Goal: Information Seeking & Learning: Learn about a topic

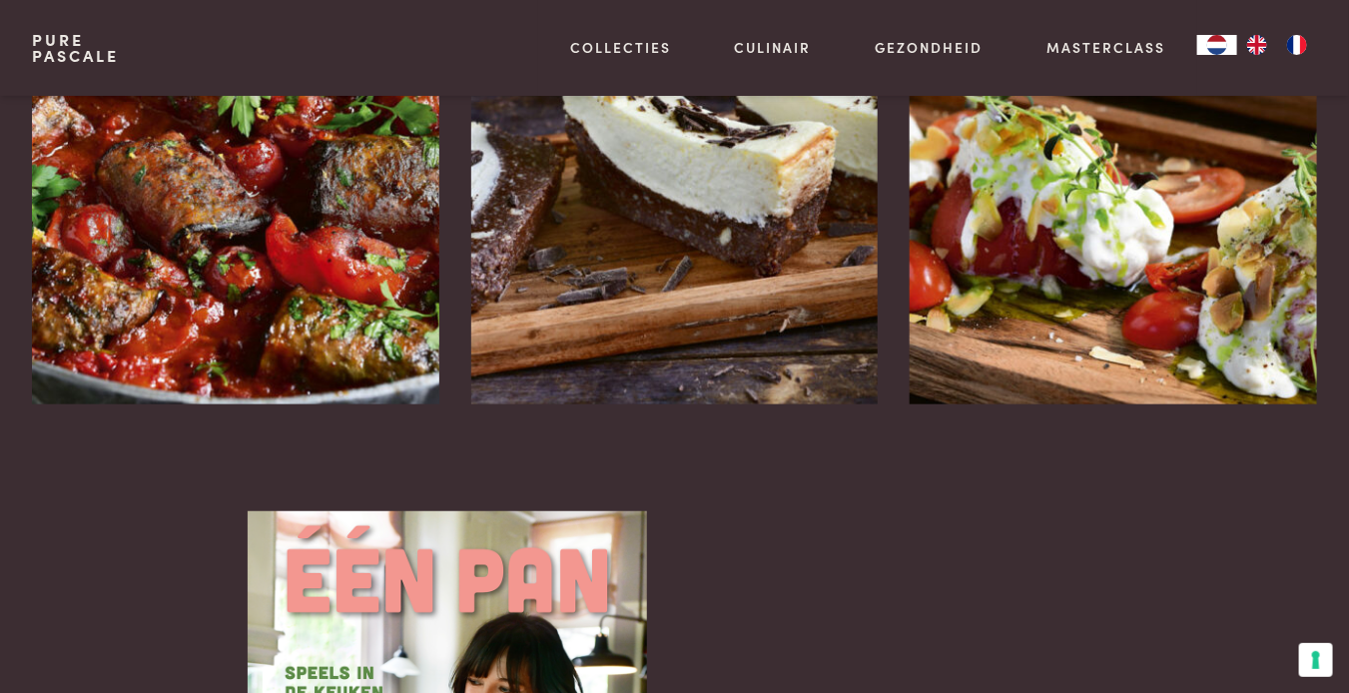
scroll to position [2896, 0]
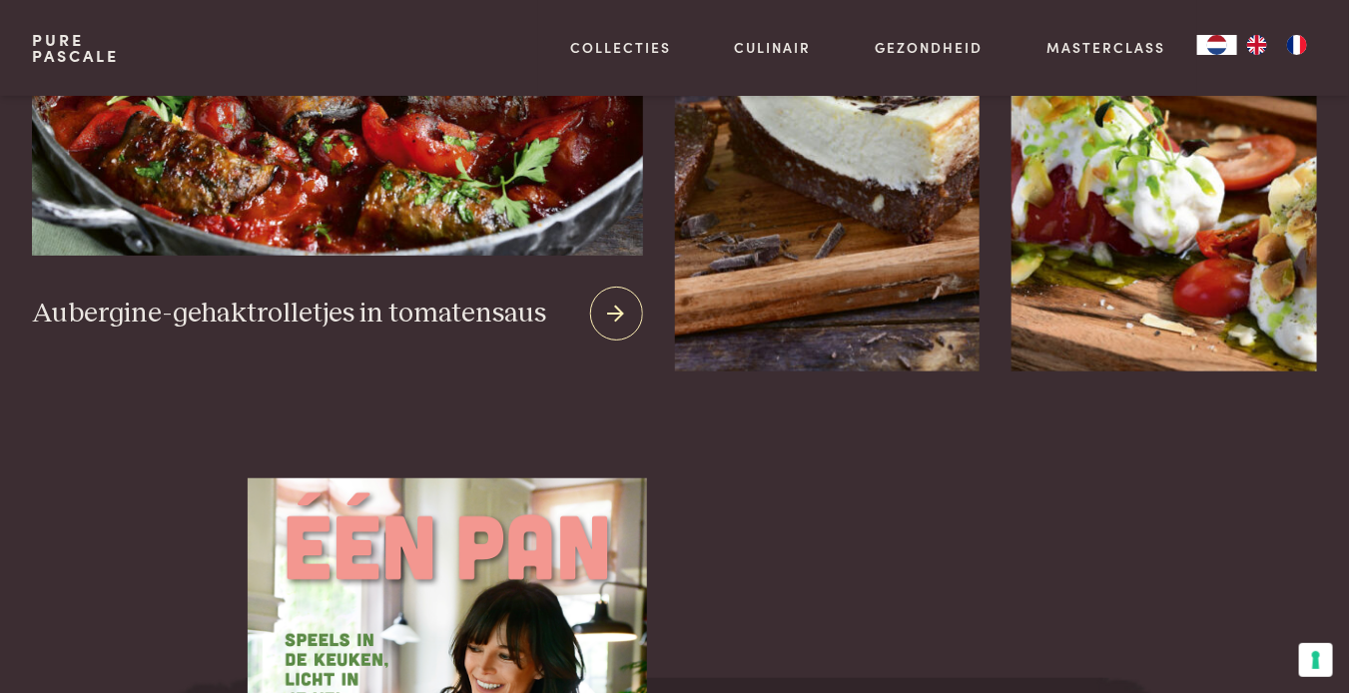
click at [328, 217] on img at bounding box center [337, 13] width 611 height 482
click at [613, 317] on icon at bounding box center [616, 314] width 17 height 29
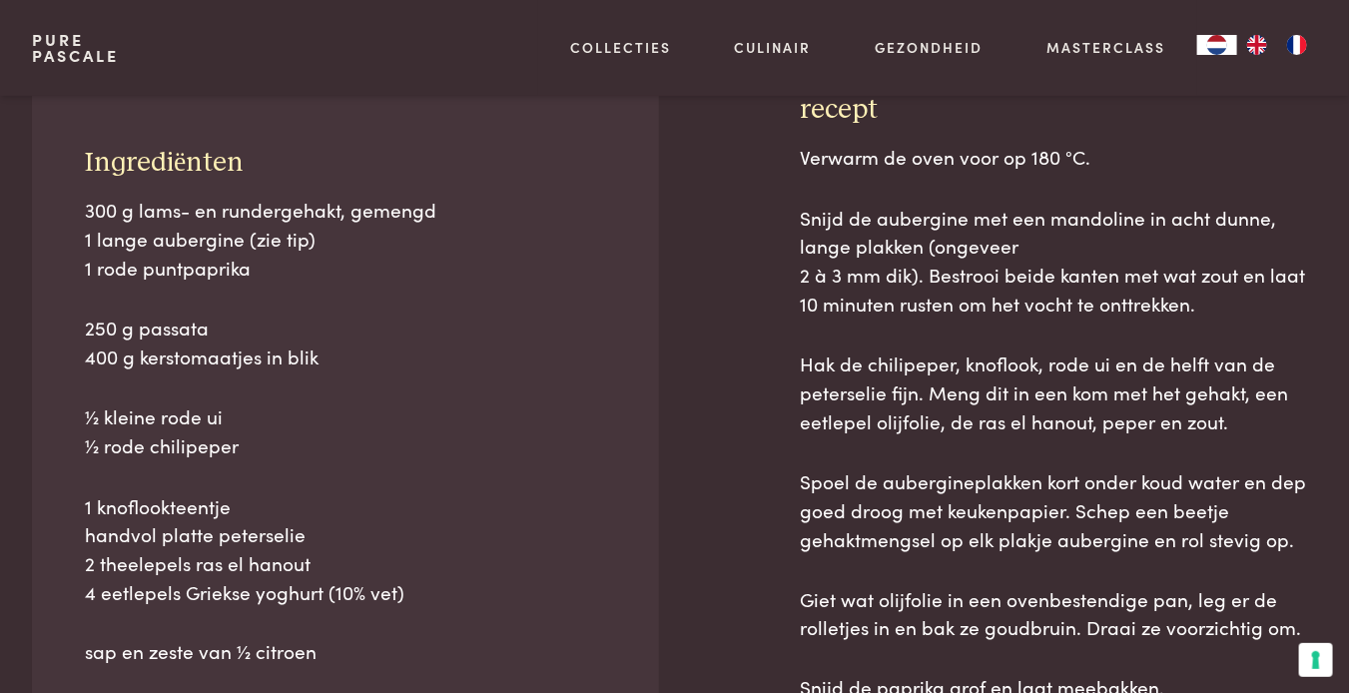
scroll to position [825, 0]
drag, startPoint x: 90, startPoint y: 184, endPoint x: 390, endPoint y: 671, distance: 572.1
click at [390, 671] on div "Ingrediënten 300 g lams- en rundergehakt, gemengd 1 lange aubergine (zie tip) 1…" at bounding box center [345, 530] width 627 height 877
copy div "ngrediënten 300 g lams- en rundergehakt, gemengd 1 lange aubergine (zie tip) 1 …"
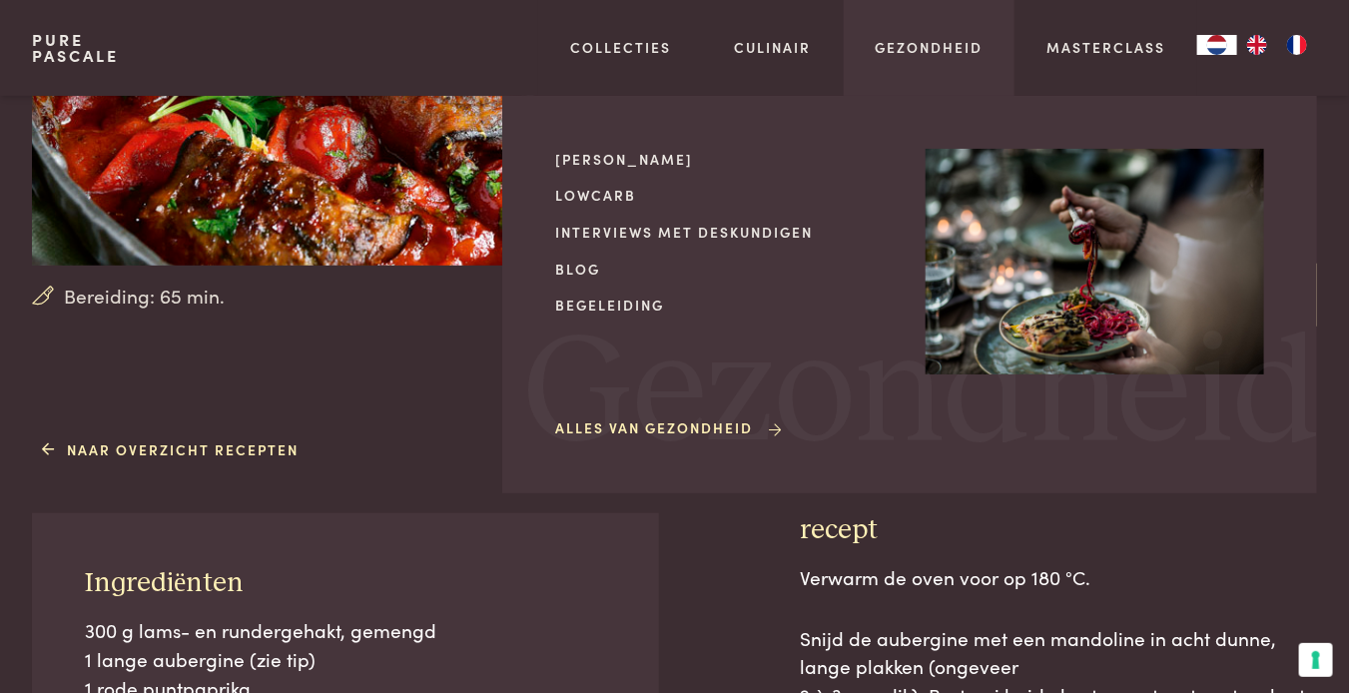
scroll to position [326, 0]
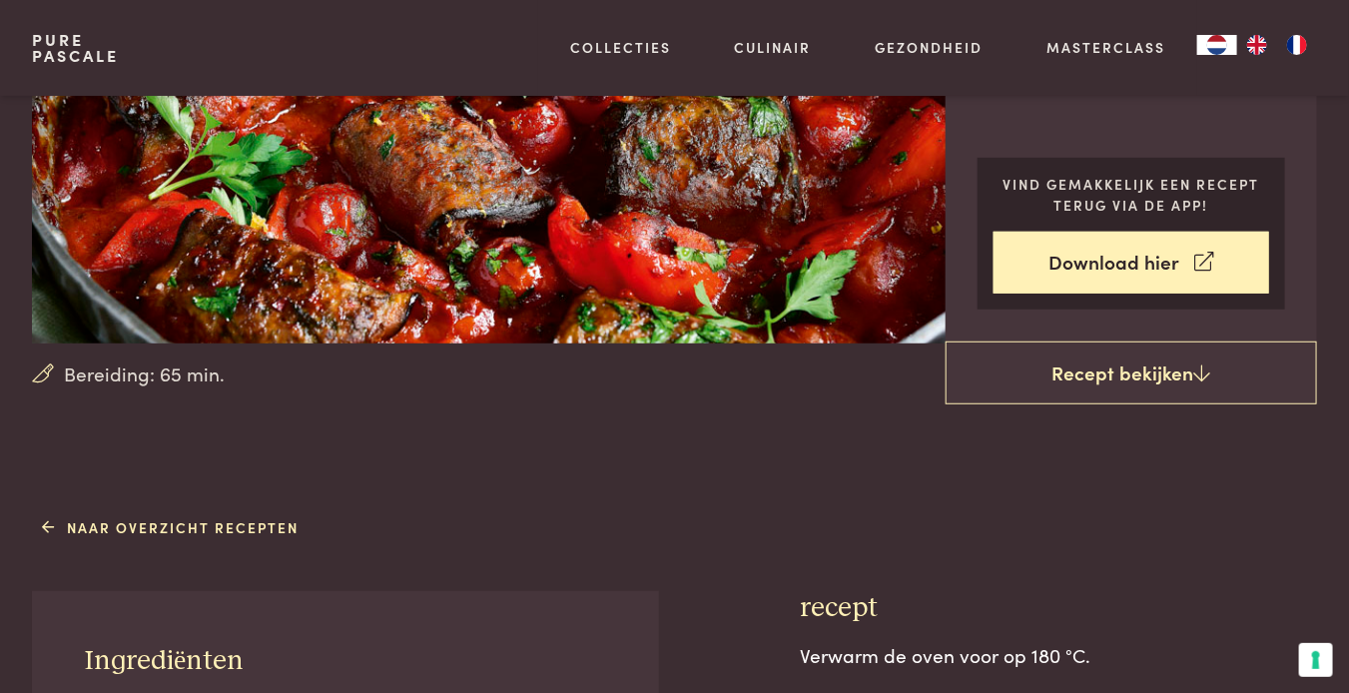
drag, startPoint x: 757, startPoint y: 542, endPoint x: 785, endPoint y: 578, distance: 45.6
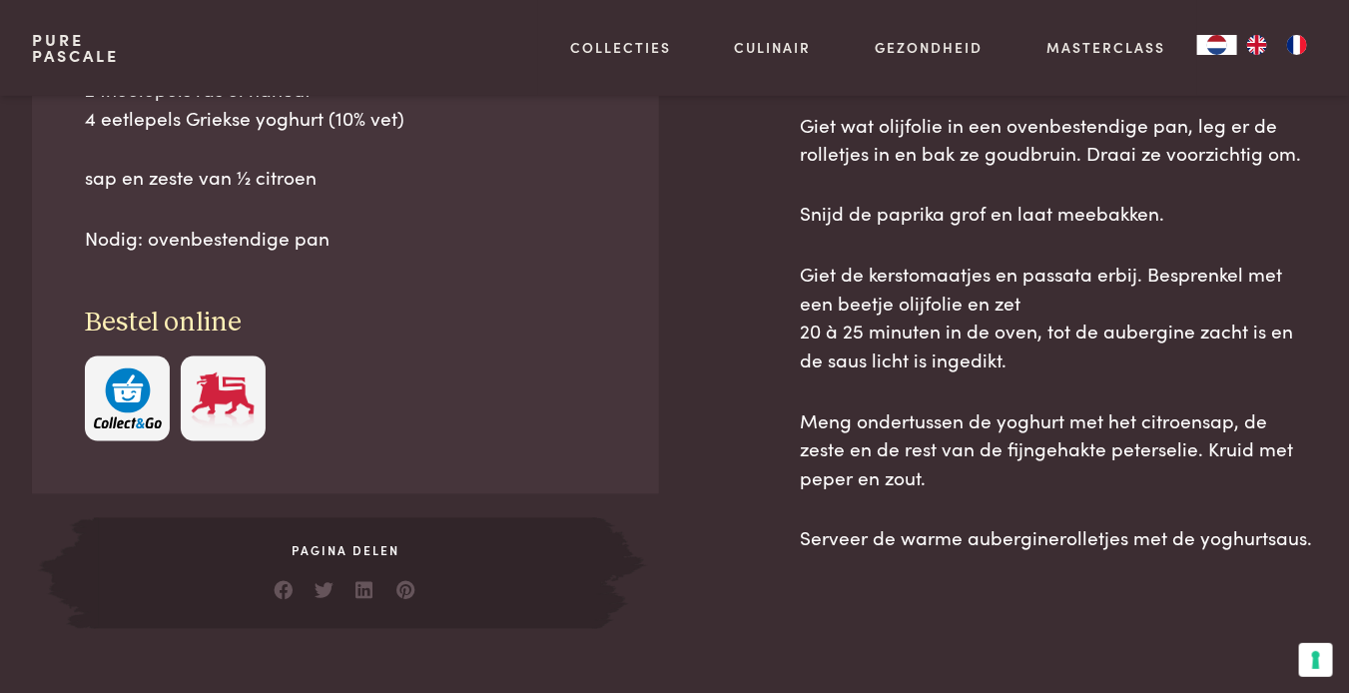
scroll to position [1318, 0]
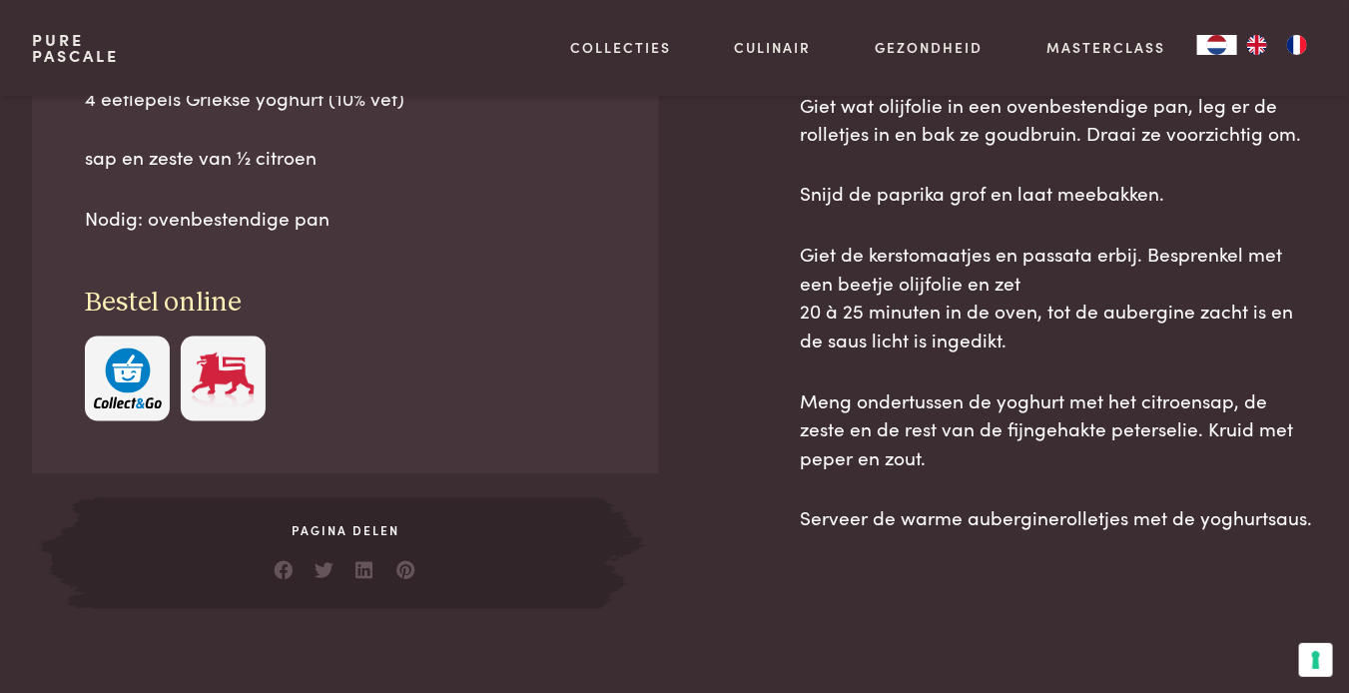
drag, startPoint x: 804, startPoint y: 606, endPoint x: 1362, endPoint y: 629, distance: 558.8
copy div "recept Verwarm de oven voor op 180 °C. Snijd de aubergine met een mandoline in …"
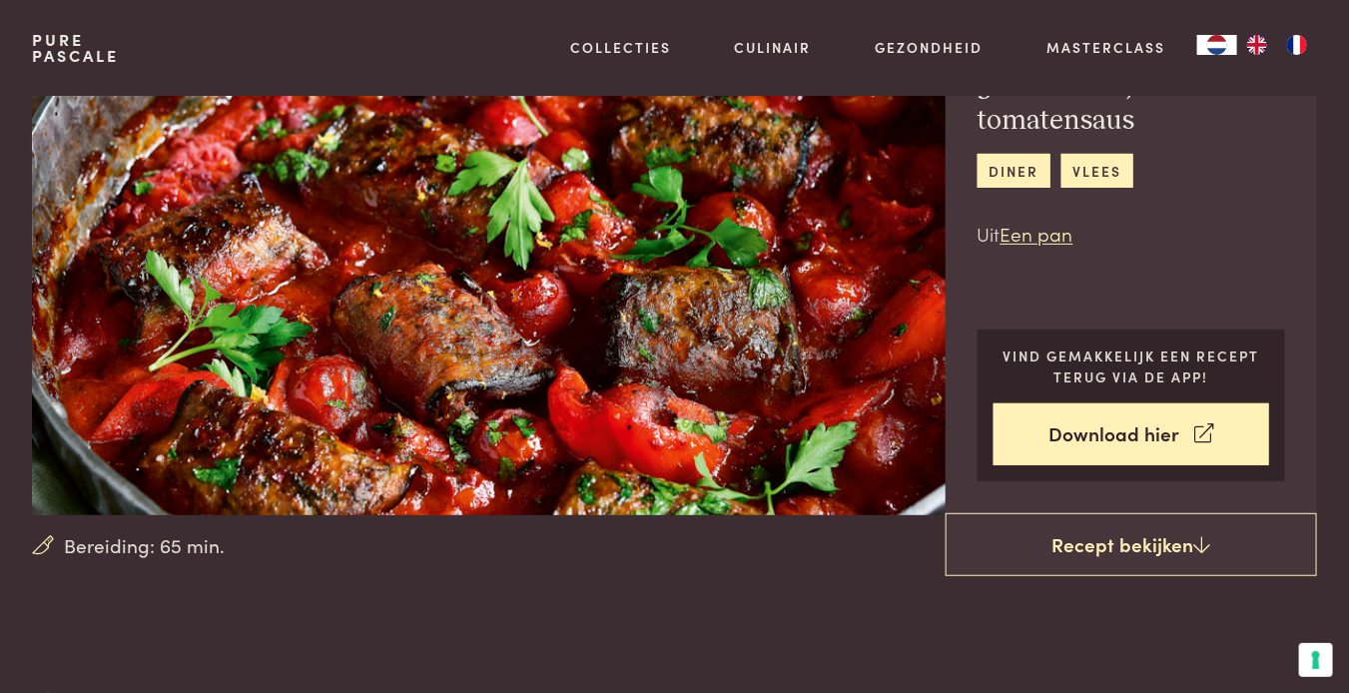
scroll to position [0, 0]
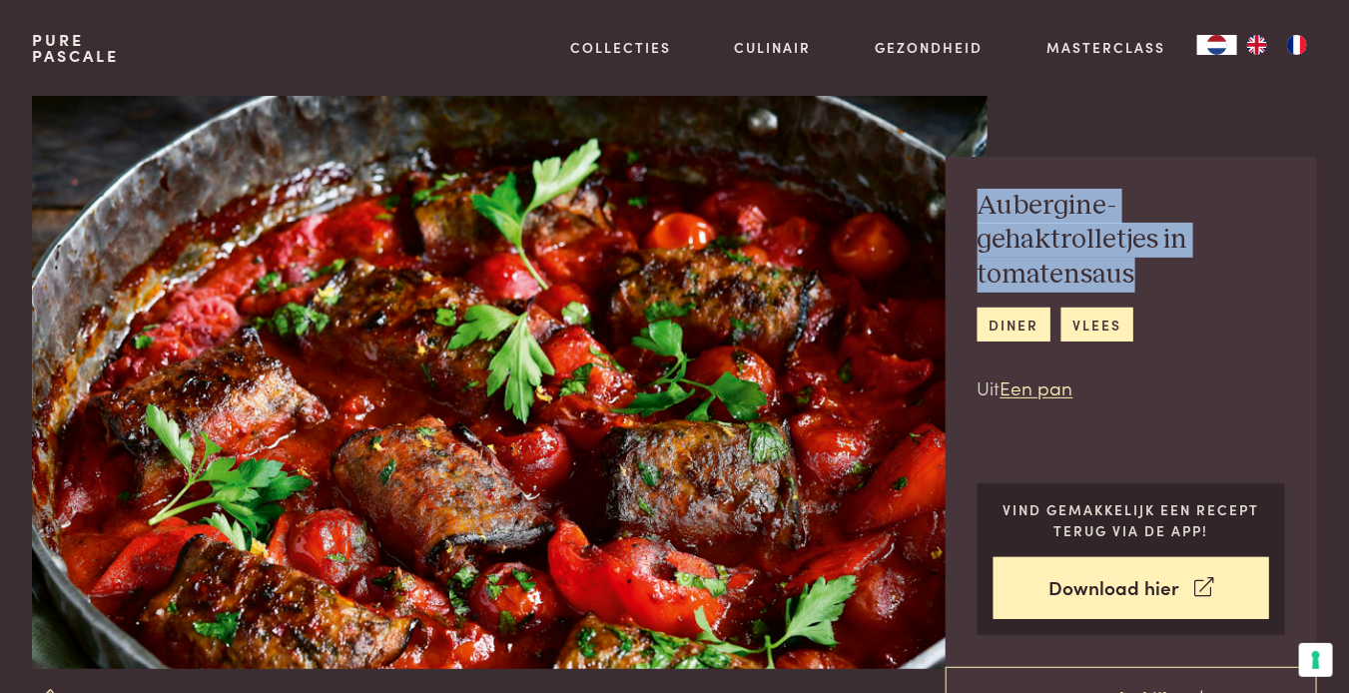
drag, startPoint x: 981, startPoint y: 197, endPoint x: 1156, endPoint y: 281, distance: 193.9
click at [1156, 281] on h2 "Aubergine-gehaktrolletjes in tomatensaus" at bounding box center [1132, 241] width 309 height 104
copy h2 "Aubergine-gehaktrolletjes in tomatensaus"
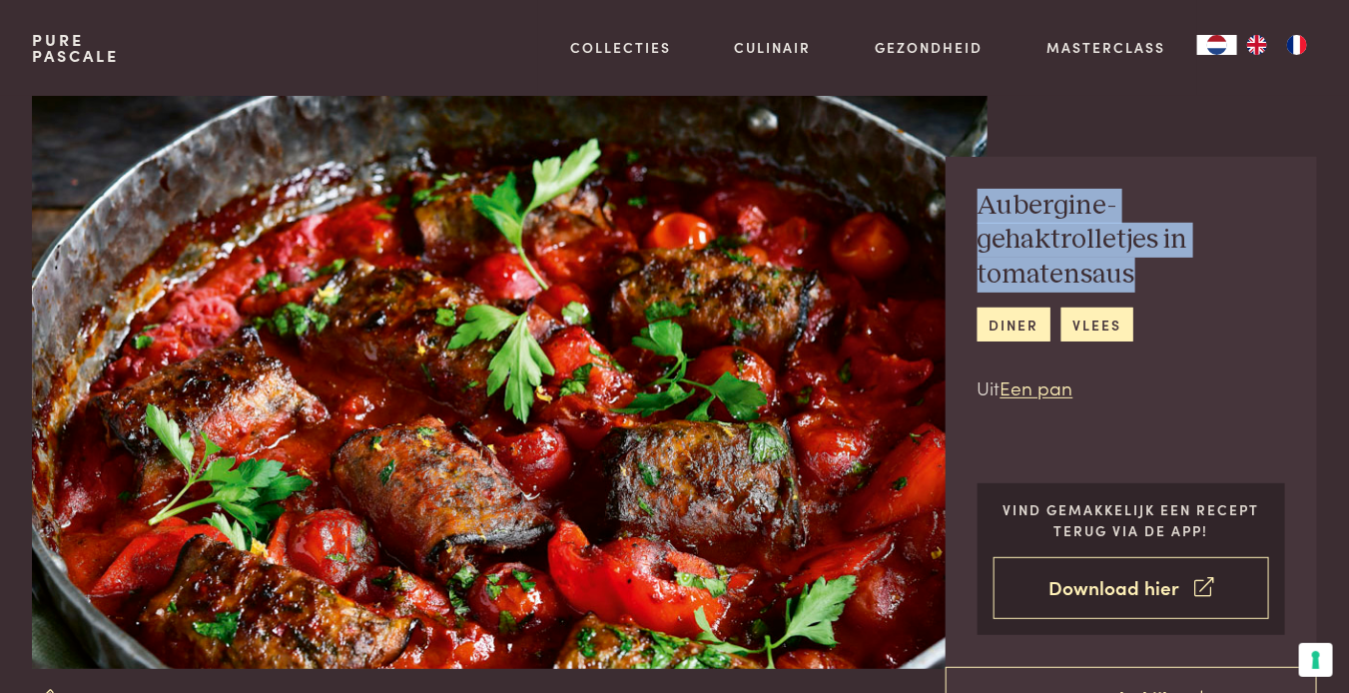
click at [1103, 585] on link "Download hier" at bounding box center [1132, 588] width 277 height 63
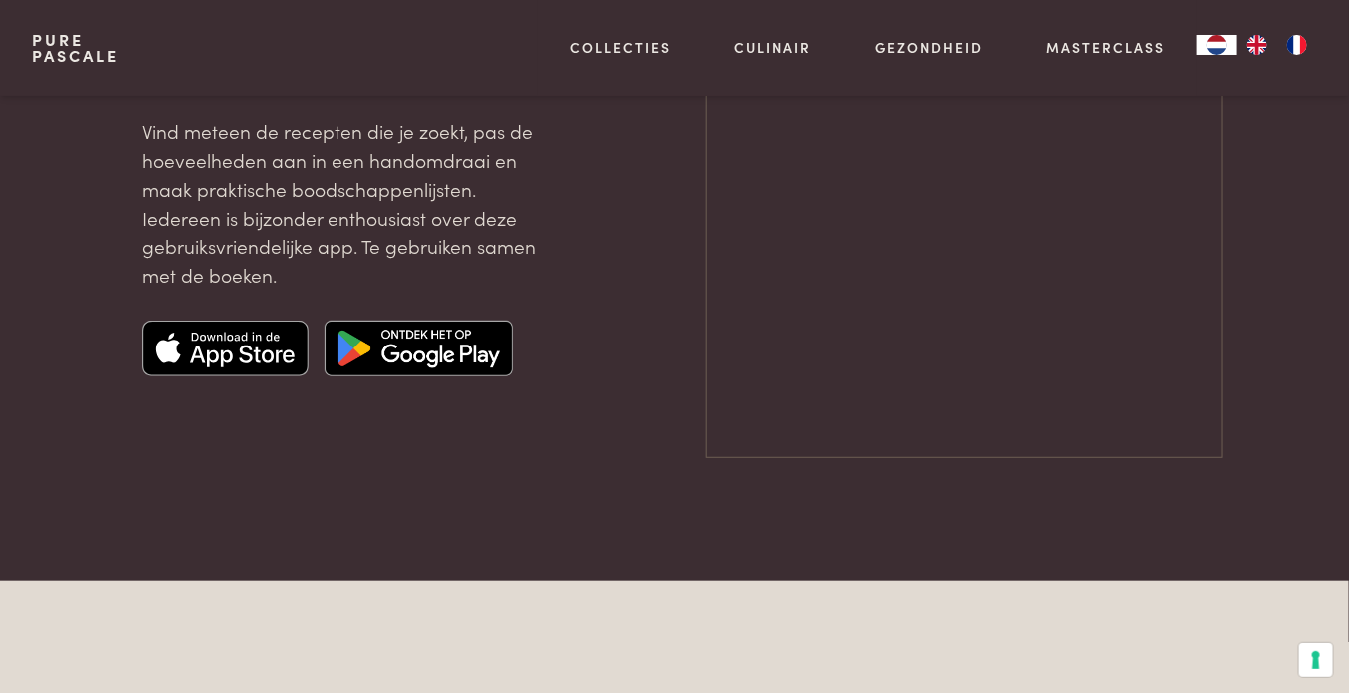
scroll to position [400, 0]
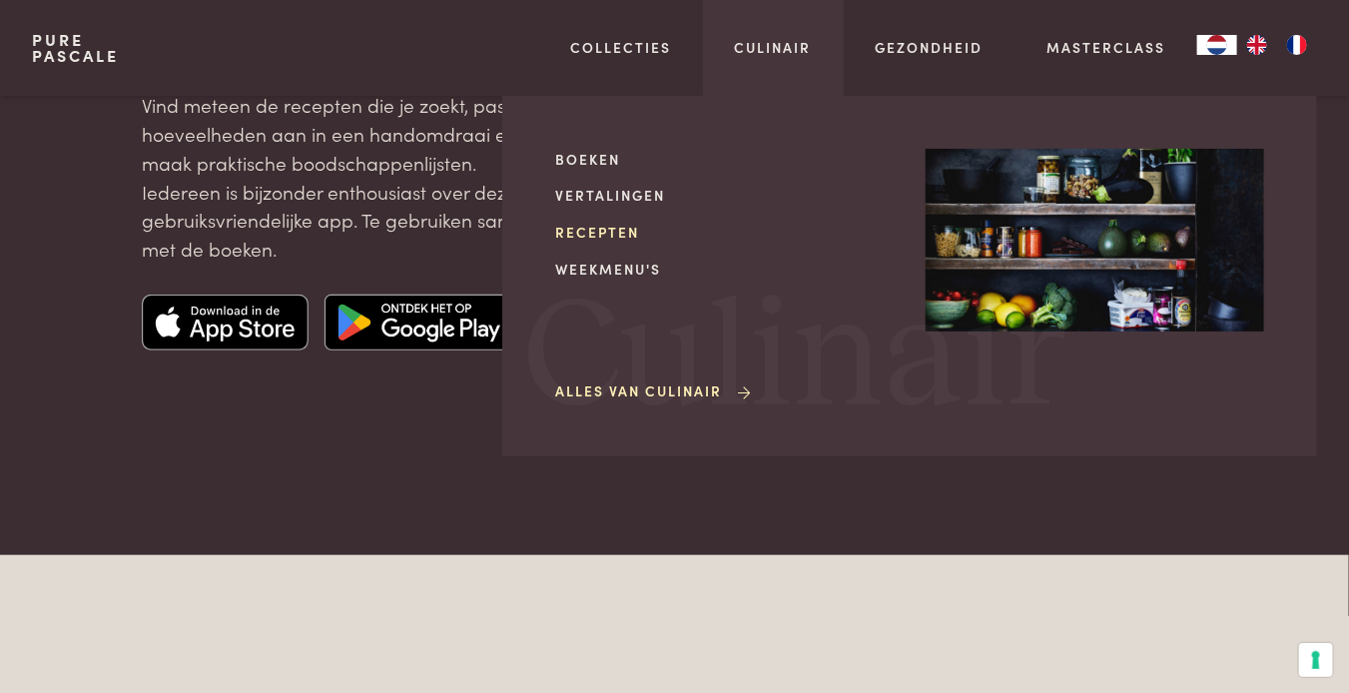
click at [596, 231] on link "Recepten" at bounding box center [724, 232] width 339 height 21
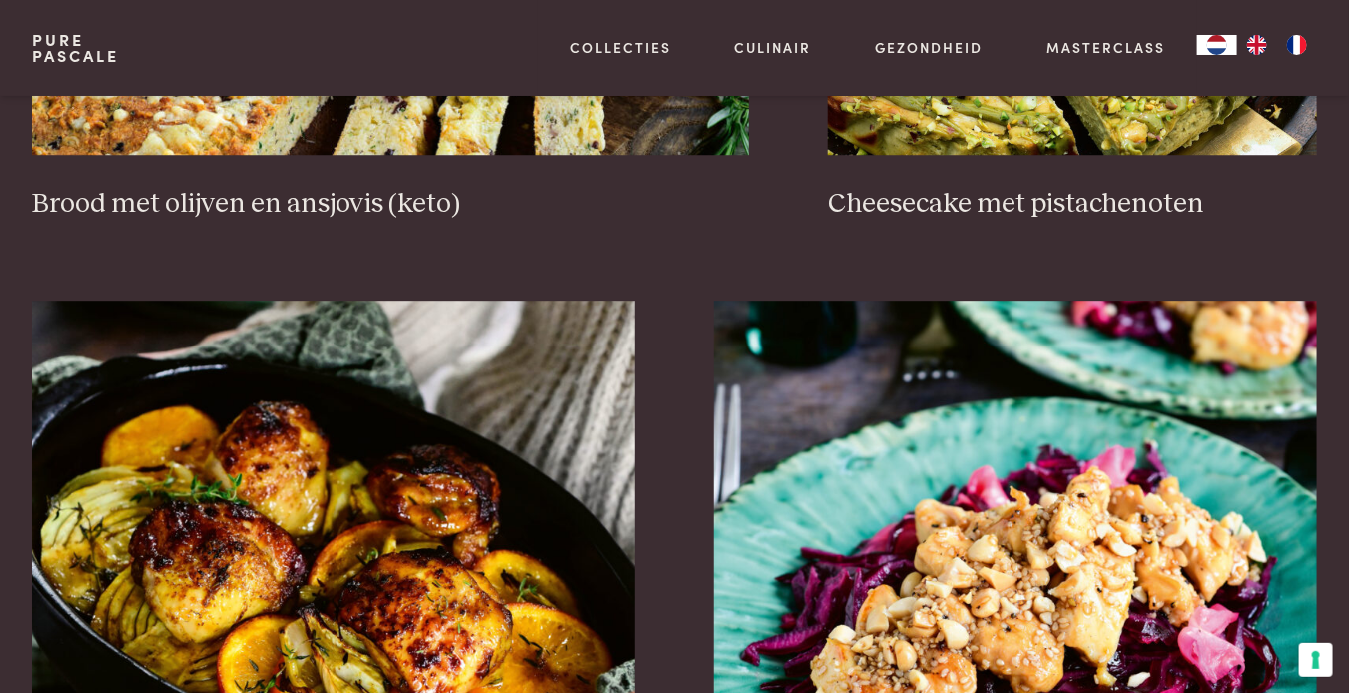
scroll to position [2197, 0]
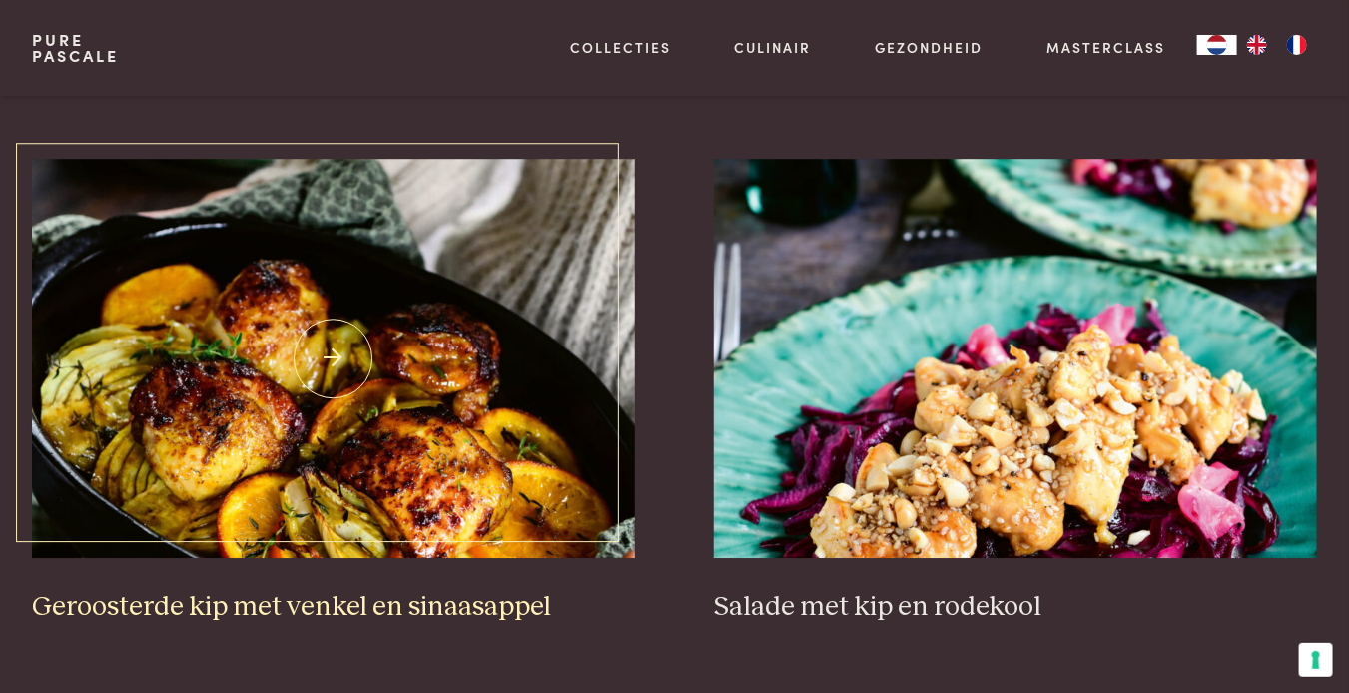
click at [338, 299] on img at bounding box center [333, 359] width 603 height 400
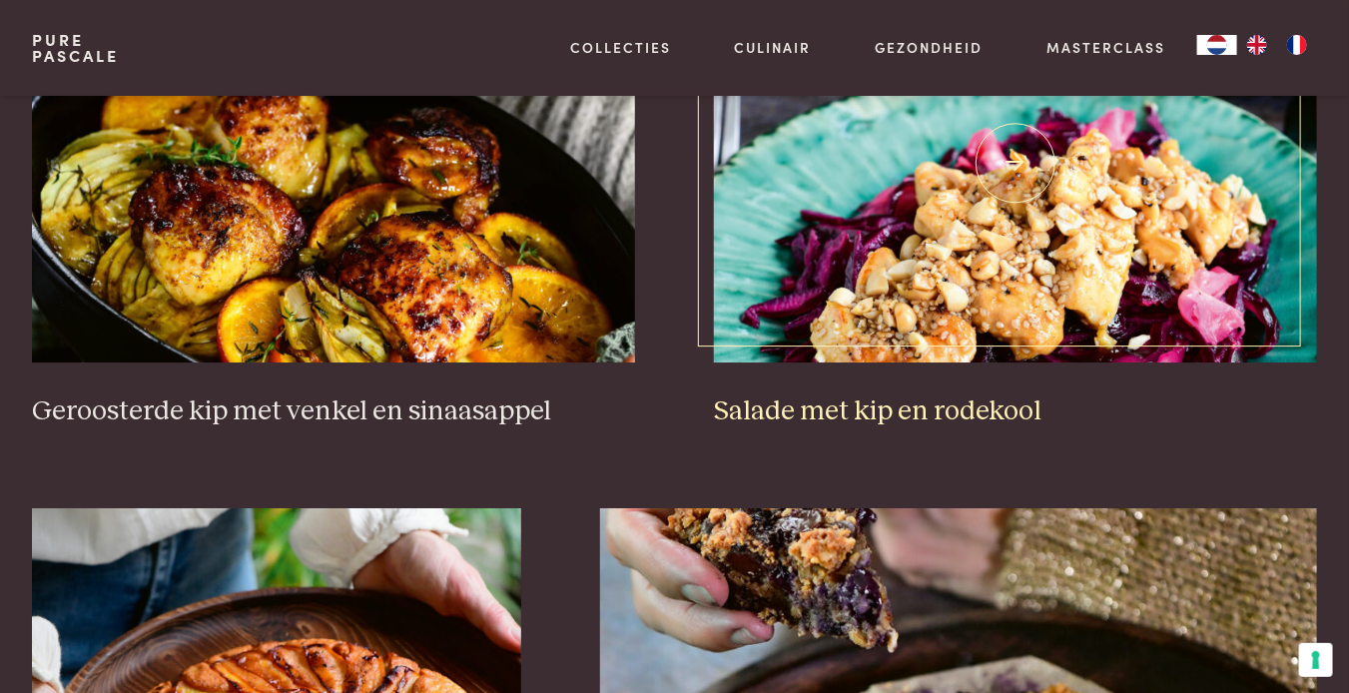
scroll to position [2397, 0]
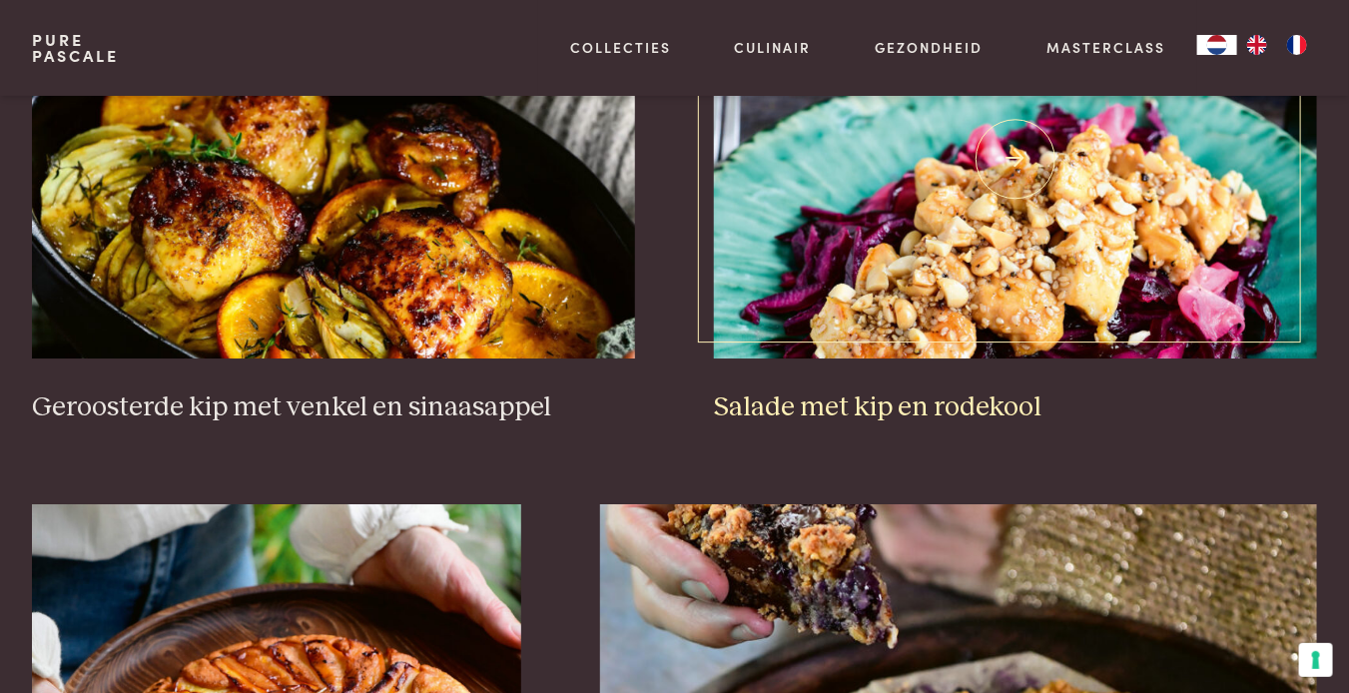
click at [1044, 267] on img at bounding box center [1015, 159] width 603 height 400
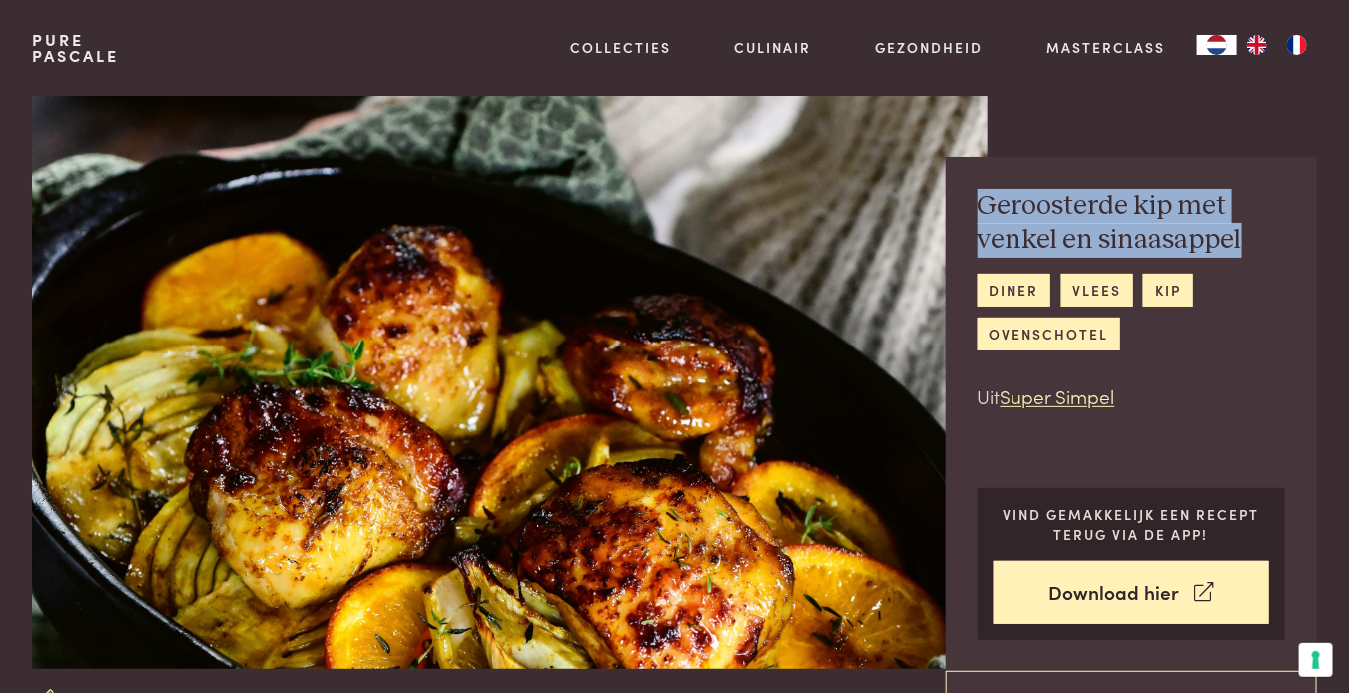
drag, startPoint x: 980, startPoint y: 202, endPoint x: 1237, endPoint y: 248, distance: 261.7
click at [1237, 248] on h2 "Geroosterde kip met venkel en sinaasappel" at bounding box center [1132, 223] width 309 height 69
copy h2 "Geroosterde kip met venkel en sinaasappel"
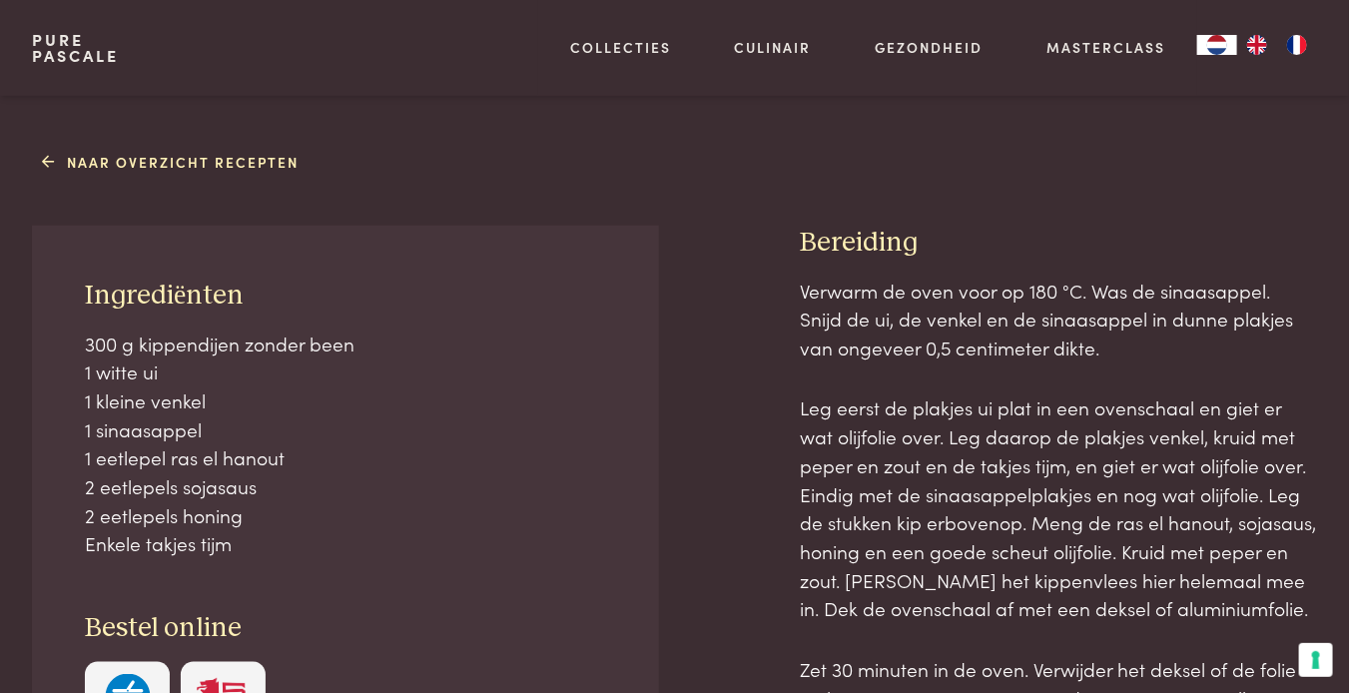
scroll to position [699, 0]
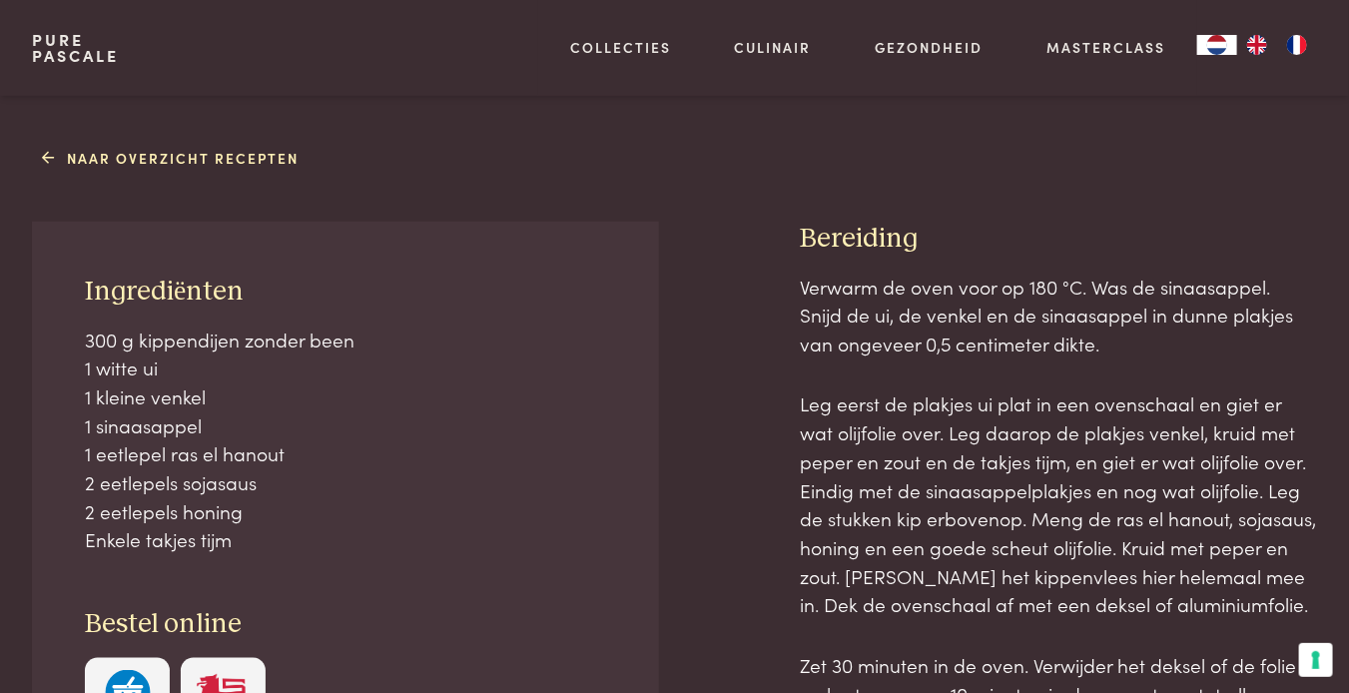
drag, startPoint x: 86, startPoint y: 288, endPoint x: 272, endPoint y: 522, distance: 299.3
click at [272, 522] on div "Ingrediënten 300 g kippendijen zonder been 1 witte ui 1 kleine venkel 1 sinaasa…" at bounding box center [345, 509] width 627 height 574
copy div "Ingrediënten 300 g kippendijen zonder been 1 witte ui 1 kleine venkel 1 sinaasa…"
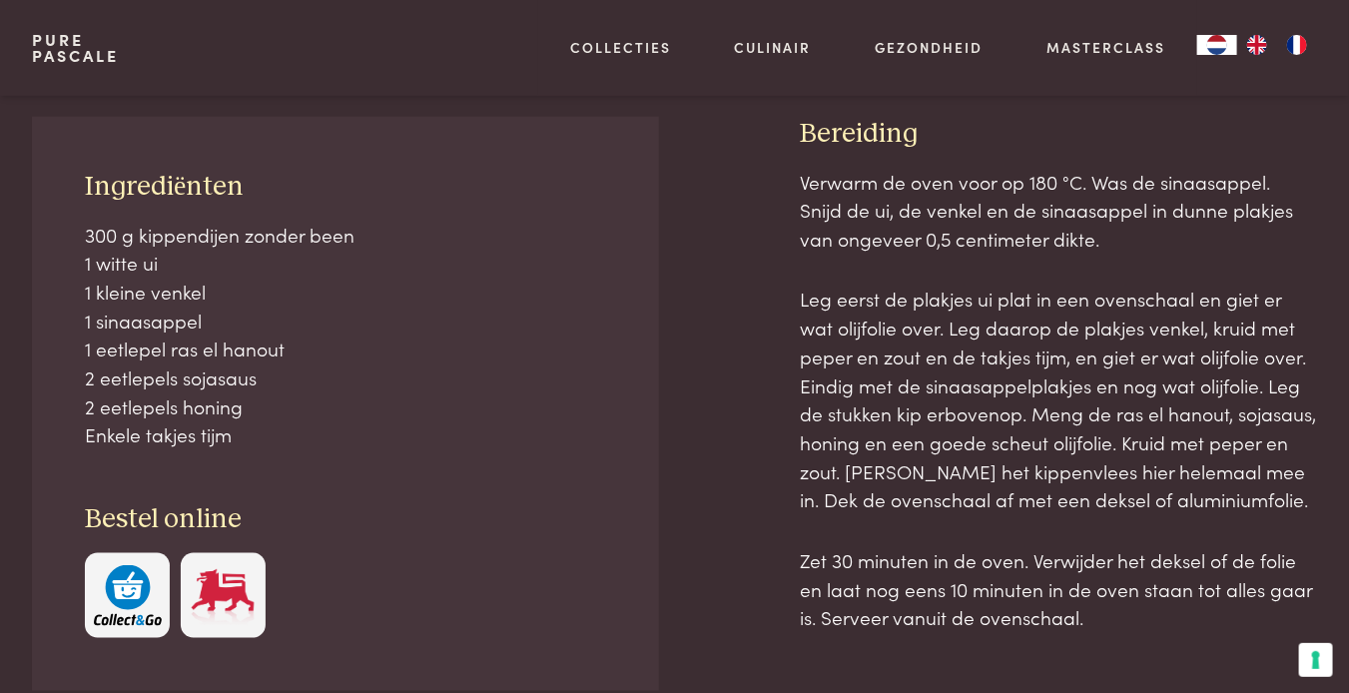
scroll to position [864, 0]
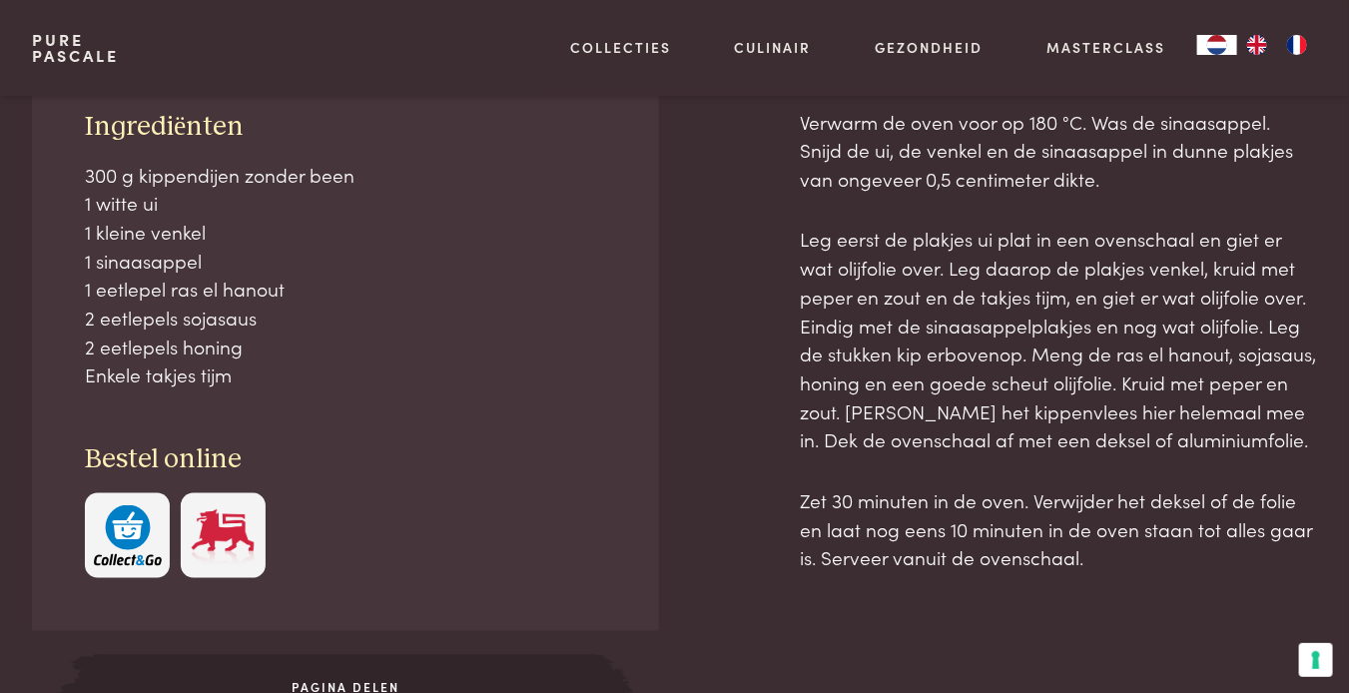
drag, startPoint x: 807, startPoint y: 230, endPoint x: 1122, endPoint y: 590, distance: 478.5
click at [1122, 590] on div "Bereiding Verwarm de oven voor op 180 °C. Was de sinaasappel. Snijd de ui, de v…" at bounding box center [1058, 411] width 517 height 708
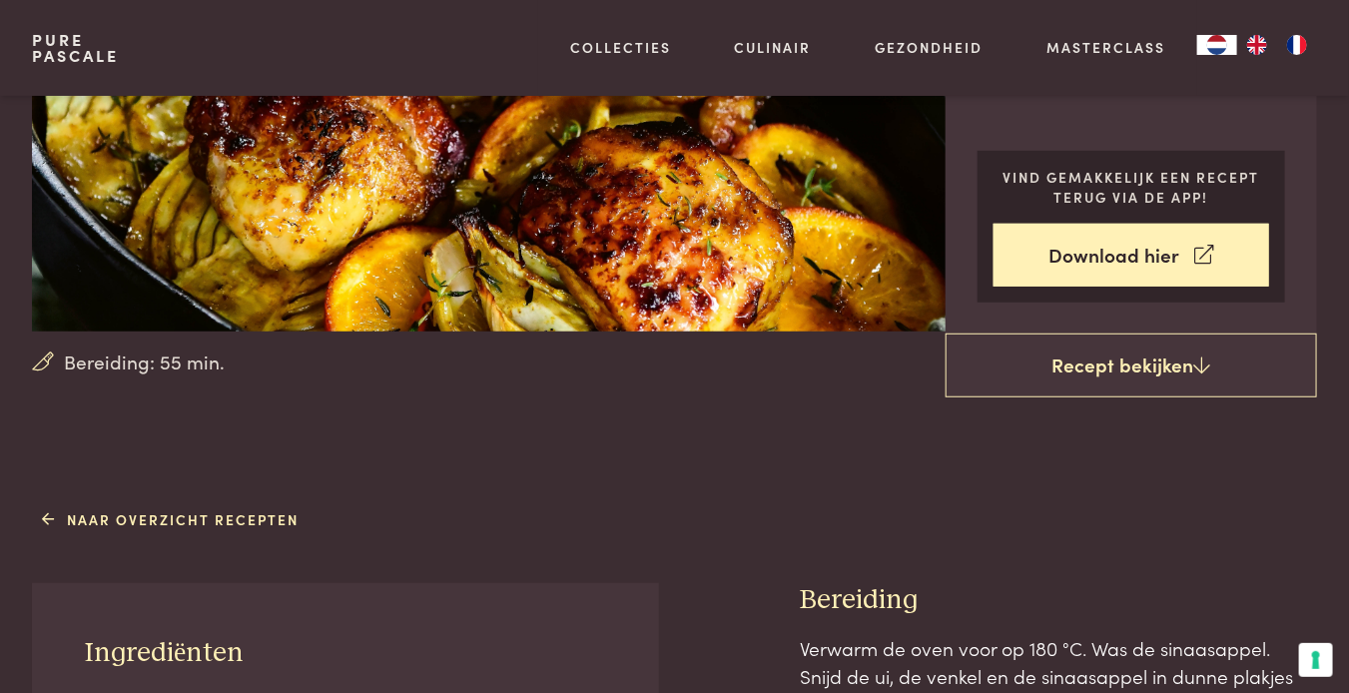
scroll to position [265, 0]
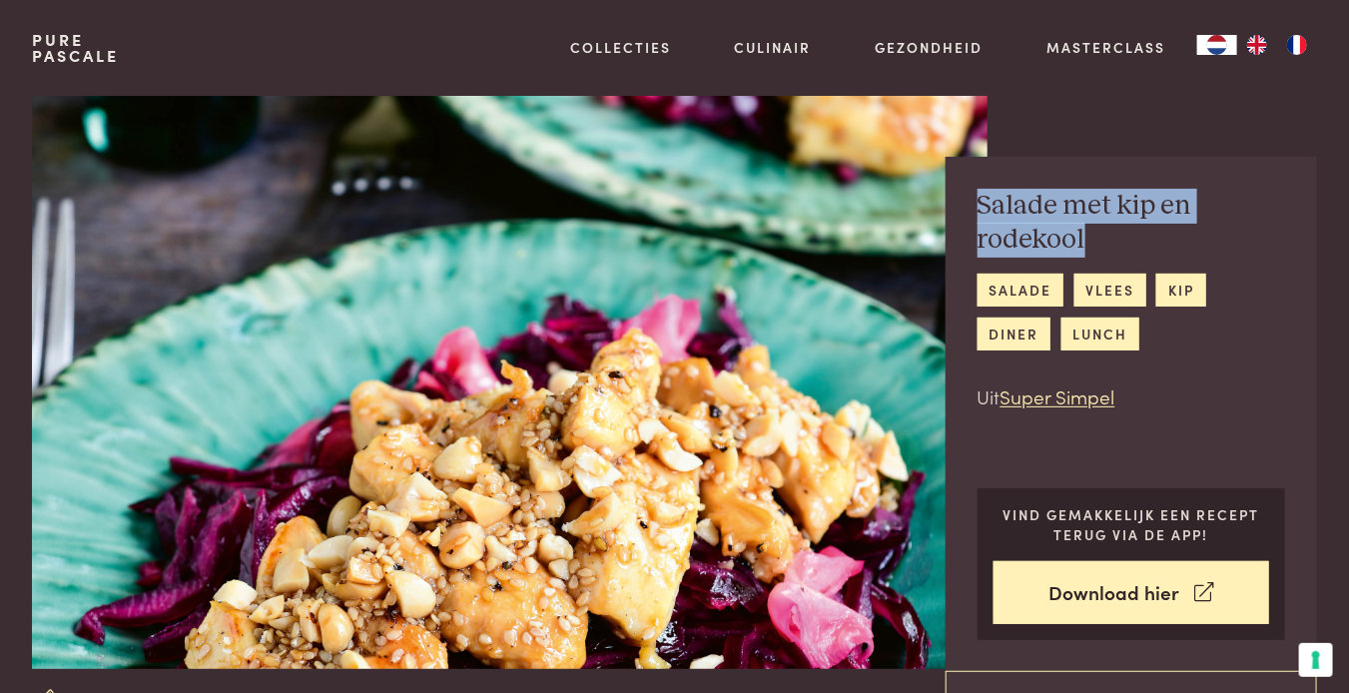
drag, startPoint x: 978, startPoint y: 204, endPoint x: 1081, endPoint y: 252, distance: 113.5
click at [1081, 252] on h2 "Salade met kip en rodekool" at bounding box center [1132, 223] width 309 height 69
copy h2 "Salade met kip en rodekool"
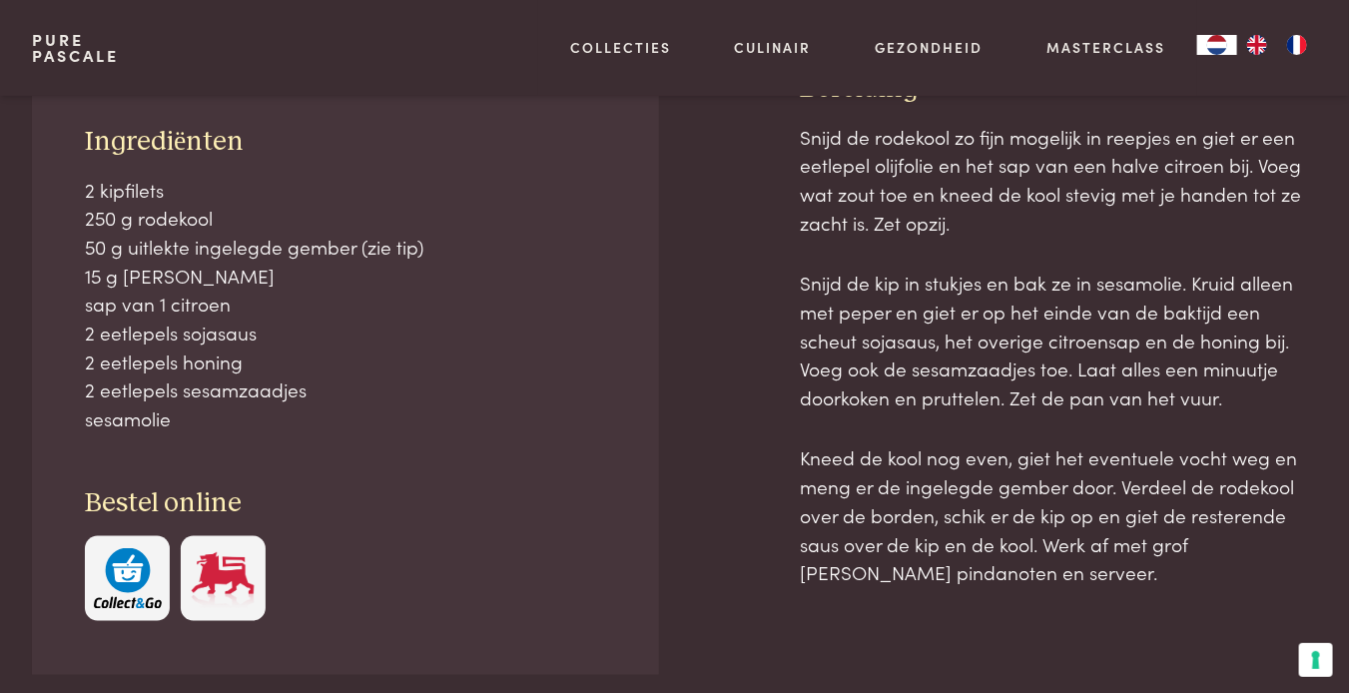
scroll to position [1122, 0]
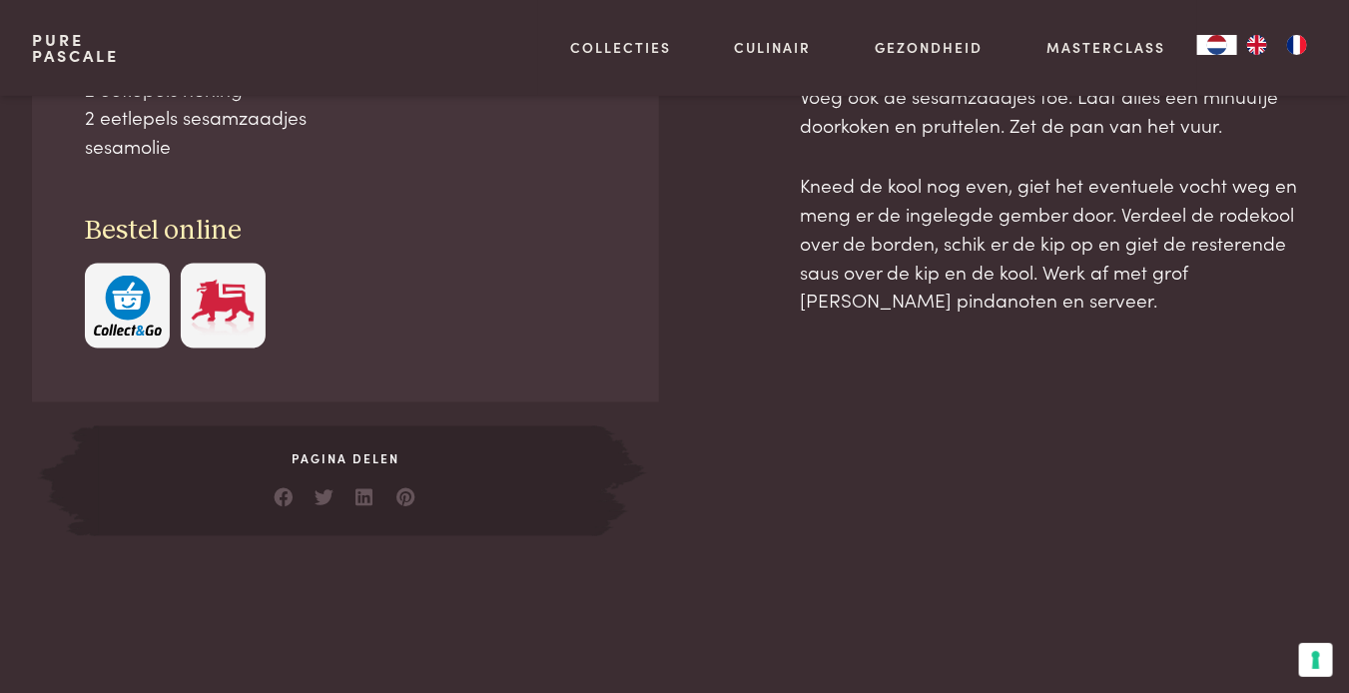
drag, startPoint x: 90, startPoint y: 483, endPoint x: 289, endPoint y: 169, distance: 372.1
click at [289, 169] on div "Ingrediënten 2 kipfilets 250 g rodekool 50 g uitlekte ingelegde gember (zie tip…" at bounding box center [345, 100] width 627 height 603
copy div "ngrediënten 2 kipfilets 250 g rodekool 50 g uitlekte ingelegde gember (zie tip)…"
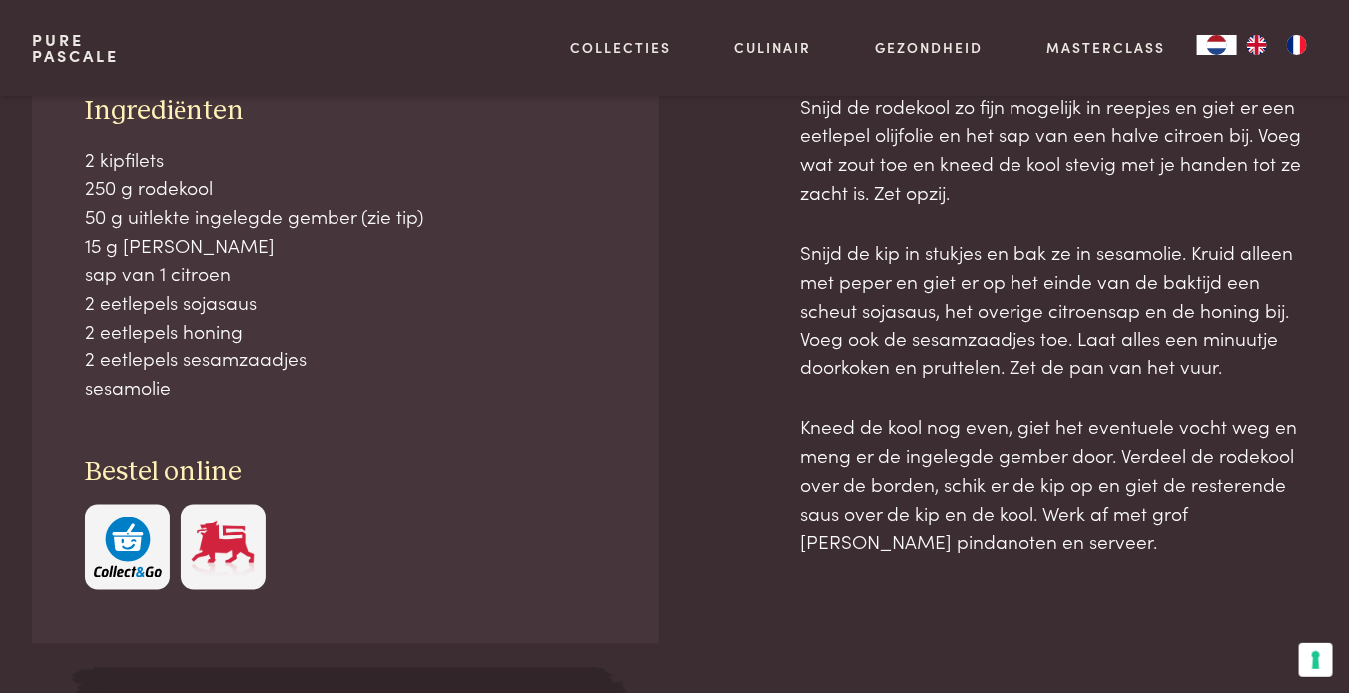
scroll to position [925, 0]
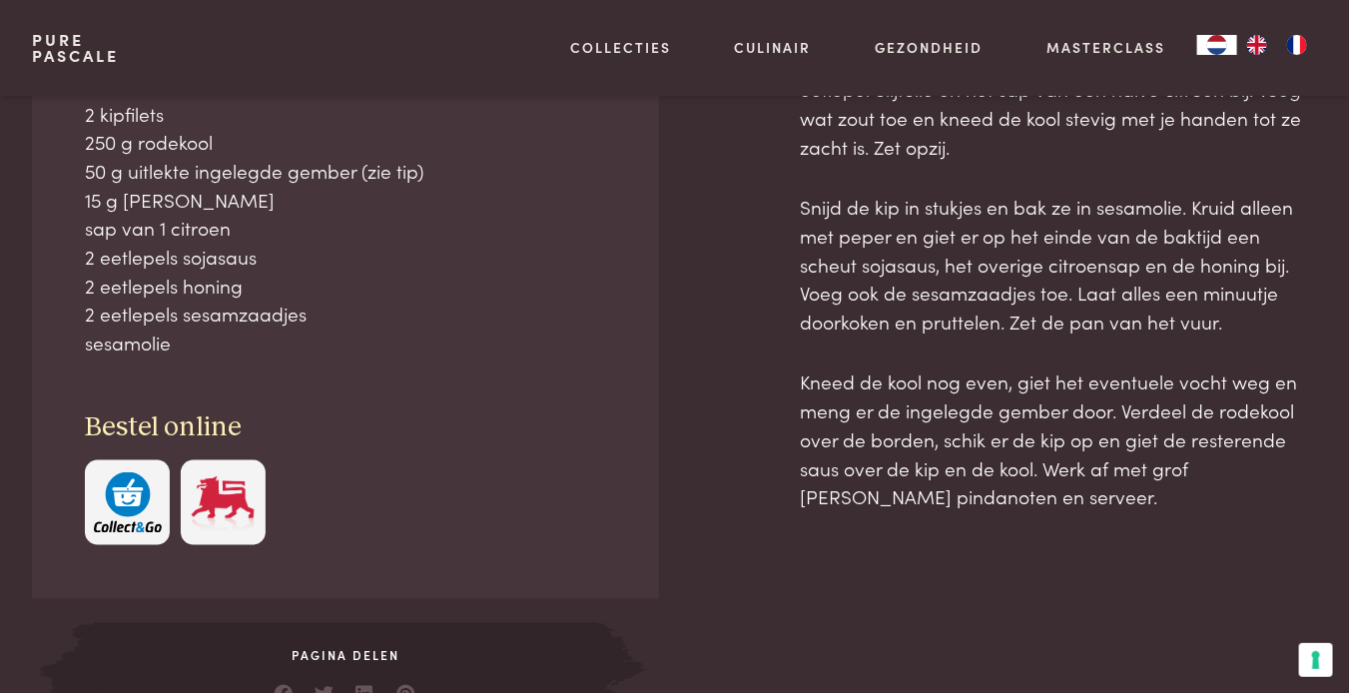
drag, startPoint x: 802, startPoint y: 501, endPoint x: 1000, endPoint y: 508, distance: 197.9
click at [1000, 508] on div "Bereiding Snijd de rodekool zo fijn mogelijk in reepjes en giet er een eetlepel…" at bounding box center [1058, 364] width 517 height 737
copy div "Bereiding Snijd de rodekool zo fijn mogelijk in reepjes en giet er een eetlepel…"
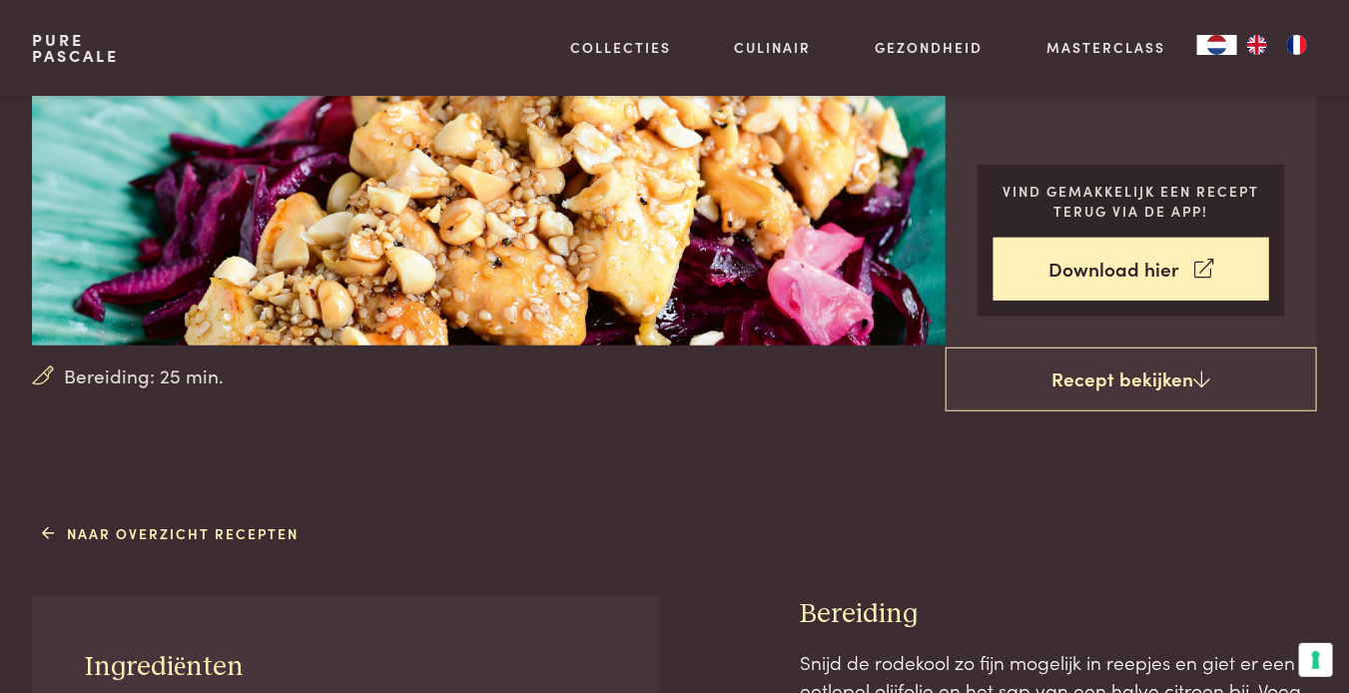
scroll to position [226, 0]
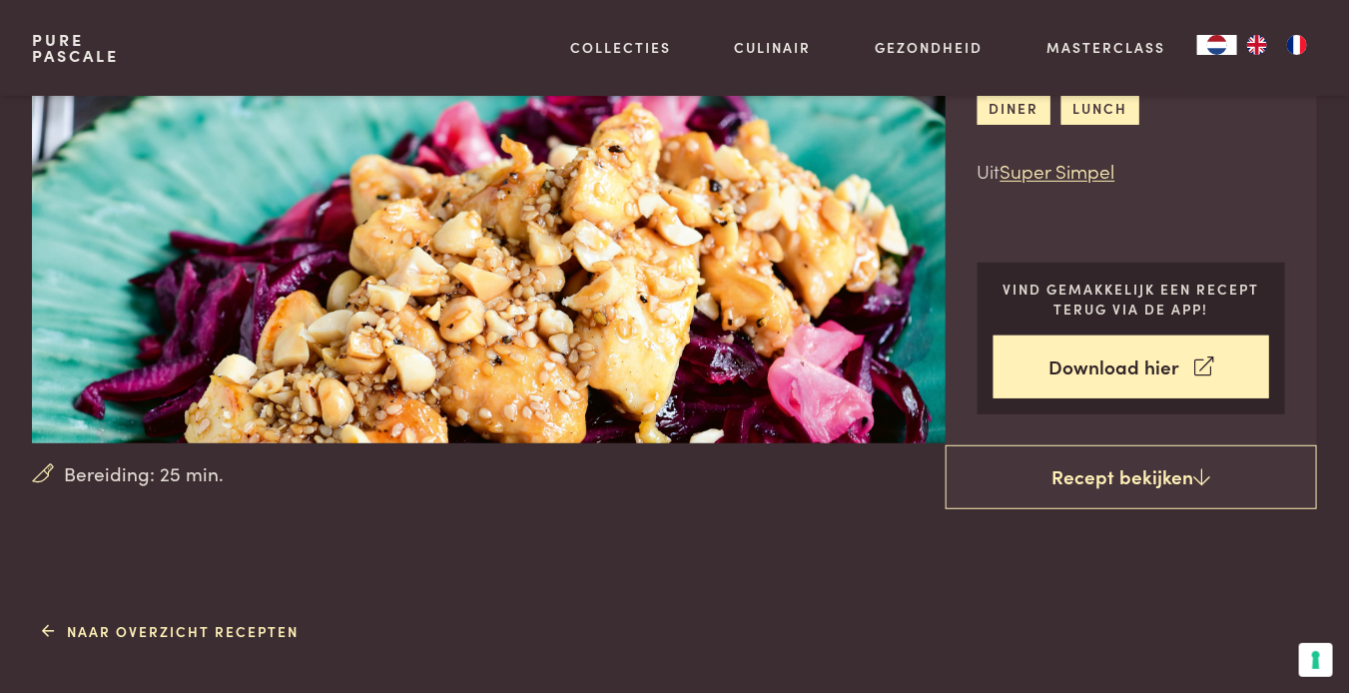
drag, startPoint x: 347, startPoint y: 226, endPoint x: 320, endPoint y: 267, distance: 49.0
click at [320, 267] on img at bounding box center [510, 156] width 956 height 573
click at [210, 625] on link "Naar overzicht recepten" at bounding box center [171, 631] width 257 height 21
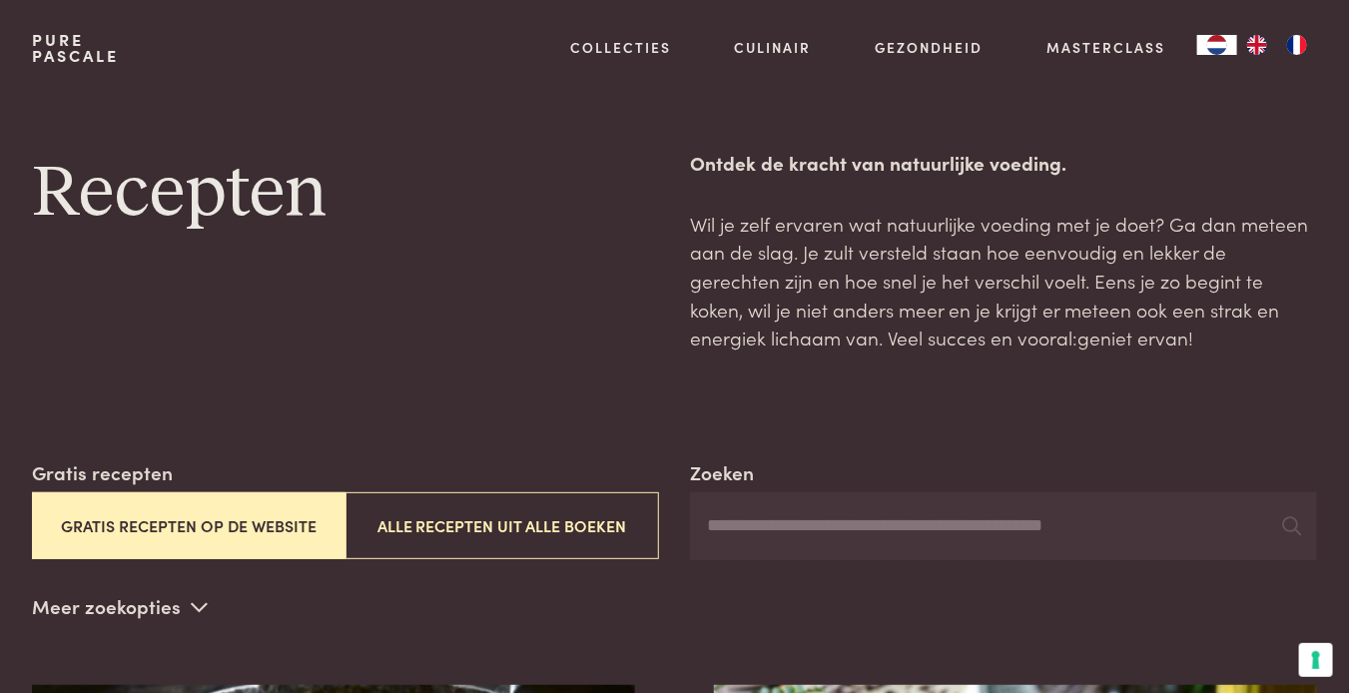
click at [242, 522] on button "Gratis recepten op de website" at bounding box center [189, 525] width 314 height 67
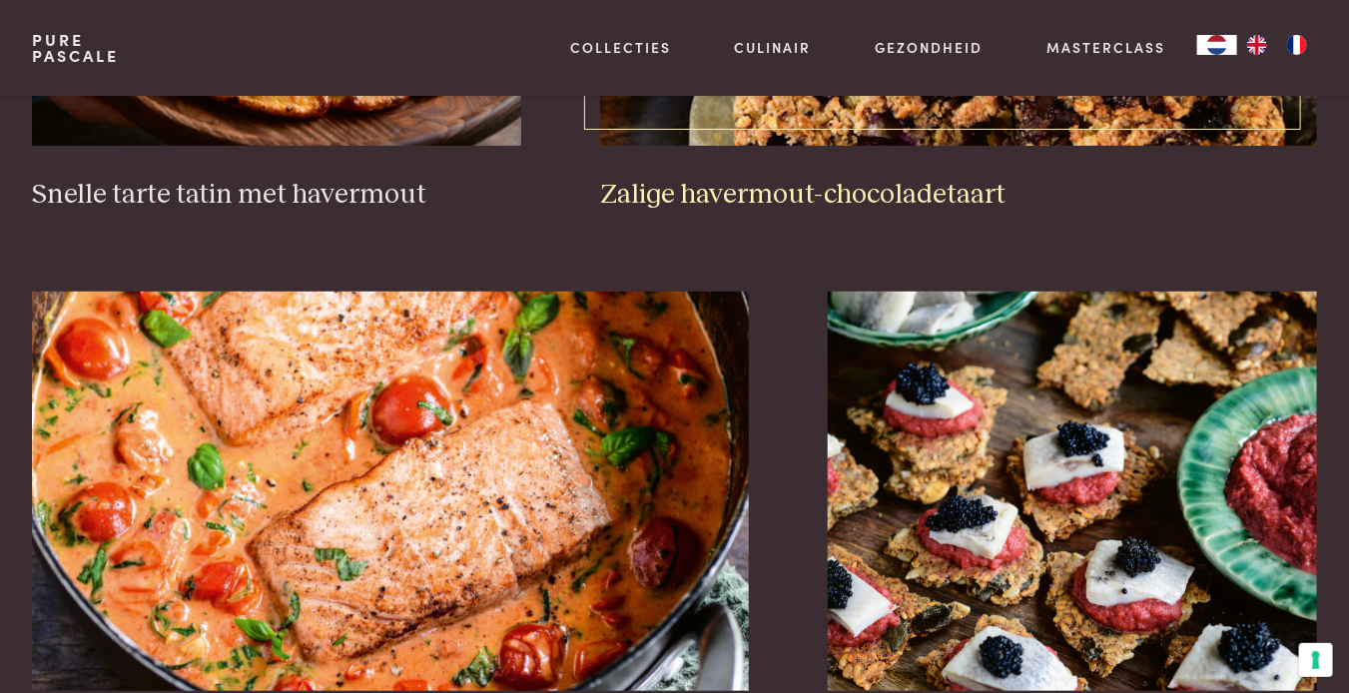
scroll to position [3355, 0]
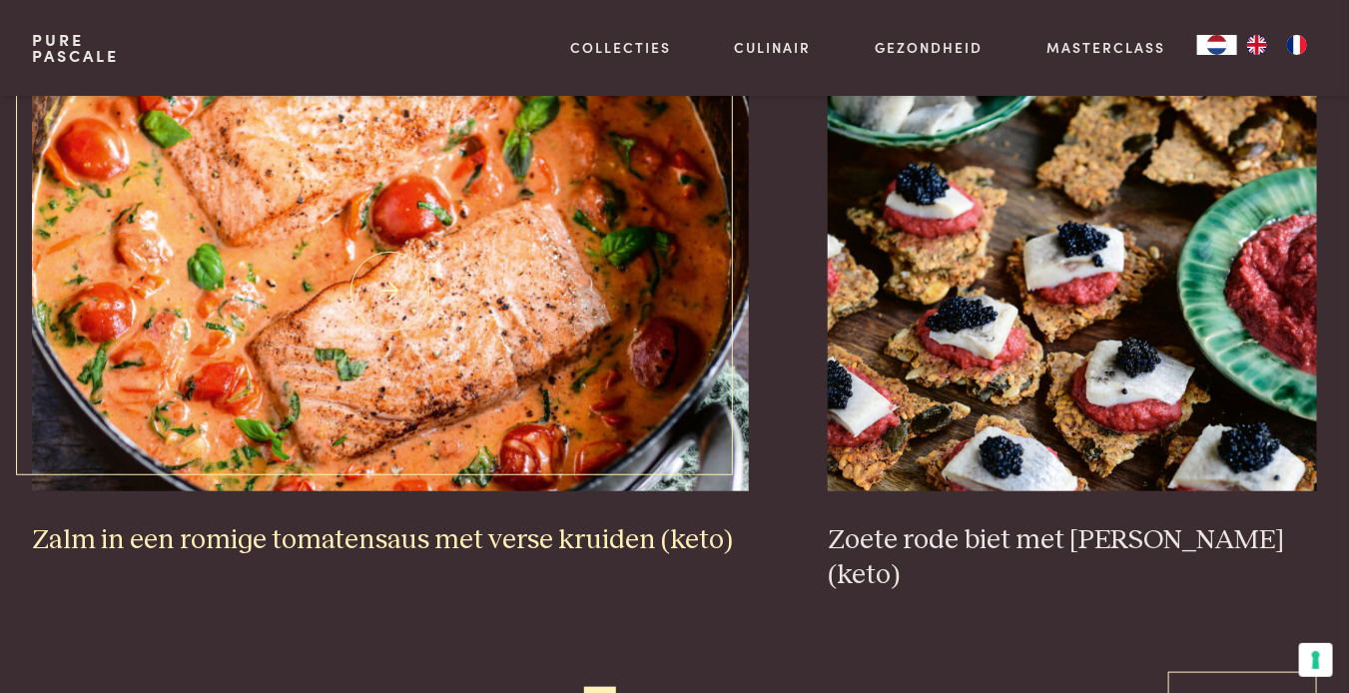
click at [449, 243] on img at bounding box center [390, 292] width 717 height 400
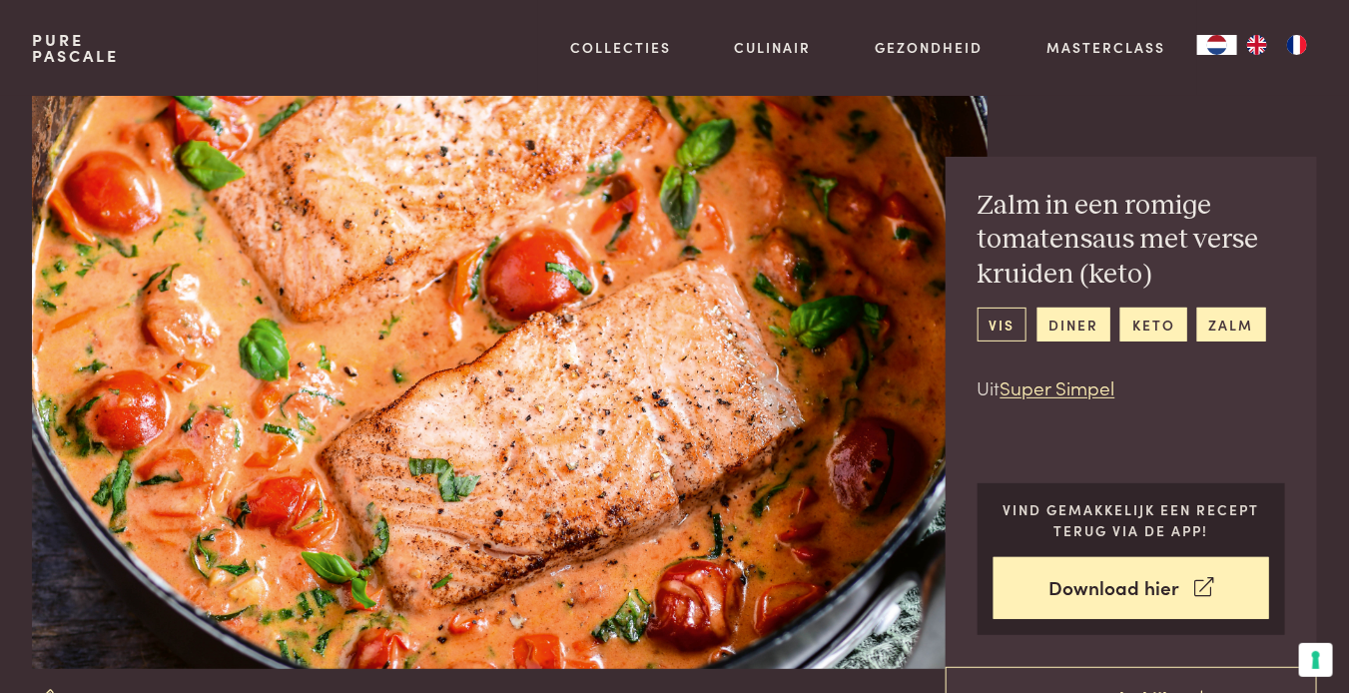
click at [1013, 321] on link "vis" at bounding box center [1002, 324] width 49 height 33
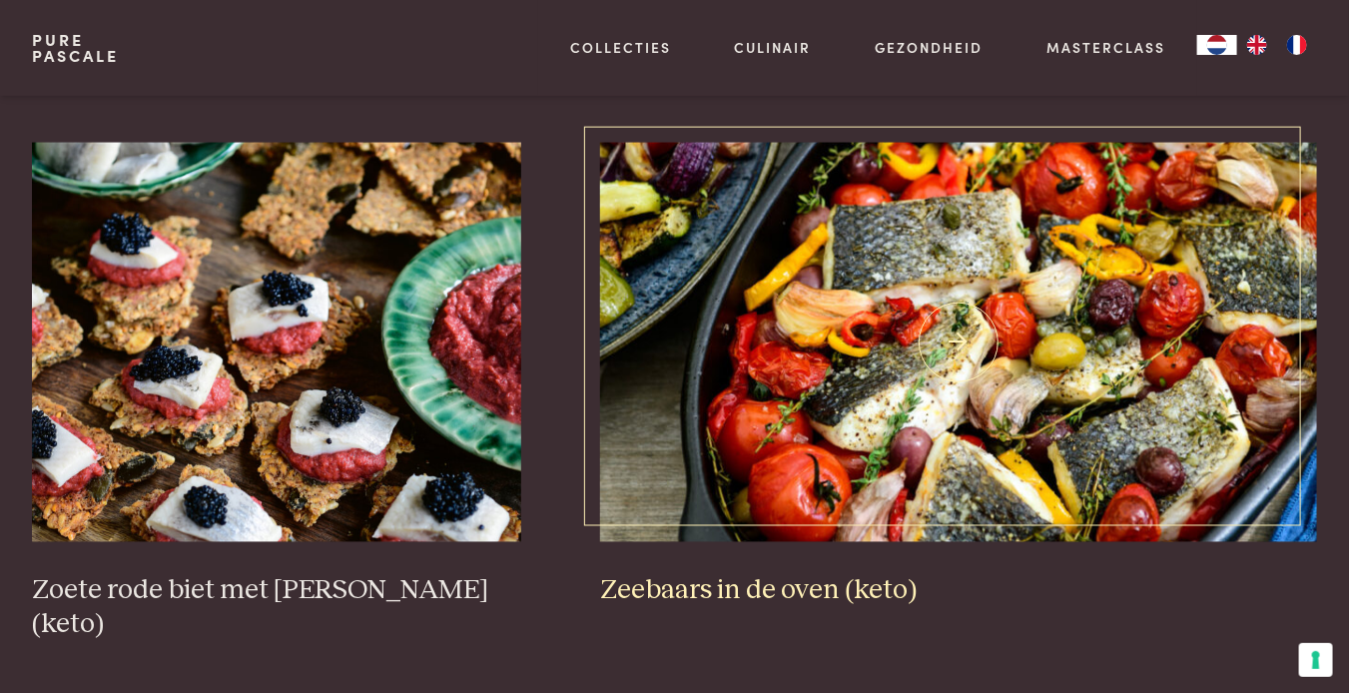
scroll to position [1099, 0]
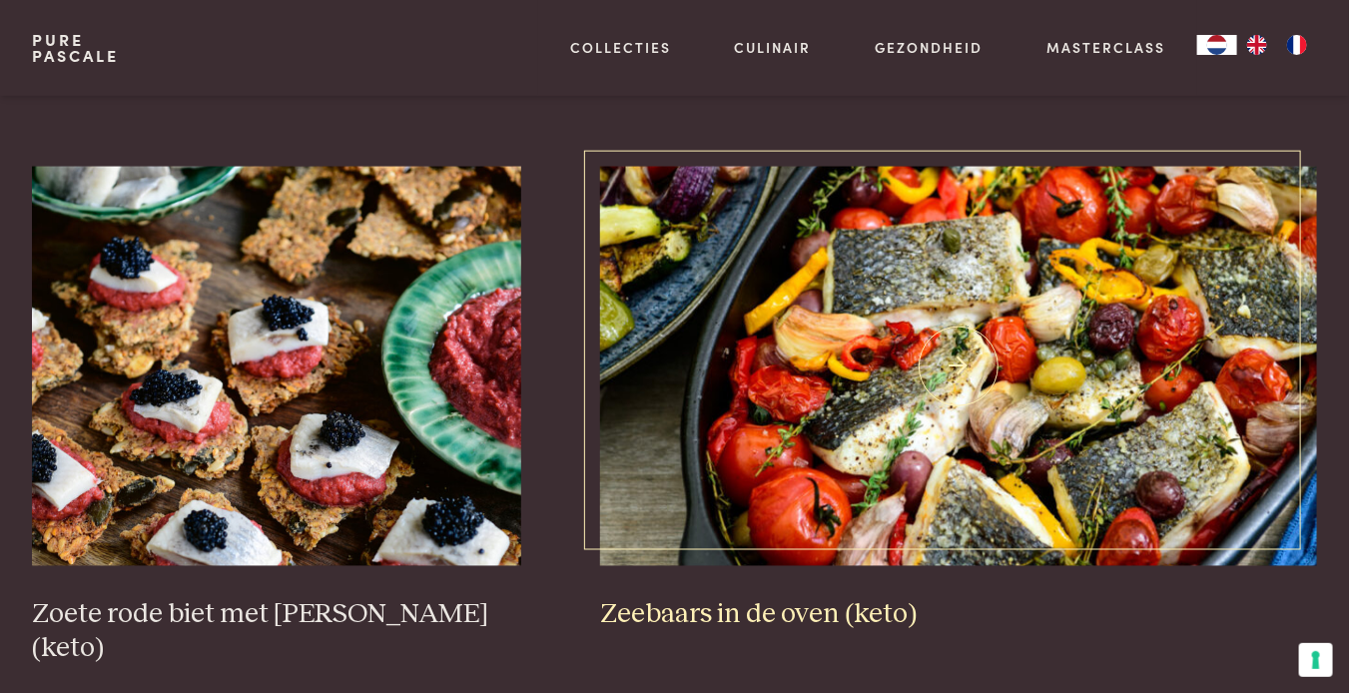
click at [994, 330] on img at bounding box center [958, 367] width 717 height 400
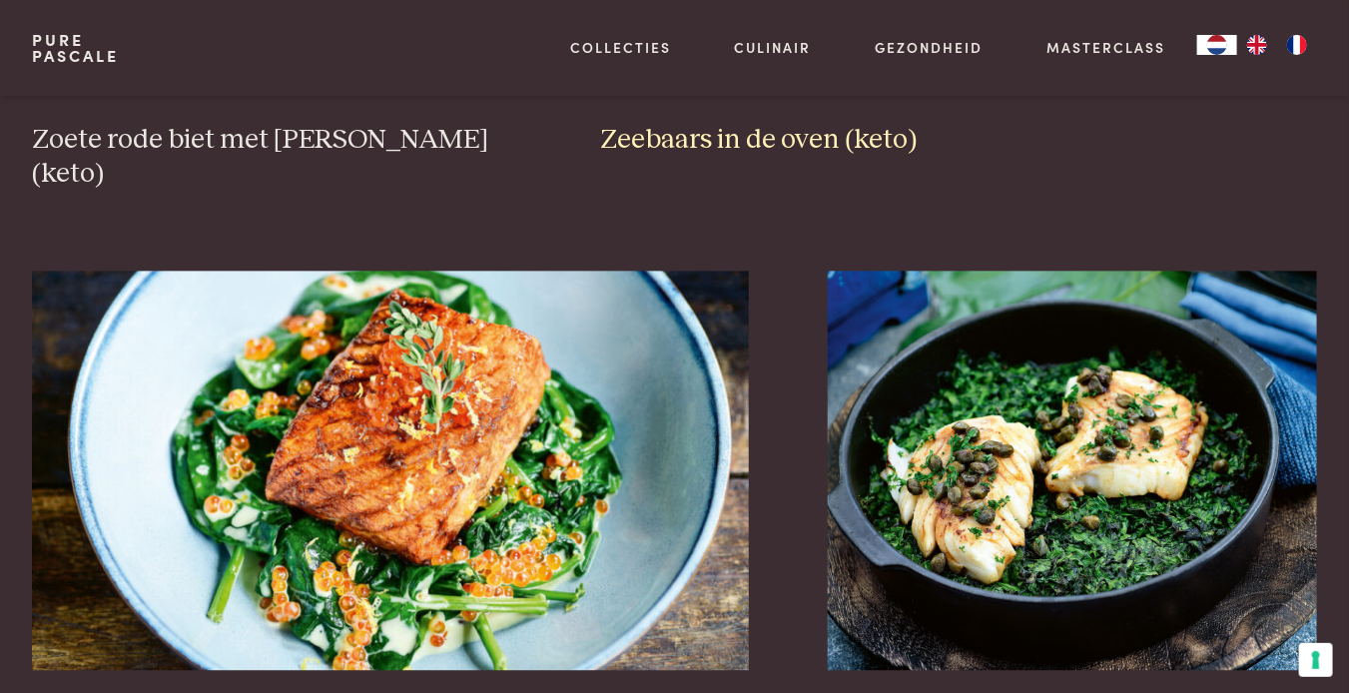
scroll to position [1698, 0]
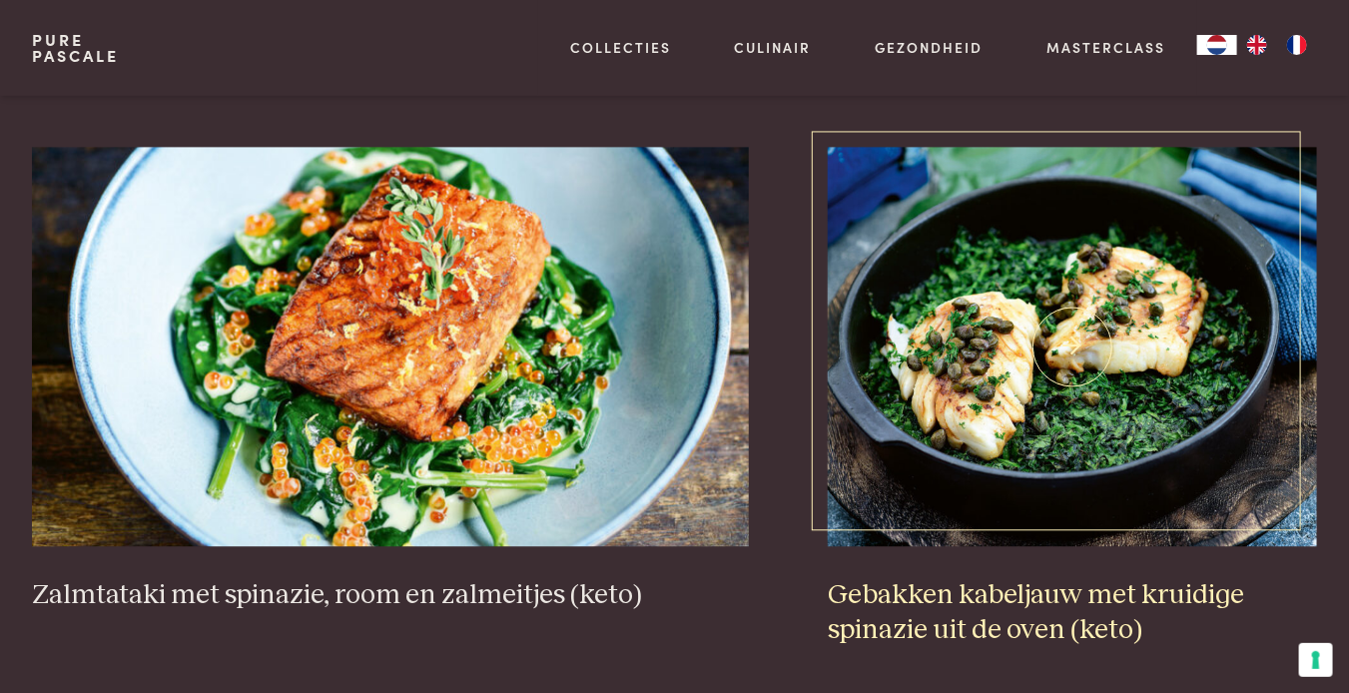
click at [1101, 314] on img at bounding box center [1072, 347] width 489 height 400
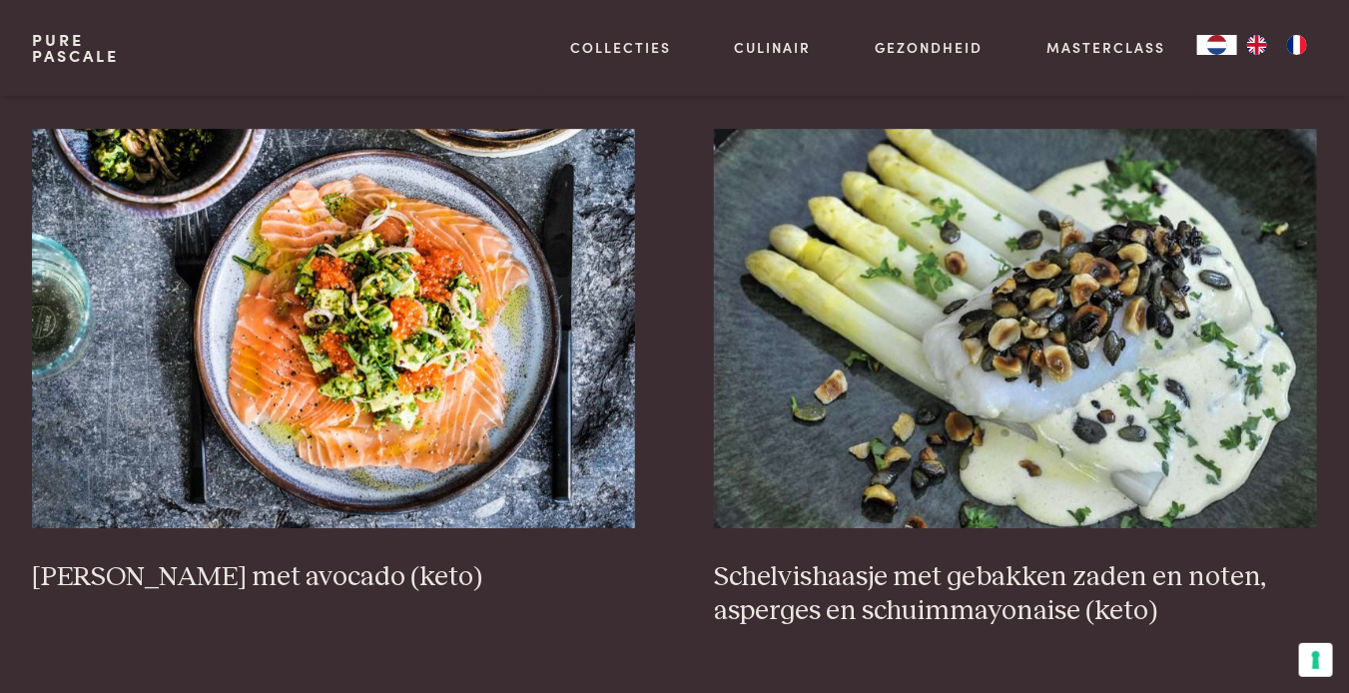
scroll to position [2297, 0]
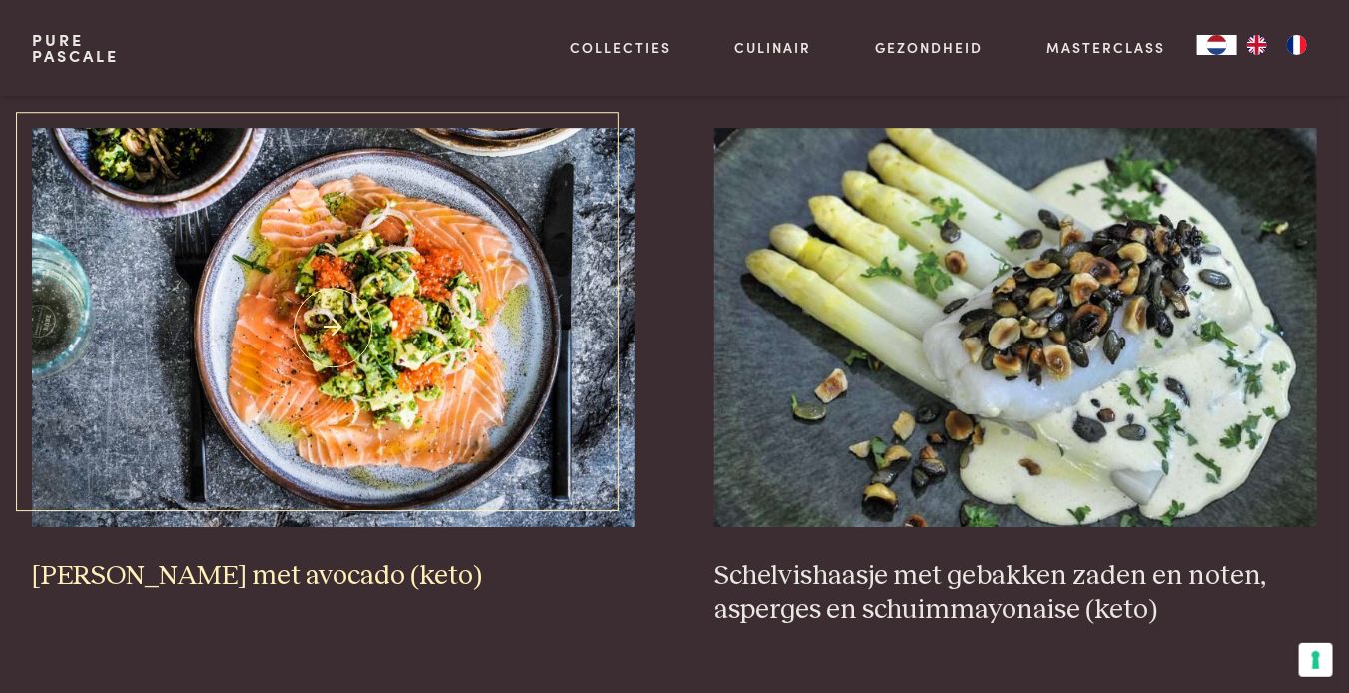
click at [323, 276] on img at bounding box center [333, 328] width 603 height 400
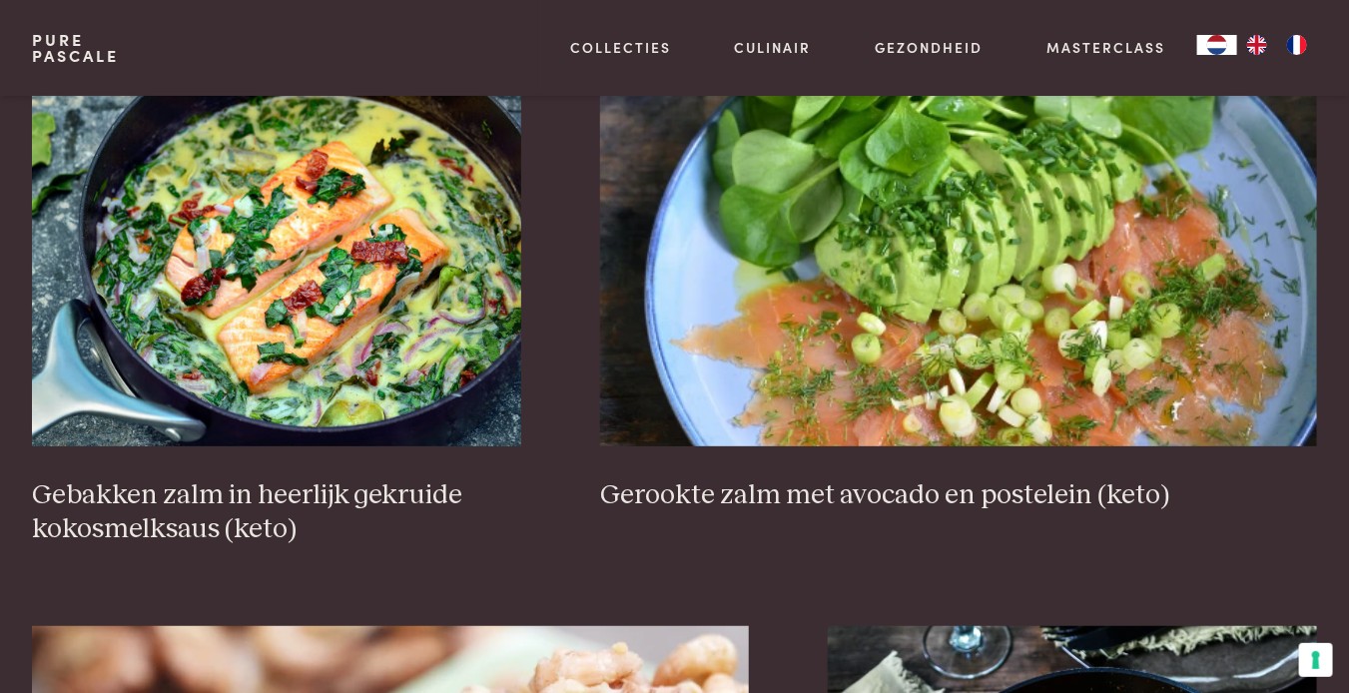
scroll to position [2996, 0]
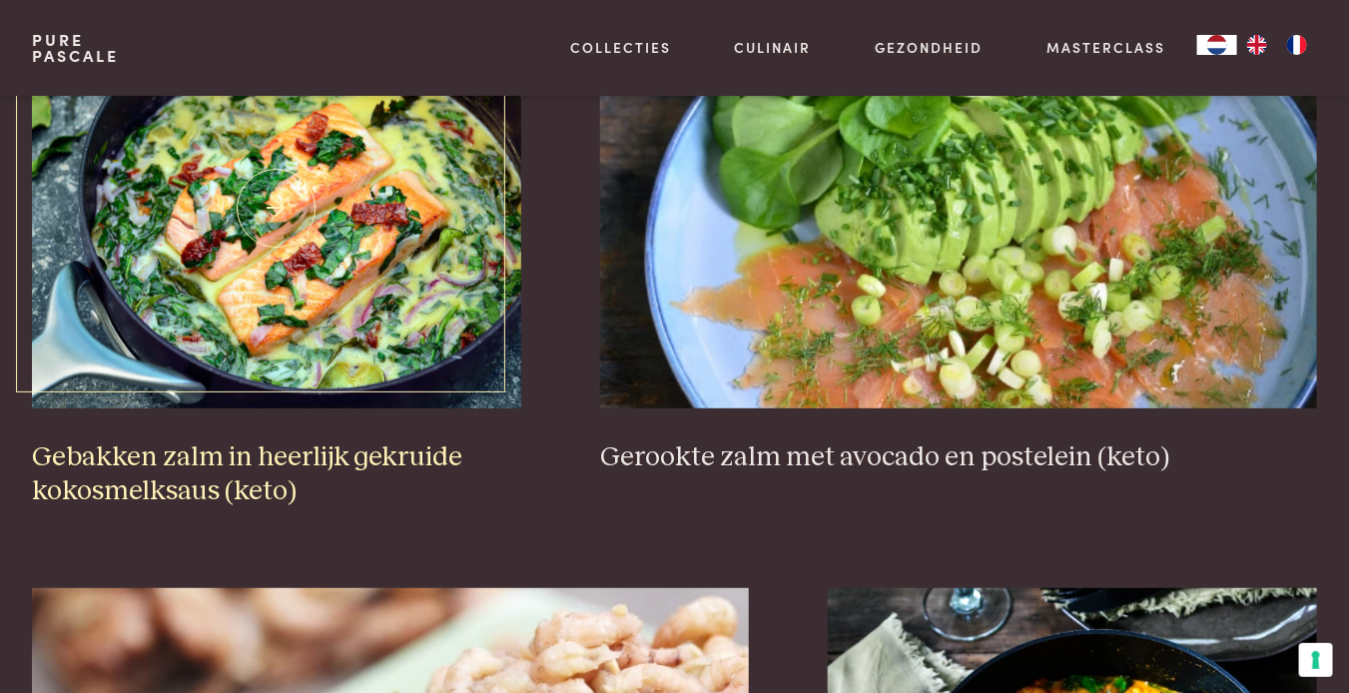
drag, startPoint x: 344, startPoint y: 199, endPoint x: 197, endPoint y: 438, distance: 281.1
click at [197, 440] on h3 "Gebakken zalm in heerlijk gekruide kokosmelksaus (keto)" at bounding box center [276, 474] width 489 height 69
click at [296, 263] on img at bounding box center [276, 209] width 489 height 400
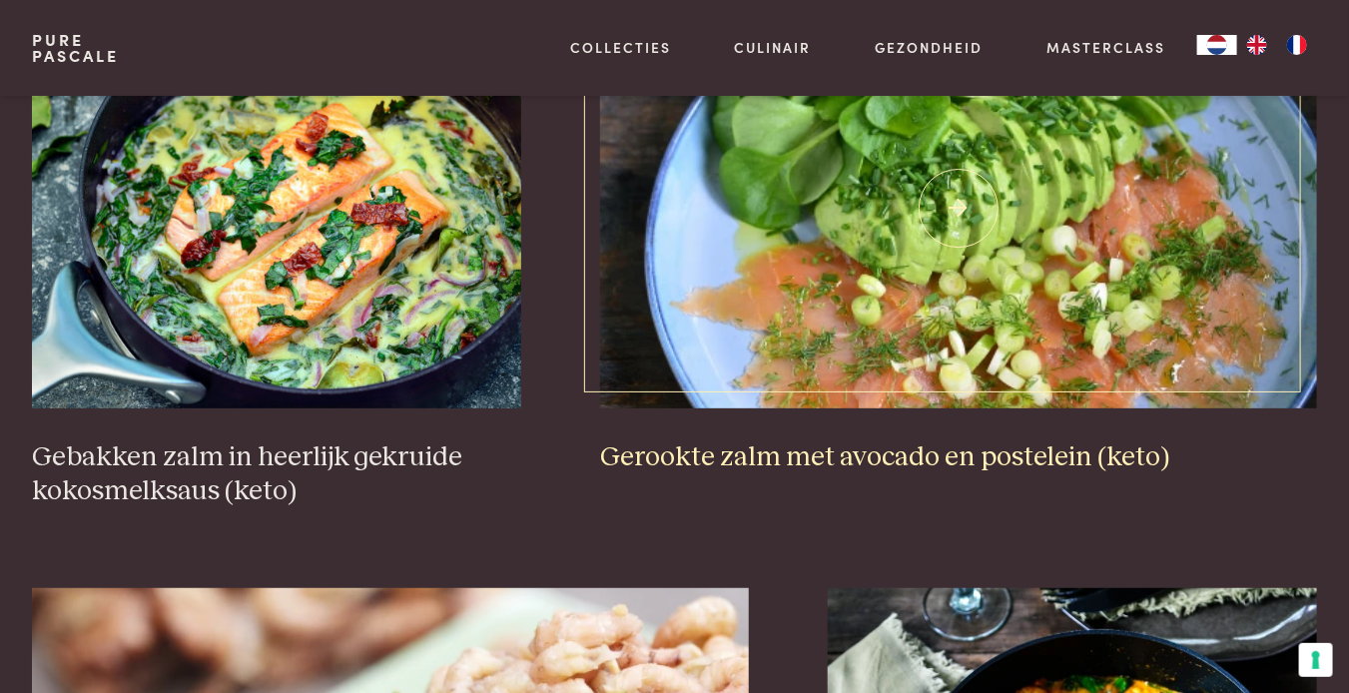
click at [1009, 199] on img at bounding box center [958, 209] width 717 height 400
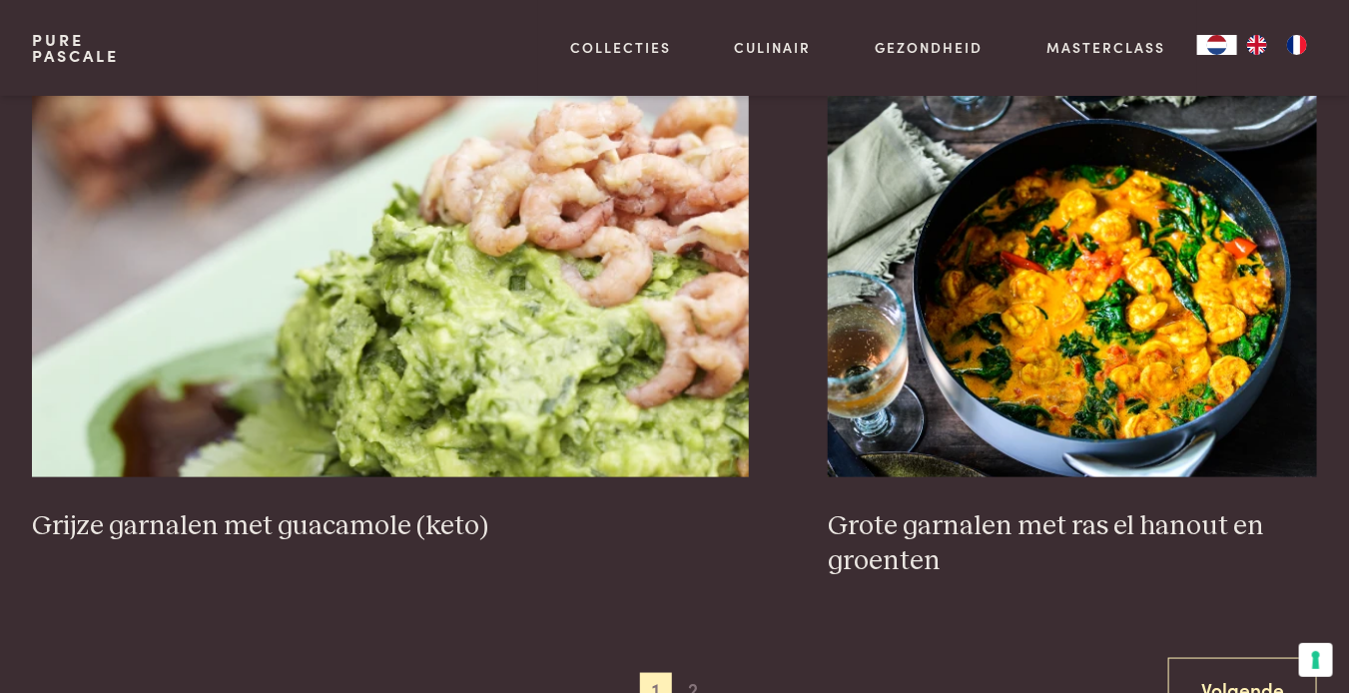
scroll to position [3596, 0]
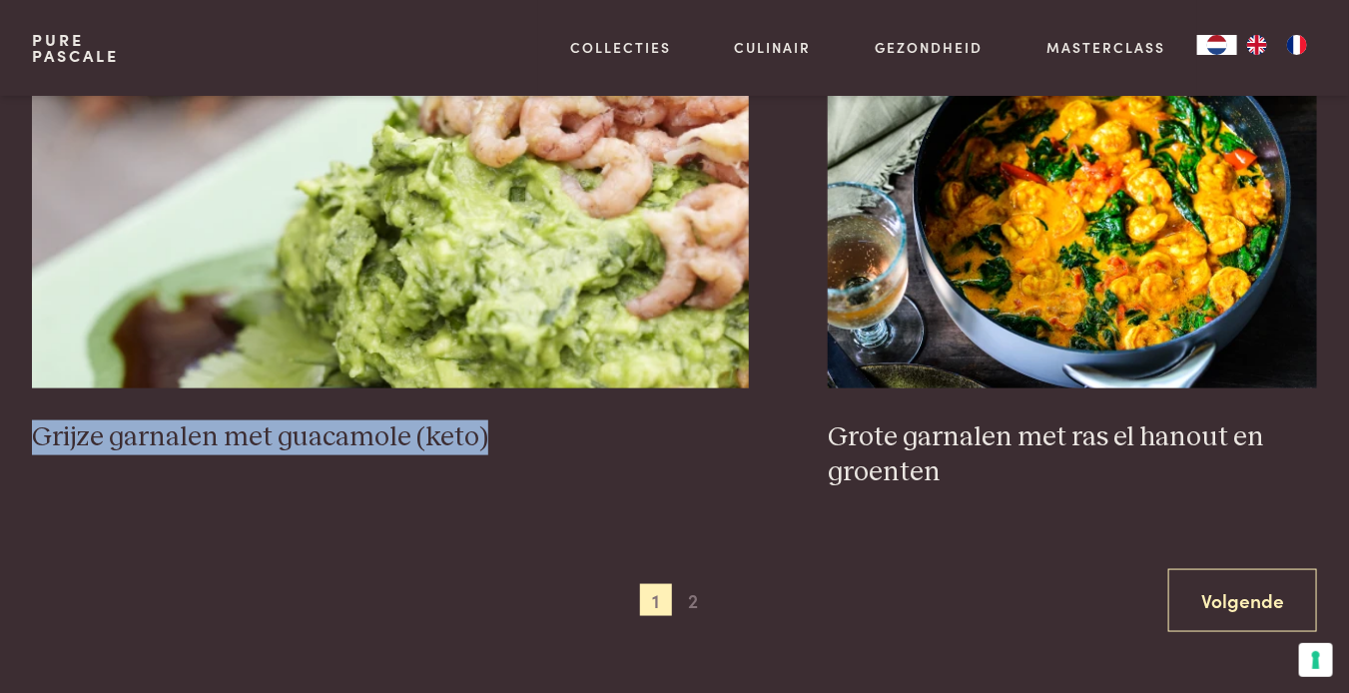
drag, startPoint x: 28, startPoint y: 401, endPoint x: 508, endPoint y: 420, distance: 480.8
copy h3 "Grijze garnalen met guacamole (keto)"
click at [442, 261] on img at bounding box center [390, 189] width 717 height 400
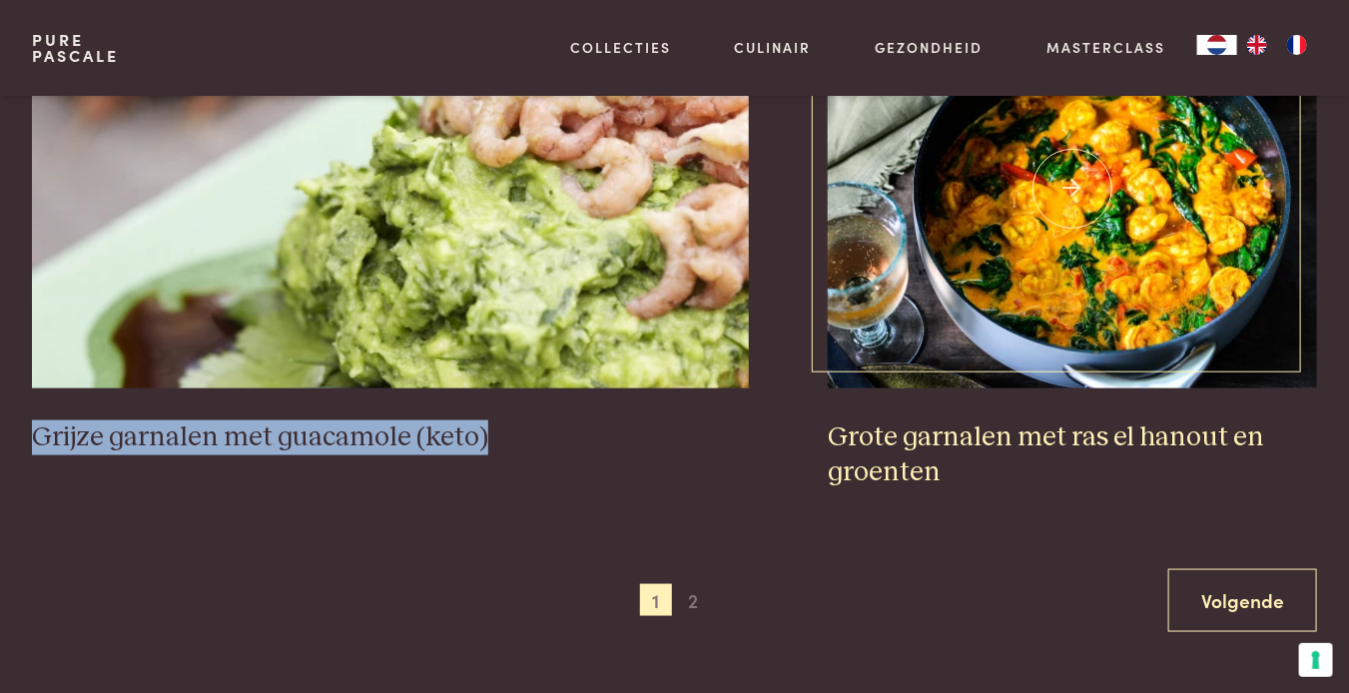
click at [1061, 266] on img at bounding box center [1072, 189] width 489 height 400
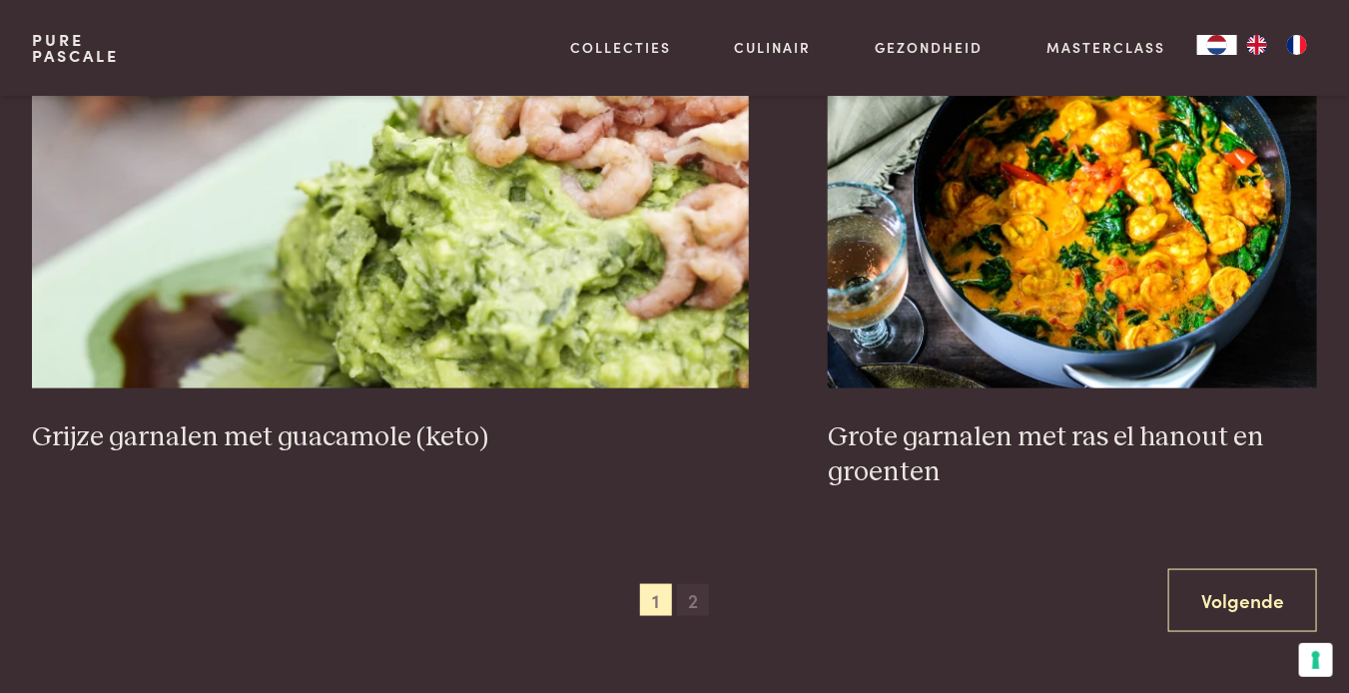
click at [688, 584] on span "2" at bounding box center [693, 600] width 32 height 32
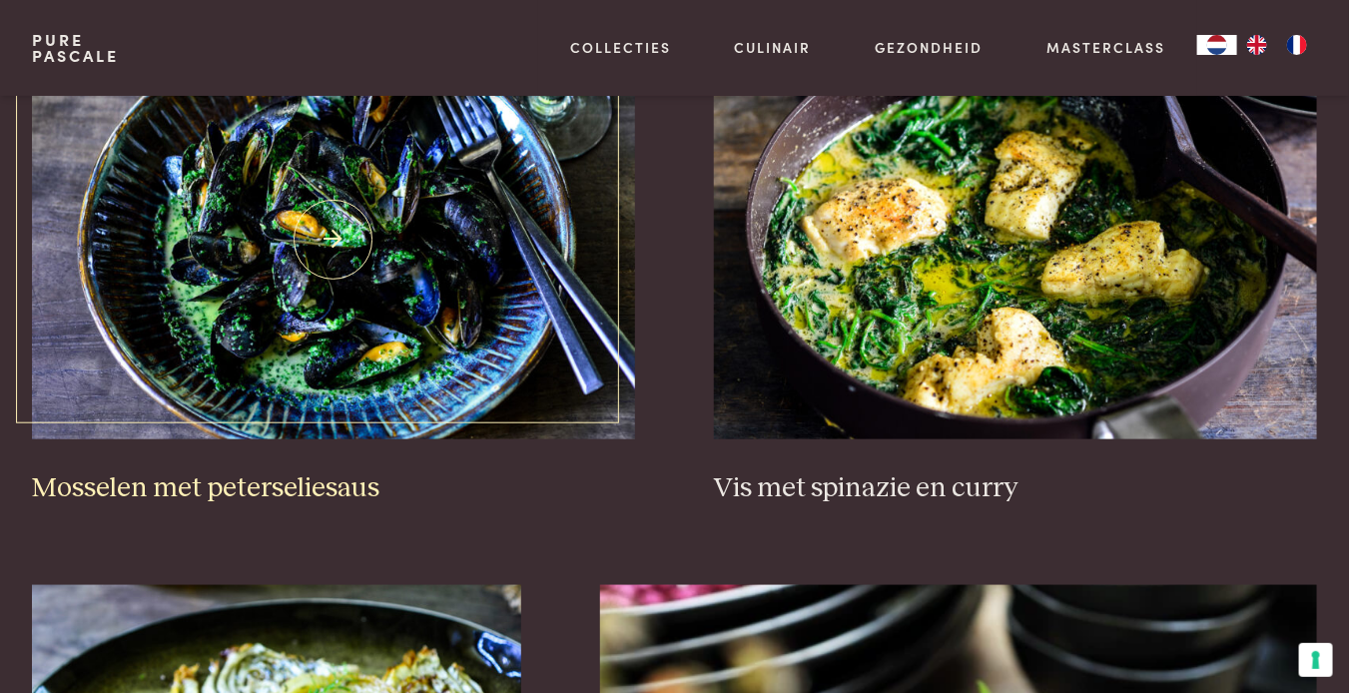
scroll to position [658, 0]
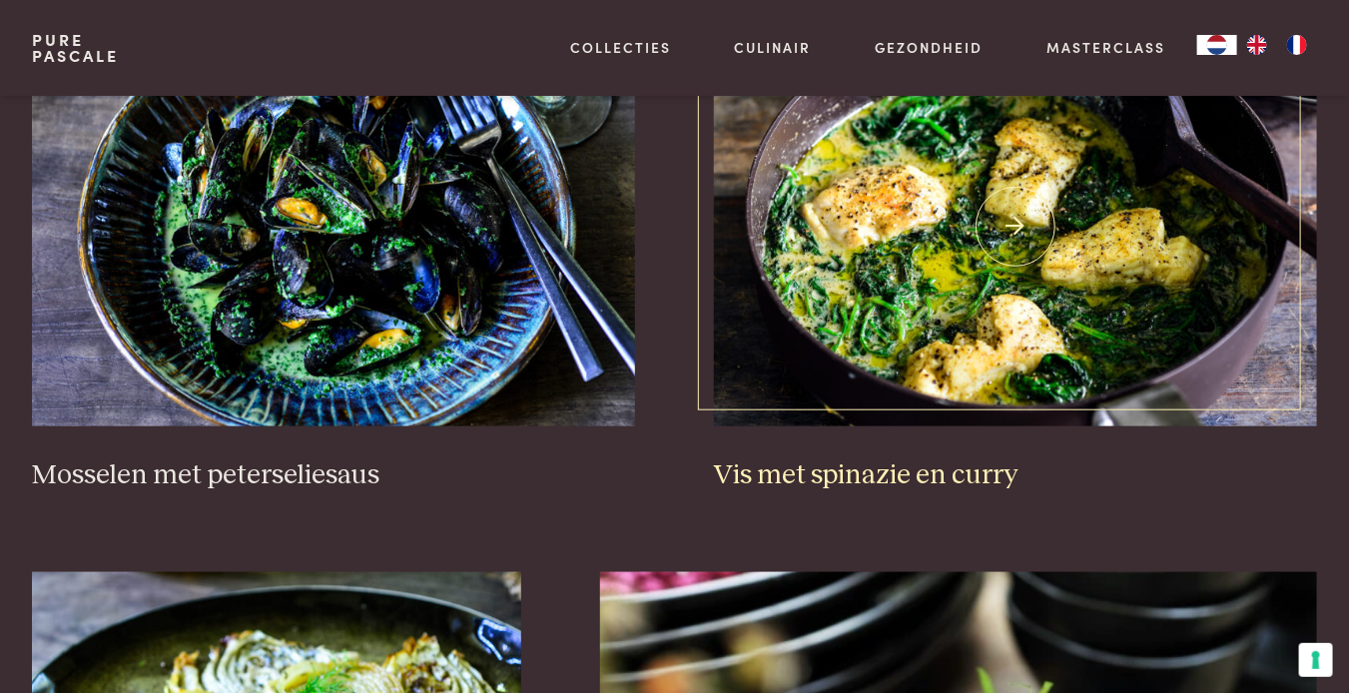
drag, startPoint x: 964, startPoint y: 203, endPoint x: 833, endPoint y: 341, distance: 190.0
click at [833, 341] on img at bounding box center [1015, 227] width 603 height 400
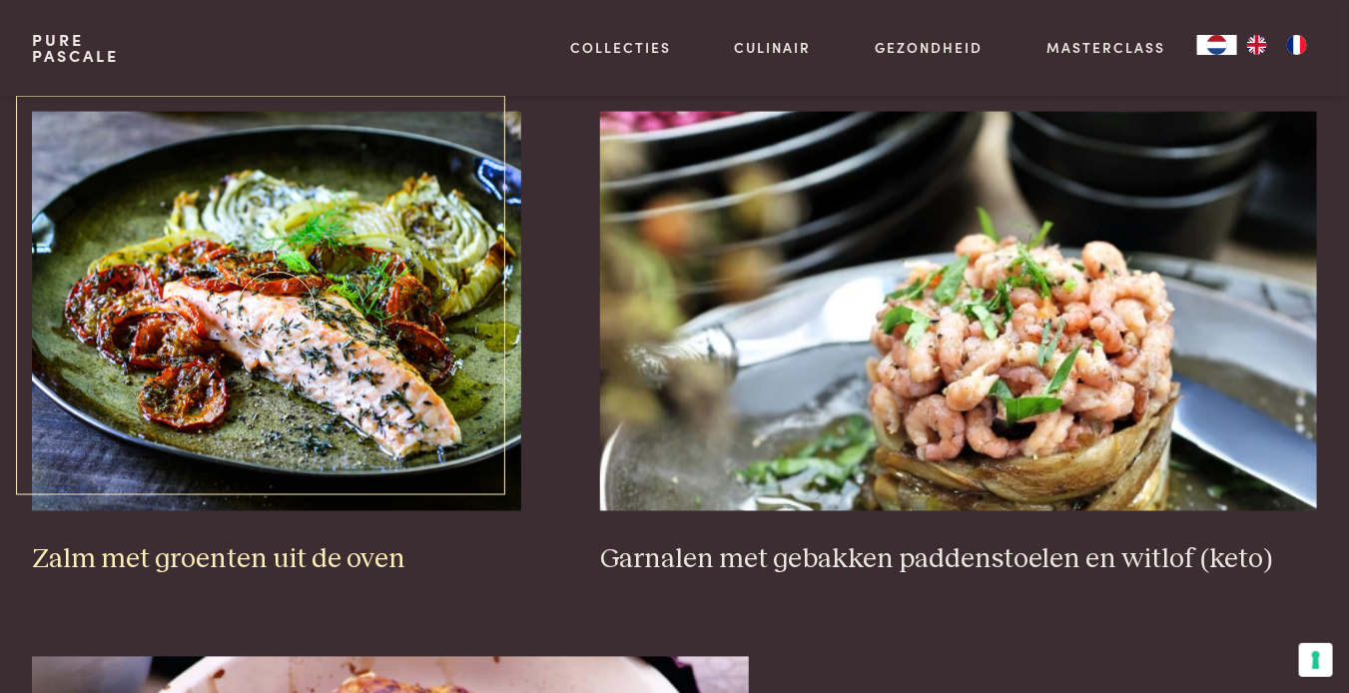
scroll to position [1158, 0]
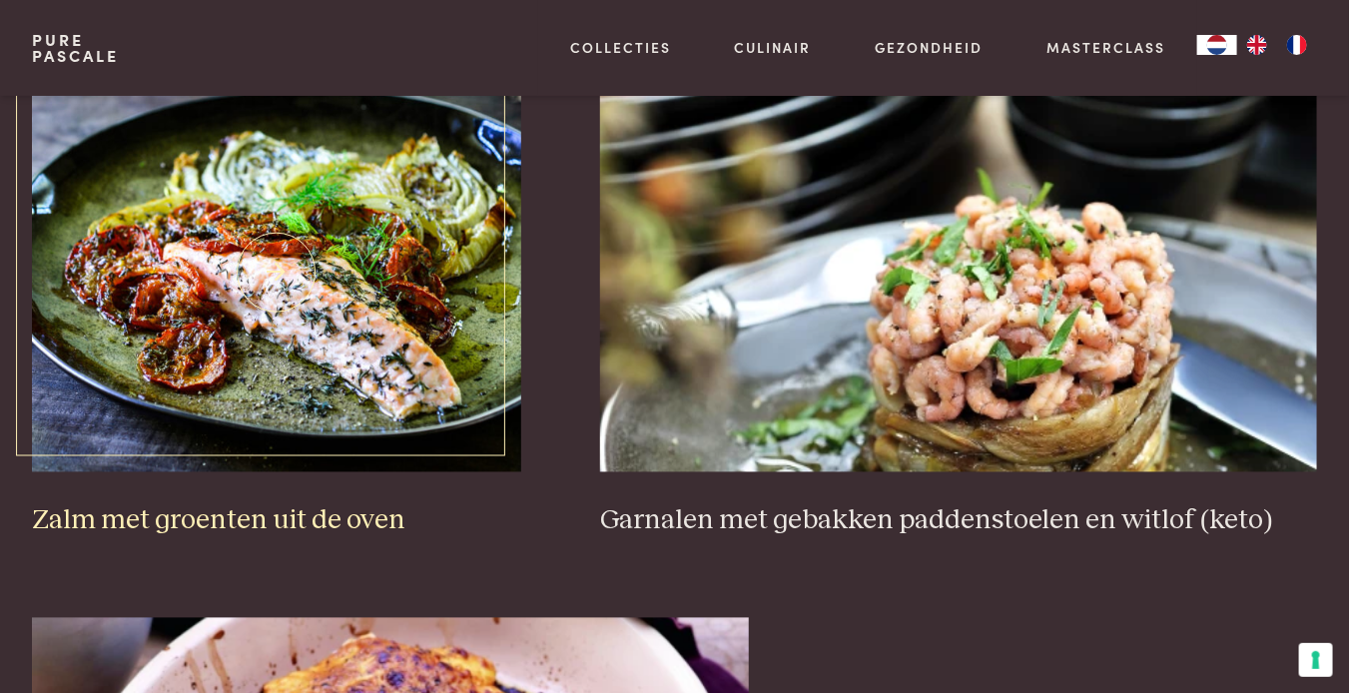
click at [338, 278] on img at bounding box center [276, 273] width 489 height 400
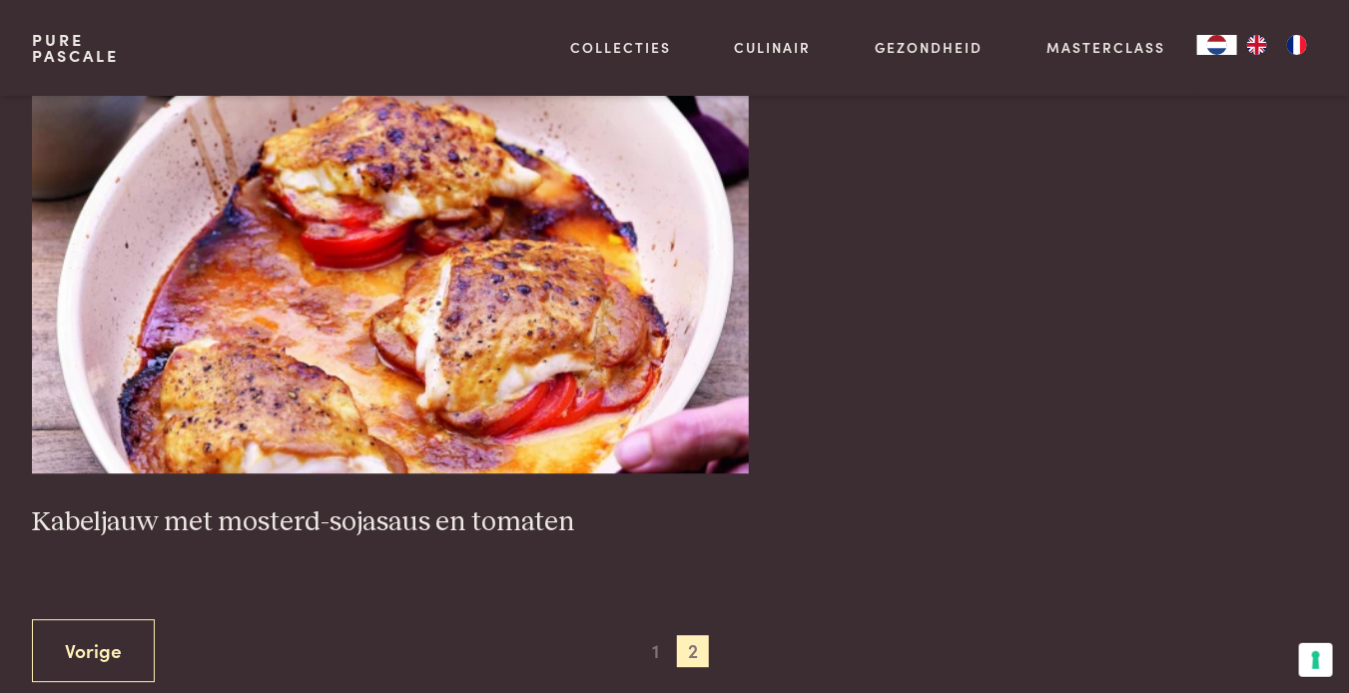
scroll to position [1757, 0]
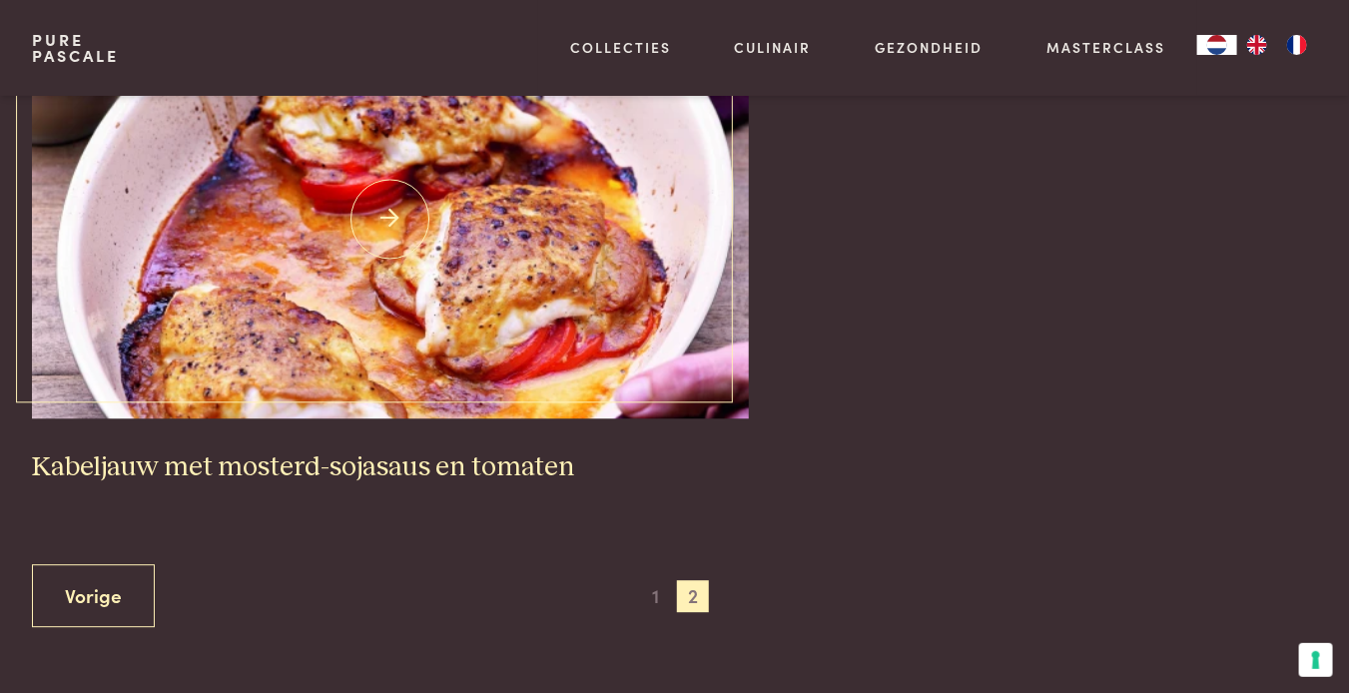
click at [452, 270] on img at bounding box center [390, 219] width 717 height 400
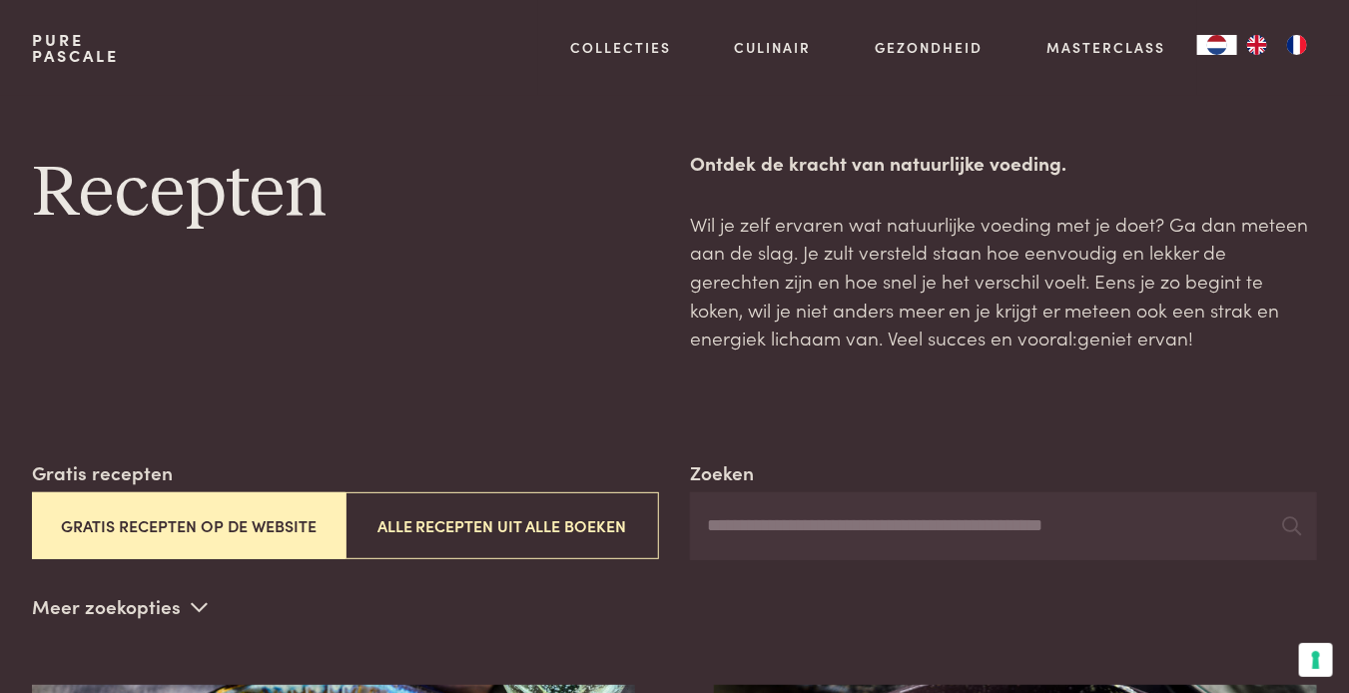
click at [274, 534] on button "Gratis recepten op de website" at bounding box center [189, 525] width 314 height 67
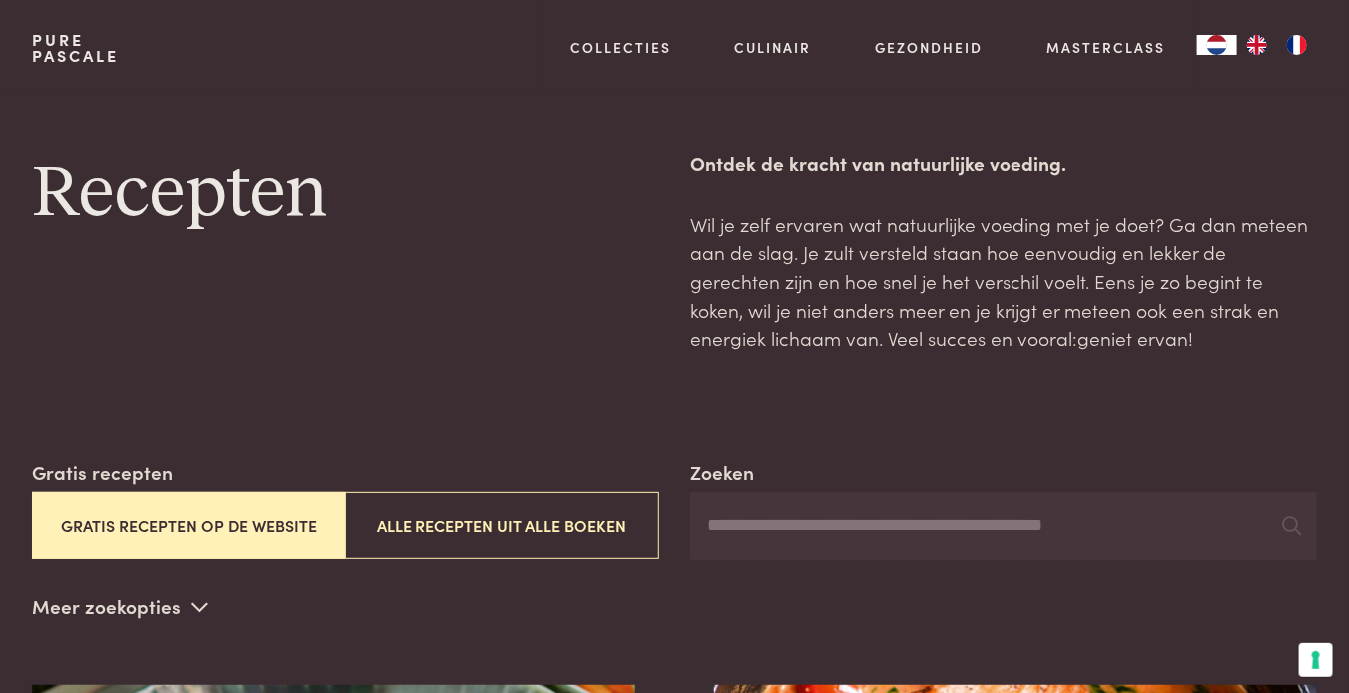
click at [202, 606] on icon at bounding box center [200, 606] width 17 height 19
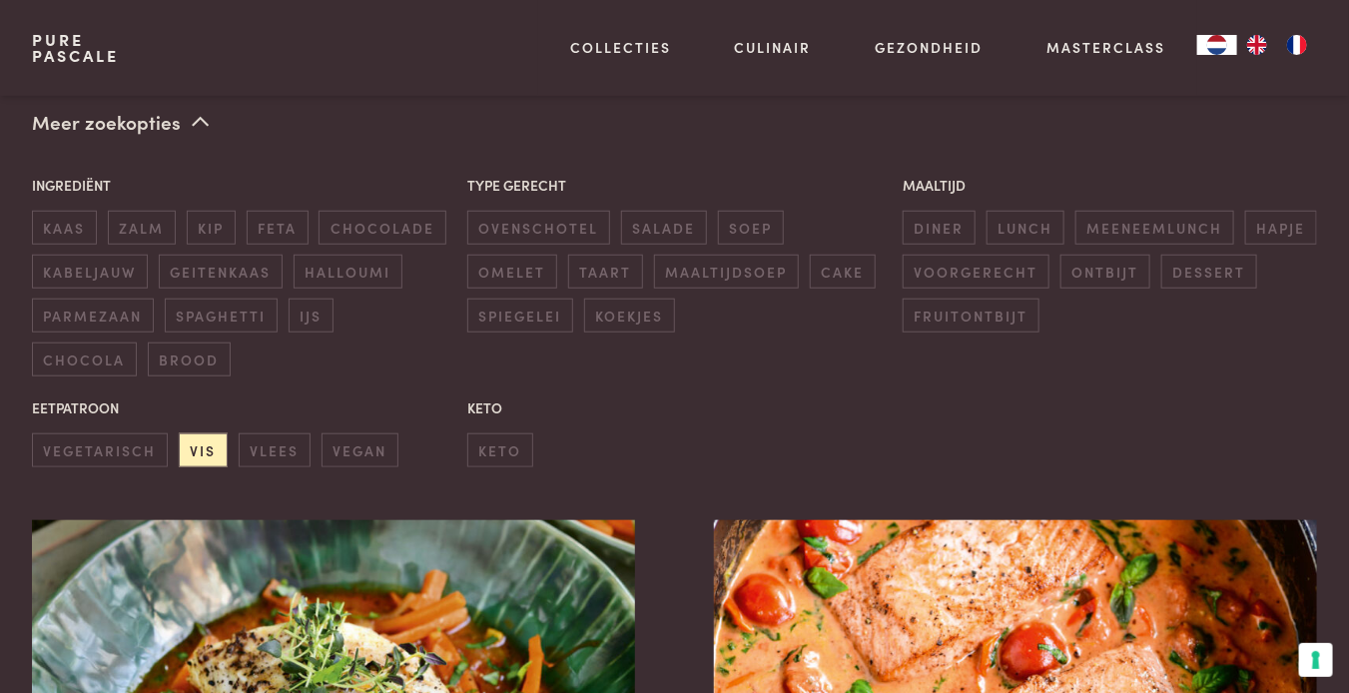
scroll to position [499, 0]
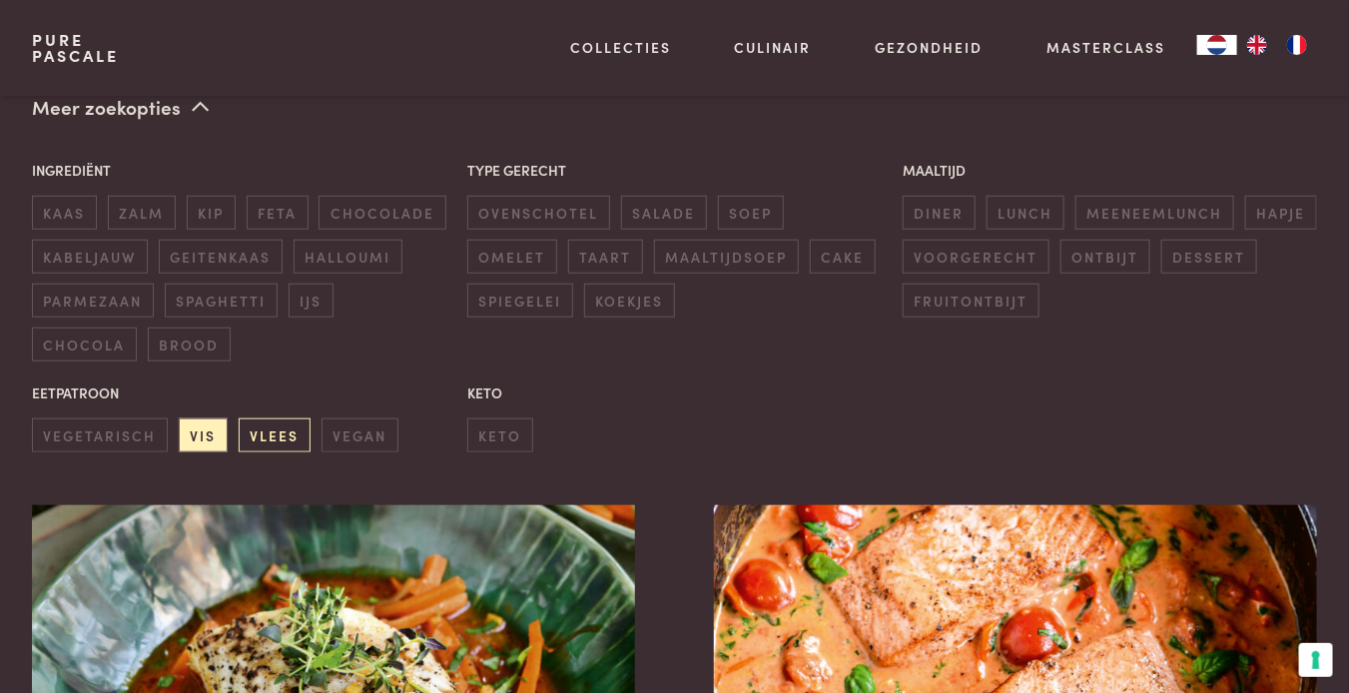
click at [260, 425] on span "vlees" at bounding box center [275, 434] width 72 height 33
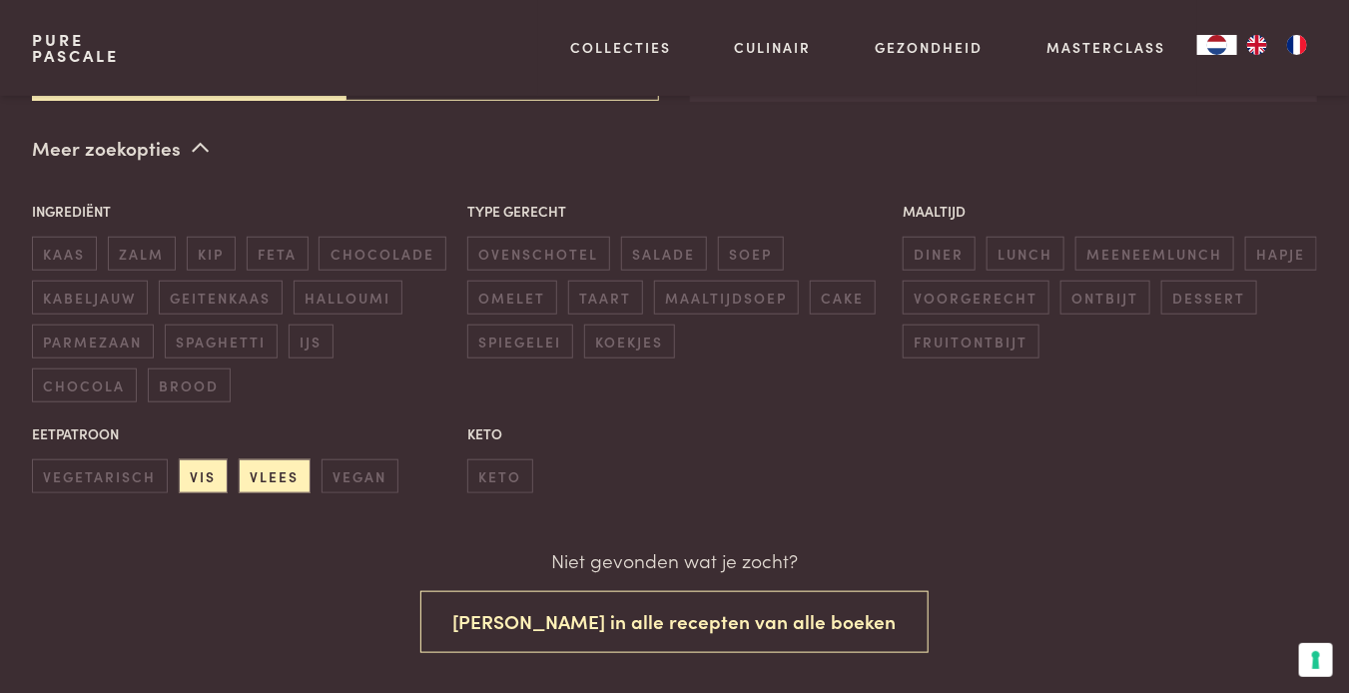
scroll to position [458, 0]
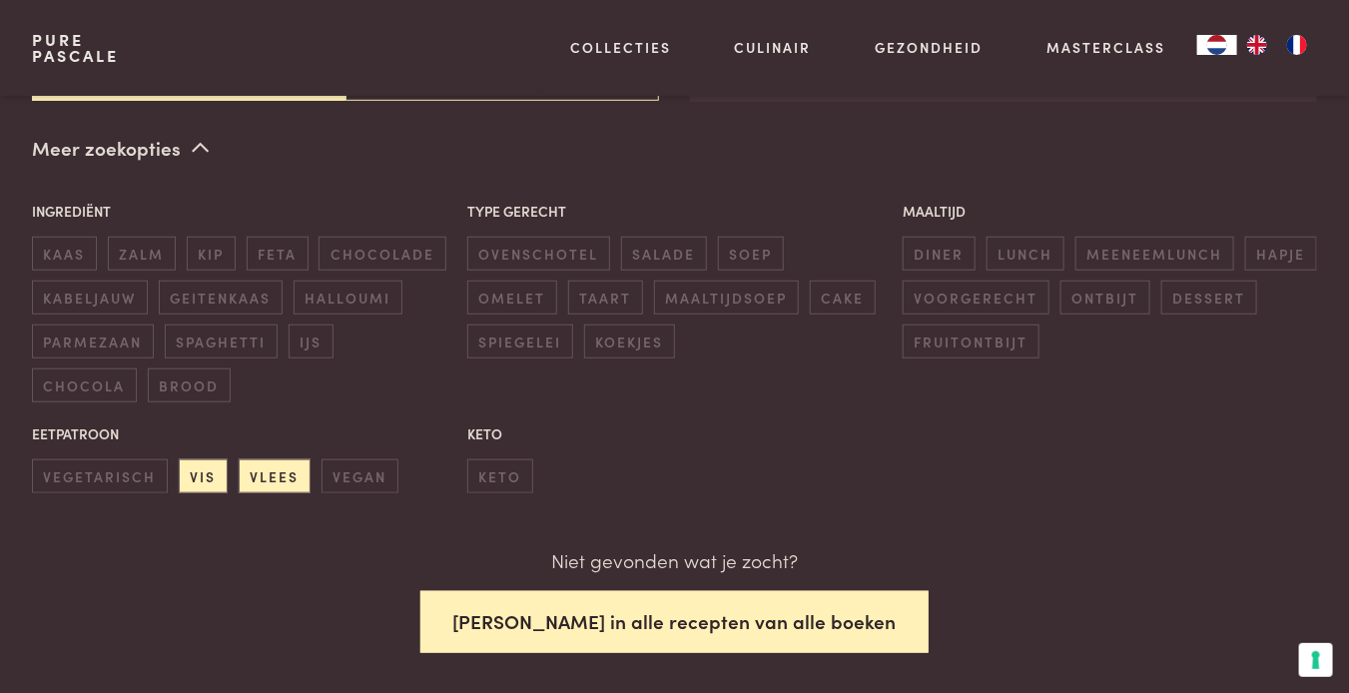
click at [732, 622] on button "Zoek in alle recepten van alle boeken" at bounding box center [674, 622] width 509 height 63
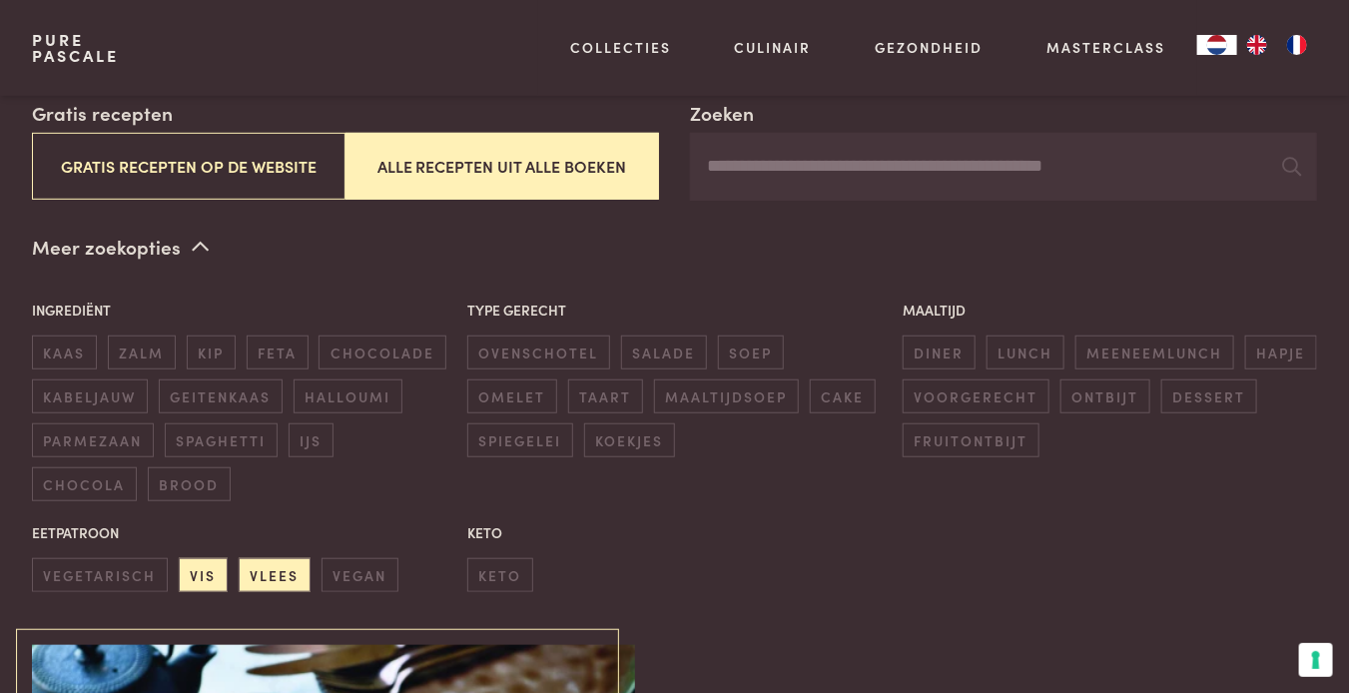
scroll to position [358, 0]
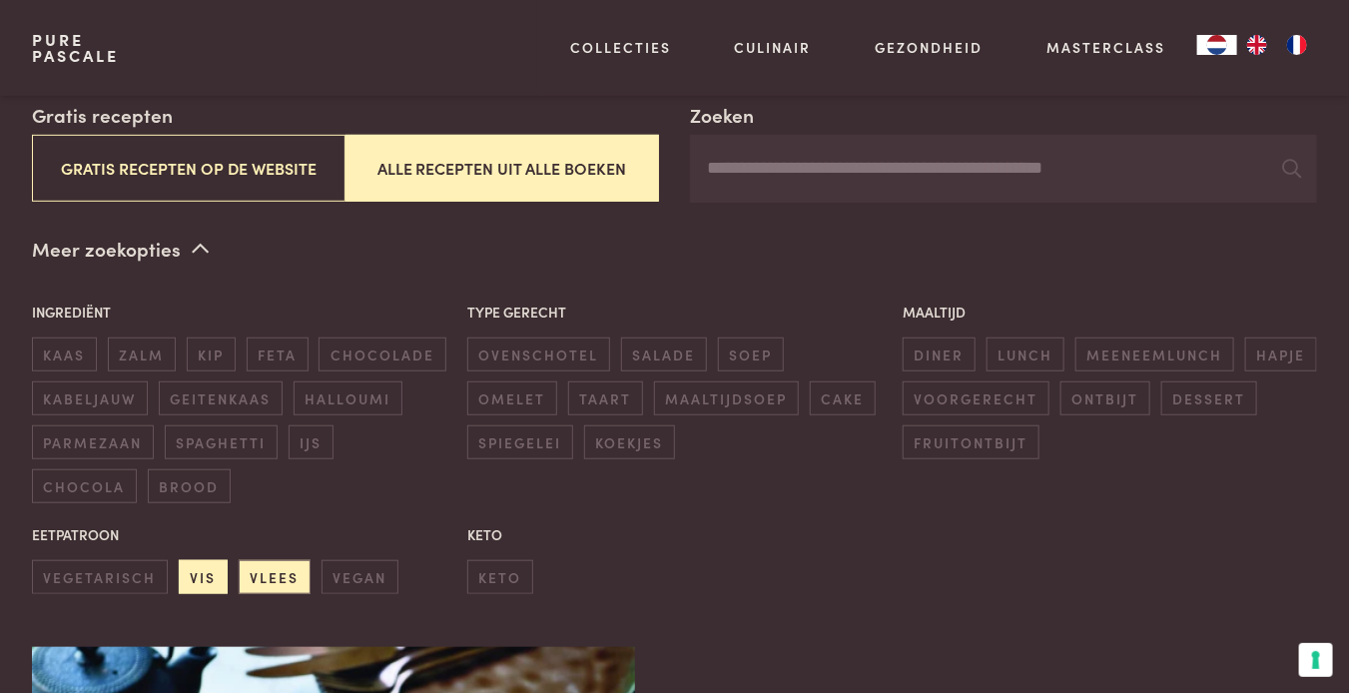
click at [209, 578] on span "vis" at bounding box center [203, 576] width 49 height 33
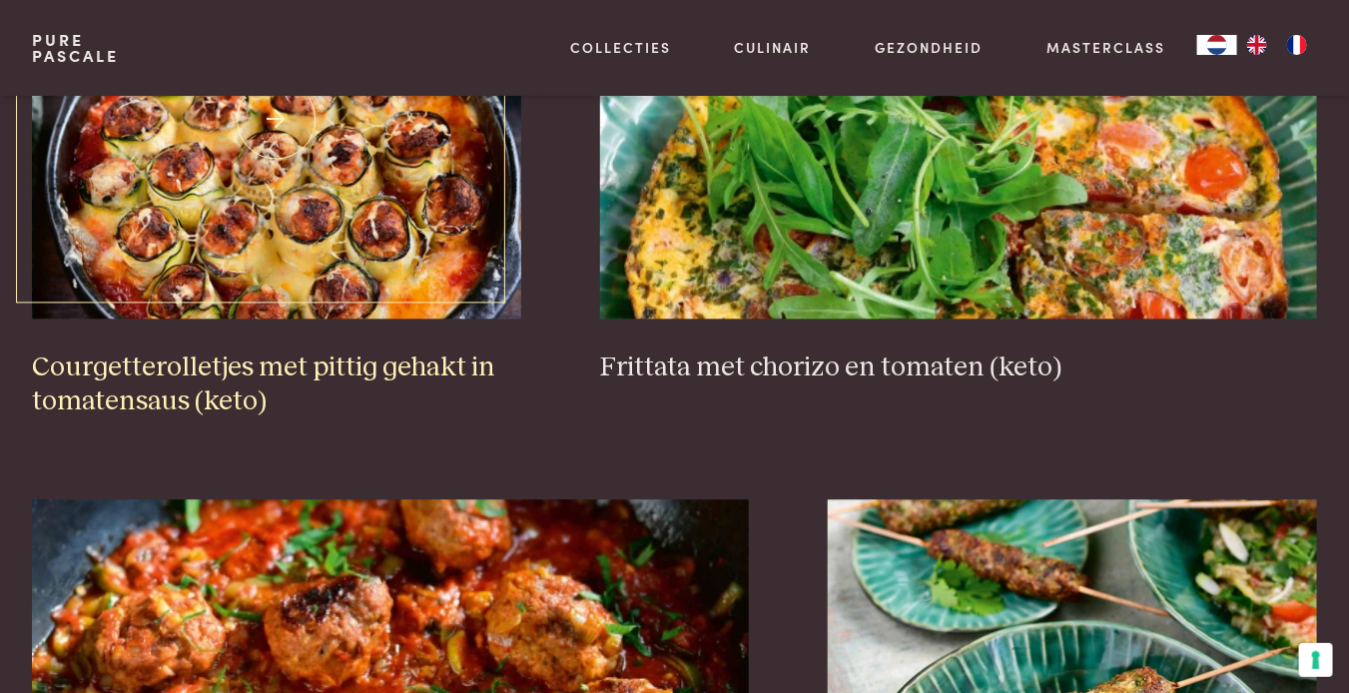
scroll to position [1657, 0]
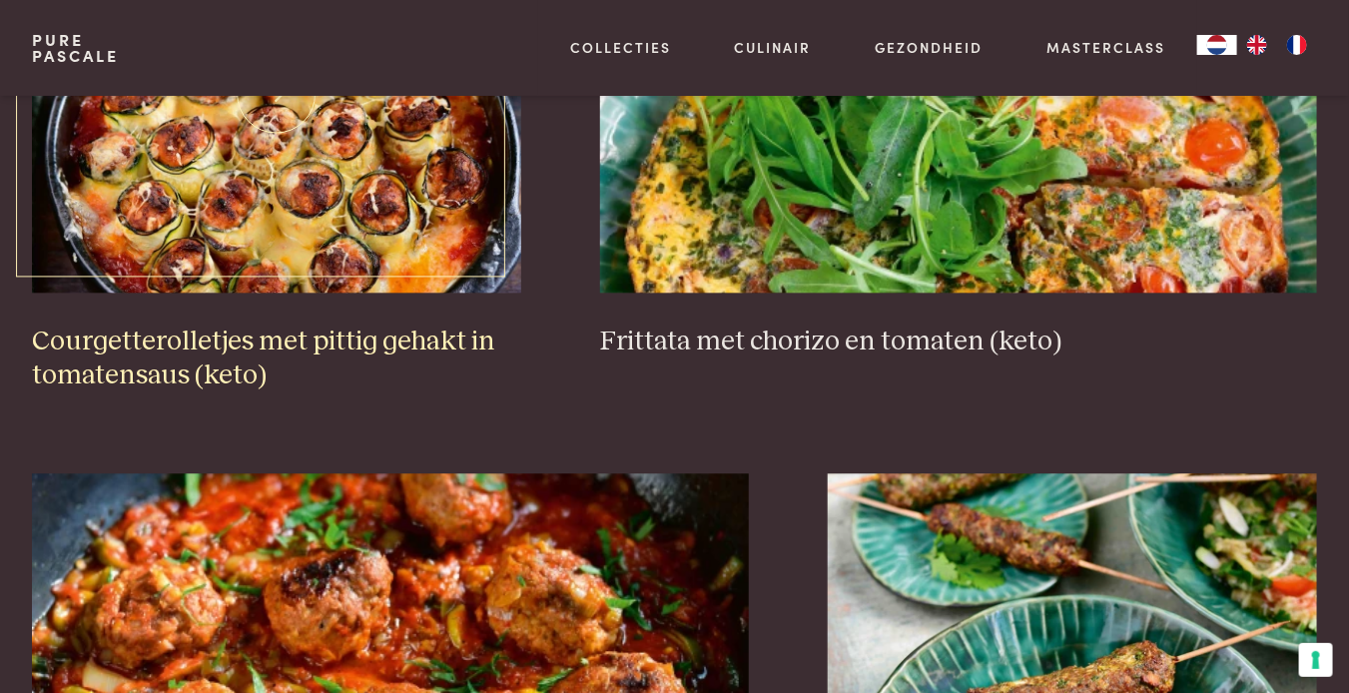
click at [418, 175] on img at bounding box center [276, 93] width 489 height 400
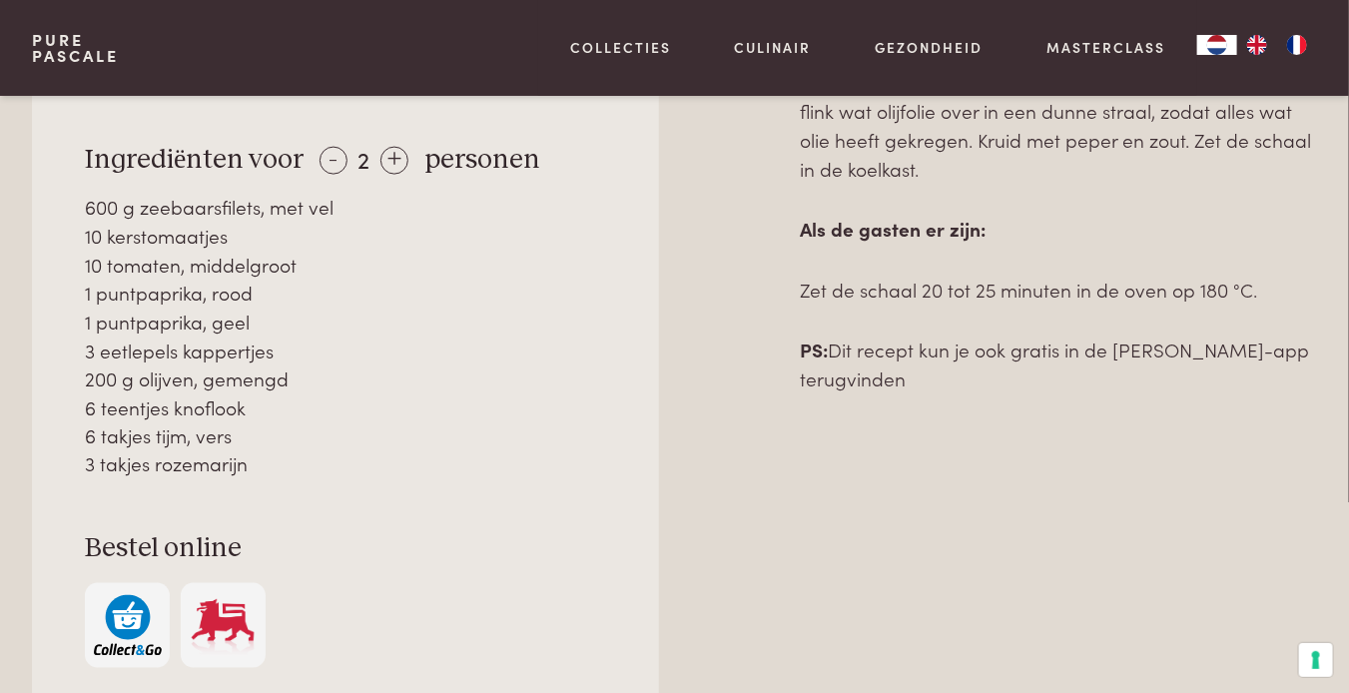
scroll to position [1034, 0]
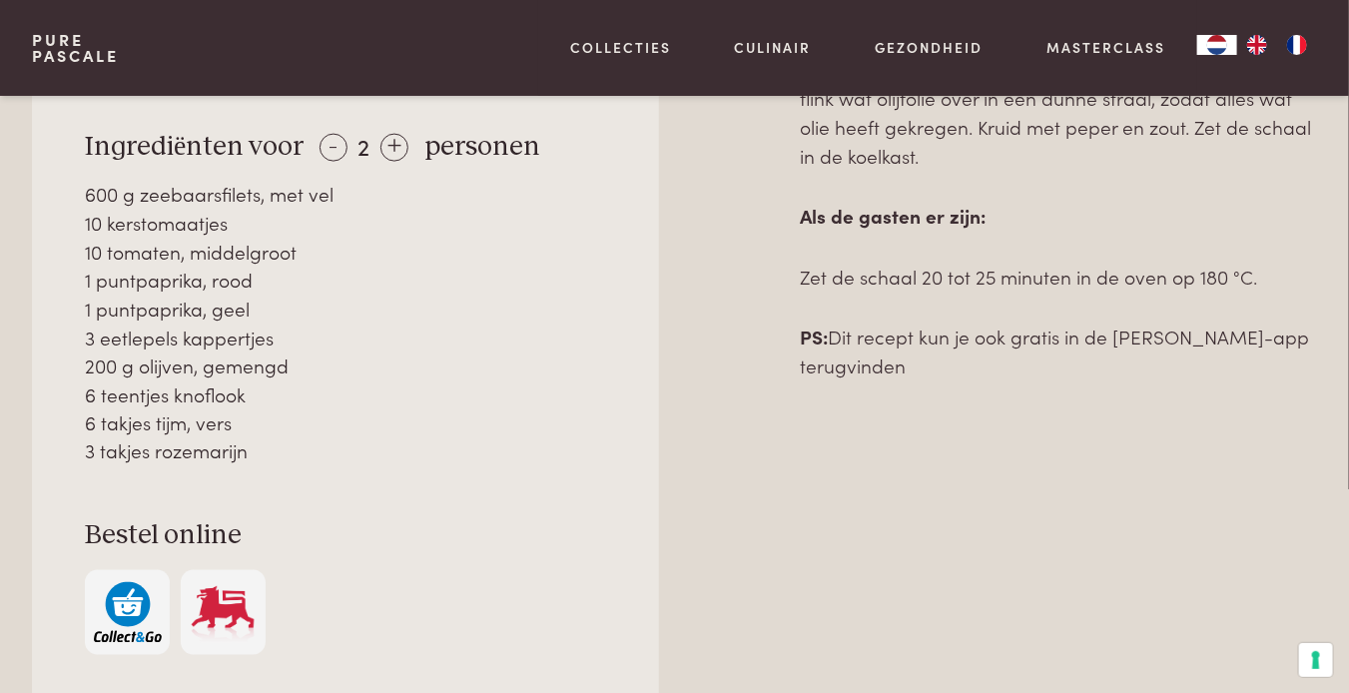
drag, startPoint x: 84, startPoint y: 371, endPoint x: 337, endPoint y: 444, distance: 263.3
click at [337, 444] on div "Over dit recept Een echte ovenschotel: alles gaat rauw in de schaal en 20 minut…" at bounding box center [345, 297] width 627 height 821
copy div "Ingrediënten voor - 2 + personen 600 g zeebaarsfilets, met vel 10 kerstomaatjes…"
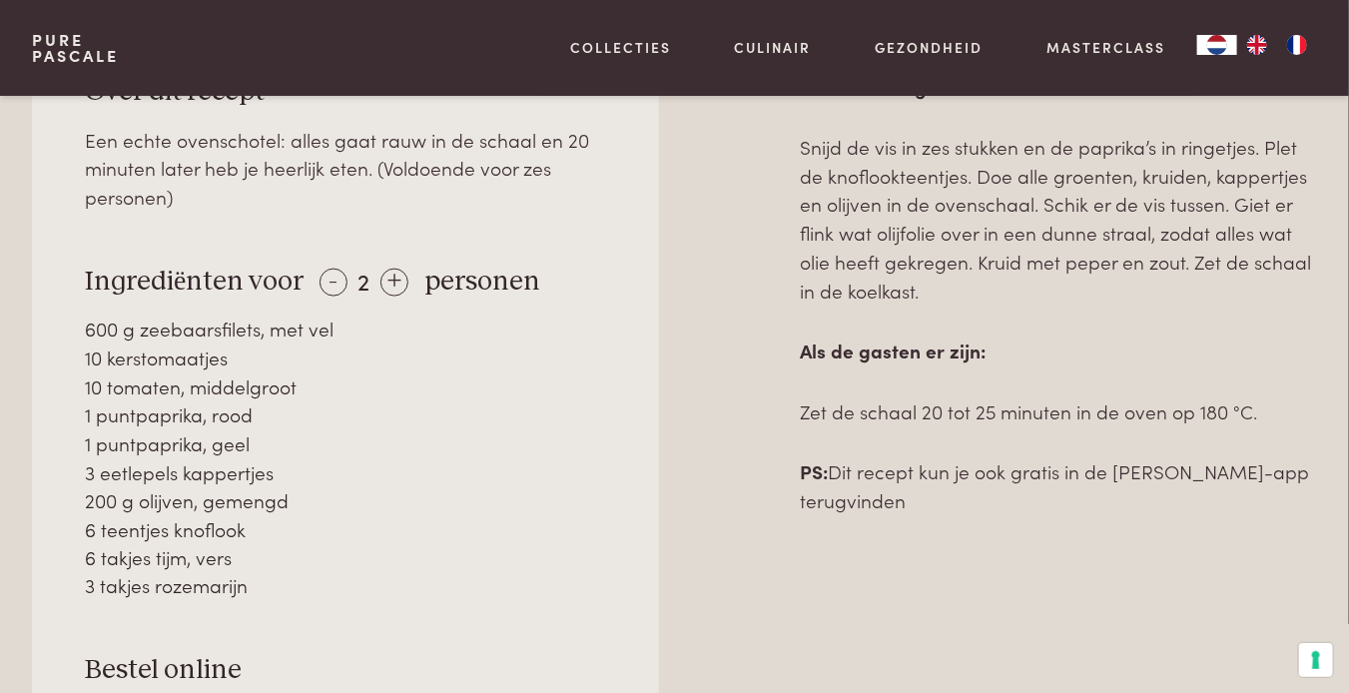
scroll to position [1085, 0]
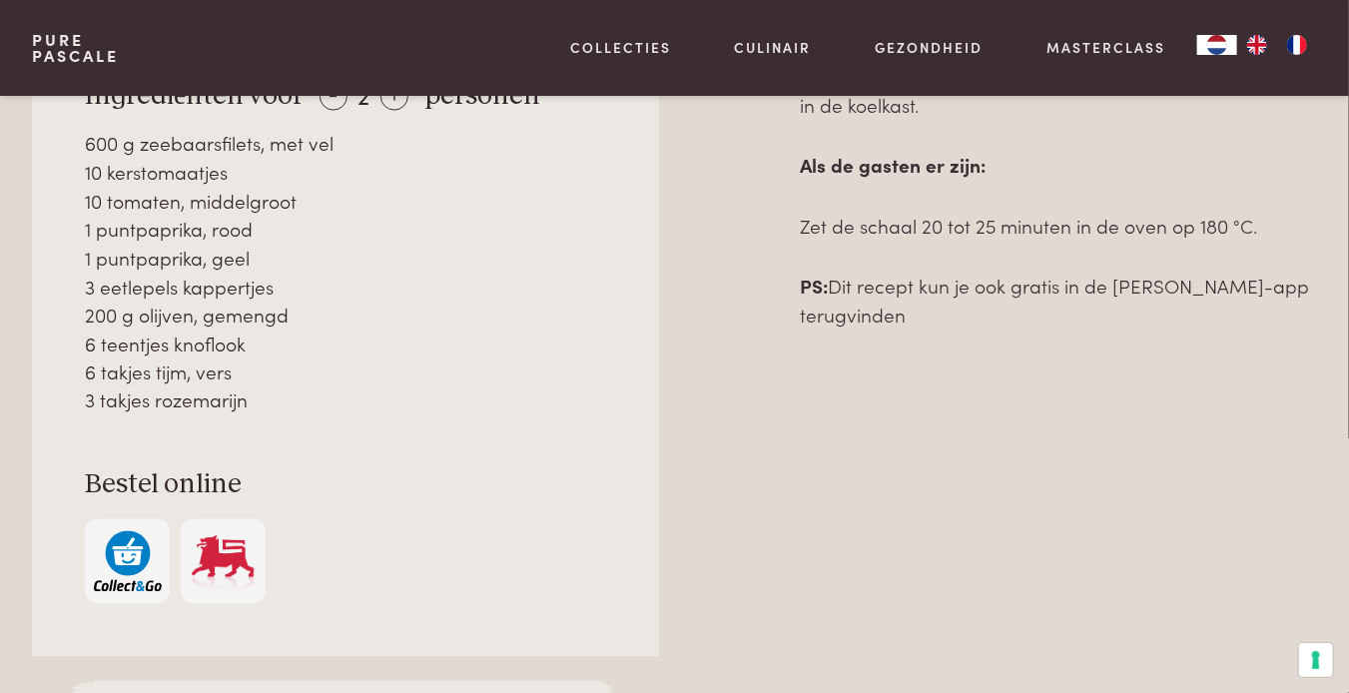
drag, startPoint x: 801, startPoint y: 497, endPoint x: 1053, endPoint y: 385, distance: 275.8
click at [1053, 385] on div "Bereiding Voorbereiding: Snijd de vis in zes stukken en de paprika’s in ringetj…" at bounding box center [1058, 313] width 517 height 955
copy div "Bereiding Voorbereiding: Snijd de vis in zes stukken en de paprika’s in ringetj…"
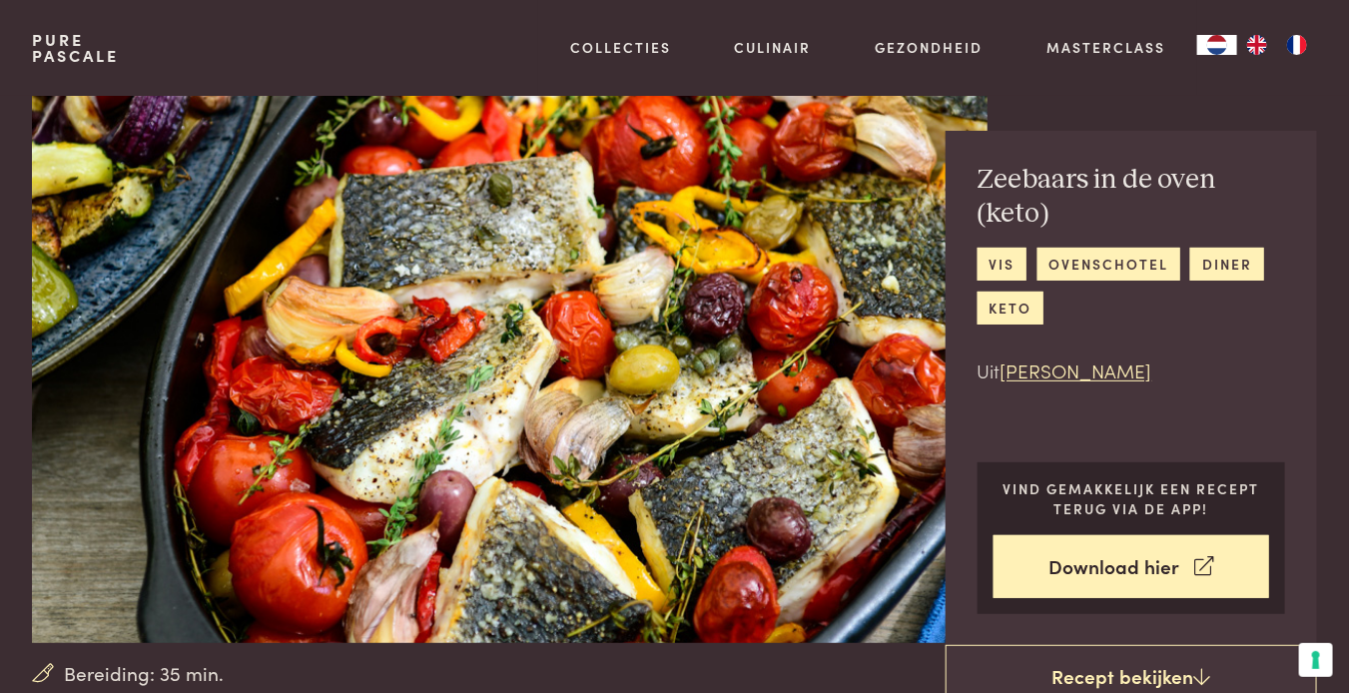
scroll to position [0, 0]
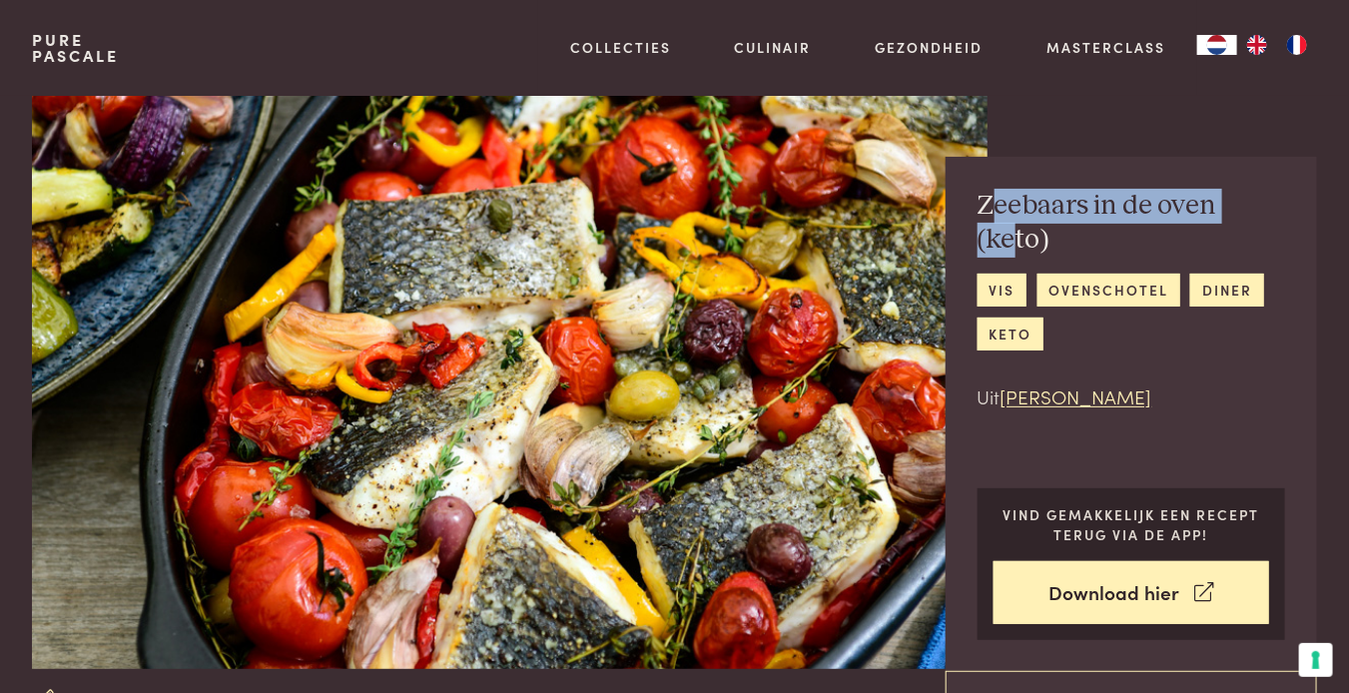
drag, startPoint x: 987, startPoint y: 207, endPoint x: 1016, endPoint y: 259, distance: 59.5
click at [1016, 259] on div "Zeebaars in de oven (keto) vis ovenschotel diner keto Uit Chez Pascale" at bounding box center [1132, 300] width 309 height 223
click at [979, 203] on h2 "Zeebaars in de oven (keto)" at bounding box center [1132, 223] width 309 height 69
drag, startPoint x: 979, startPoint y: 203, endPoint x: 1080, endPoint y: 248, distance: 110.4
click at [1080, 248] on h2 "Zeebaars in de oven (keto)" at bounding box center [1132, 223] width 309 height 69
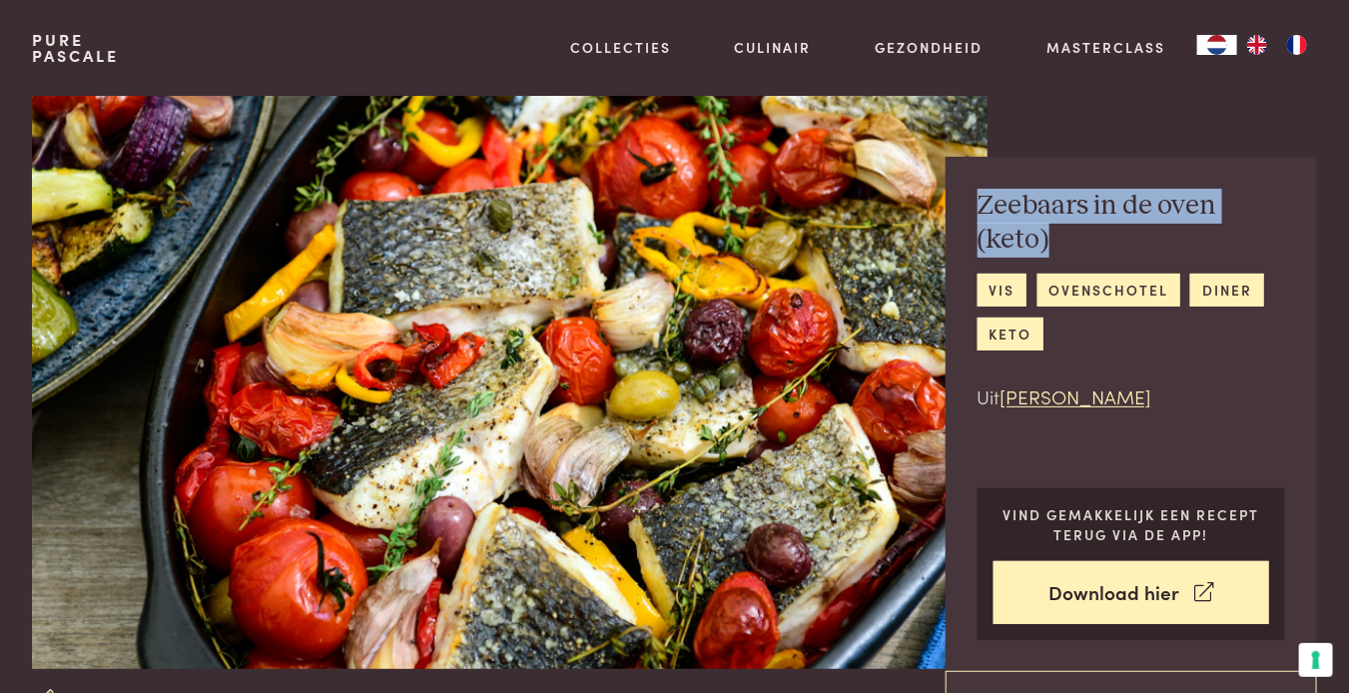
copy h2 "Zeebaars in de oven (keto)"
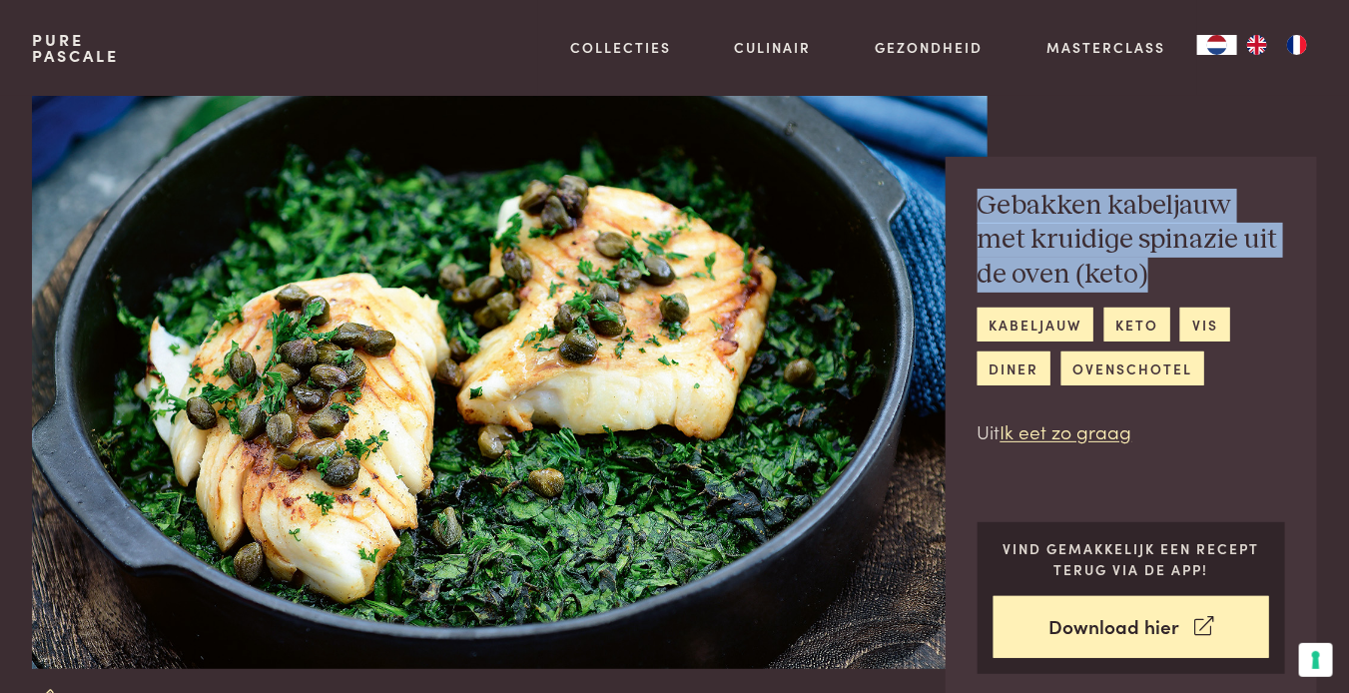
drag, startPoint x: 980, startPoint y: 203, endPoint x: 1126, endPoint y: 267, distance: 159.2
click at [1126, 267] on h2 "Gebakken kabeljauw met kruidige spinazie uit de oven (keto)" at bounding box center [1132, 241] width 309 height 104
copy h2 "Gebakken kabeljauw met kruidige spinazie uit de oven (keto)"
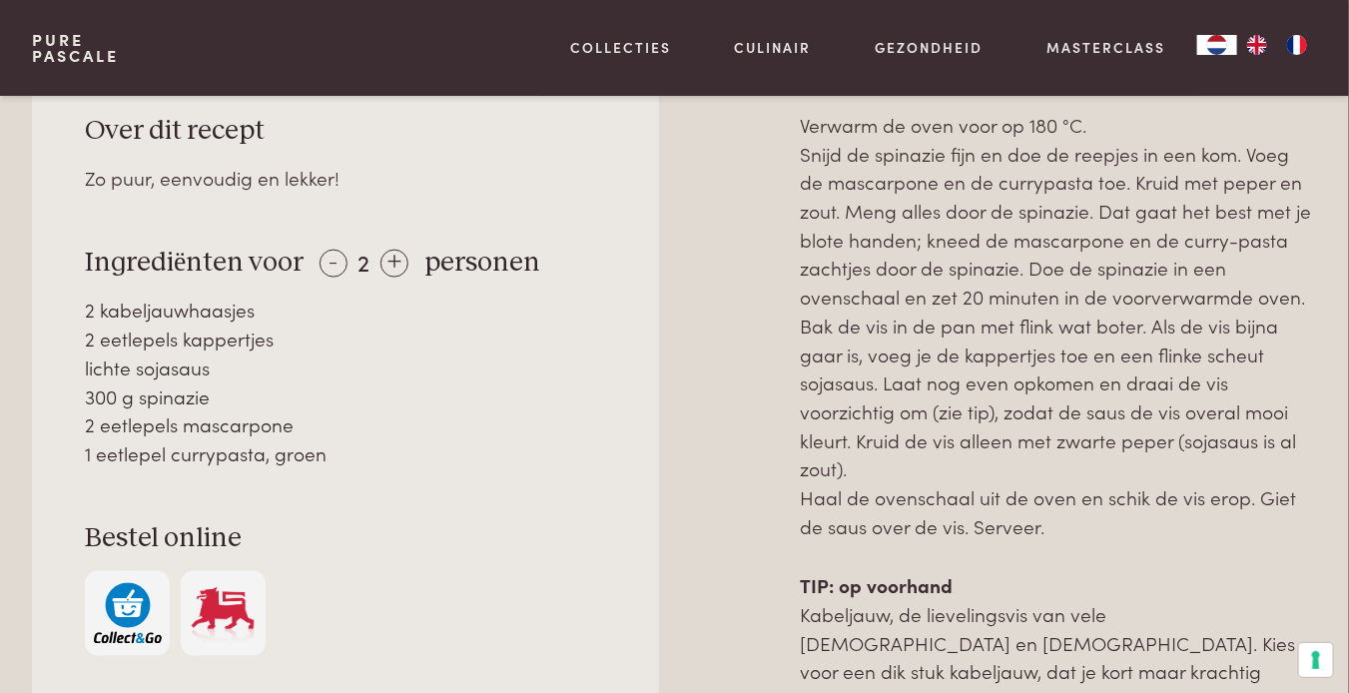
scroll to position [899, 0]
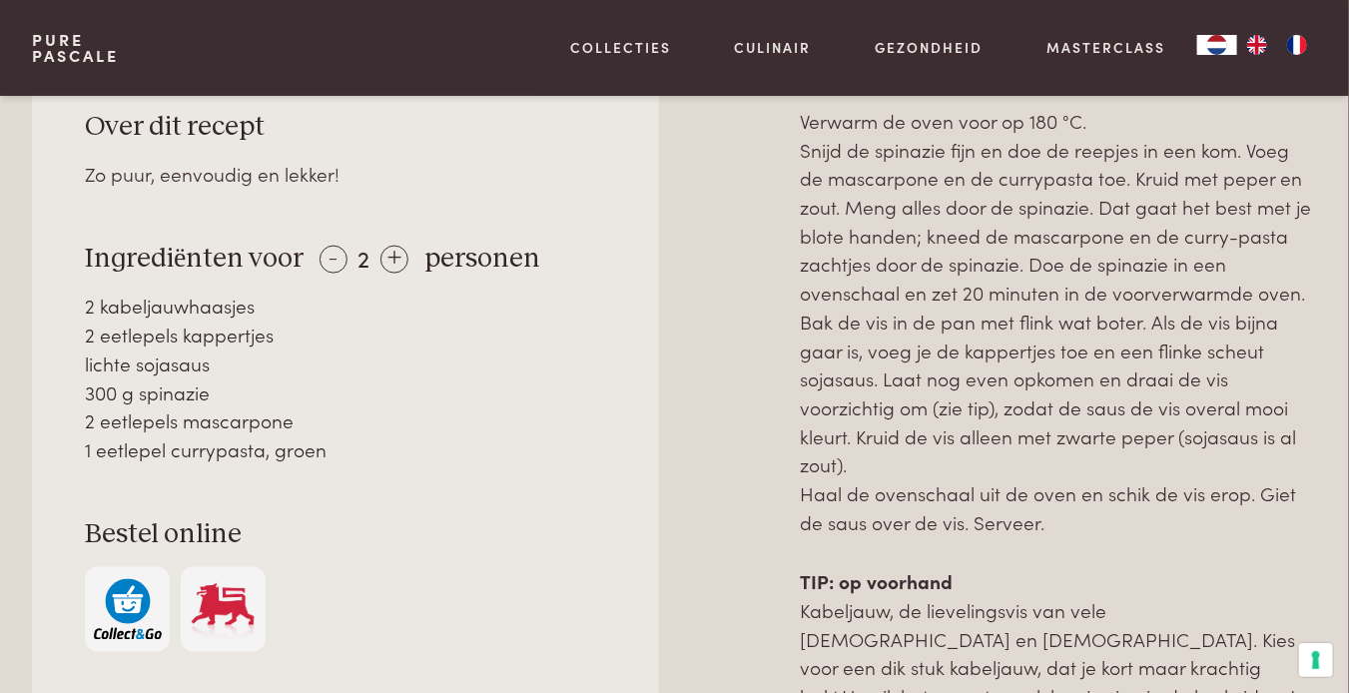
drag, startPoint x: 88, startPoint y: 252, endPoint x: 344, endPoint y: 454, distance: 326.3
click at [344, 454] on div "Over dit recept Zo puur, eenvoudig en lekker! Ingrediënten voor - 2 + personen …" at bounding box center [345, 381] width 627 height 649
copy div "Ingrediënten voor - 2 + personen 2 kabeljauwhaasjes 2 eetlepels kappertjes lich…"
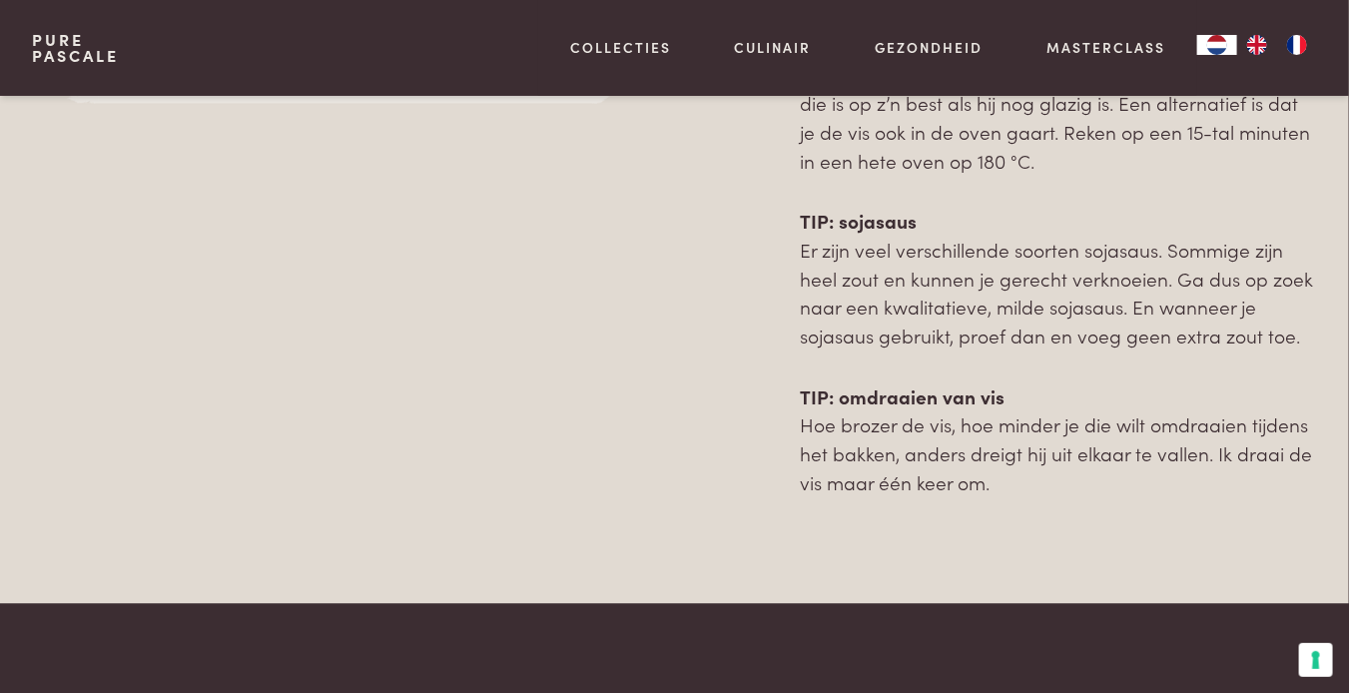
scroll to position [1882, 0]
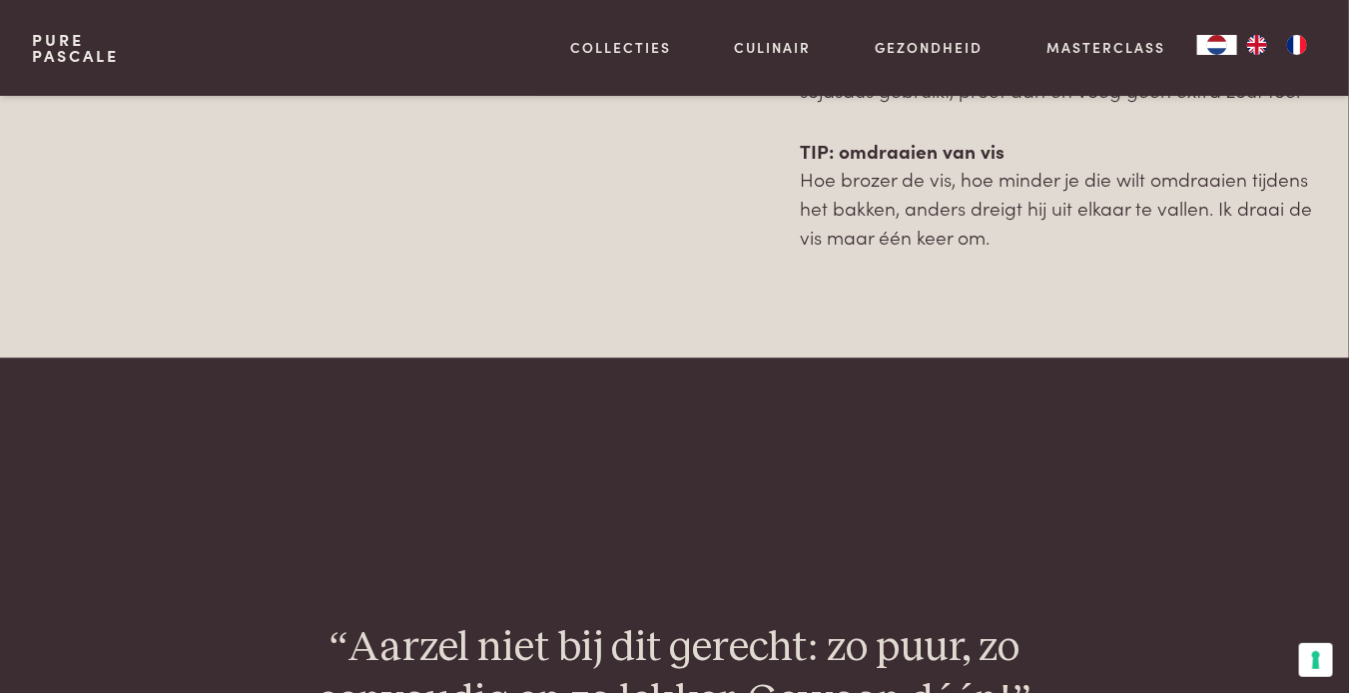
drag, startPoint x: 805, startPoint y: 271, endPoint x: 1043, endPoint y: 231, distance: 241.0
copy div "Bereiding Verwarm de oven voor op 180 °C. Snijd de spinazie fijn en doe de reep…"
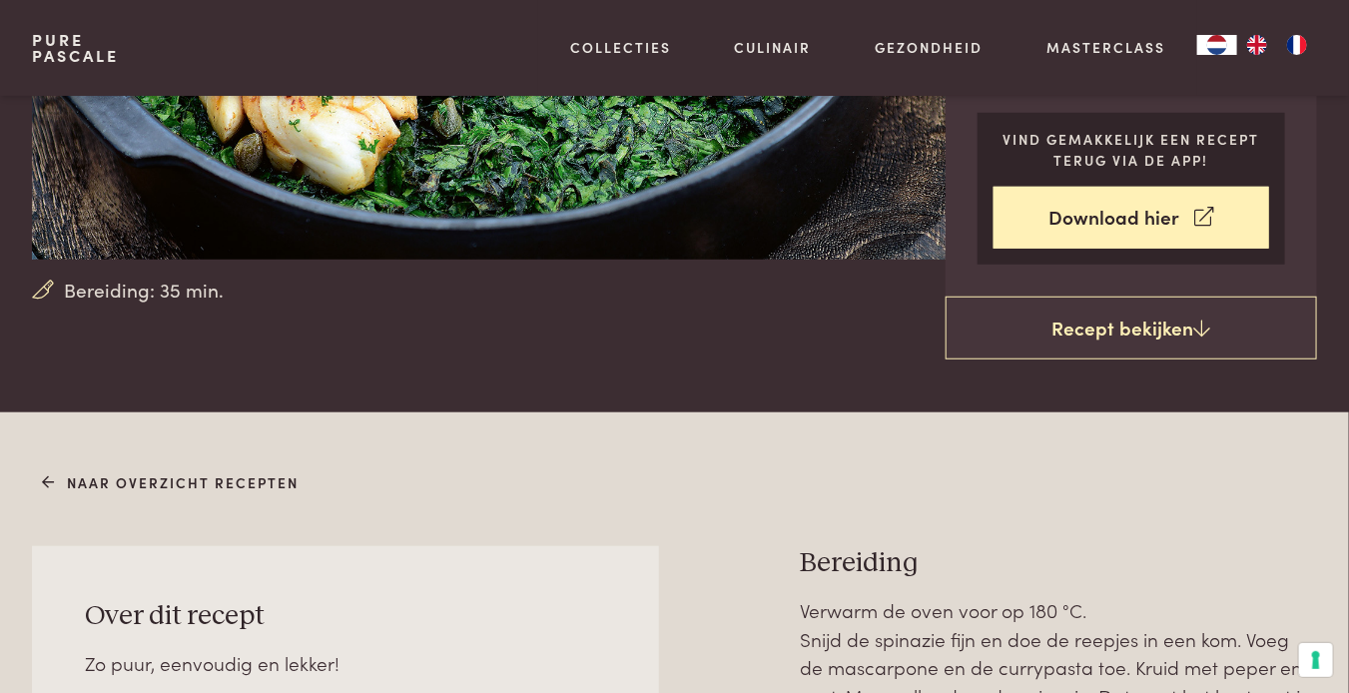
scroll to position [583, 0]
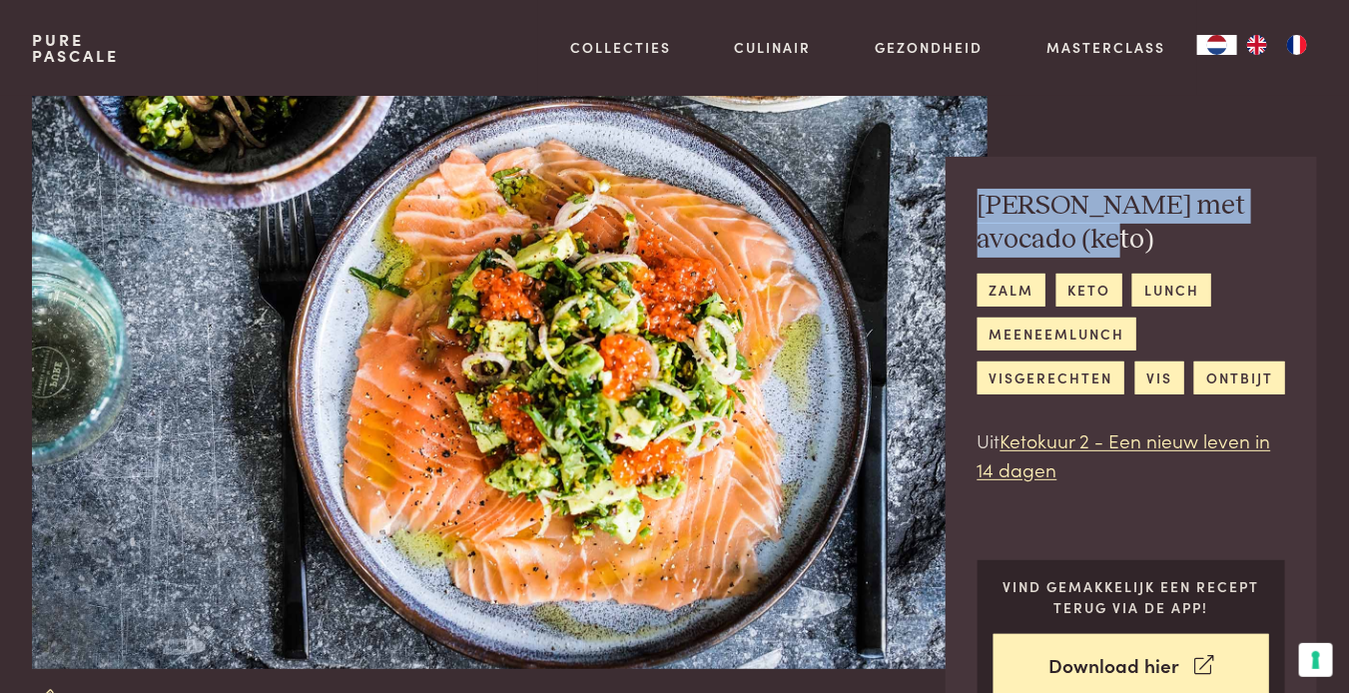
drag, startPoint x: 984, startPoint y: 202, endPoint x: 1065, endPoint y: 243, distance: 90.7
click at [1065, 243] on h2 "[PERSON_NAME] met avocado (keto)" at bounding box center [1132, 223] width 309 height 69
copy h2 "[PERSON_NAME] met avocado (keto)"
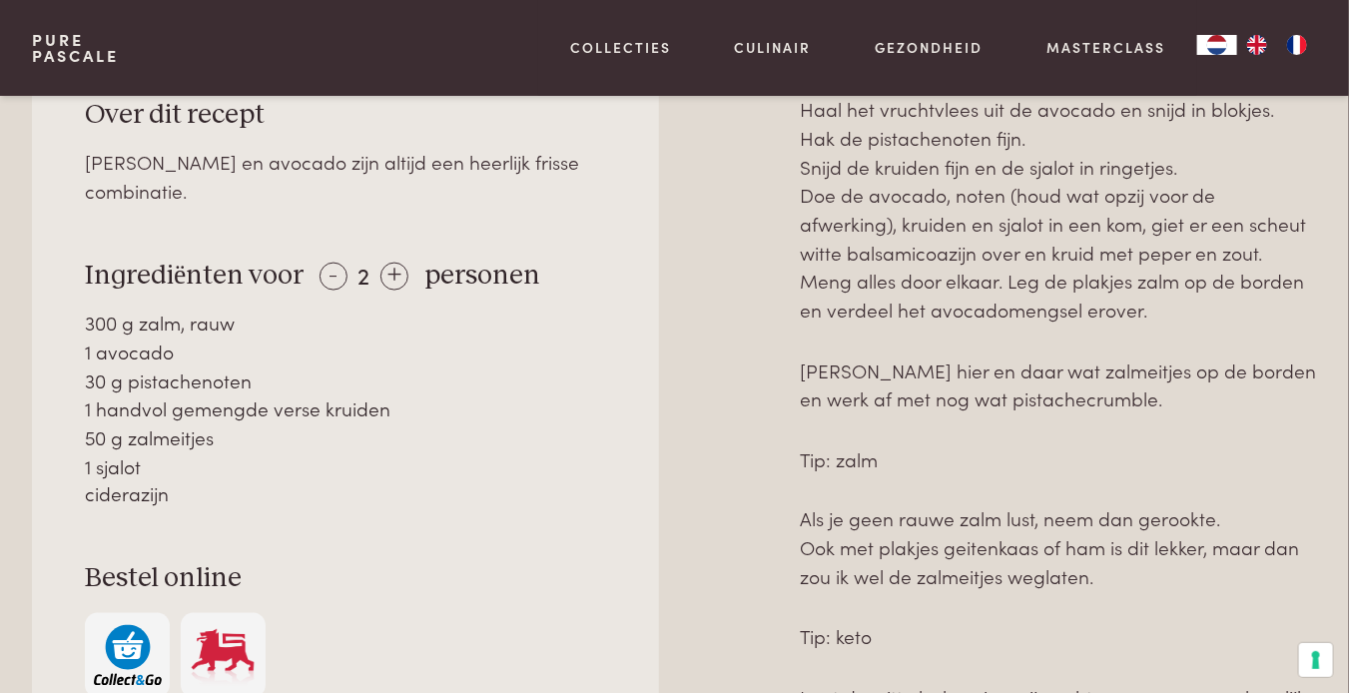
scroll to position [999, 0]
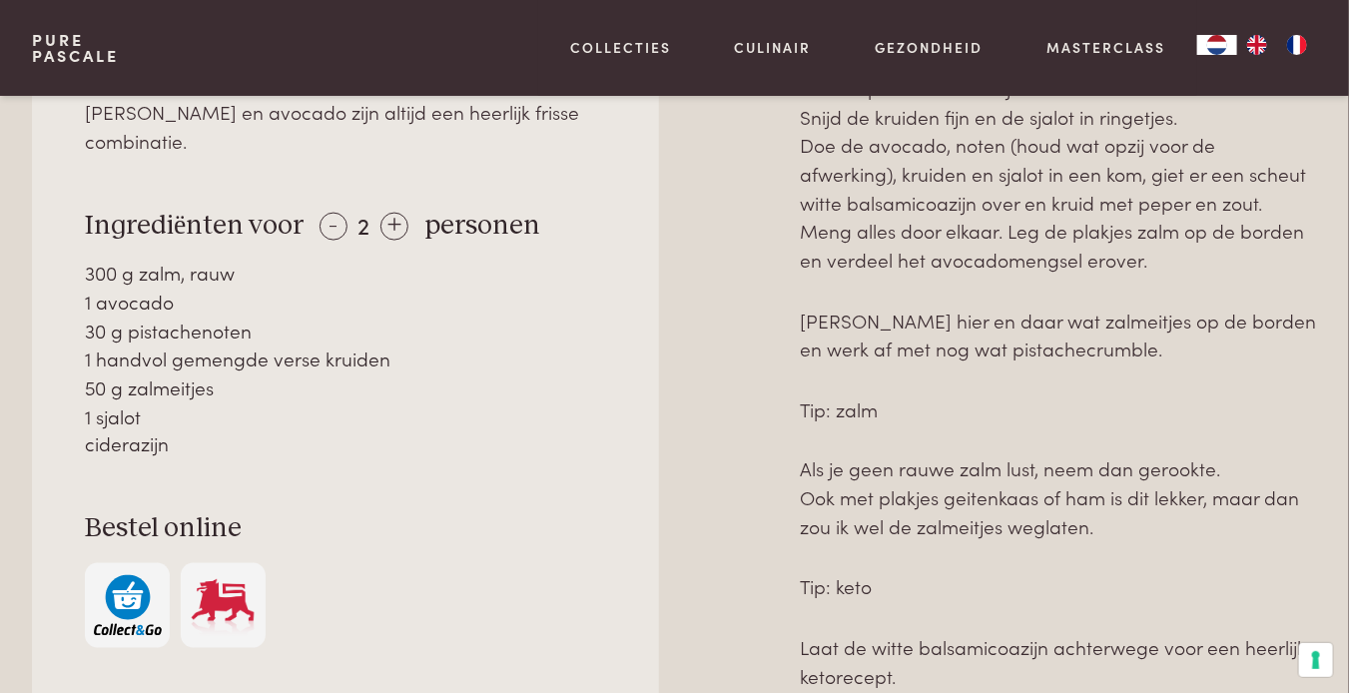
drag, startPoint x: 85, startPoint y: 187, endPoint x: 166, endPoint y: 411, distance: 238.8
click at [166, 411] on div "Over dit recept [PERSON_NAME] en avocado zijn altijd een heerlijk frisse combin…" at bounding box center [345, 348] width 627 height 706
copy div "Ingrediënten voor - 2 + personen 300 g zalm, rauw 1 avocado 30 g pistachenoten …"
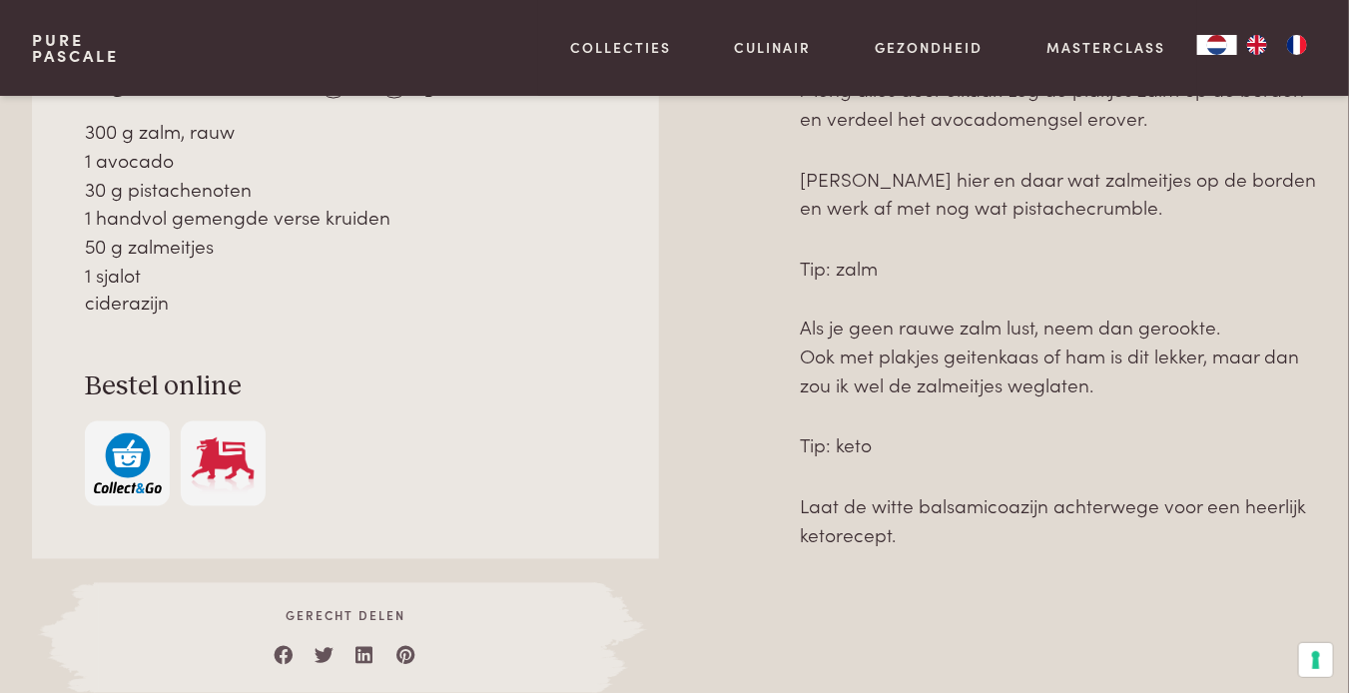
scroll to position [1147, 0]
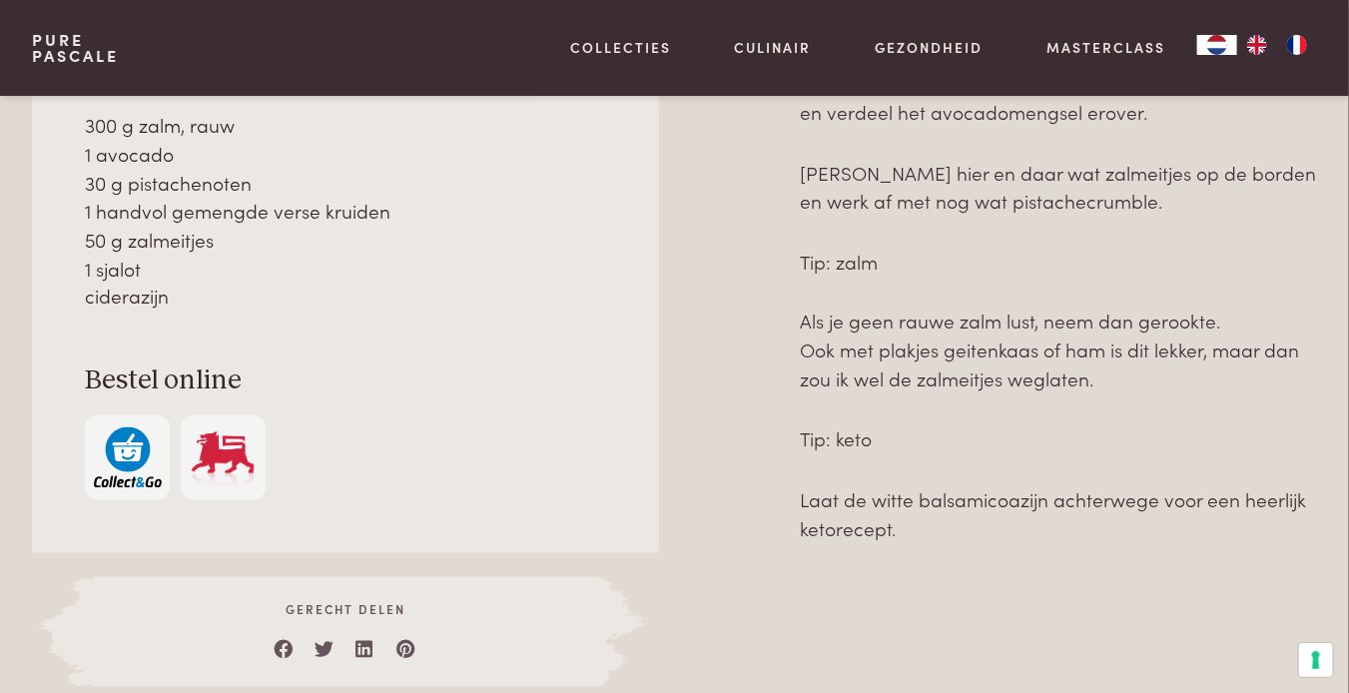
drag, startPoint x: 802, startPoint y: 400, endPoint x: 1002, endPoint y: 591, distance: 276.9
click at [1002, 591] on div "Bereiding Haal het vruchtvlees uit de avocado en snijd in blokjes. Hak de pista…" at bounding box center [1058, 267] width 517 height 841
copy div "Bereiding Haal het vruchtvlees uit de avocado en snijd in blokjes. Hak de pista…"
click at [1002, 592] on div "Haal het vruchtvlees uit de avocado en snijd in blokjes. Hak de pistachenoten f…" at bounding box center [1058, 292] width 517 height 790
drag, startPoint x: 1002, startPoint y: 592, endPoint x: 970, endPoint y: 671, distance: 85.1
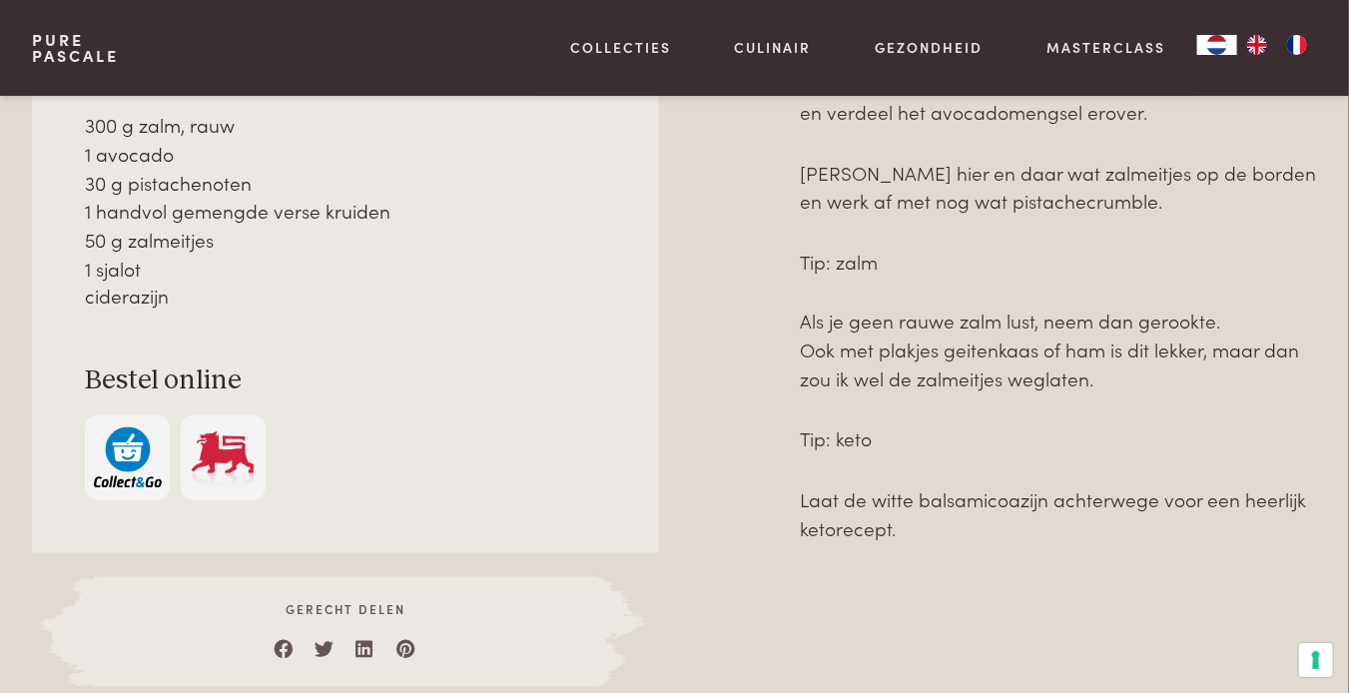
click at [991, 609] on div "Haal het vruchtvlees uit de avocado en snijd in blokjes. Hak de pistachenoten f…" at bounding box center [1058, 292] width 517 height 790
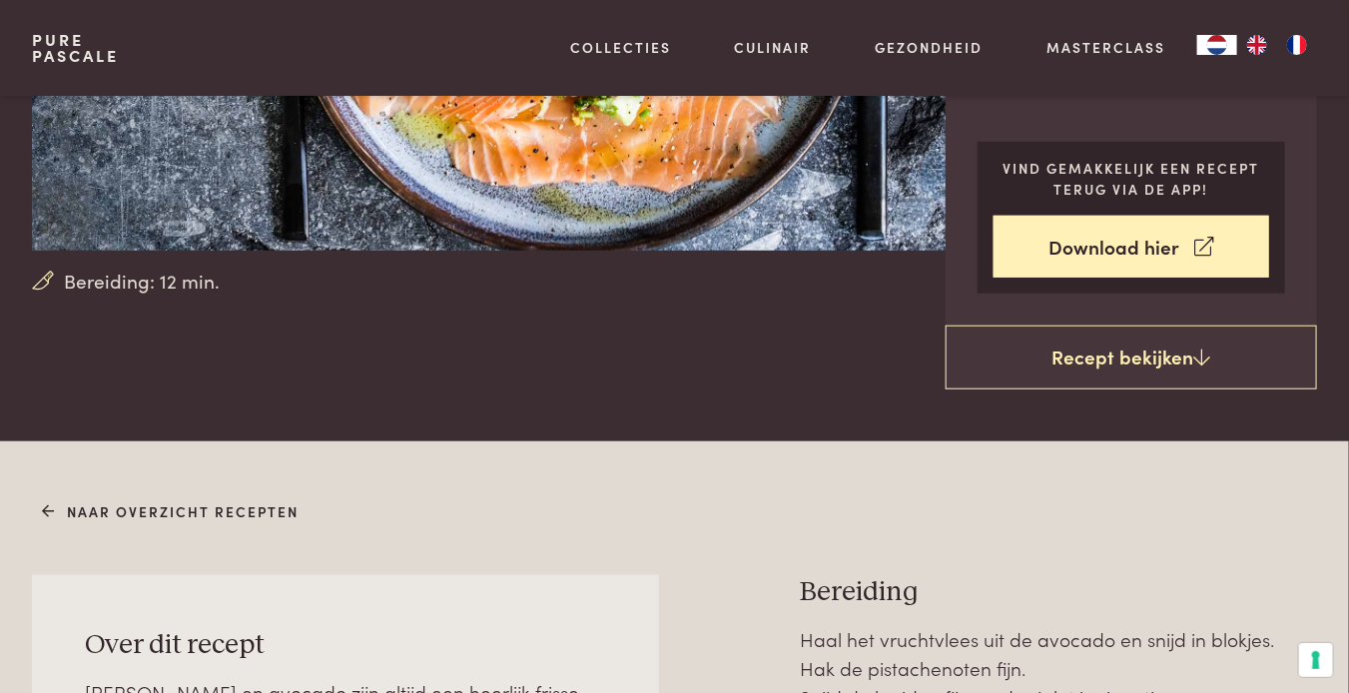
scroll to position [499, 0]
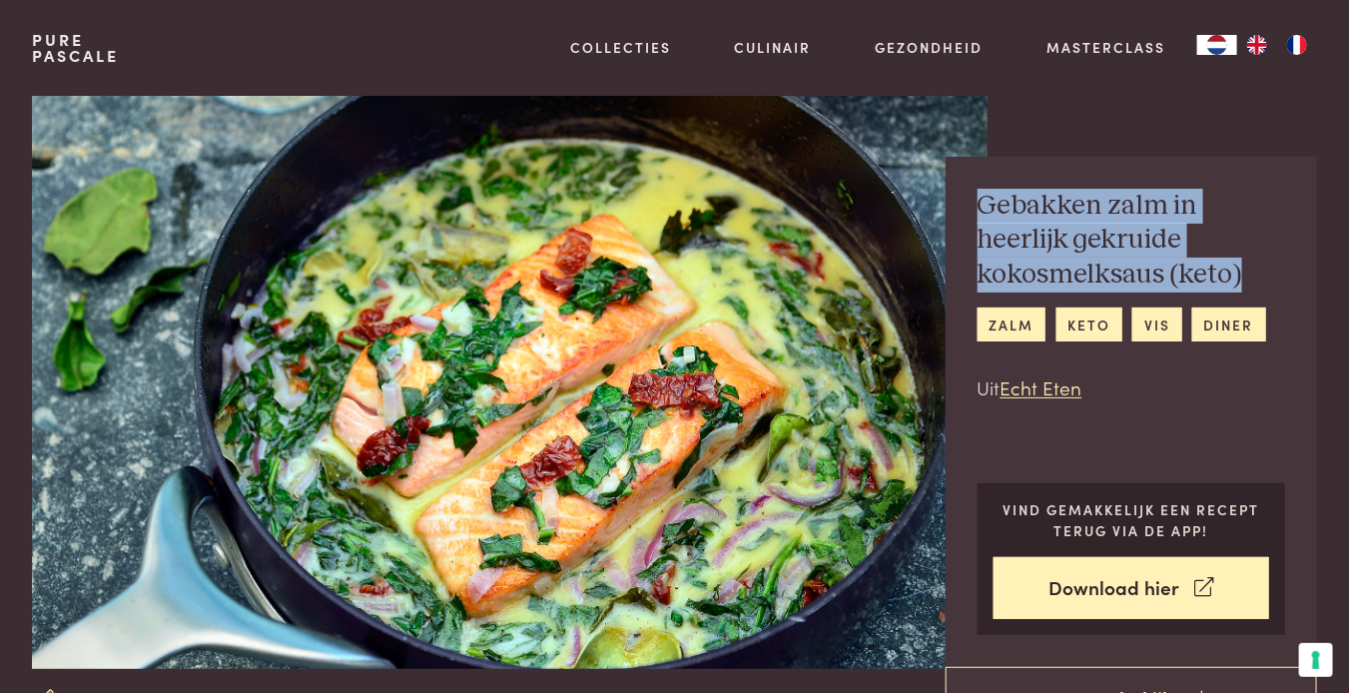
drag, startPoint x: 982, startPoint y: 200, endPoint x: 1249, endPoint y: 282, distance: 279.9
click at [1249, 282] on h2 "Gebakken zalm in heerlijk gekruide kokosmelksaus (keto)" at bounding box center [1132, 241] width 309 height 104
copy h2 "Gebakken zalm in heerlijk gekruide kokosmelksaus (keto)"
click at [1209, 261] on h2 "Gebakken zalm in heerlijk gekruide kokosmelksaus (keto)" at bounding box center [1132, 241] width 309 height 104
drag, startPoint x: 981, startPoint y: 205, endPoint x: 1251, endPoint y: 274, distance: 279.3
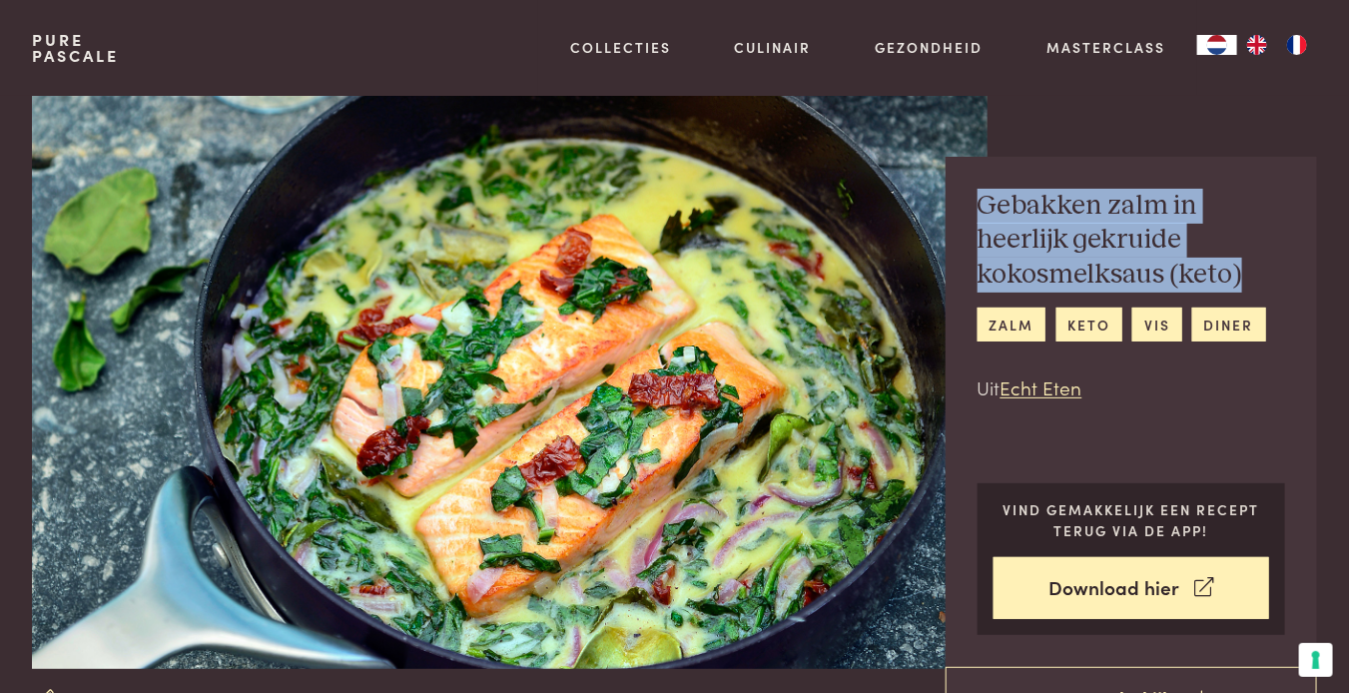
click at [1251, 274] on h2 "Gebakken zalm in heerlijk gekruide kokosmelksaus (keto)" at bounding box center [1132, 241] width 309 height 104
copy h2 "Gebakken zalm in heerlijk gekruide kokosmelksaus (keto)"
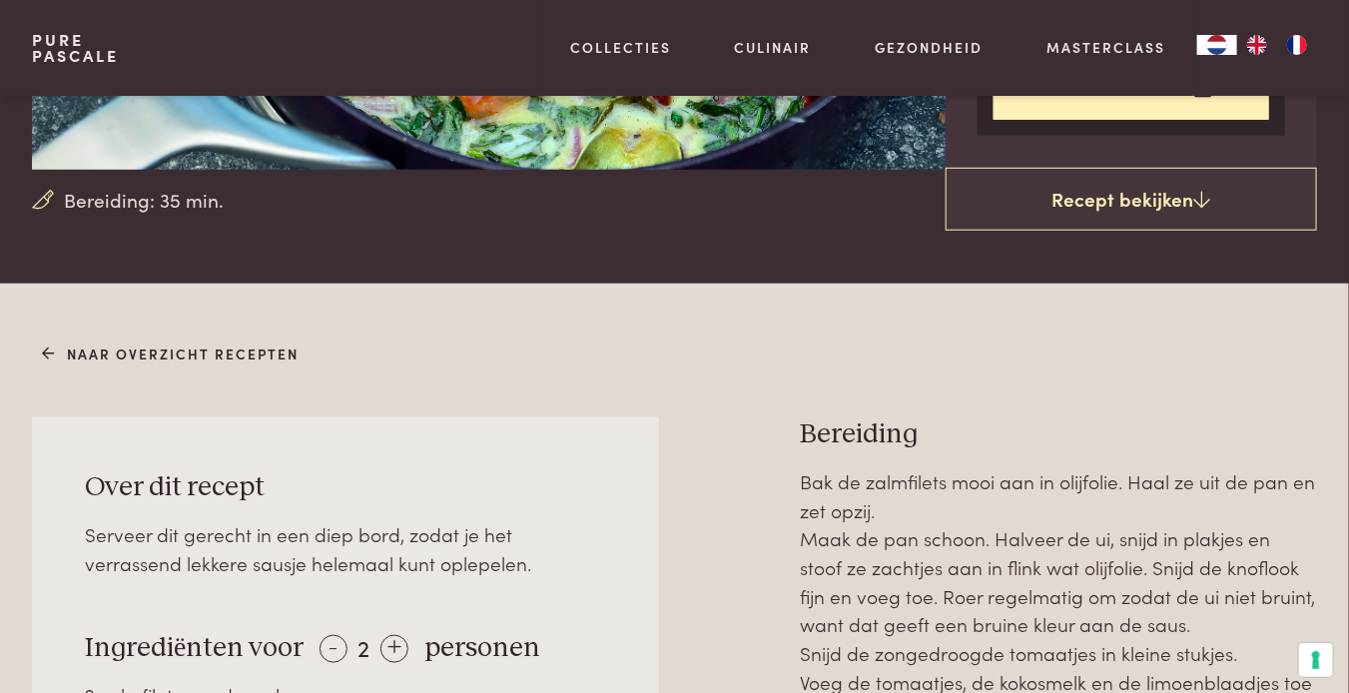
scroll to position [899, 0]
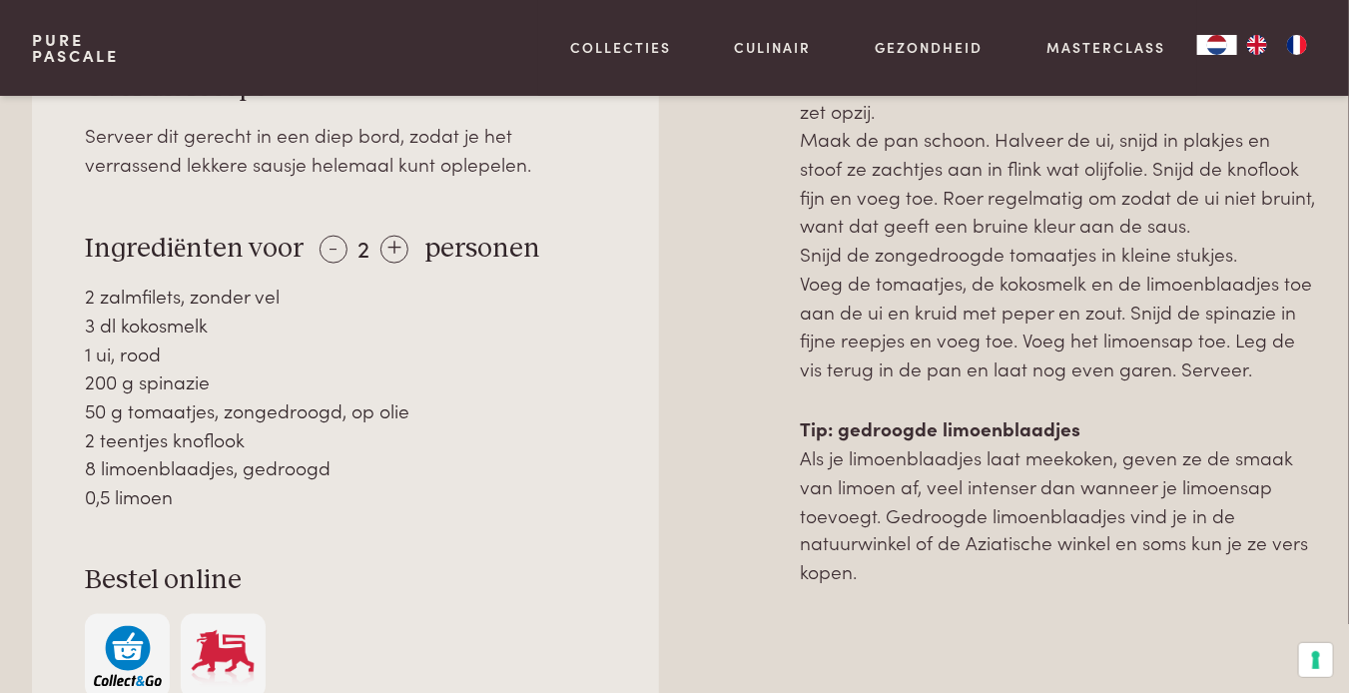
drag, startPoint x: 89, startPoint y: 245, endPoint x: 203, endPoint y: 492, distance: 272.6
click at [203, 492] on div "Over dit recept Serveer dit gerecht in een diep bord, zodat je het verrassend l…" at bounding box center [345, 385] width 627 height 735
copy div "Ingrediënten voor - 2 + personen 2 zalmfilets, zonder vel 3 dl kokosmelk 1 ui, …"
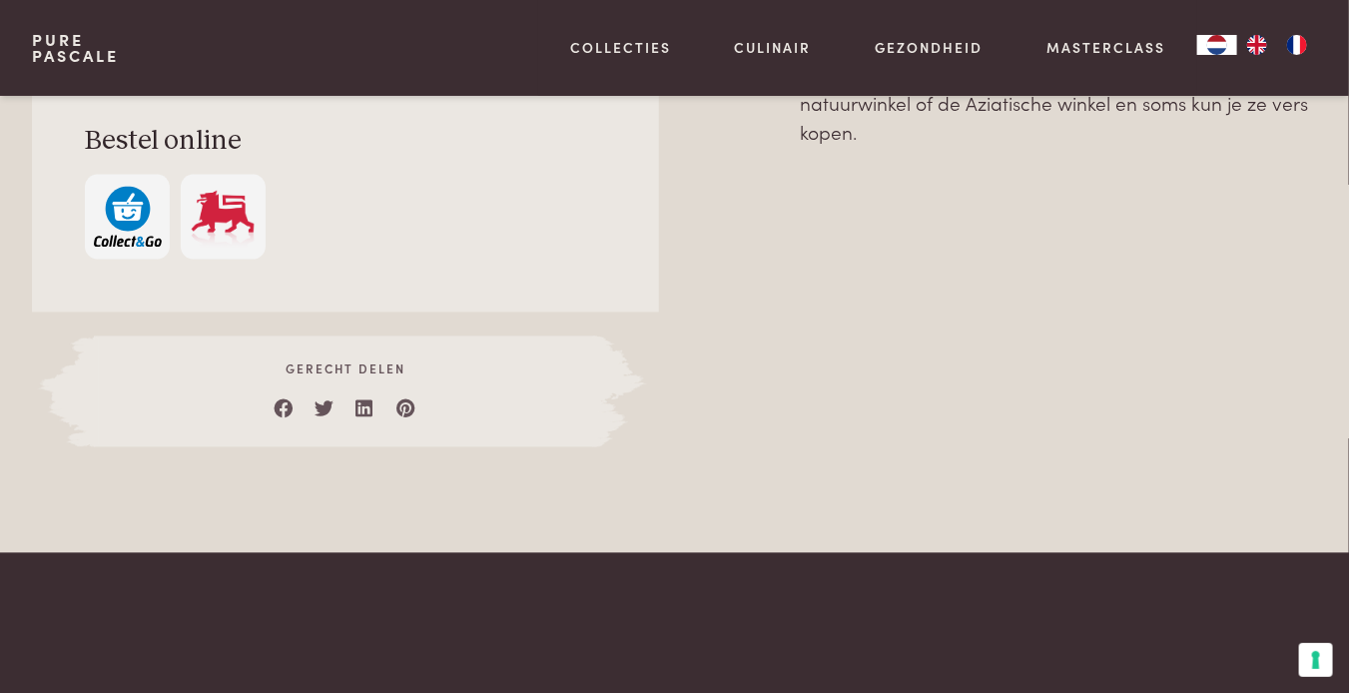
scroll to position [1396, 0]
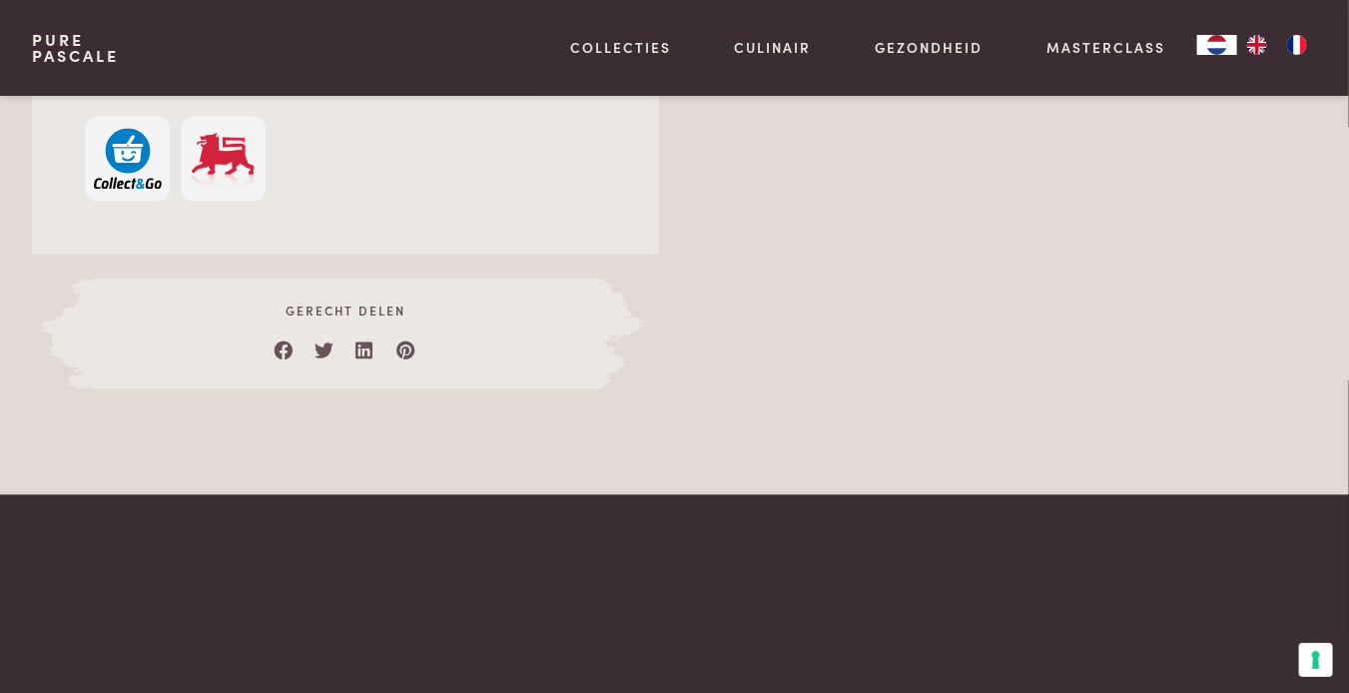
drag, startPoint x: 805, startPoint y: 441, endPoint x: 924, endPoint y: 164, distance: 302.0
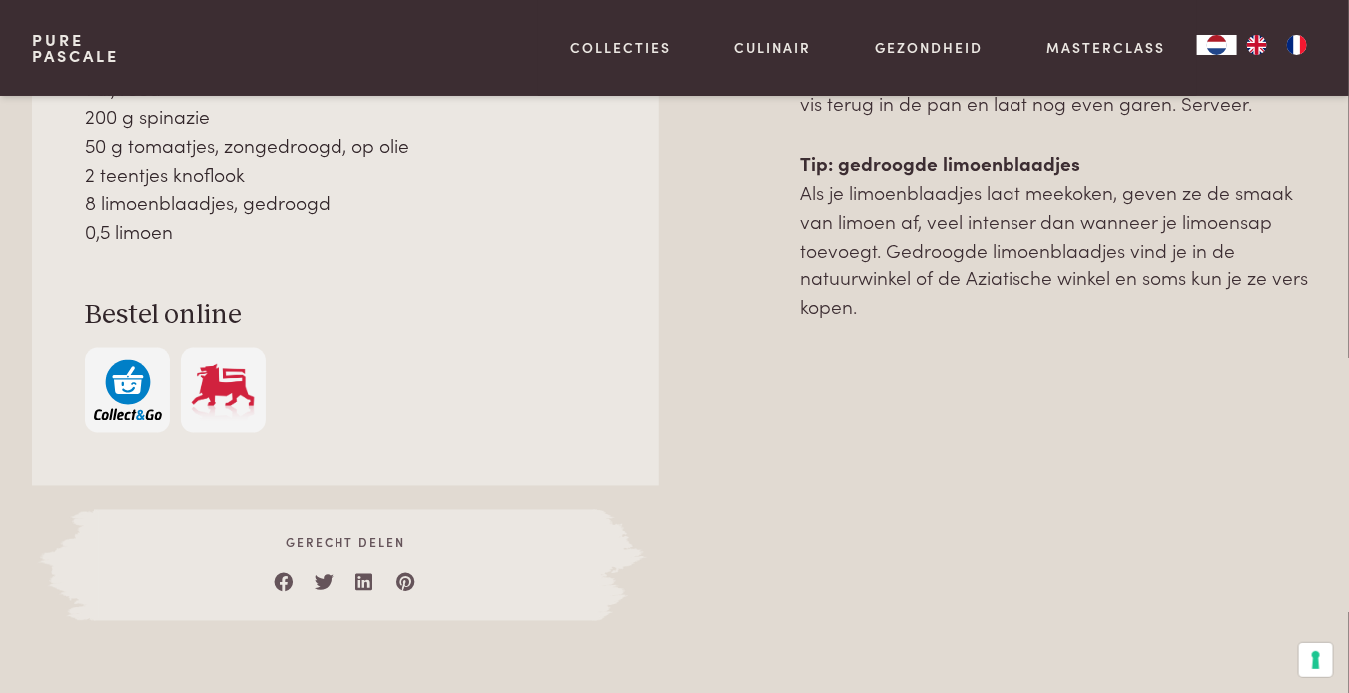
scroll to position [1159, 0]
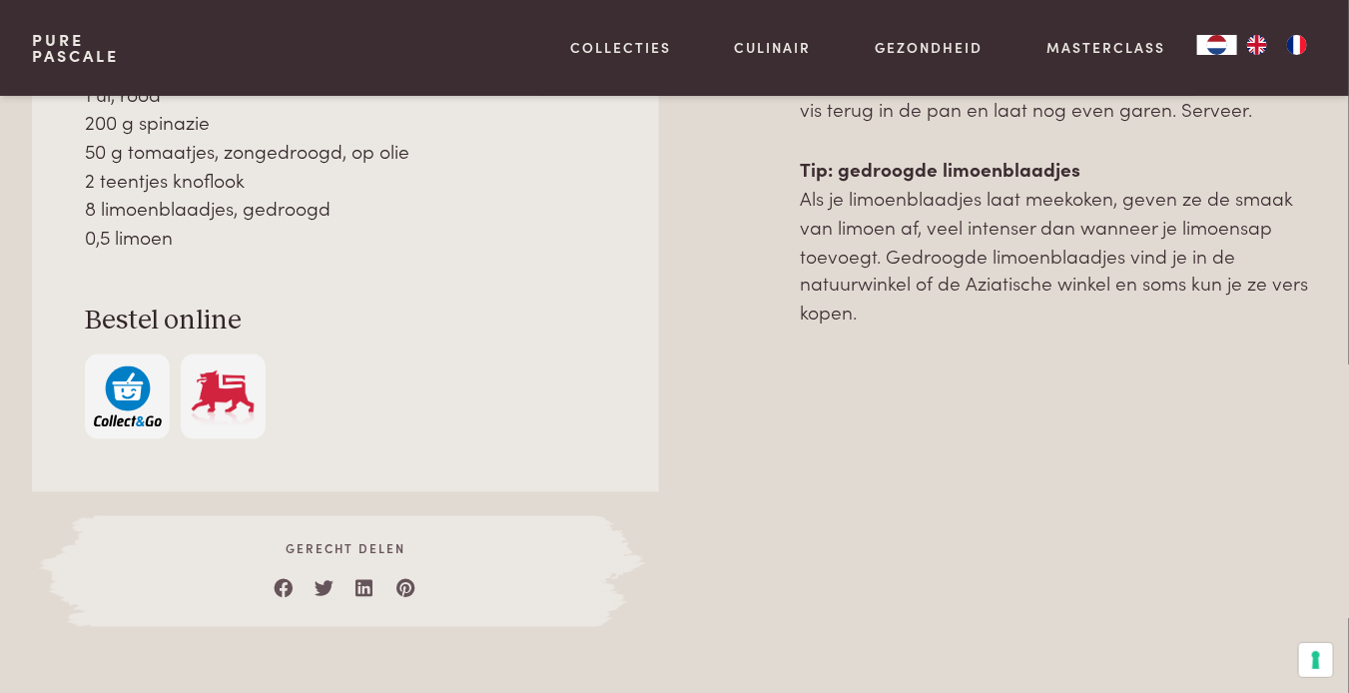
copy div "Bereiding Bak de zalmfilets mooi aan in olijfolie. Haal ze uit de pan en zet op…"
drag, startPoint x: 534, startPoint y: 314, endPoint x: 662, endPoint y: 730, distance: 435.7
click at [547, 349] on div "Bestel online" at bounding box center [345, 372] width 520 height 135
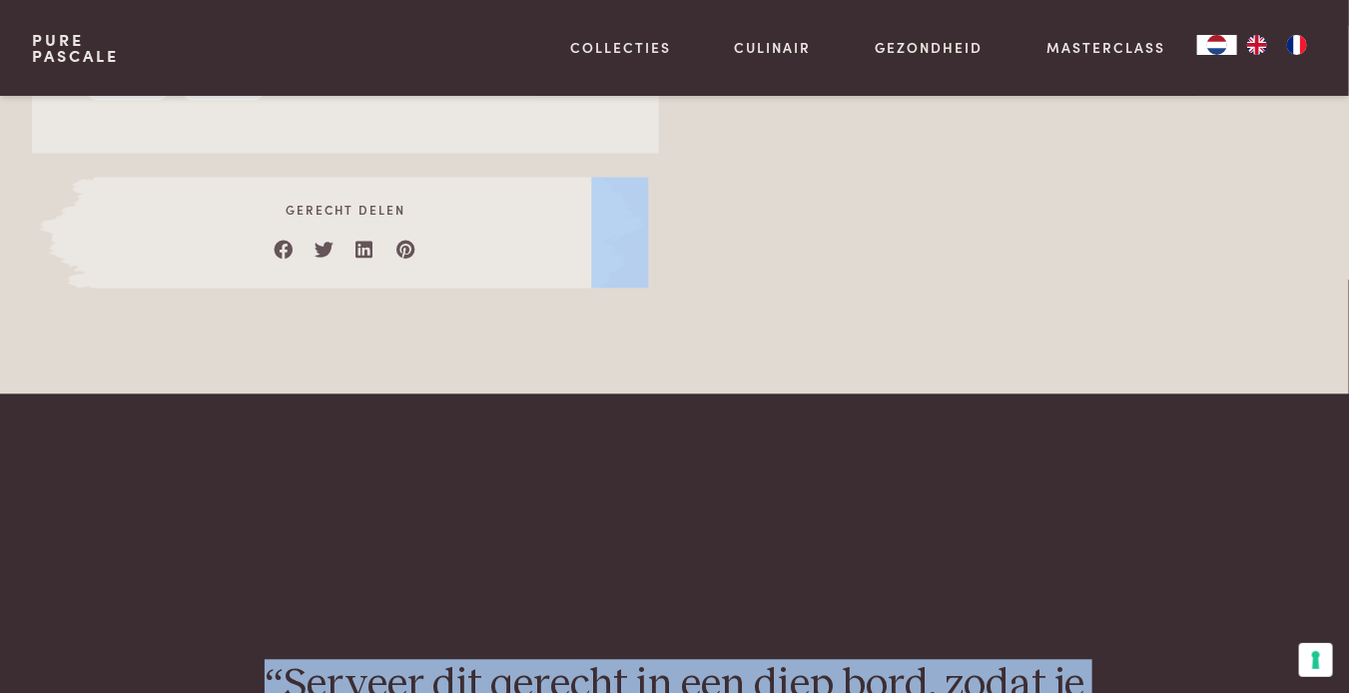
drag, startPoint x: 662, startPoint y: 730, endPoint x: 735, endPoint y: 730, distance: 72.9
click at [735, 692] on html "Pure Pascale Collecties Kitchenware Tableware Bathroom Interior Inspiratie Alle…" at bounding box center [674, 622] width 1349 height 4241
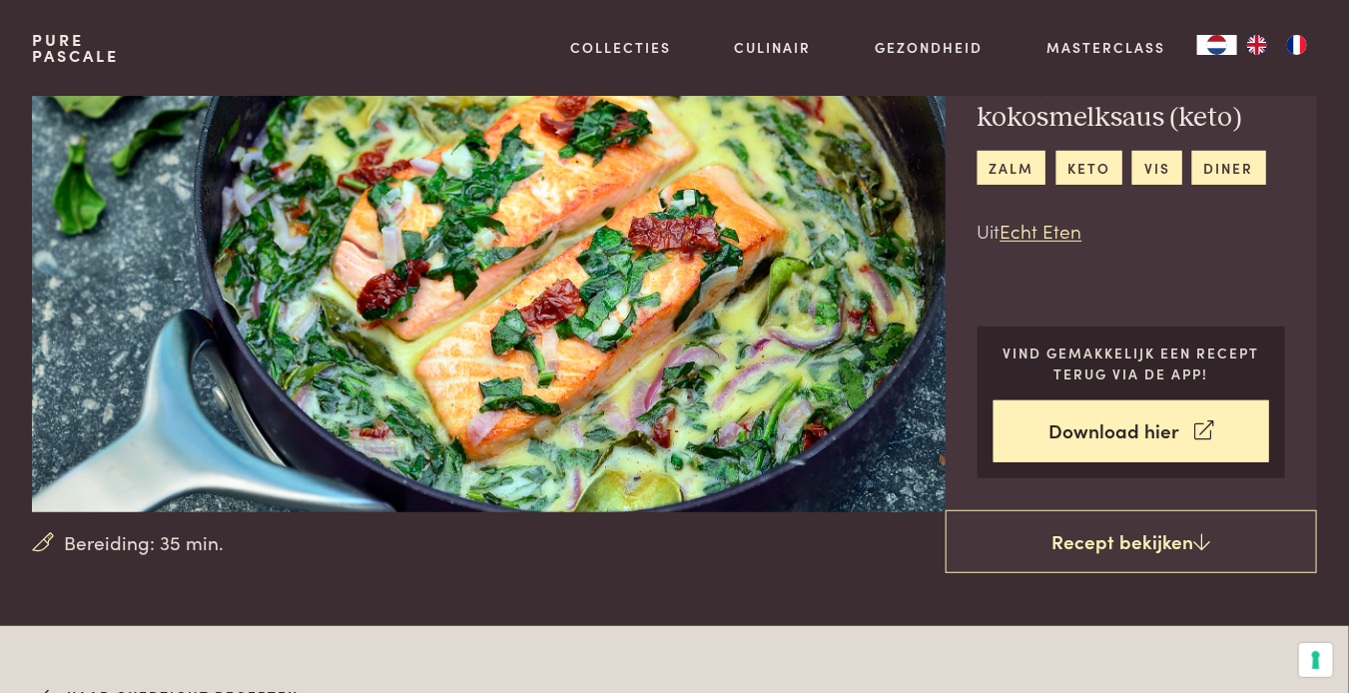
scroll to position [0, 0]
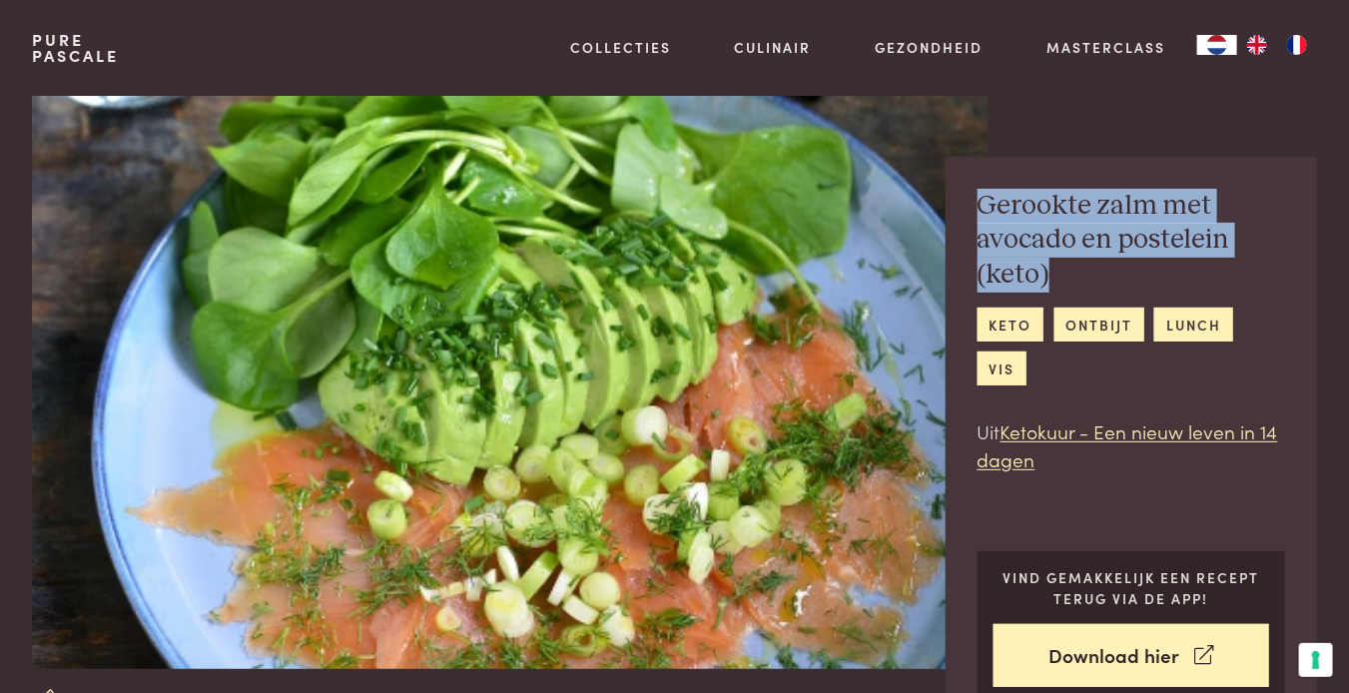
drag, startPoint x: 979, startPoint y: 198, endPoint x: 1059, endPoint y: 270, distance: 107.5
click at [1059, 270] on h2 "Gerookte zalm met avocado en postelein (keto)" at bounding box center [1132, 241] width 309 height 104
copy h2 "Gerookte zalm met avocado en postelein (keto)"
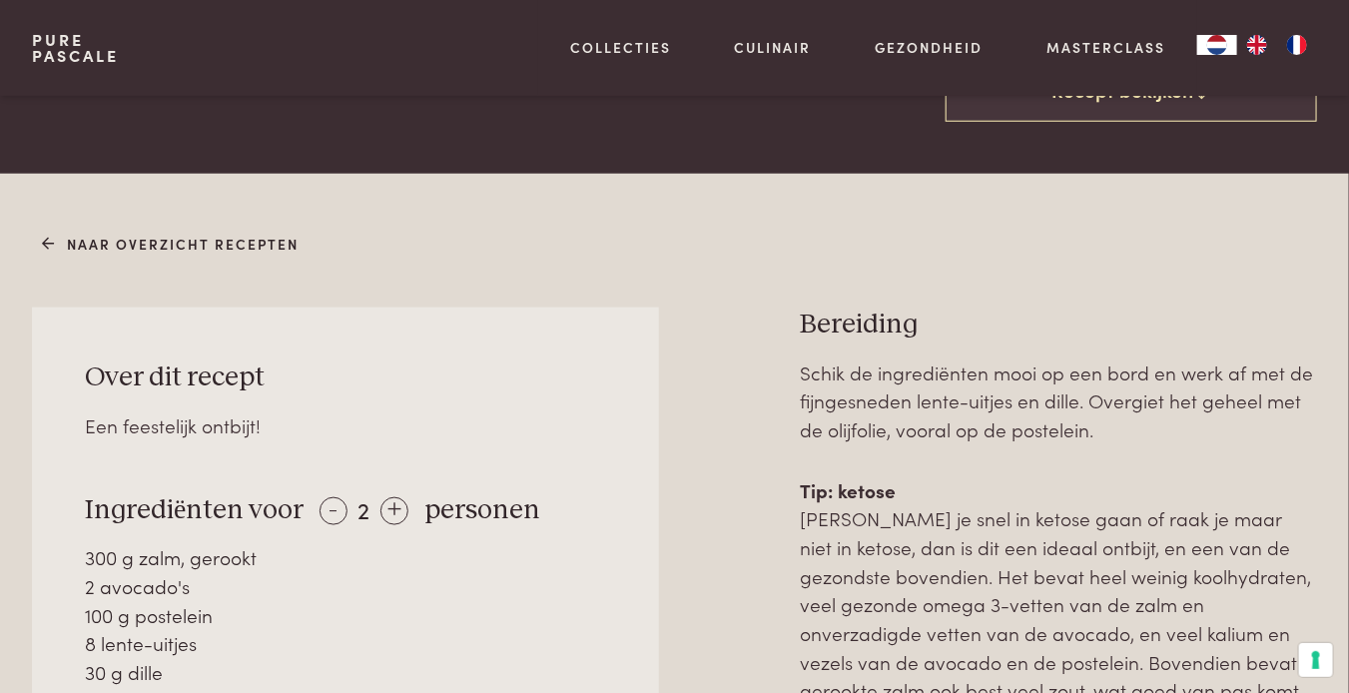
scroll to position [799, 0]
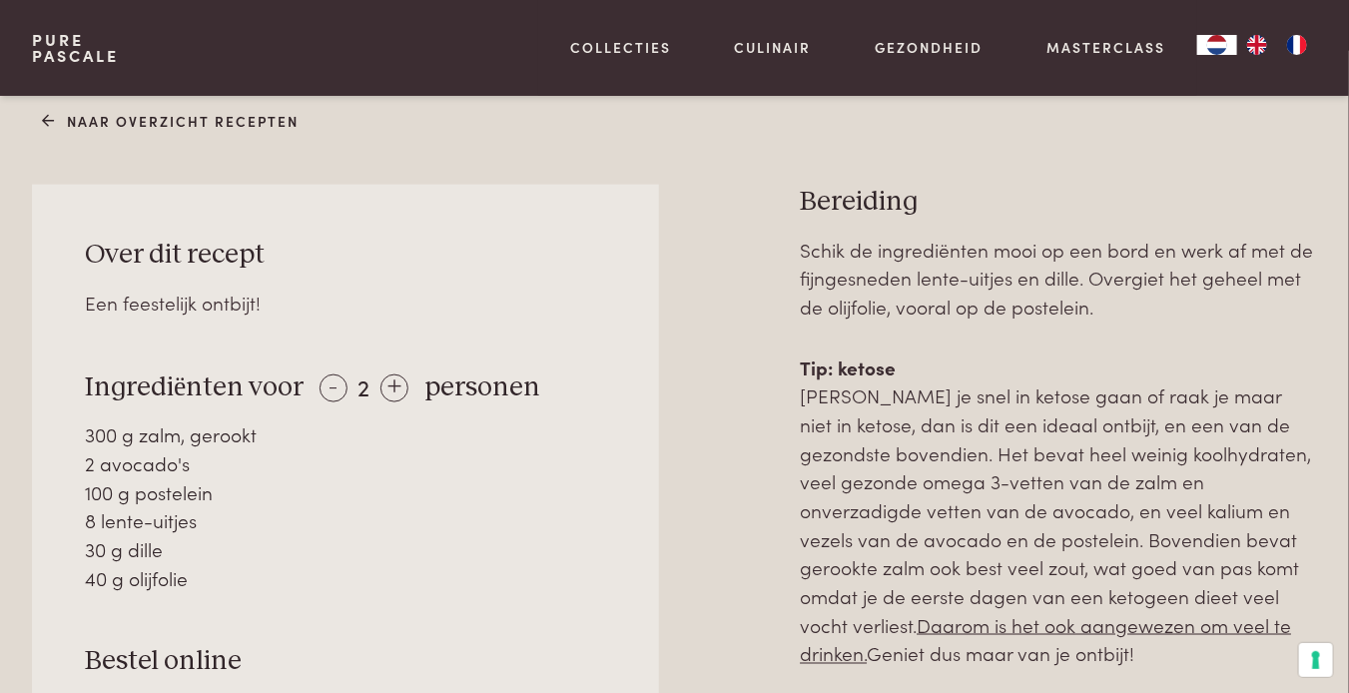
drag, startPoint x: 89, startPoint y: 251, endPoint x: 223, endPoint y: 571, distance: 347.4
click at [223, 571] on div "Over dit recept Een feestelijk ontbijt! Ingrediënten voor - 2 + personen 300 g …" at bounding box center [345, 509] width 627 height 649
copy div "Over dit recept Een feestelijk ontbijt! Ingrediënten voor - 2 + personen 300 g …"
drag, startPoint x: 806, startPoint y: 194, endPoint x: 1028, endPoint y: 652, distance: 509.2
click at [1028, 652] on div "Bereiding Schik de ingrediënten mooi op een bord en werk af met de fijngesneden…" at bounding box center [1058, 659] width 517 height 948
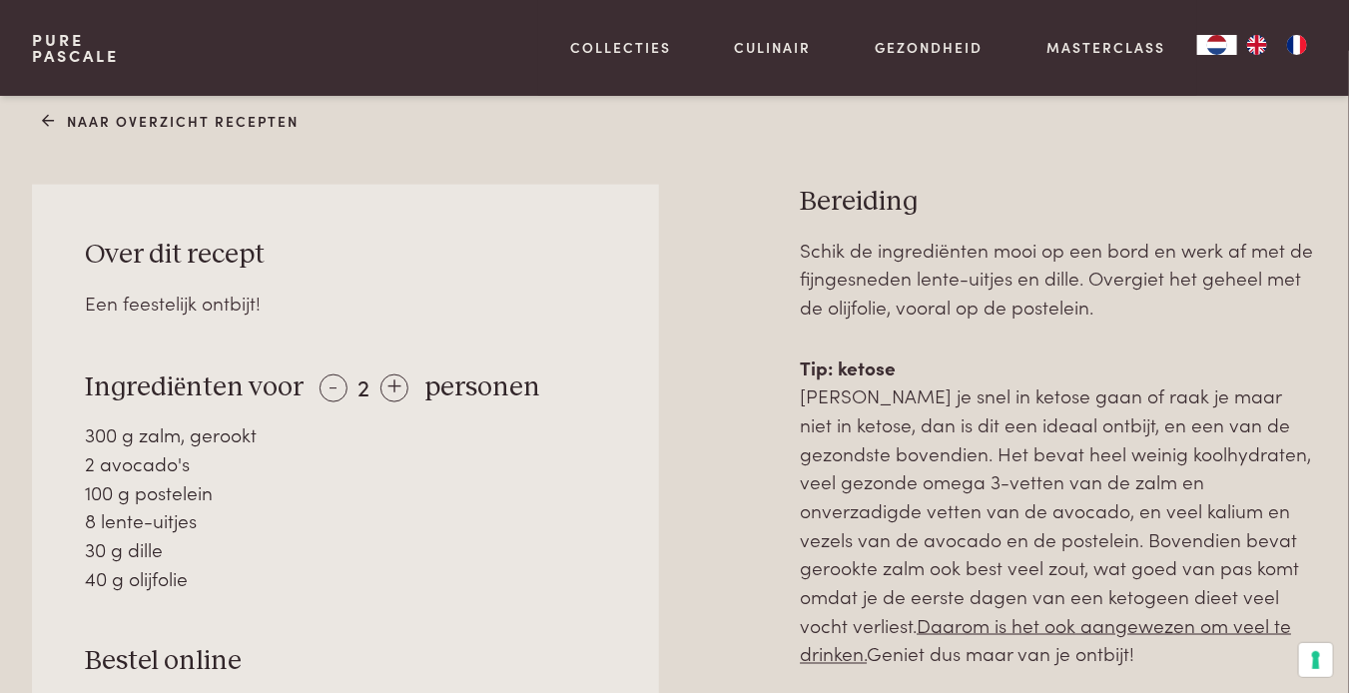
copy div "Bereiding Schik de ingrediënten mooi op een bord en werk af met de fijngesneden…"
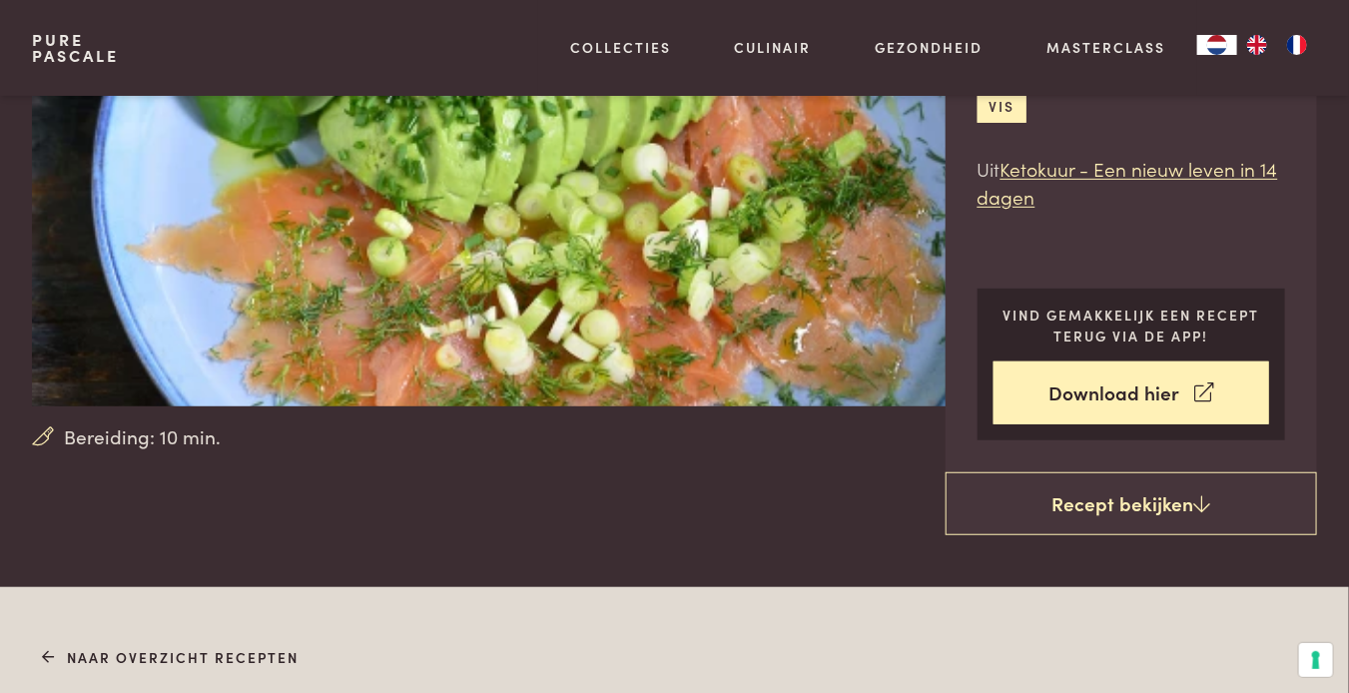
scroll to position [100, 0]
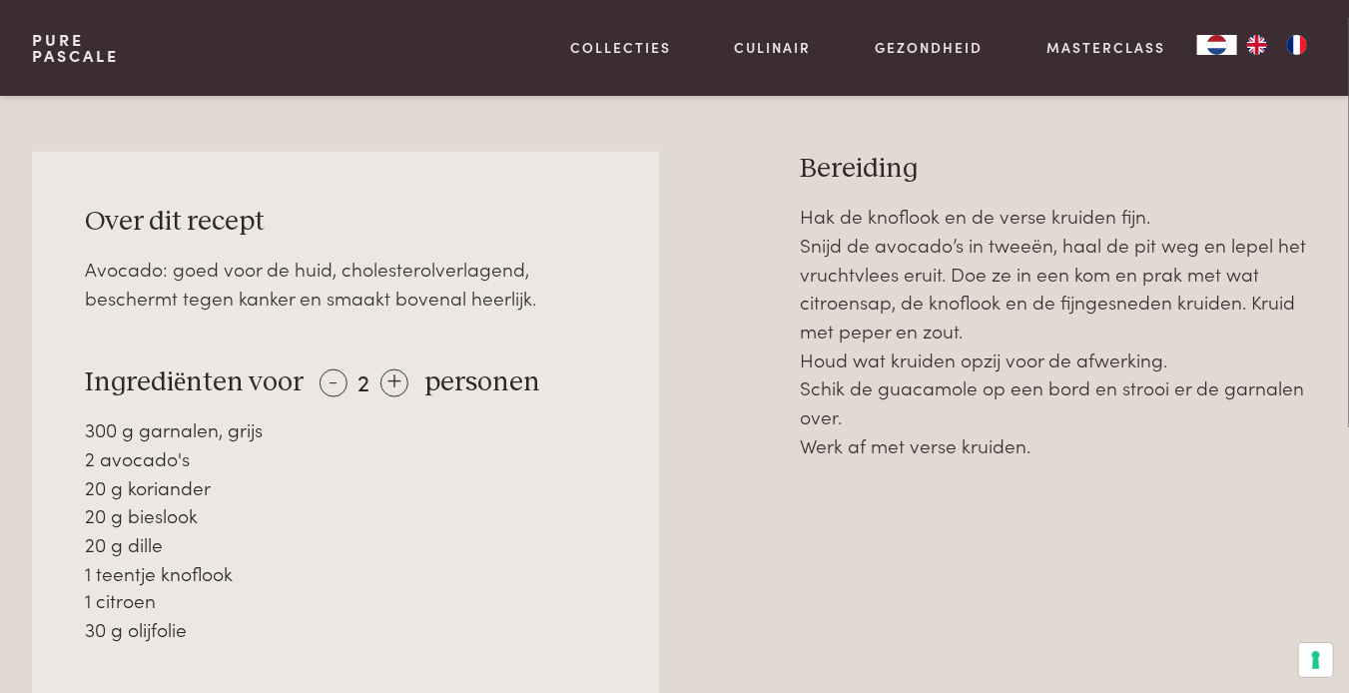
scroll to position [899, 0]
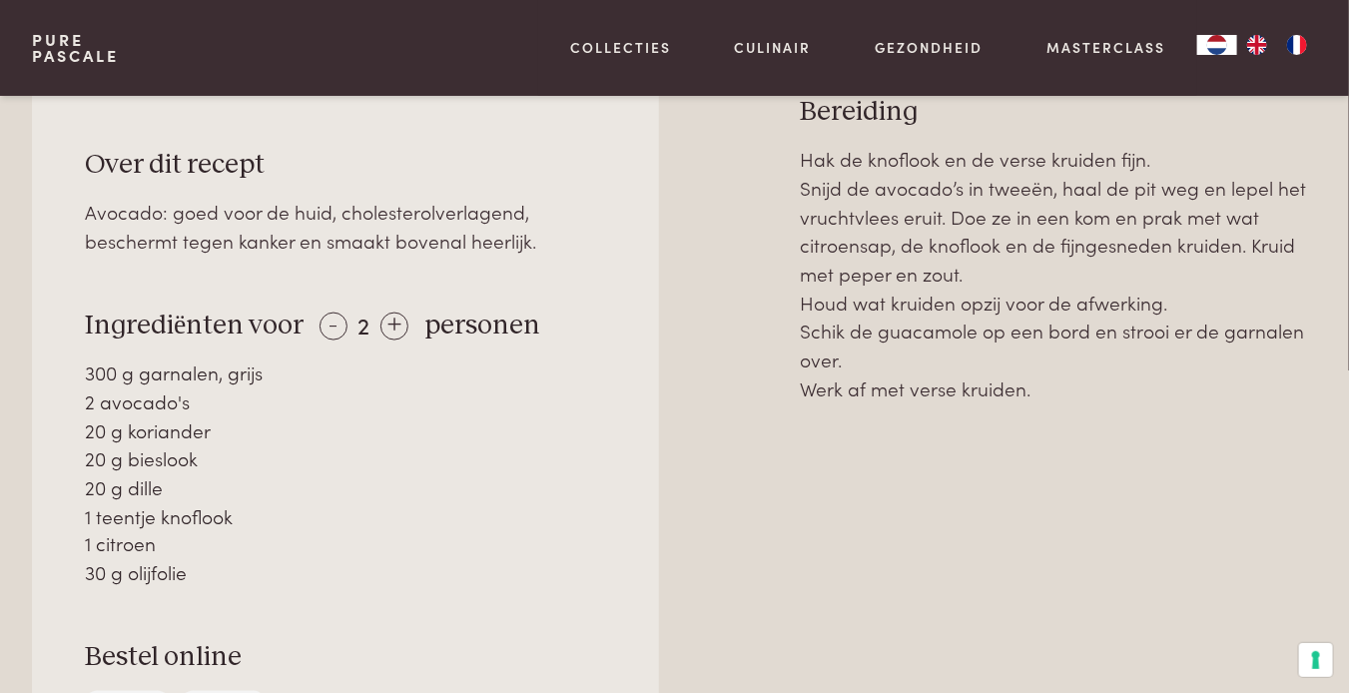
drag, startPoint x: 87, startPoint y: 314, endPoint x: 265, endPoint y: 580, distance: 320.5
click at [265, 580] on div "Over dit recept Avocado: goed voor de huid, cholesterolverlagend, beschermt teg…" at bounding box center [345, 462] width 627 height 735
copy div "Ingrediënten voor - 2 + personen 300 g garnalen, grijs 2 avocado's 20 g koriand…"
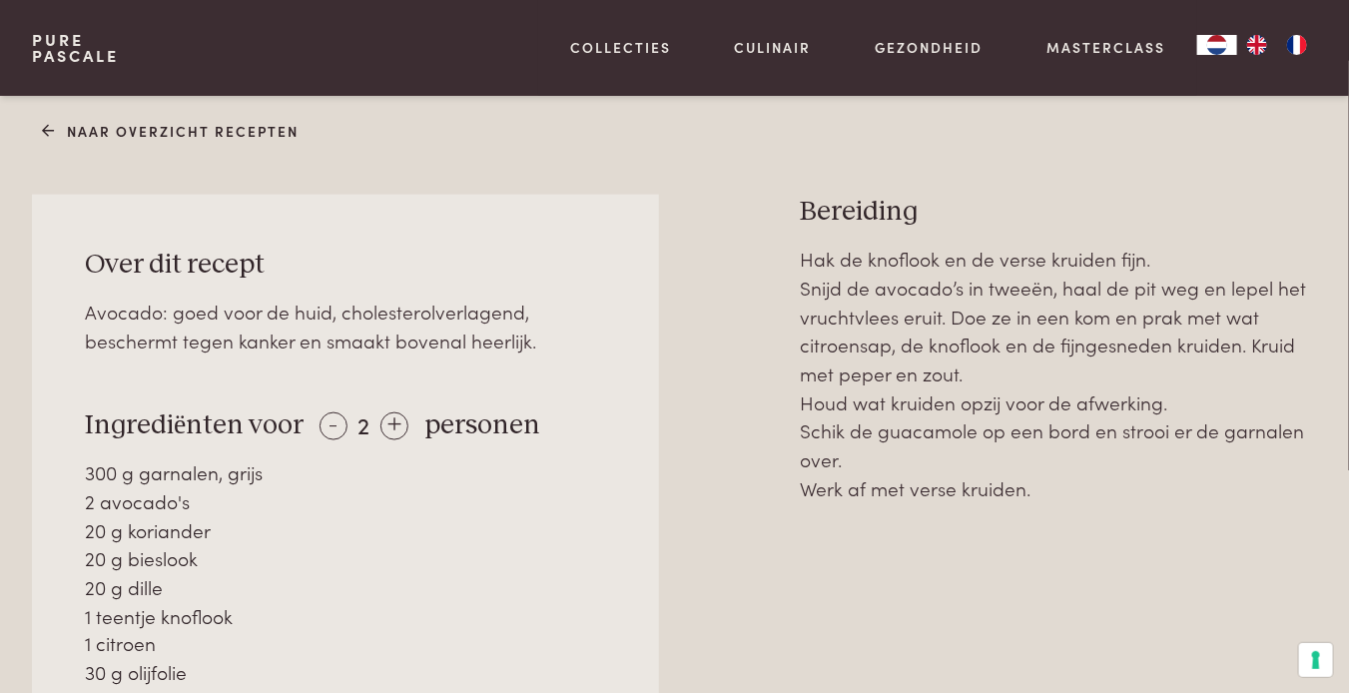
drag, startPoint x: 803, startPoint y: 205, endPoint x: 1050, endPoint y: 491, distance: 378.2
click at [1050, 491] on div "Bereiding Hak de knoflook en de verse kruiden fijn. Snijd de avocado’s in tweeë…" at bounding box center [1058, 629] width 517 height 869
copy div "Bereiding Hak de knoflook en de verse kruiden fijn. Snijd de avocado’s in tweeë…"
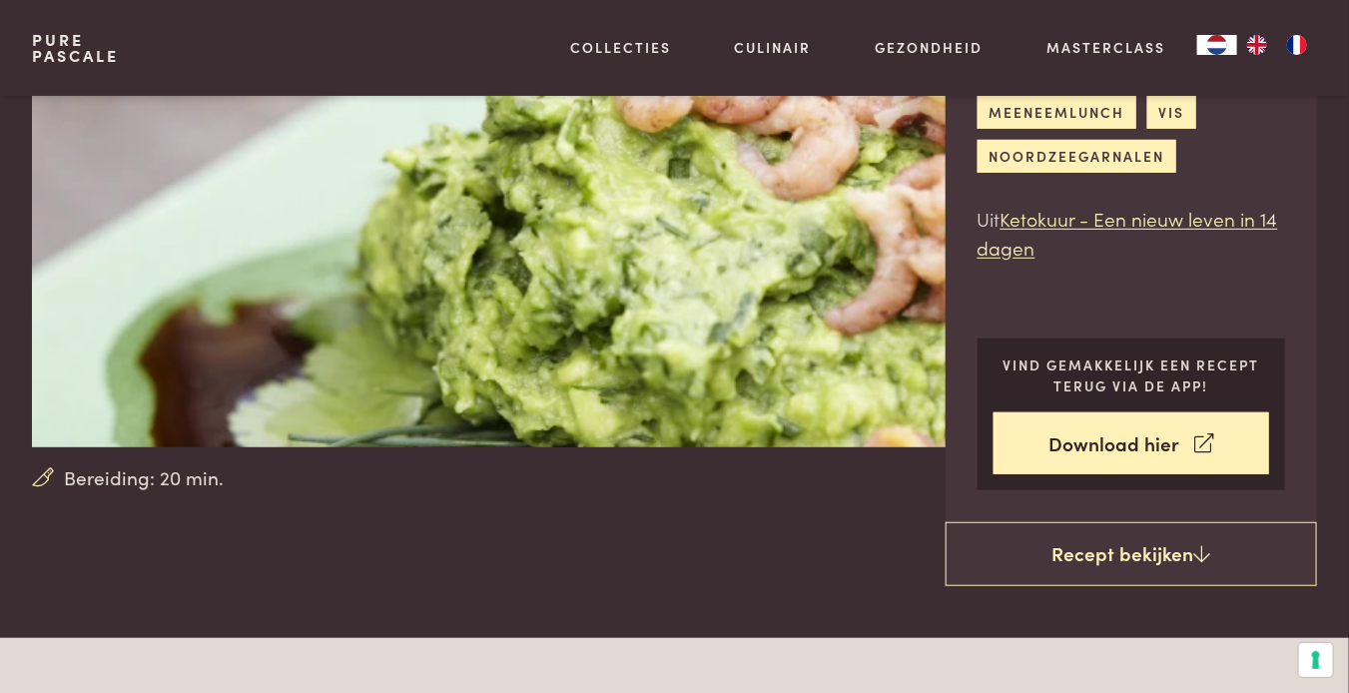
scroll to position [100, 0]
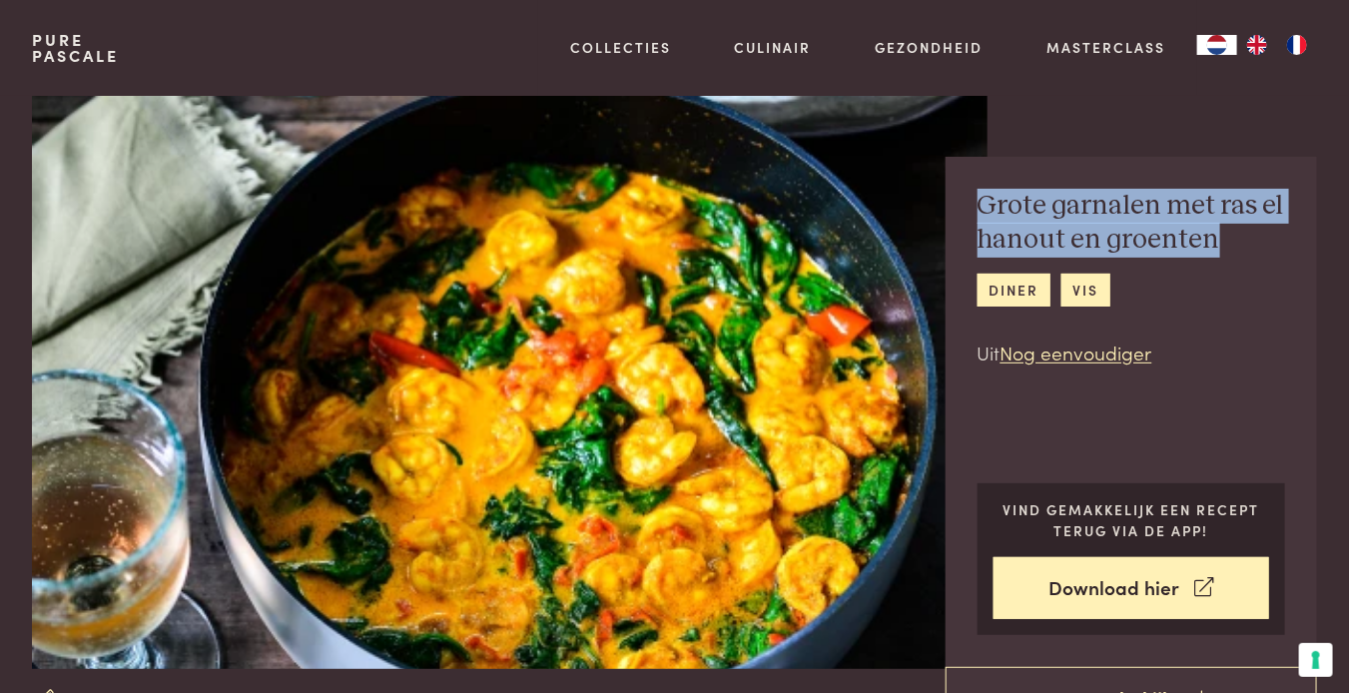
drag, startPoint x: 980, startPoint y: 200, endPoint x: 1221, endPoint y: 251, distance: 247.0
click at [1221, 251] on h2 "Grote garnalen met ras el hanout en groenten" at bounding box center [1132, 223] width 309 height 69
copy h2 "Grote garnalen met ras el hanout en groenten"
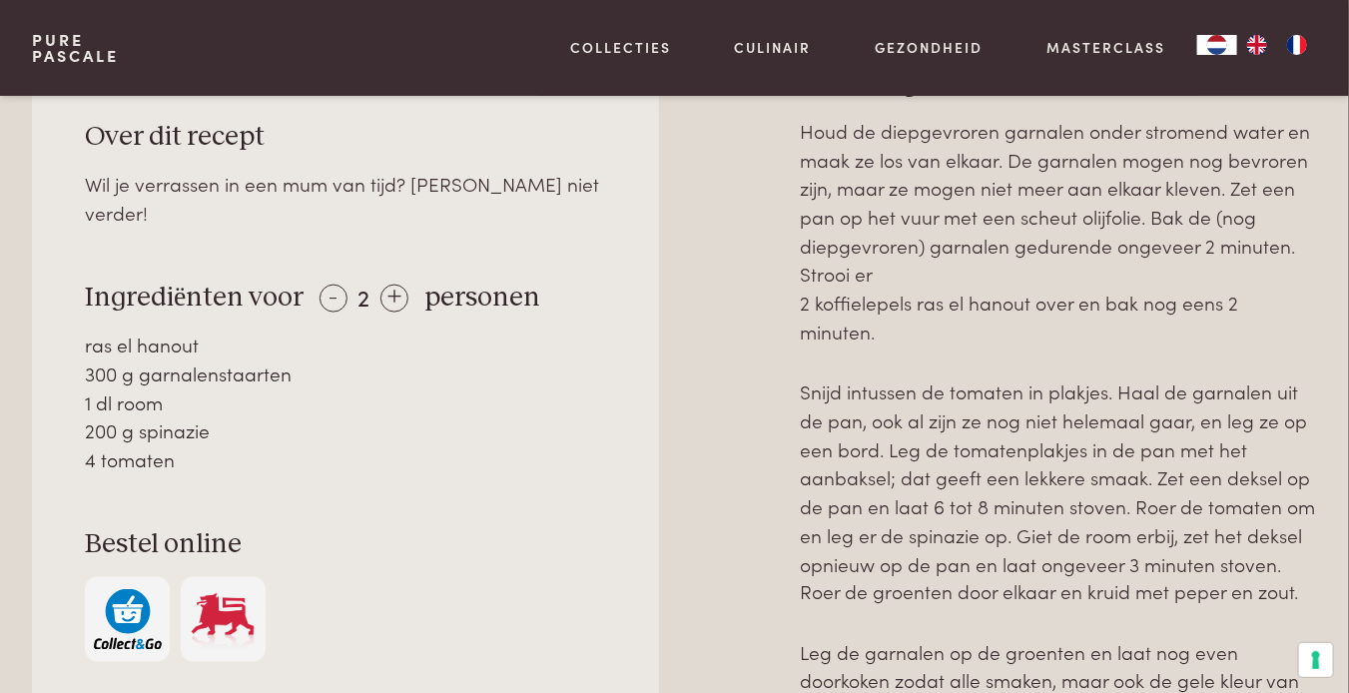
scroll to position [999, 0]
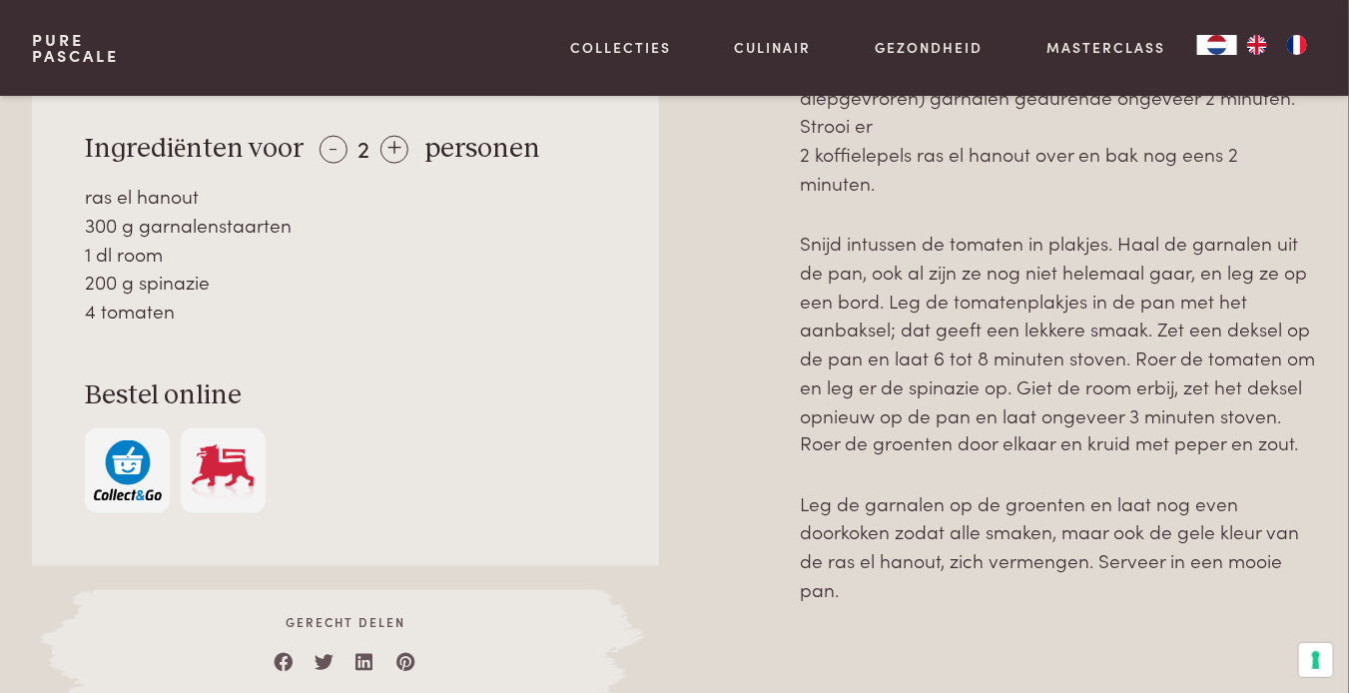
drag, startPoint x: 84, startPoint y: 119, endPoint x: 173, endPoint y: 283, distance: 186.4
click at [173, 283] on div "Over dit recept Wil je verrassen in een mum van tijd? Zoek niet verder! Ingredi…" at bounding box center [345, 242] width 627 height 649
copy div "Ingrediënten voor - 2 + personen ras el hanout 300 g garnalenstaarten 1 dl room…"
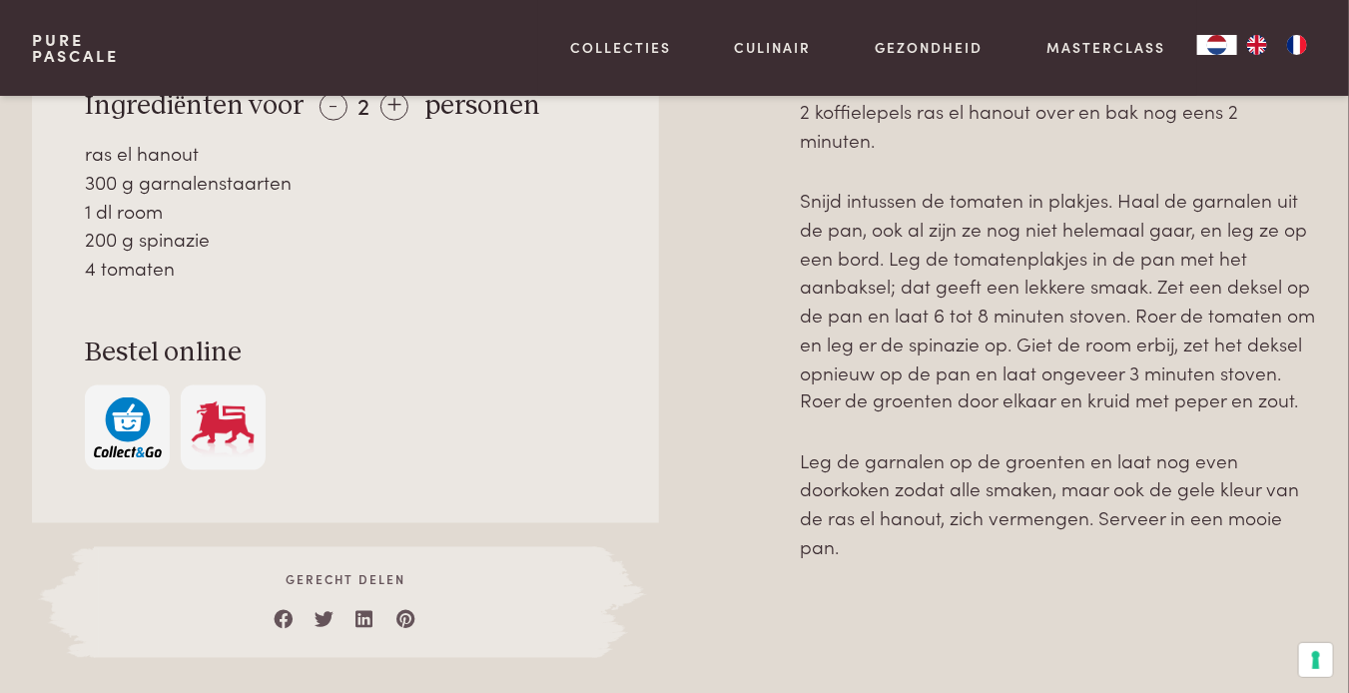
scroll to position [1072, 0]
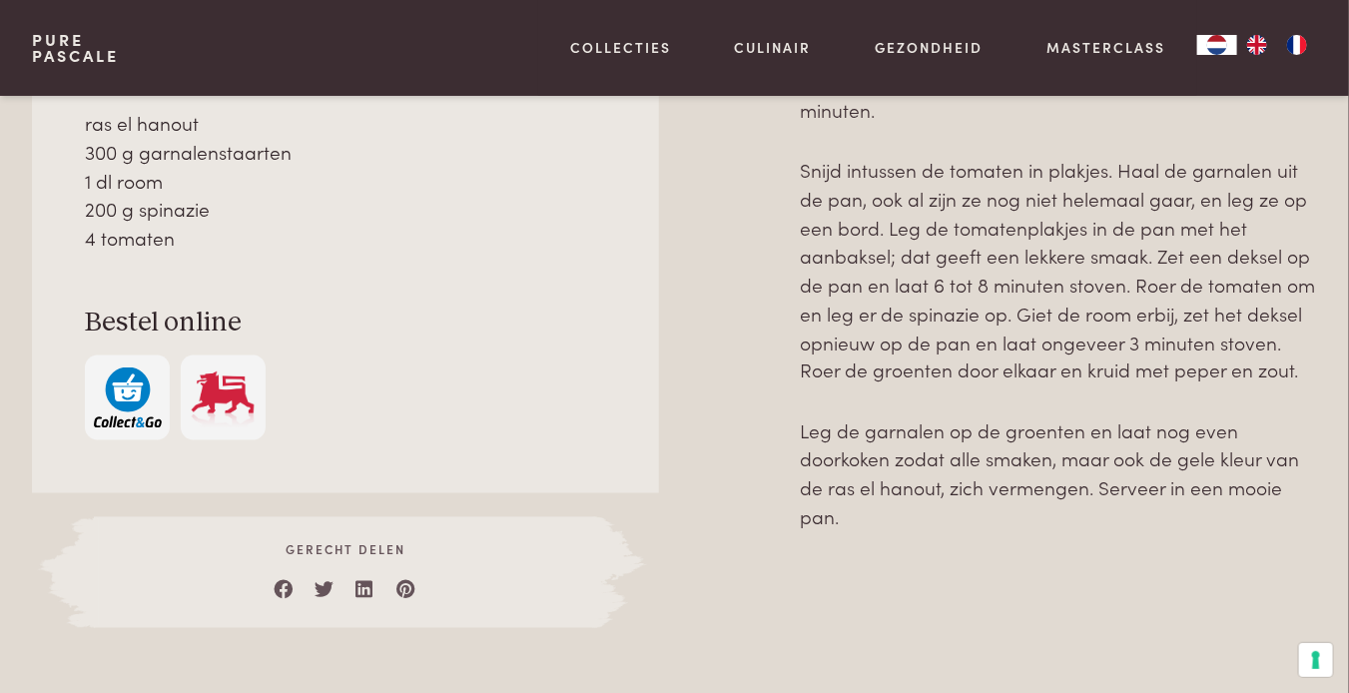
drag, startPoint x: 801, startPoint y: 525, endPoint x: 919, endPoint y: 514, distance: 118.4
click at [919, 514] on div "Bereiding Houd de diepgevroren garnalen onder stromend water en maak ze los van…" at bounding box center [1058, 236] width 517 height 783
copy div "Bereiding Houd de diepgevroren garnalen onder stromend water en maak ze los van…"
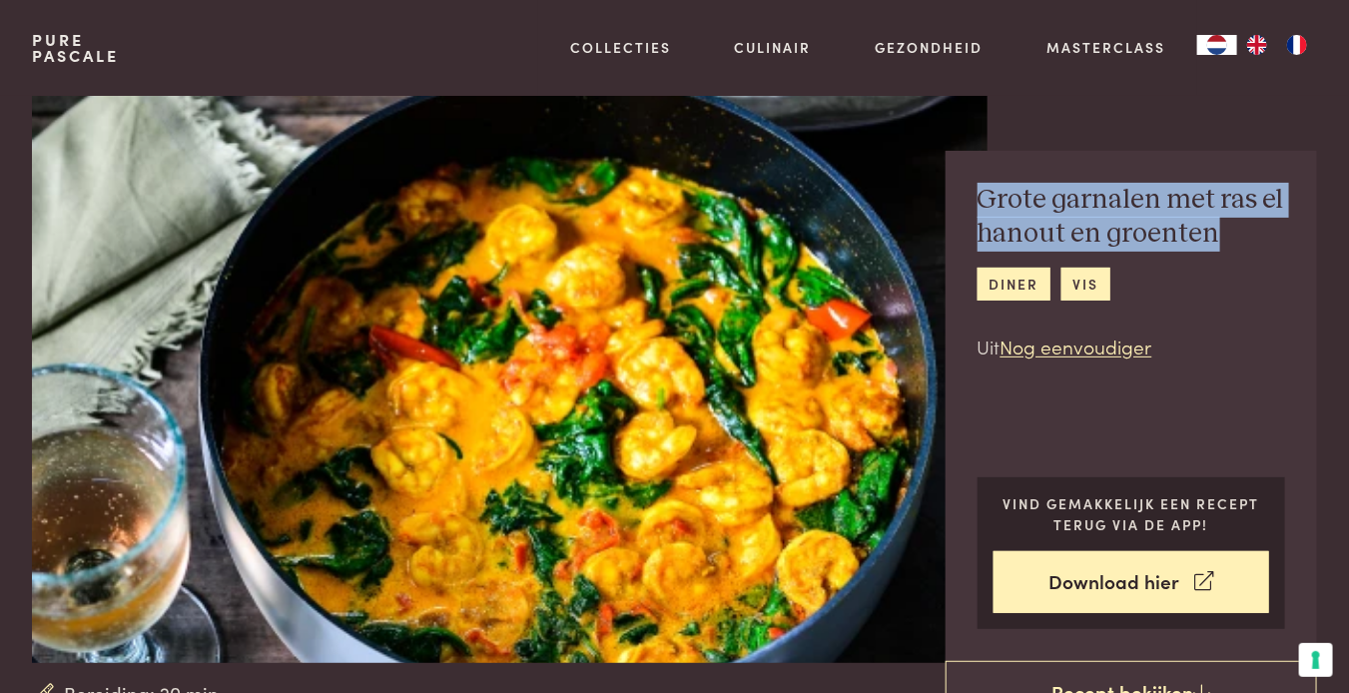
scroll to position [0, 0]
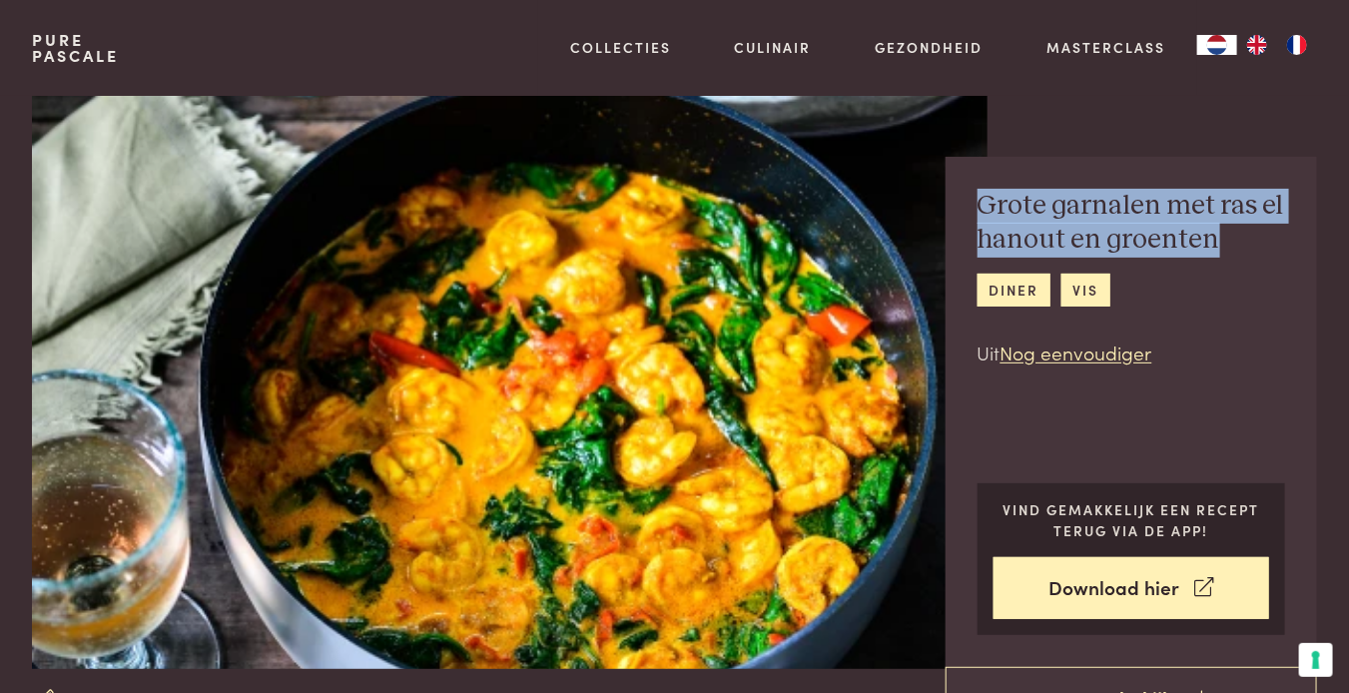
drag, startPoint x: 1222, startPoint y: 252, endPoint x: 980, endPoint y: 219, distance: 244.9
click at [980, 219] on h2 "Grote garnalen met ras el hanout en groenten" at bounding box center [1132, 223] width 309 height 69
drag, startPoint x: 1220, startPoint y: 238, endPoint x: 974, endPoint y: 212, distance: 248.1
click at [974, 212] on div "Grote garnalen met ras el hanout en groenten diner vis Uit Nog eenvoudiger Vind…" at bounding box center [1132, 412] width 372 height 510
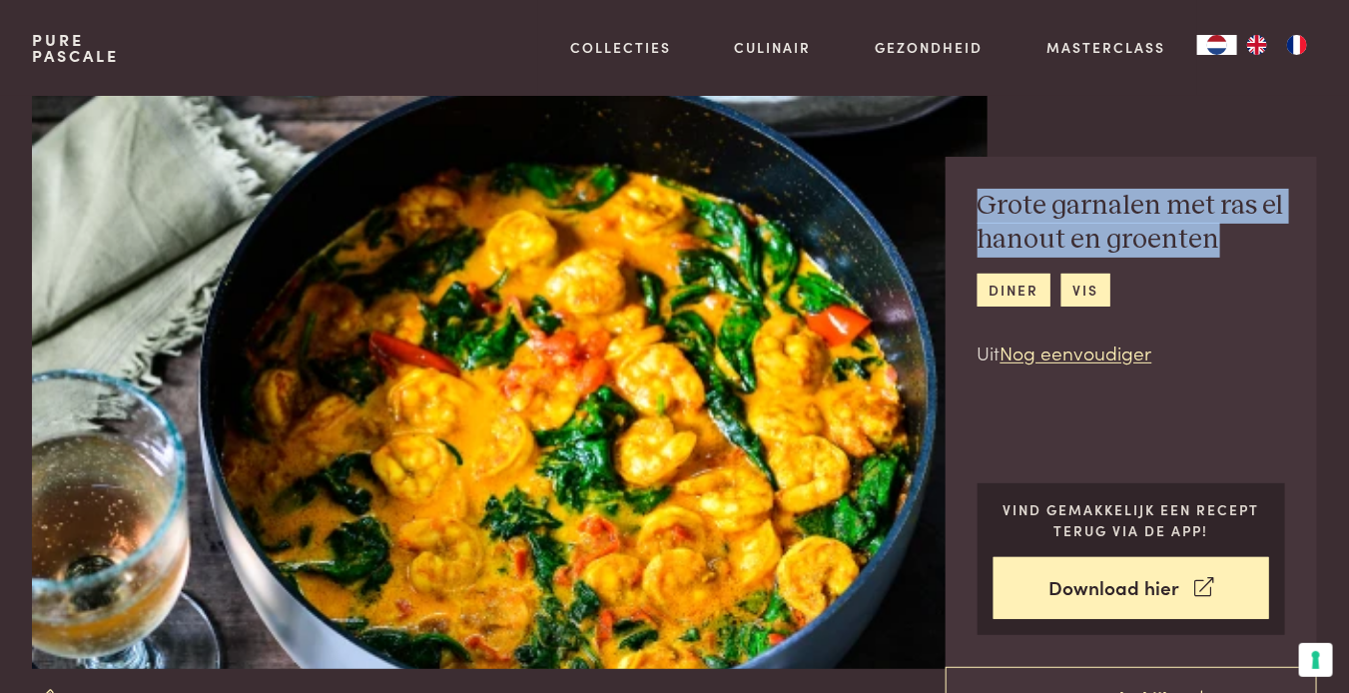
click at [974, 212] on div "Grote garnalen met ras el hanout en groenten diner vis Uit Nog eenvoudiger Vind…" at bounding box center [1132, 412] width 372 height 510
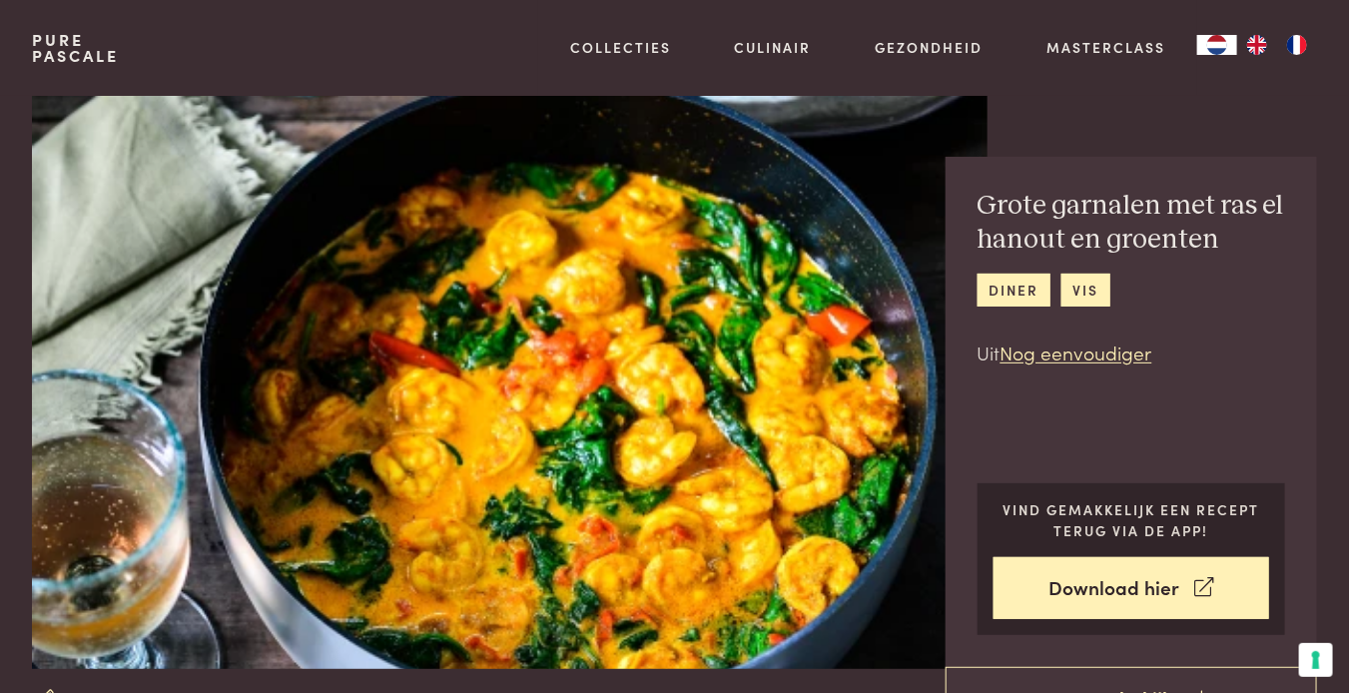
click at [1213, 245] on h2 "Grote garnalen met ras el hanout en groenten" at bounding box center [1132, 223] width 309 height 69
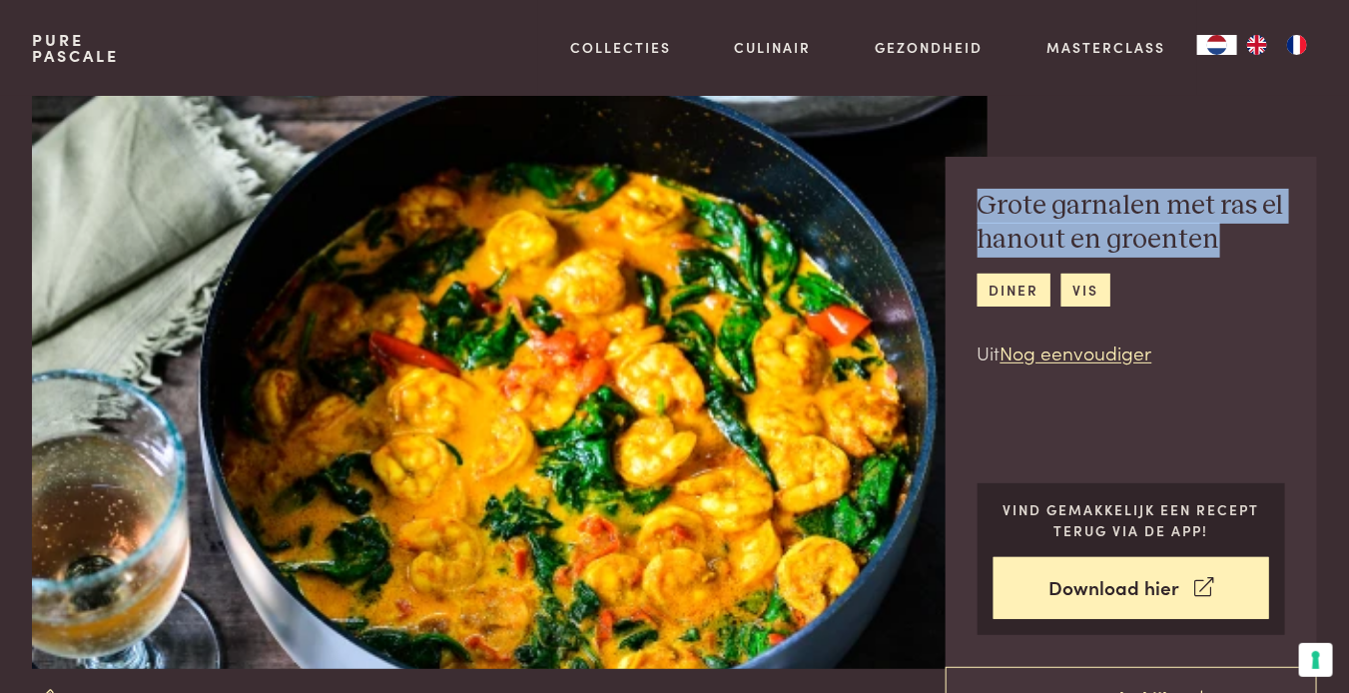
drag, startPoint x: 982, startPoint y: 202, endPoint x: 1204, endPoint y: 232, distance: 223.7
click at [1204, 232] on h2 "Grote garnalen met ras el hanout en groenten" at bounding box center [1132, 223] width 309 height 69
copy h2 "Grote garnalen met ras el hanout en groenten"
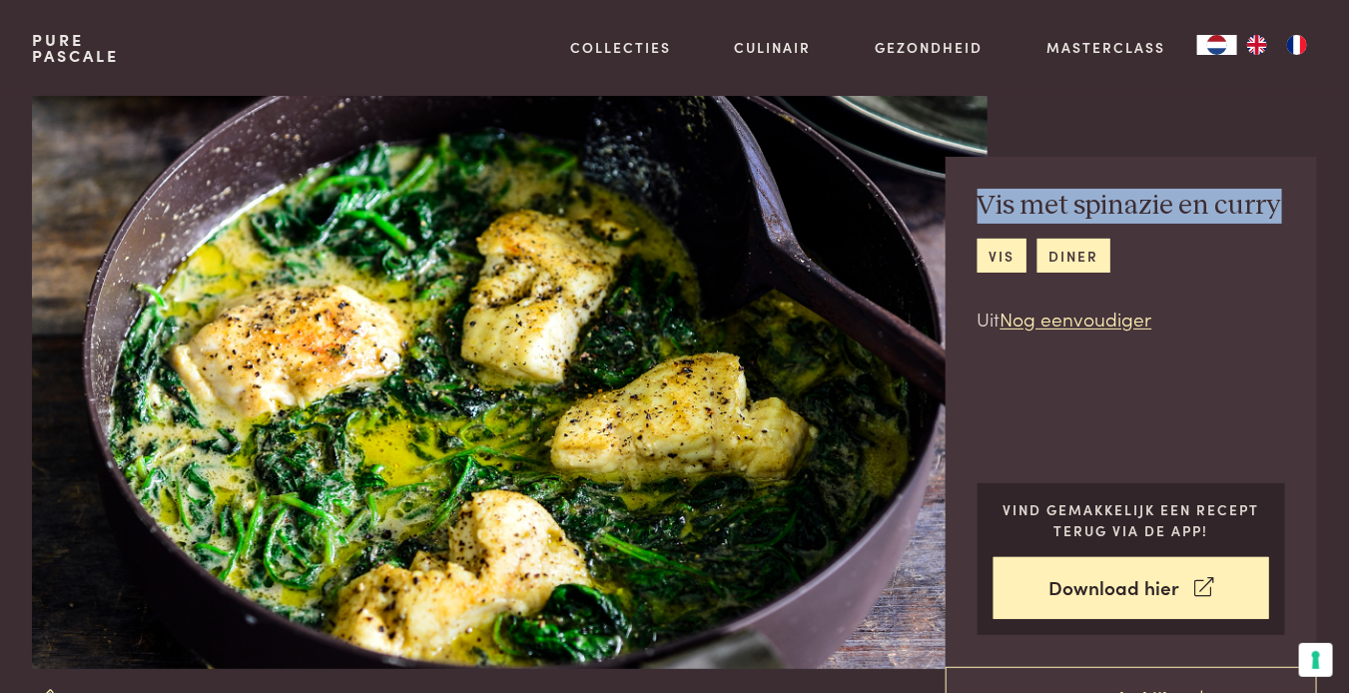
drag, startPoint x: 980, startPoint y: 205, endPoint x: 1276, endPoint y: 202, distance: 296.6
click at [1280, 195] on div "Vis met spinazie en curry vis diner Uit Nog eenvoudiger Vind gemakkelijk een re…" at bounding box center [1132, 412] width 372 height 510
copy h2 "Vis met spinazie en curry"
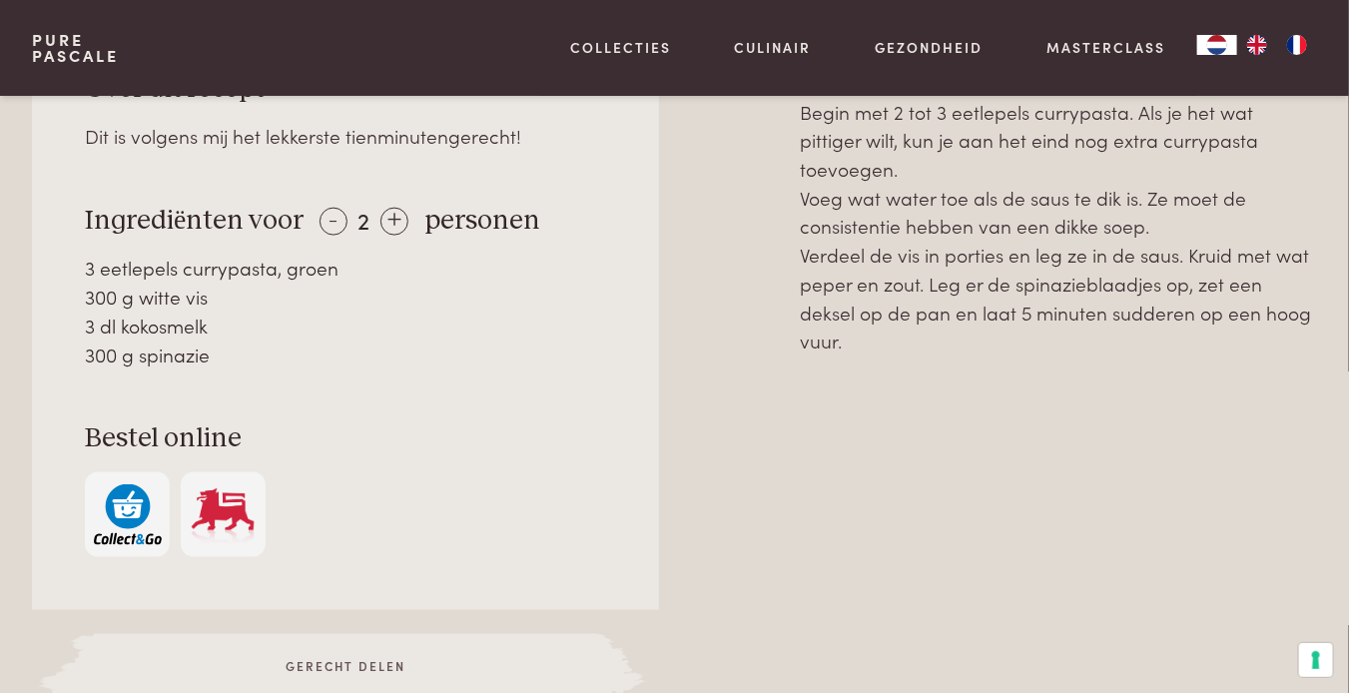
scroll to position [899, 0]
drag, startPoint x: 86, startPoint y: 217, endPoint x: 208, endPoint y: 348, distance: 178.8
click at [208, 348] on div "Over dit recept Dit is volgens mij het lekkerste tienminutengerecht! Ingrediënt…" at bounding box center [345, 313] width 627 height 591
copy div "Ingrediënten voor - 2 + personen 3 eetlepels currypasta, groen 300 g witte vis …"
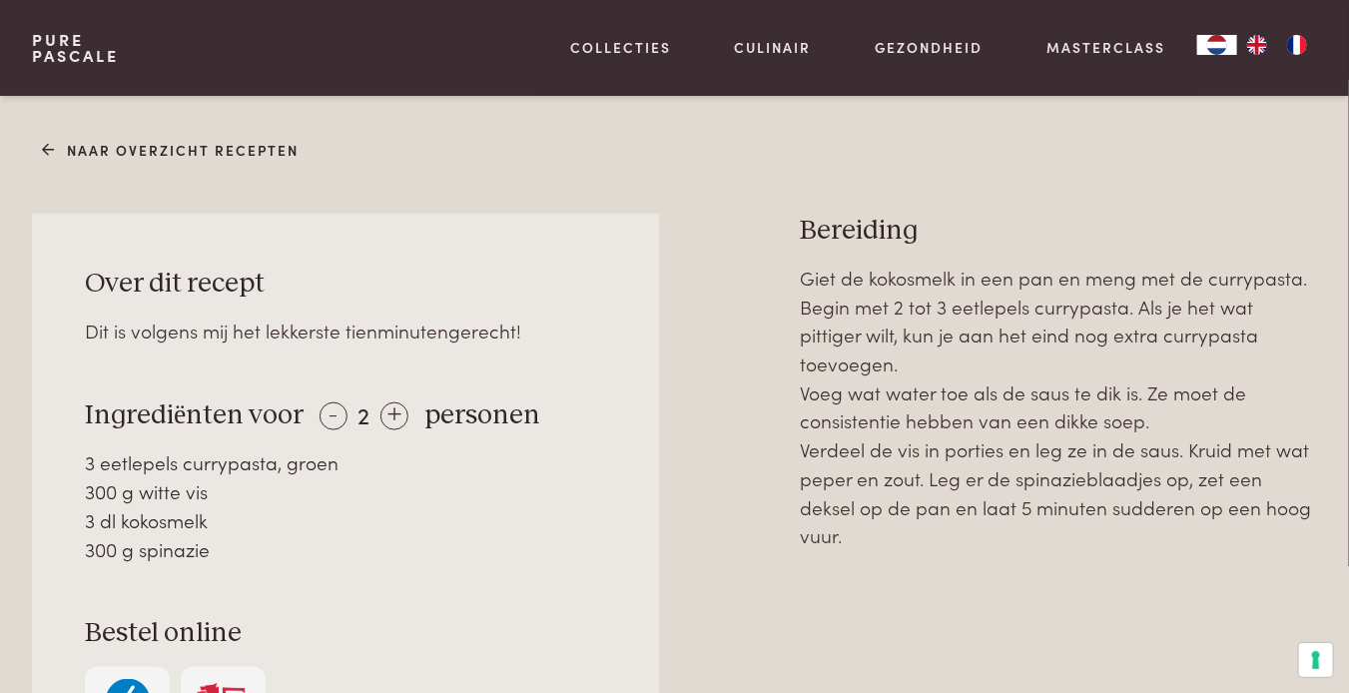
scroll to position [699, 0]
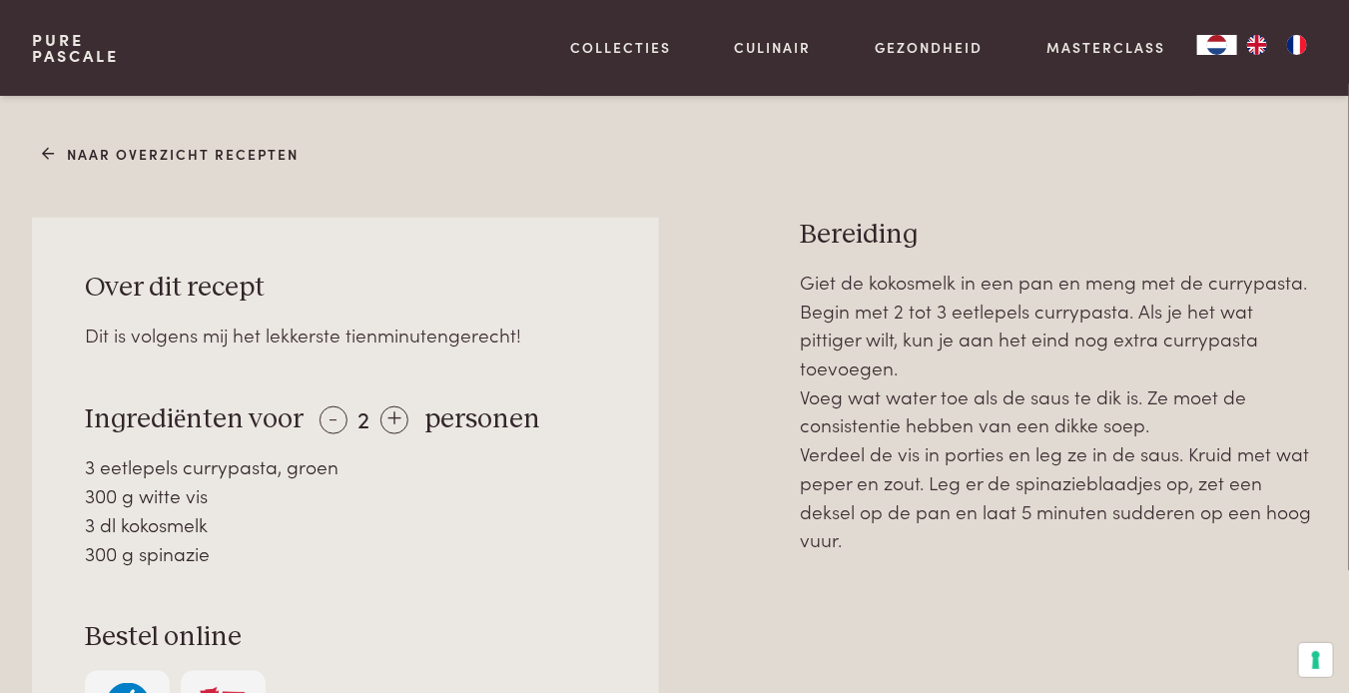
drag, startPoint x: 808, startPoint y: 228, endPoint x: 845, endPoint y: 502, distance: 277.1
click at [845, 502] on div "Bereiding Giet de kokosmelk in een pan en meng met de currypasta. Begin met 2 t…" at bounding box center [1058, 581] width 517 height 726
copy div "Bereiding Giet de kokosmelk in een pan en meng met de currypasta. Begin met 2 t…"
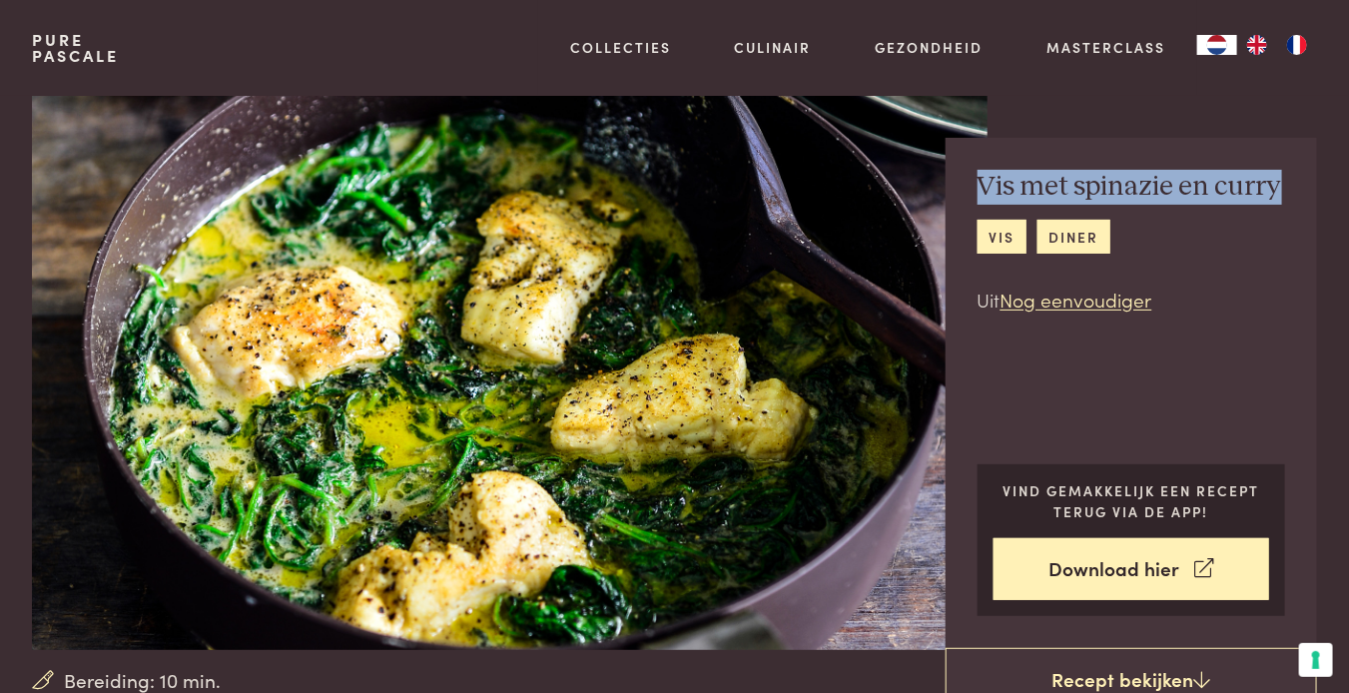
scroll to position [0, 0]
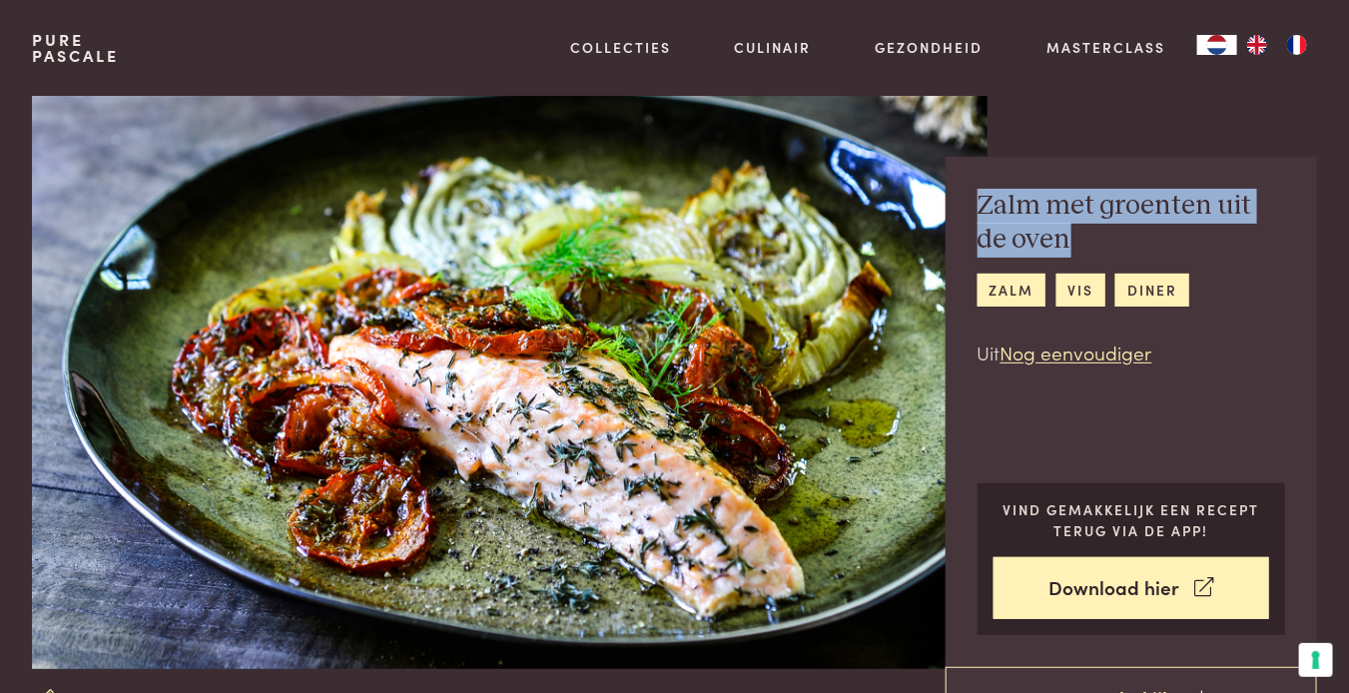
drag, startPoint x: 983, startPoint y: 198, endPoint x: 1040, endPoint y: 242, distance: 71.9
click at [1040, 242] on h2 "Zalm met groenten uit de oven" at bounding box center [1132, 223] width 309 height 69
copy h2 "Zalm met groenten uit de oven"
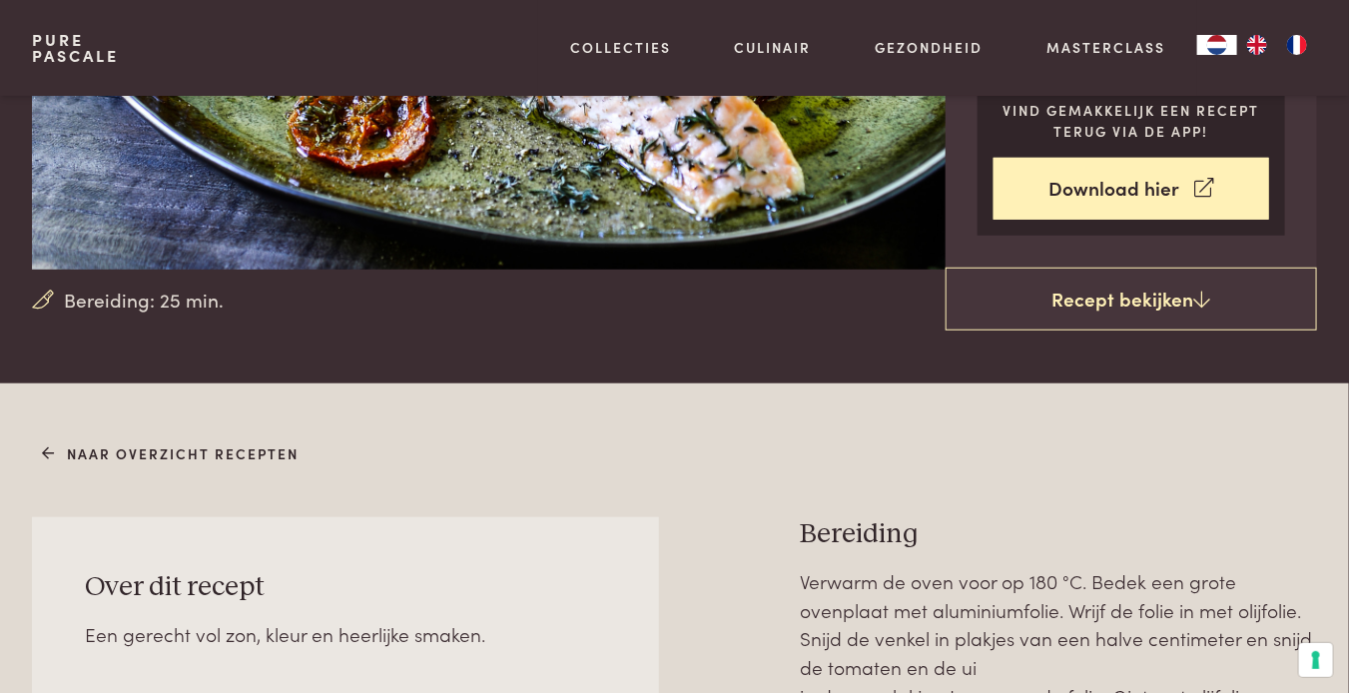
scroll to position [699, 0]
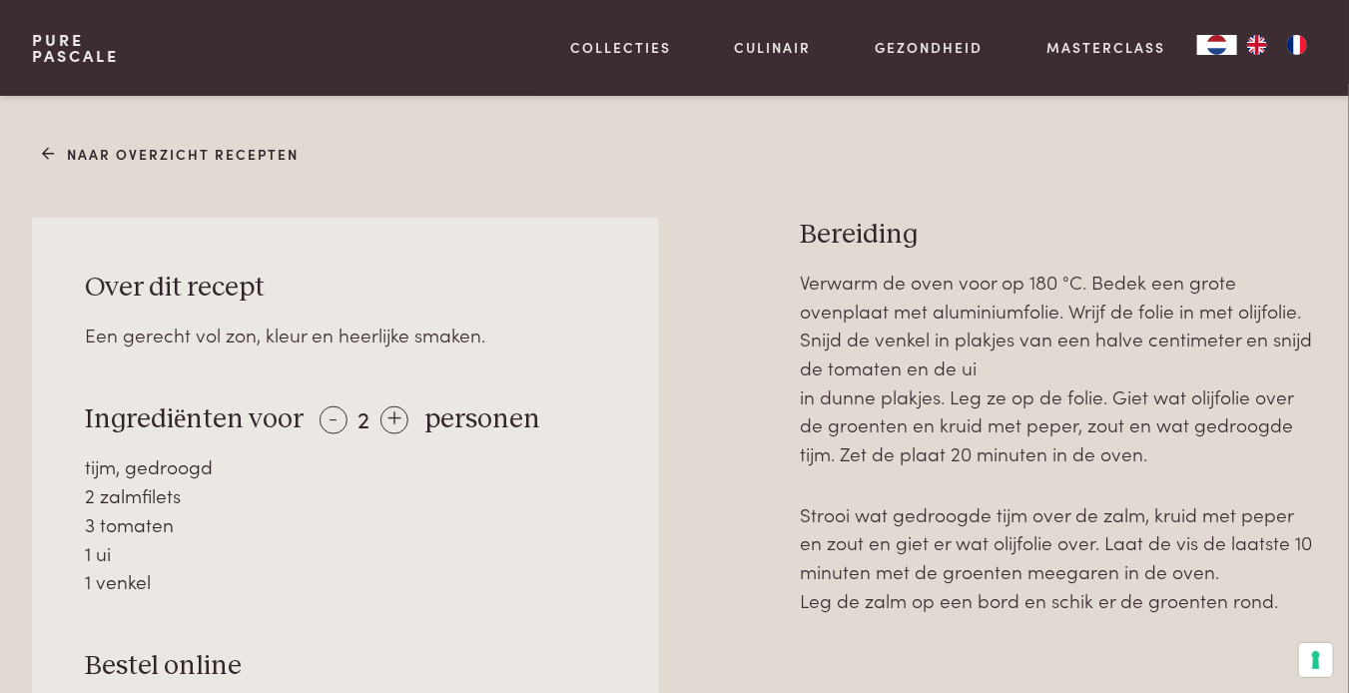
drag, startPoint x: 86, startPoint y: 418, endPoint x: 173, endPoint y: 583, distance: 186.3
click at [173, 583] on div "Over dit recept Een gerecht vol zon, kleur en heerlijke smaken. Ingrediënten vo…" at bounding box center [345, 528] width 627 height 620
copy div "Ingrediënten voor - 2 + personen tijm, gedroogd 2 zalmfilets 3 tomaten 1 ui 1 v…"
drag, startPoint x: 803, startPoint y: 229, endPoint x: 1273, endPoint y: 624, distance: 614.6
click at [1273, 624] on div "Bereiding Verwarm de oven voor op 180 °C. Bedek een grote ovenplaat met alumini…" at bounding box center [1058, 595] width 517 height 755
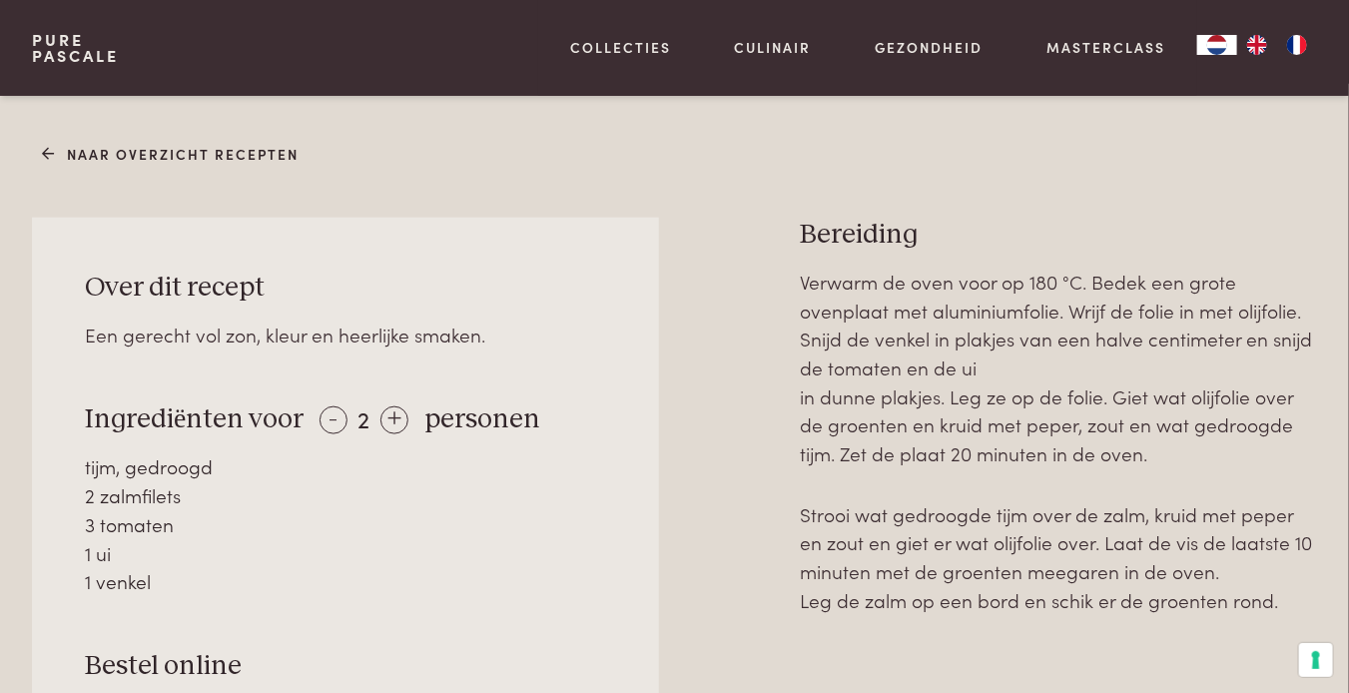
copy div "Bereiding Verwarm de oven voor op 180 °C. Bedek een grote ovenplaat met alumini…"
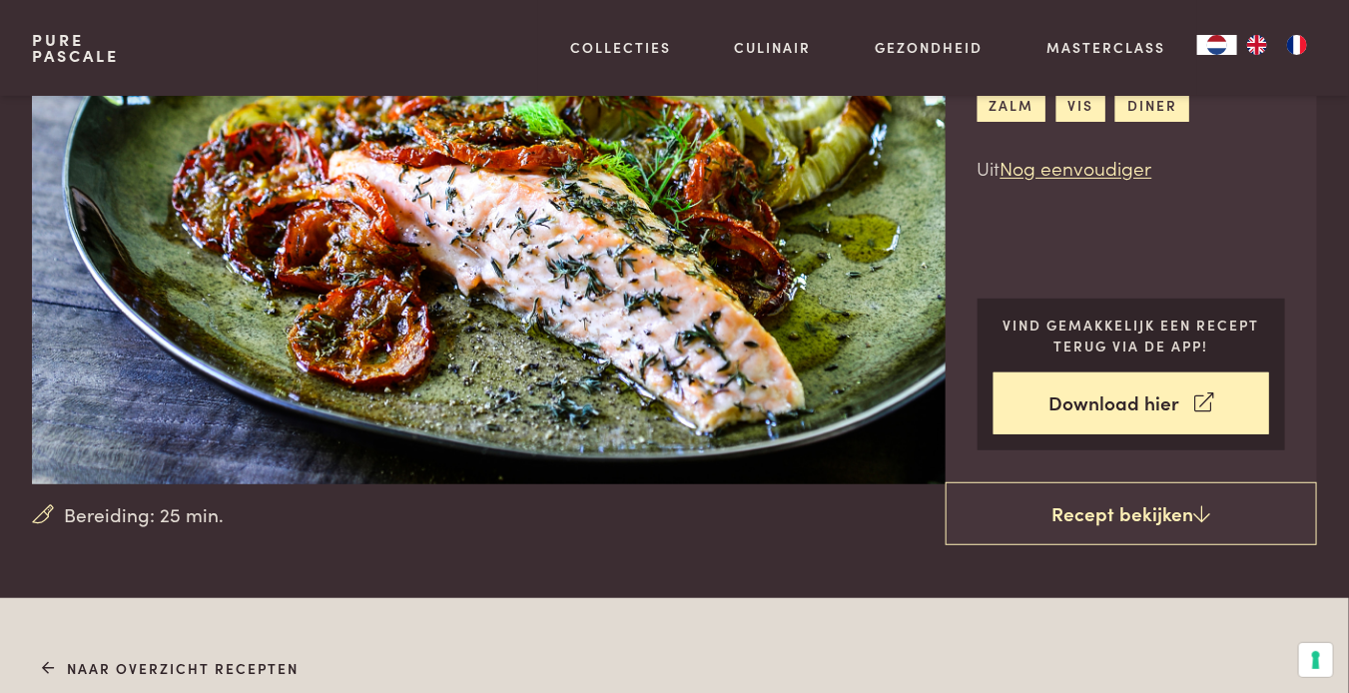
scroll to position [100, 0]
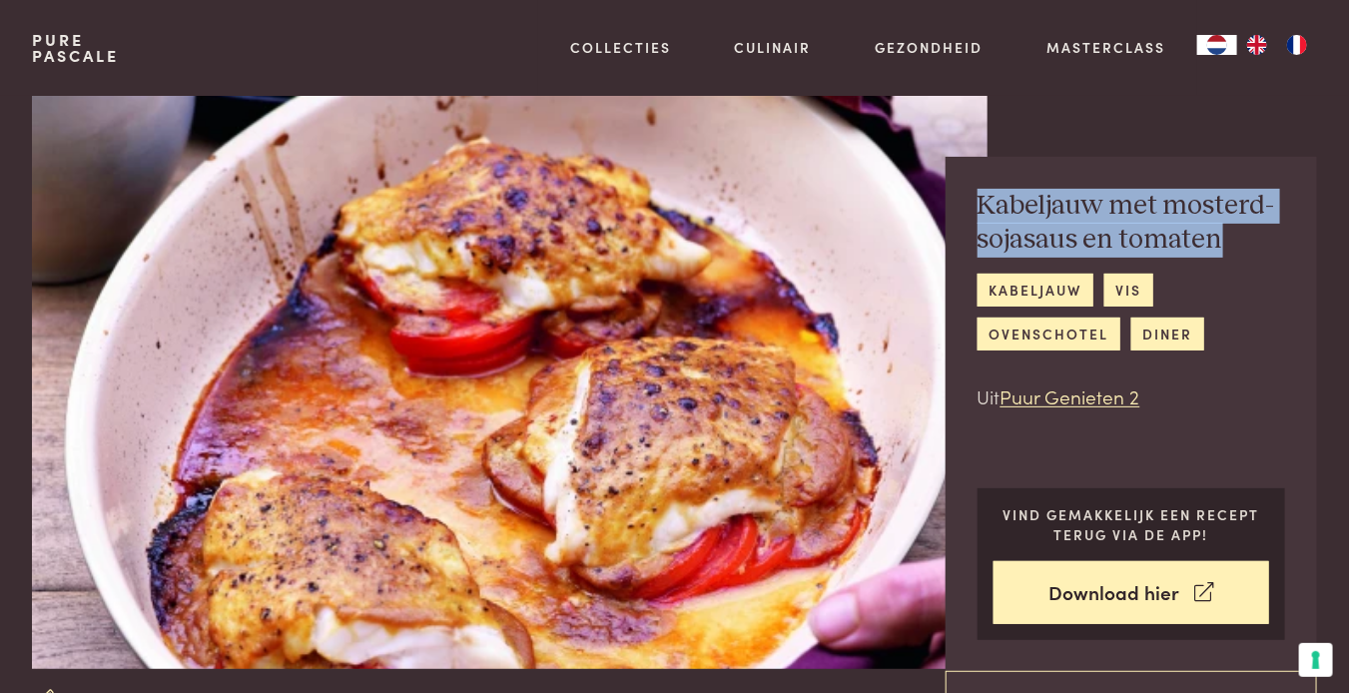
drag, startPoint x: 979, startPoint y: 197, endPoint x: 1230, endPoint y: 246, distance: 256.4
click at [1230, 246] on h2 "Kabeljauw met mosterd-sojasaus en tomaten" at bounding box center [1132, 223] width 309 height 69
copy h2 "Kabeljauw met mosterd-sojasaus en tomaten"
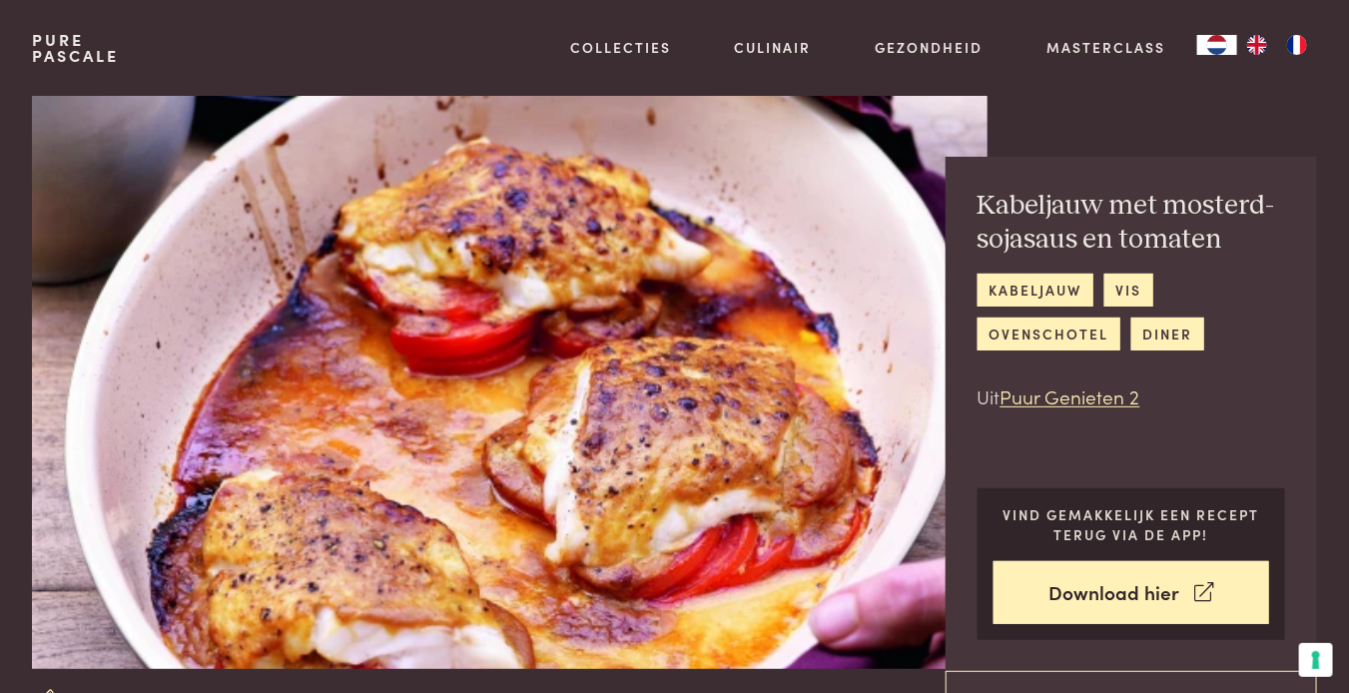
click at [1004, 445] on div "Kabeljauw met mosterd-sojasaus en tomaten kabeljauw vis ovenschotel diner Uit P…" at bounding box center [1132, 414] width 372 height 514
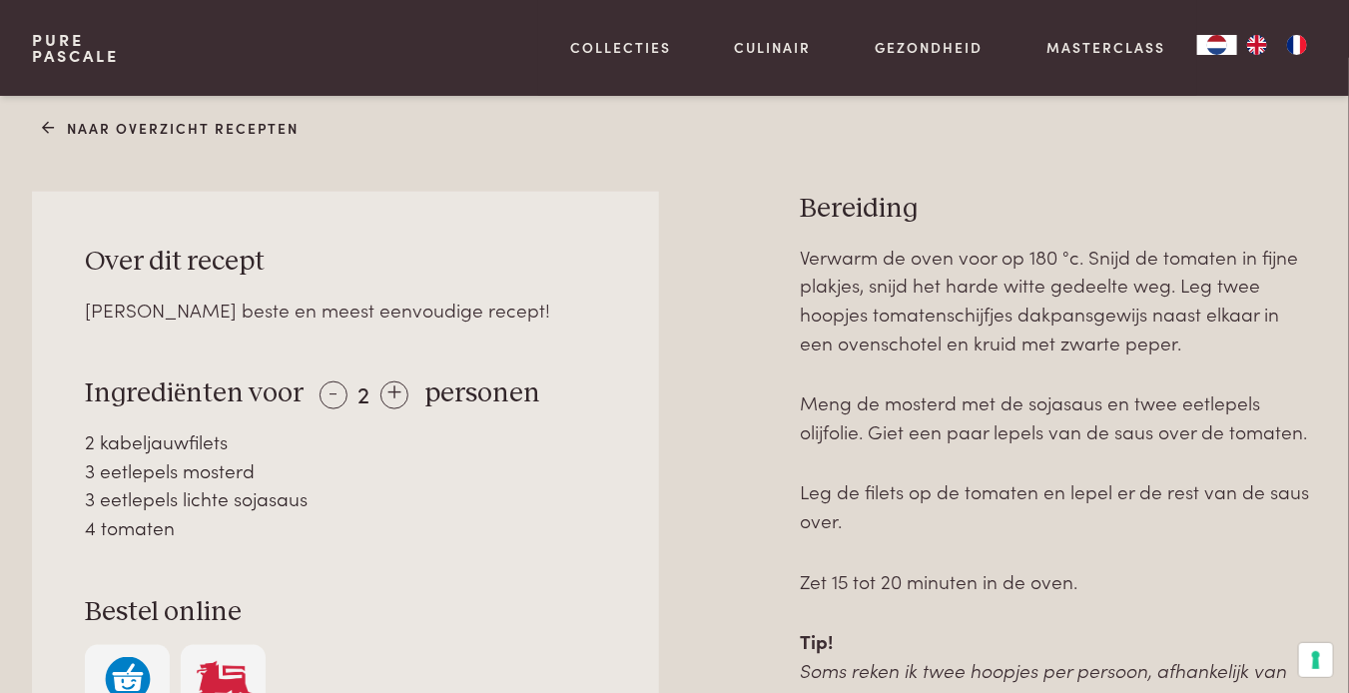
scroll to position [799, 0]
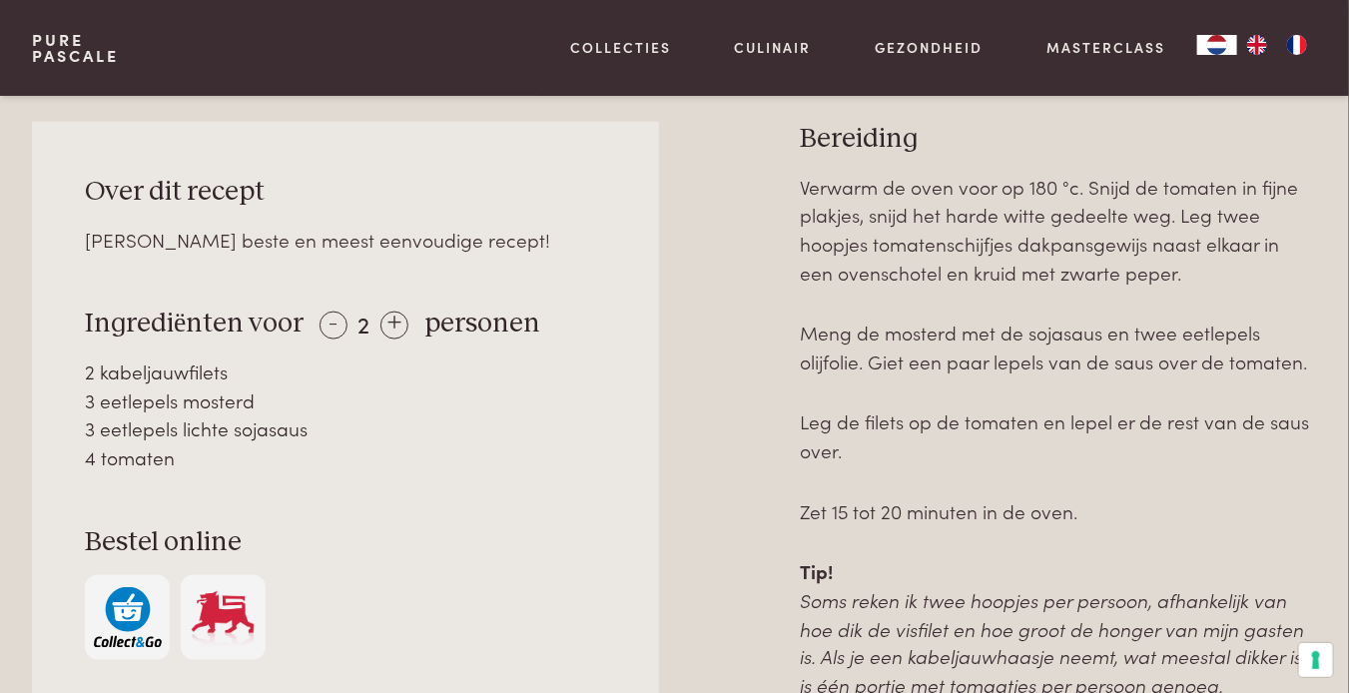
drag, startPoint x: 86, startPoint y: 315, endPoint x: 198, endPoint y: 455, distance: 179.8
click at [198, 455] on div "Over dit recept Mijn beste en meest eenvoudige recept! Ingrediënten voor - 2 + …" at bounding box center [345, 417] width 627 height 591
copy div "Ingrediënten voor - 2 + personen 2 kabeljauwfilets 3 eetlepels mosterd 3 eetlep…"
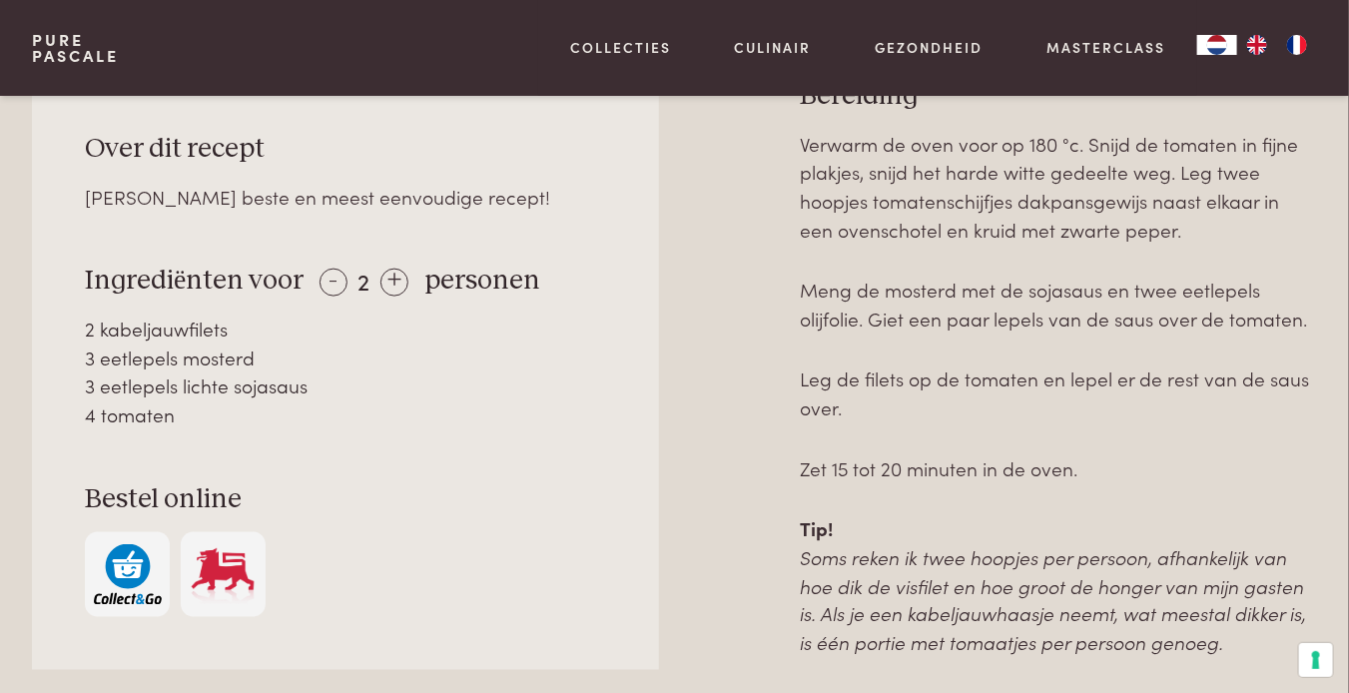
scroll to position [955, 0]
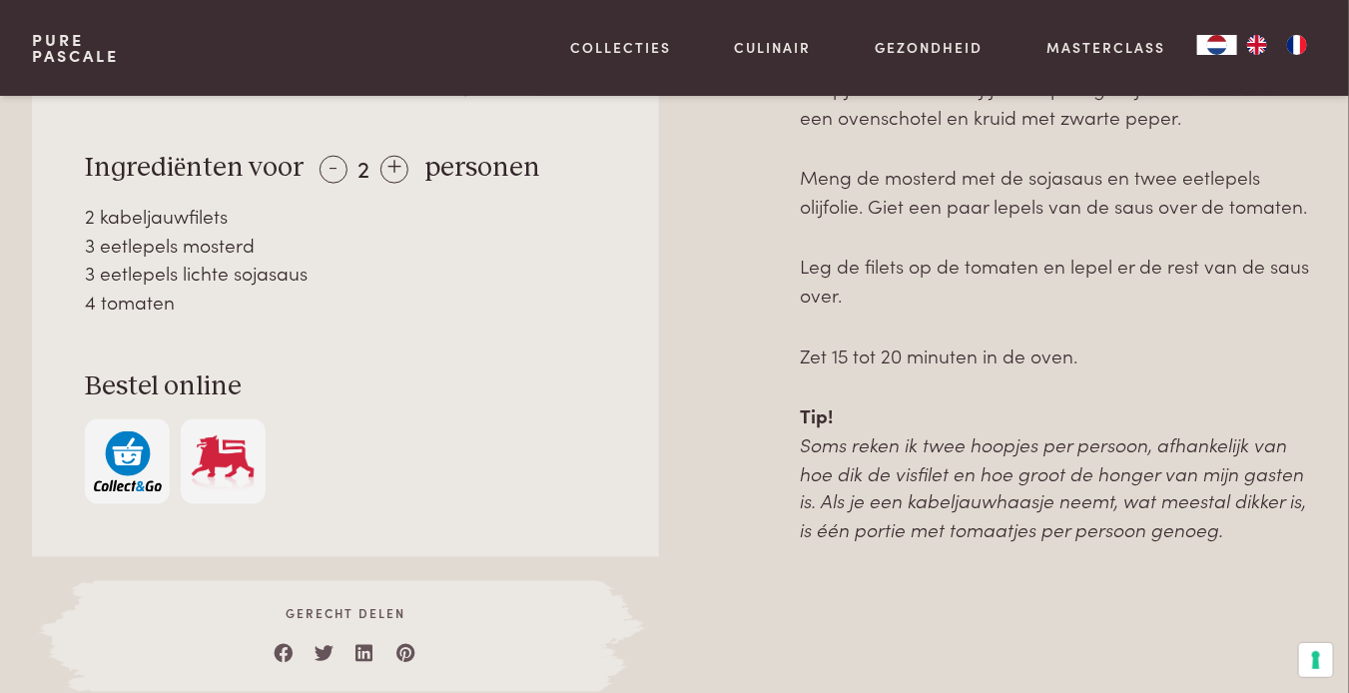
drag, startPoint x: 803, startPoint y: 132, endPoint x: 1220, endPoint y: 558, distance: 596.8
click at [1220, 558] on div "Bereiding Verwarm de oven voor op 180 °c. Snijd de tomaten in fijne plakjes, sn…" at bounding box center [1058, 329] width 517 height 726
copy div "Bereiding Verwarm de oven voor op 180 °c. Snijd de tomaten in fijne plakjes, sn…"
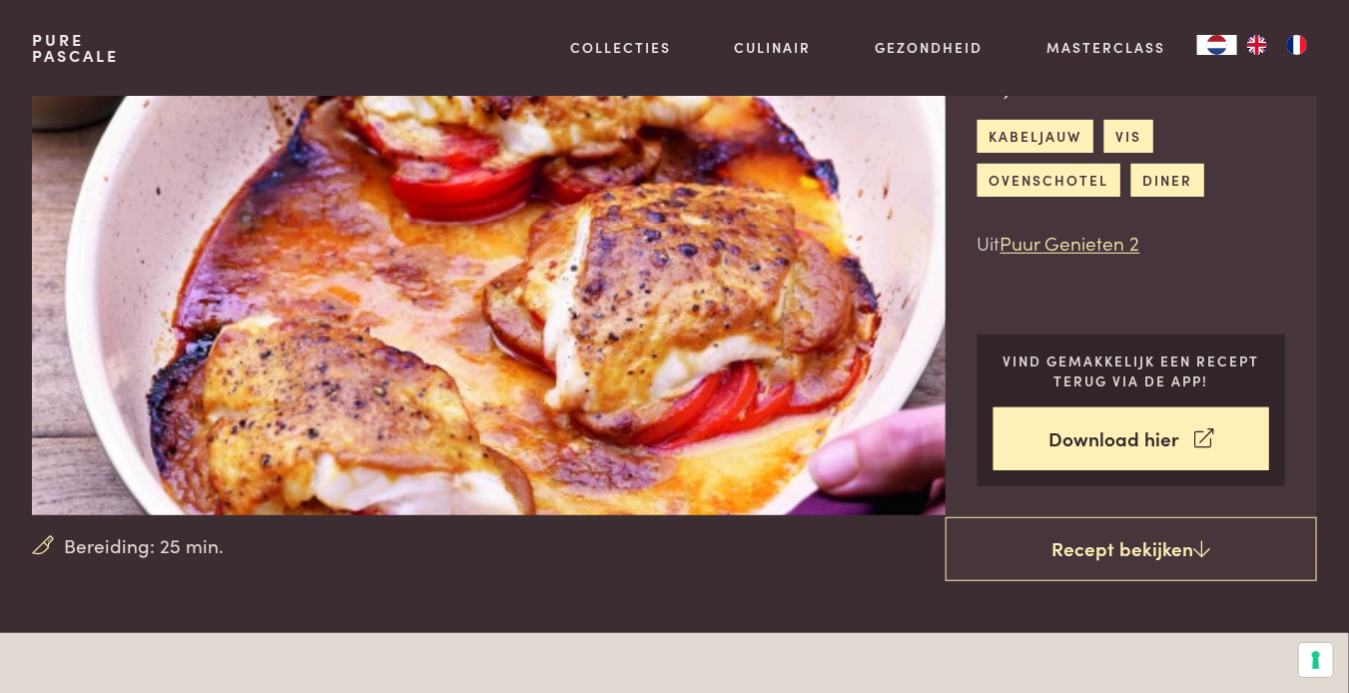
scroll to position [0, 0]
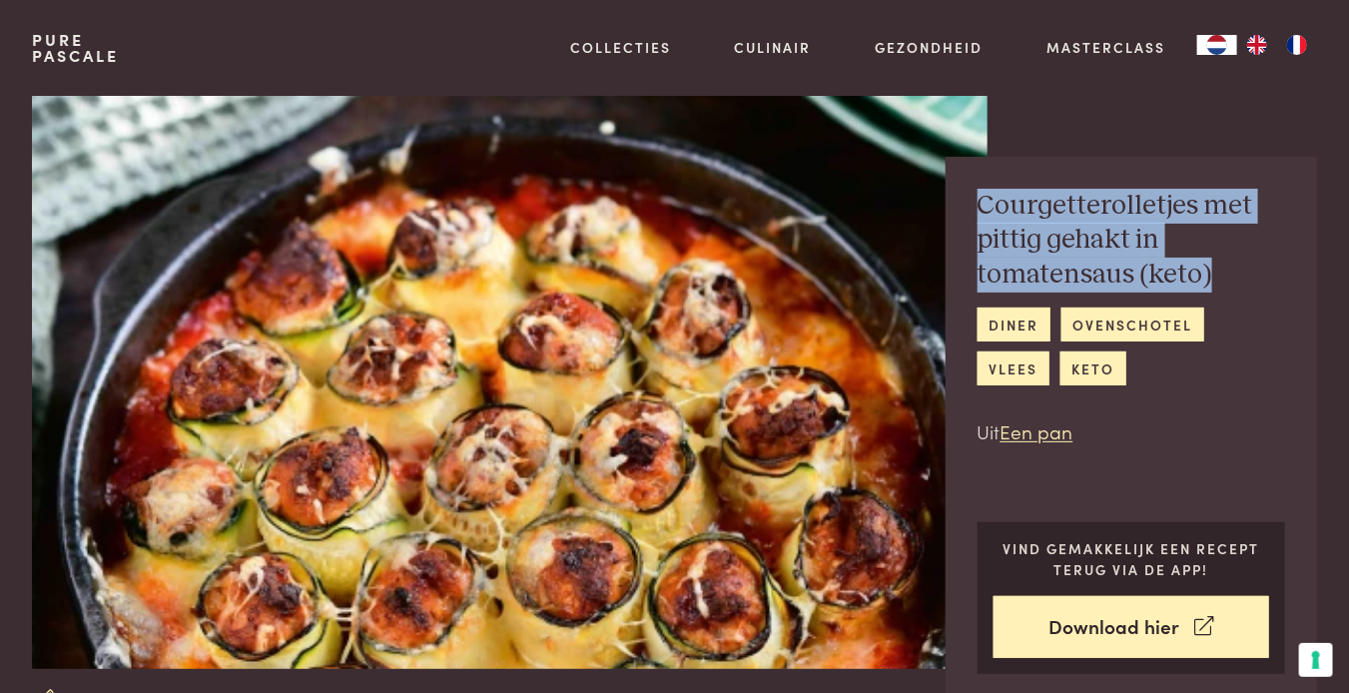
drag, startPoint x: 1242, startPoint y: 283, endPoint x: 951, endPoint y: 201, distance: 302.9
click at [951, 201] on div "Courgetterolletjes met pittig gehakt in tomatensaus (keto) diner ovenschotel vl…" at bounding box center [1132, 431] width 372 height 549
copy h2 "Courgetterolletjes met pittig gehakt in tomatensaus (keto)"
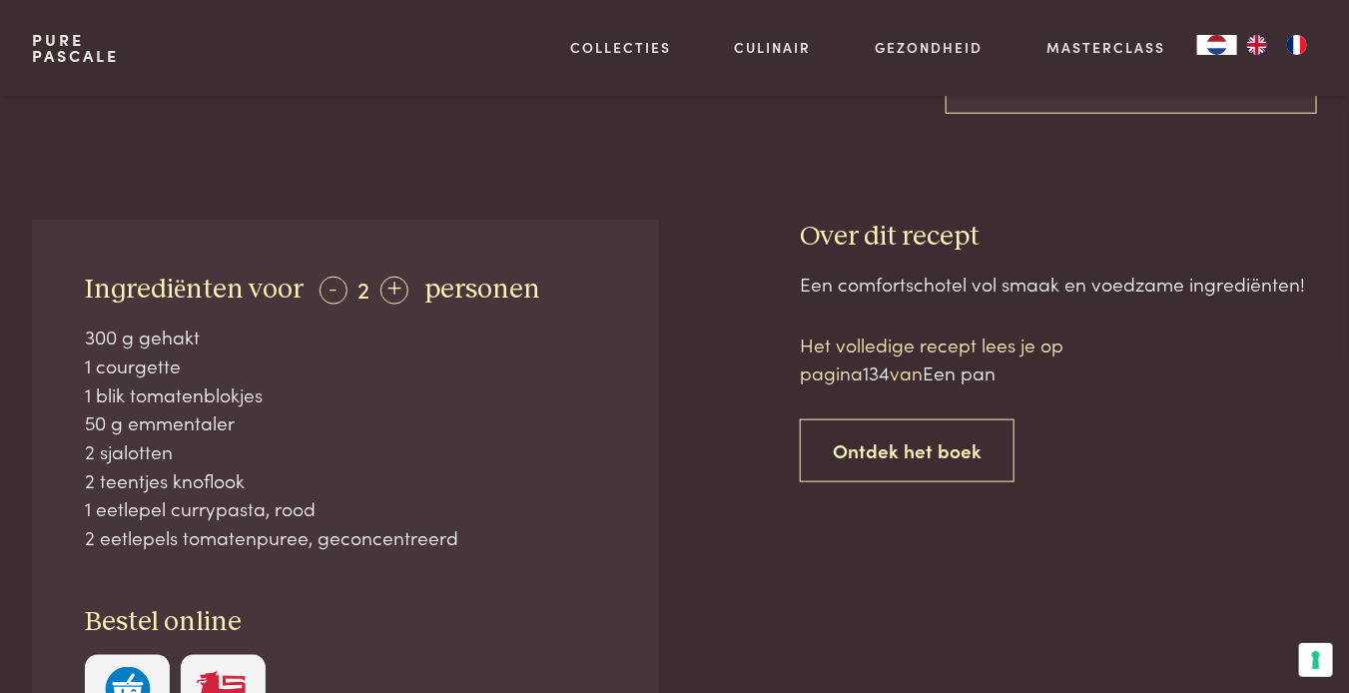
scroll to position [660, 0]
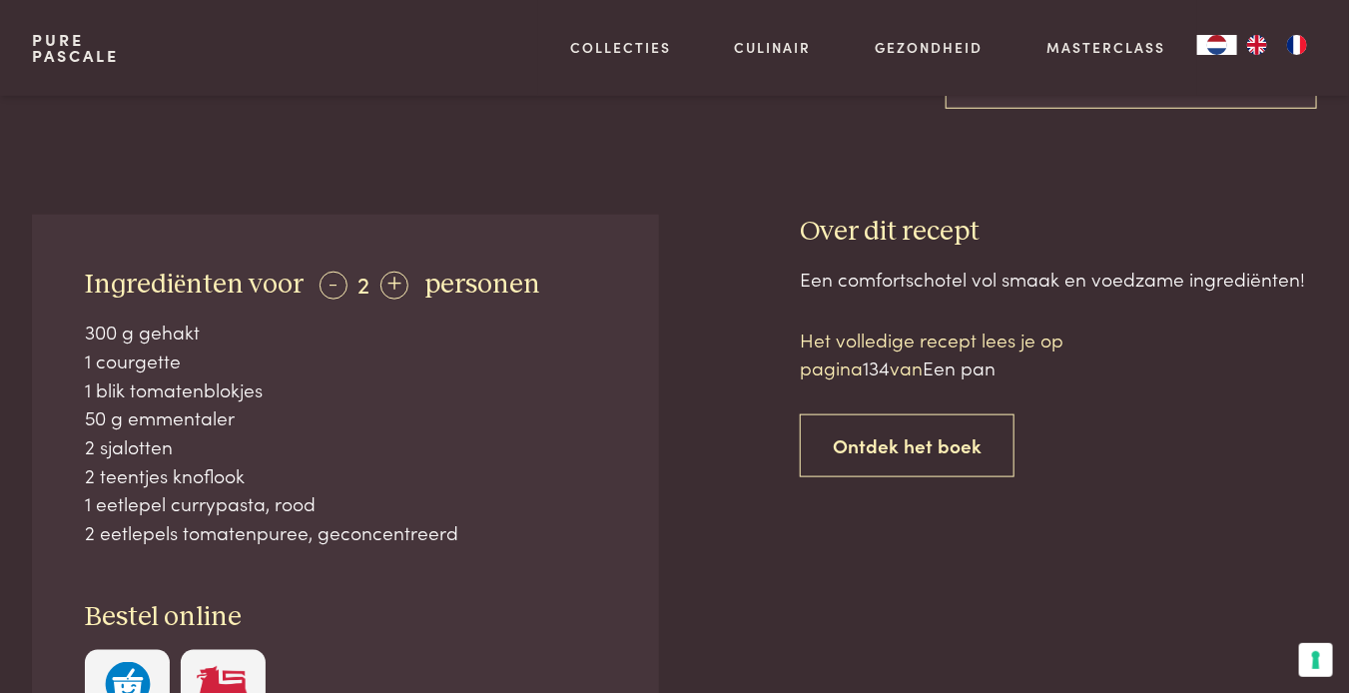
drag, startPoint x: 87, startPoint y: 439, endPoint x: 472, endPoint y: 528, distance: 395.6
click at [472, 528] on div "Ingrediënten voor - 2 + personen 300 g gehakt 1 courgette 1 blik tomatenblokjes…" at bounding box center [345, 502] width 627 height 574
copy div "Ingrediënten voor - 2 + personen 300 g gehakt 1 courgette 1 blik tomatenblokjes…"
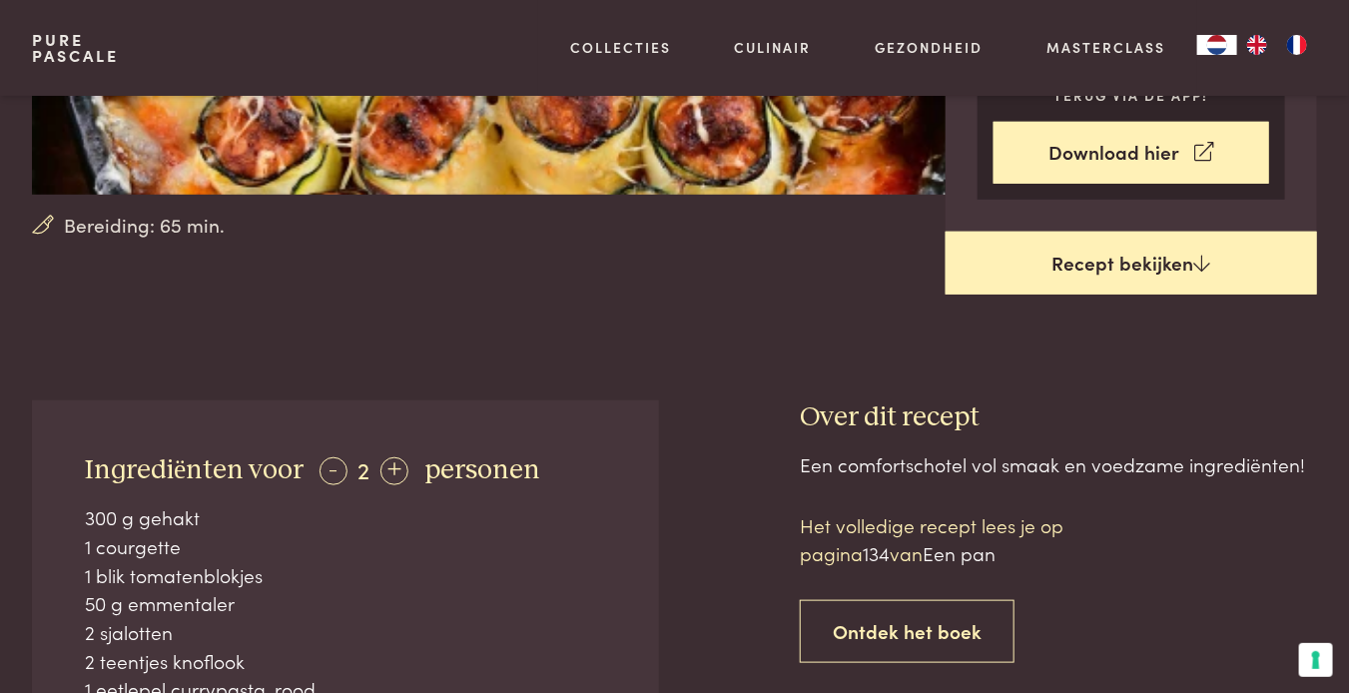
scroll to position [599, 0]
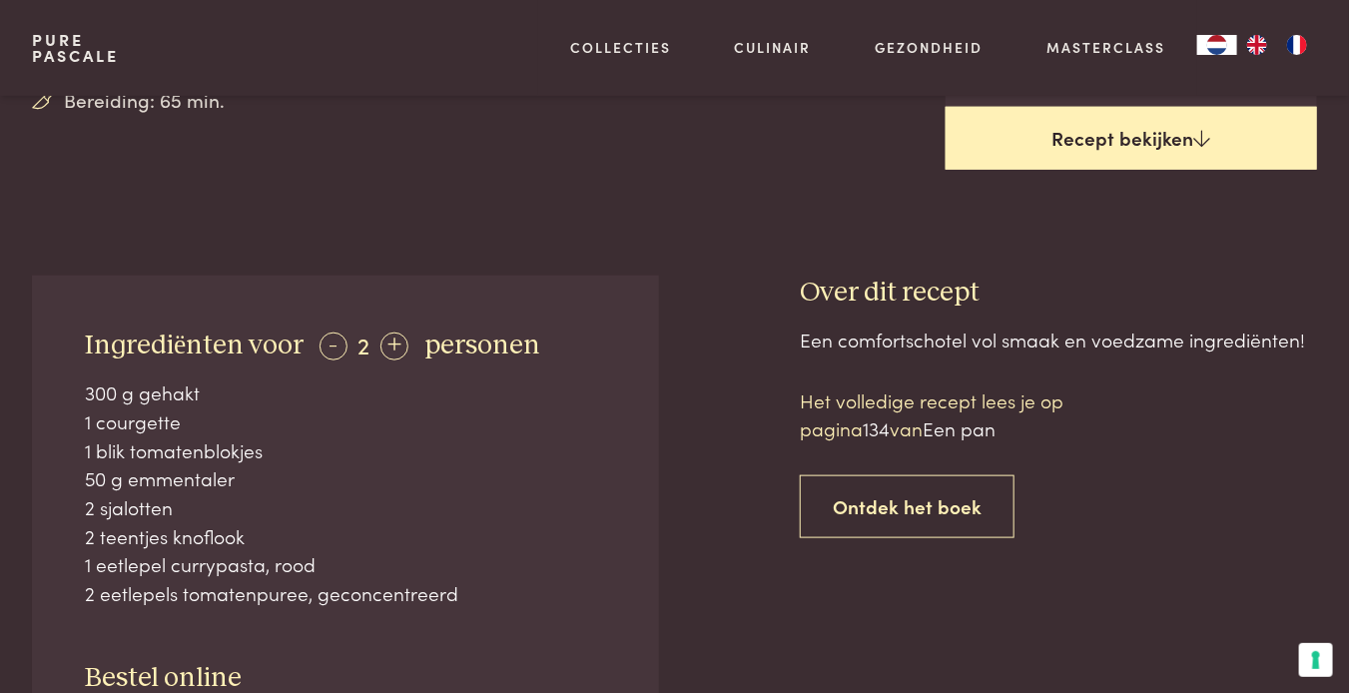
click at [1127, 136] on link "Recept bekijken" at bounding box center [1132, 139] width 372 height 64
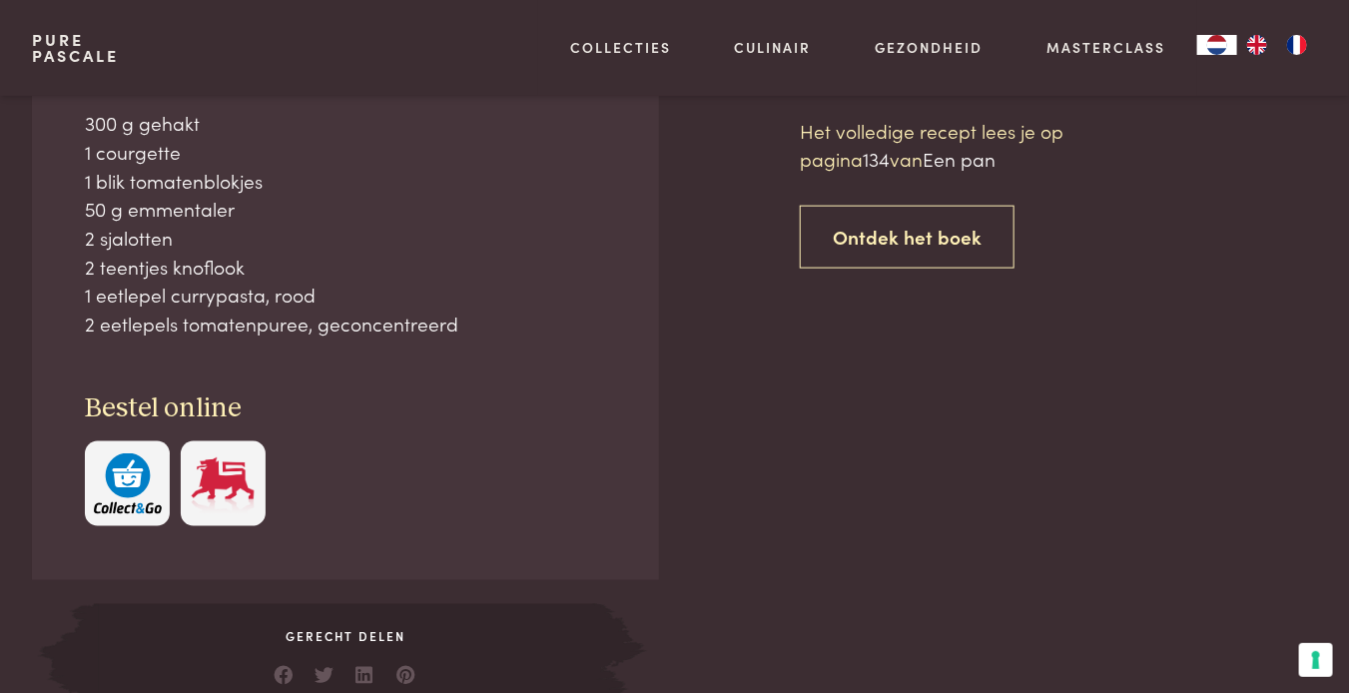
scroll to position [871, 0]
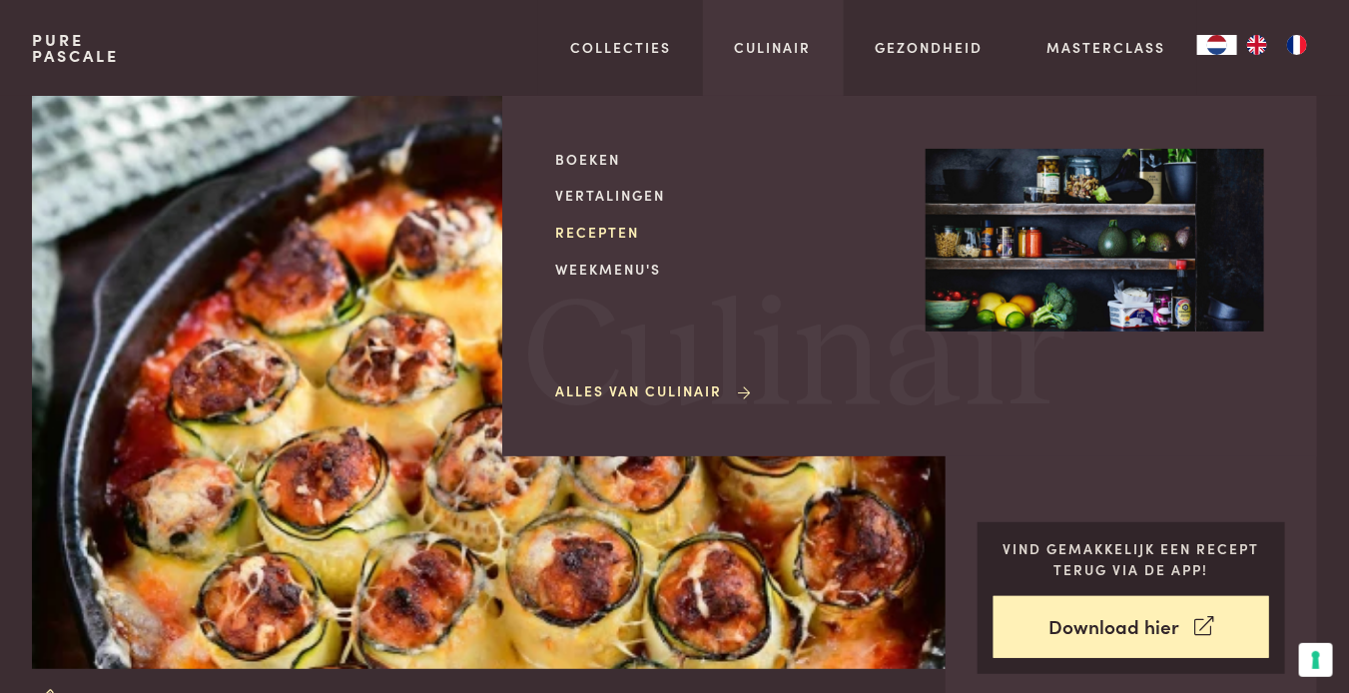
click at [622, 231] on link "Recepten" at bounding box center [724, 232] width 339 height 21
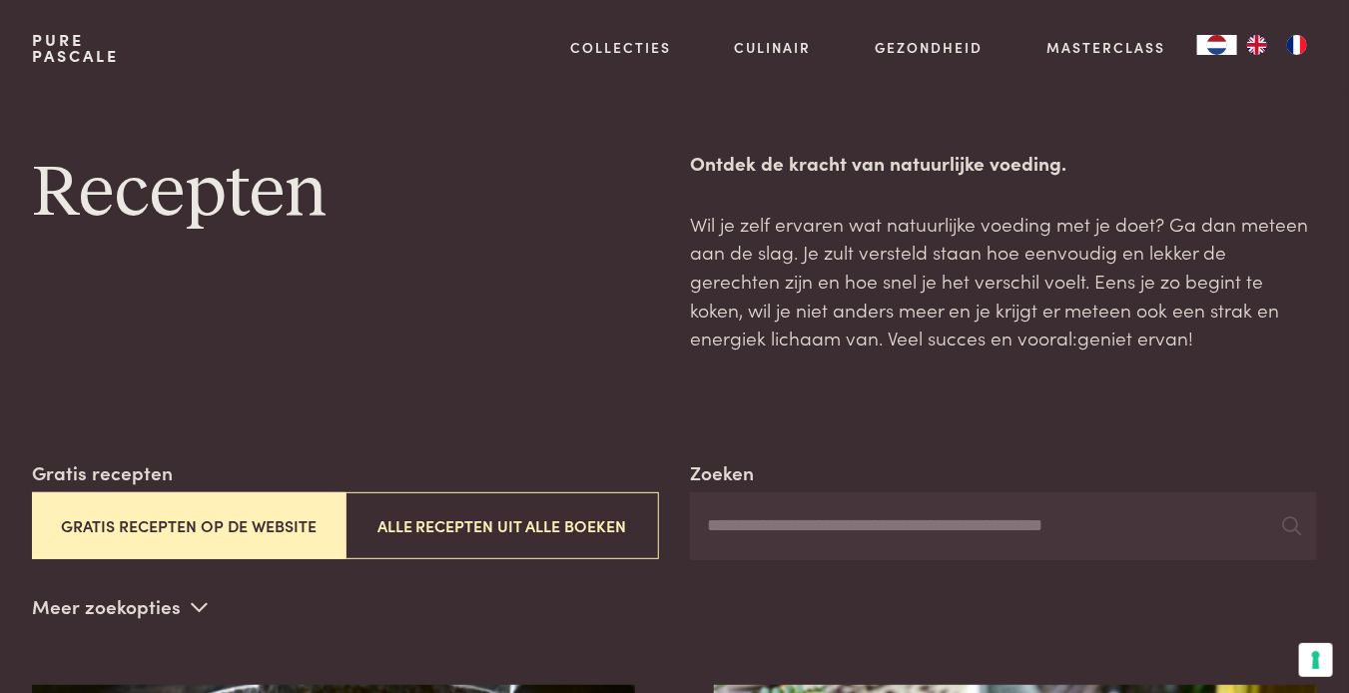
click at [249, 524] on button "Gratis recepten op de website" at bounding box center [189, 525] width 314 height 67
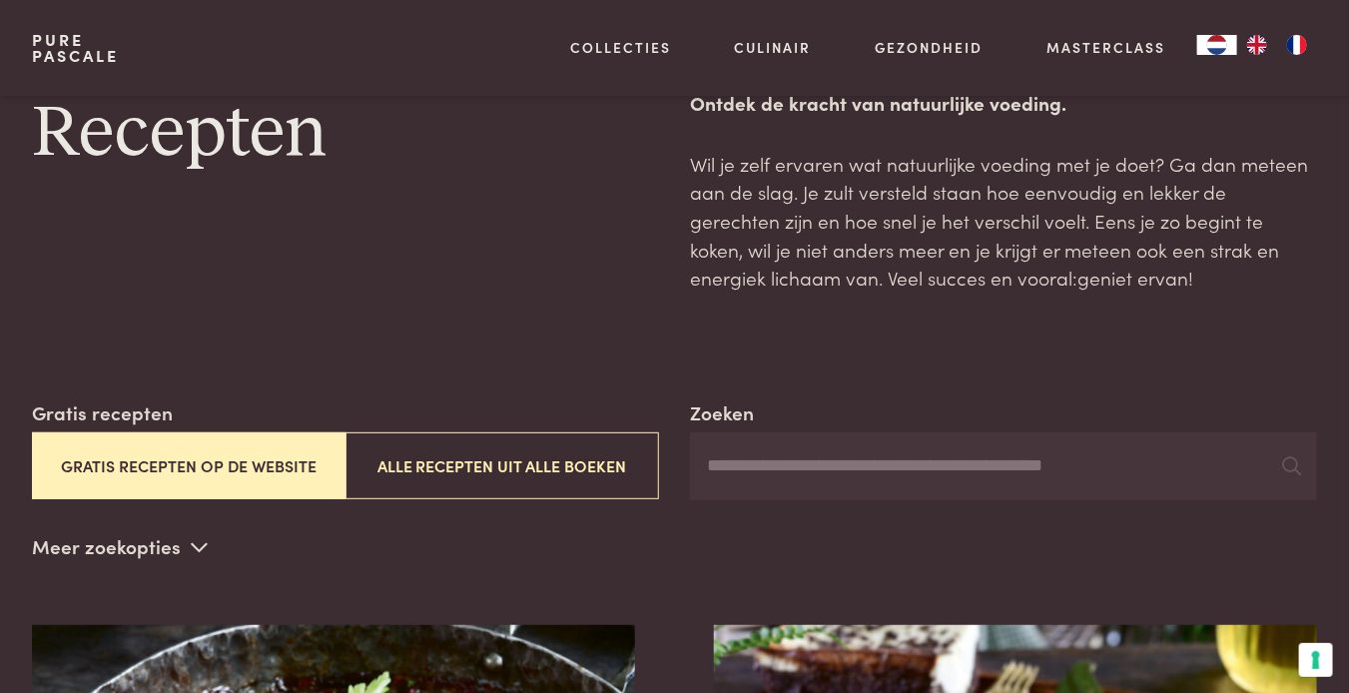
scroll to position [59, 0]
click at [195, 550] on icon at bounding box center [200, 547] width 17 height 19
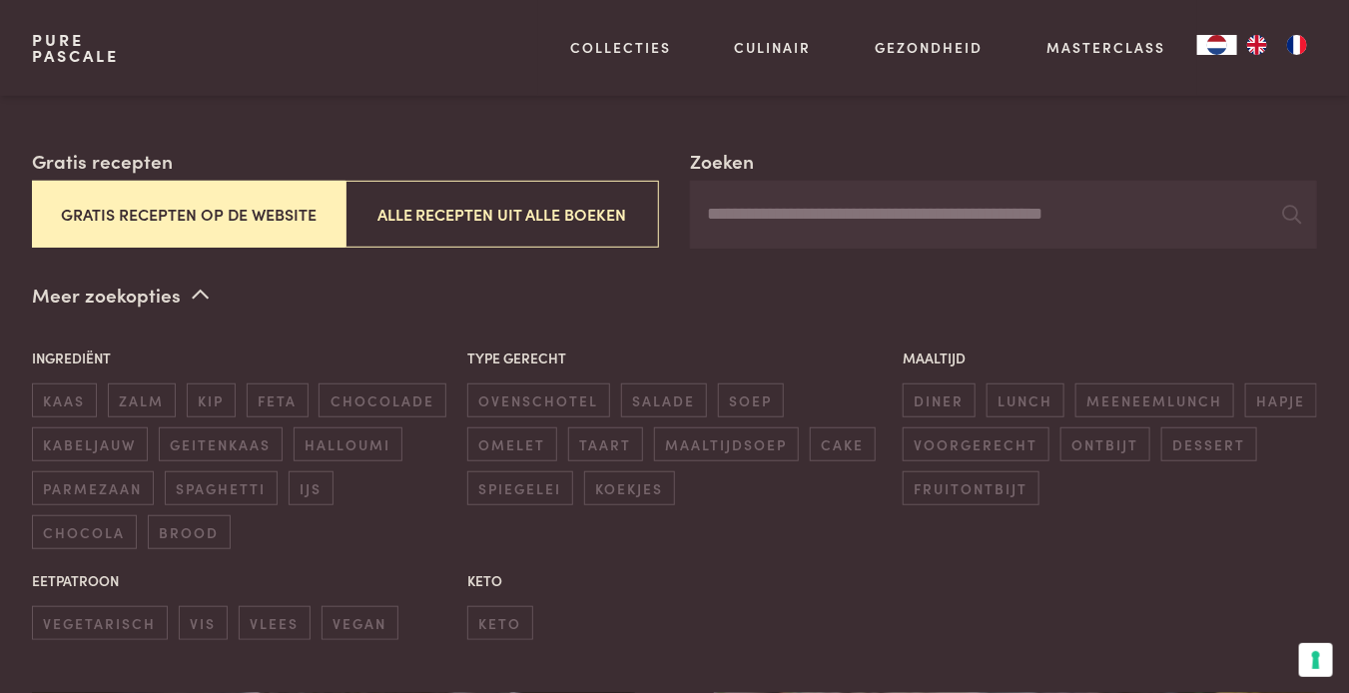
scroll to position [359, 0]
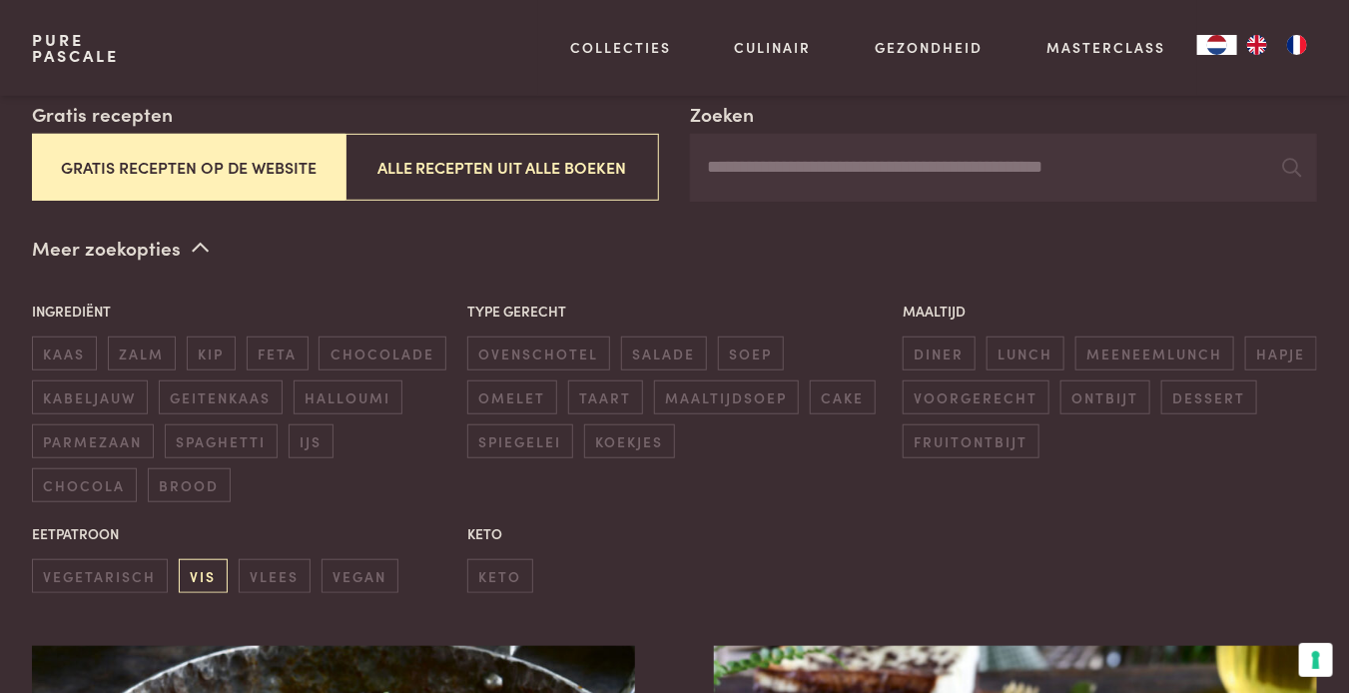
click at [198, 569] on span "vis" at bounding box center [203, 575] width 49 height 33
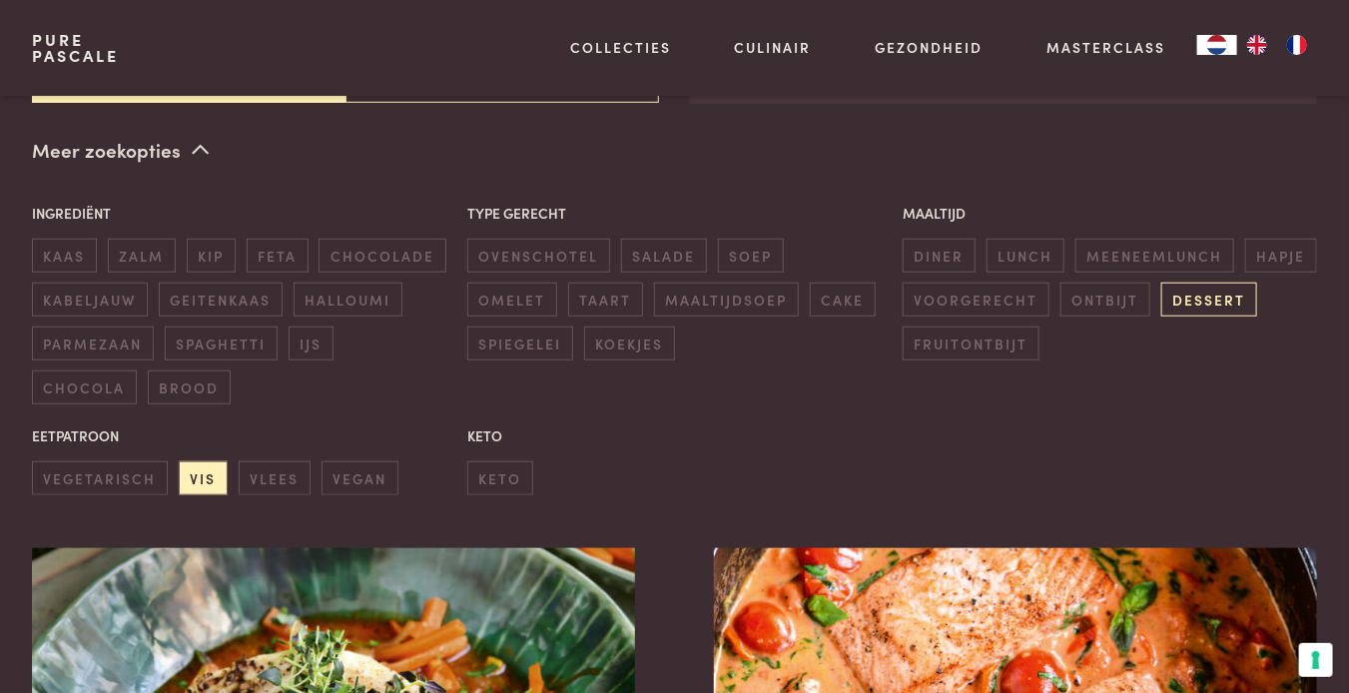
scroll to position [458, 0]
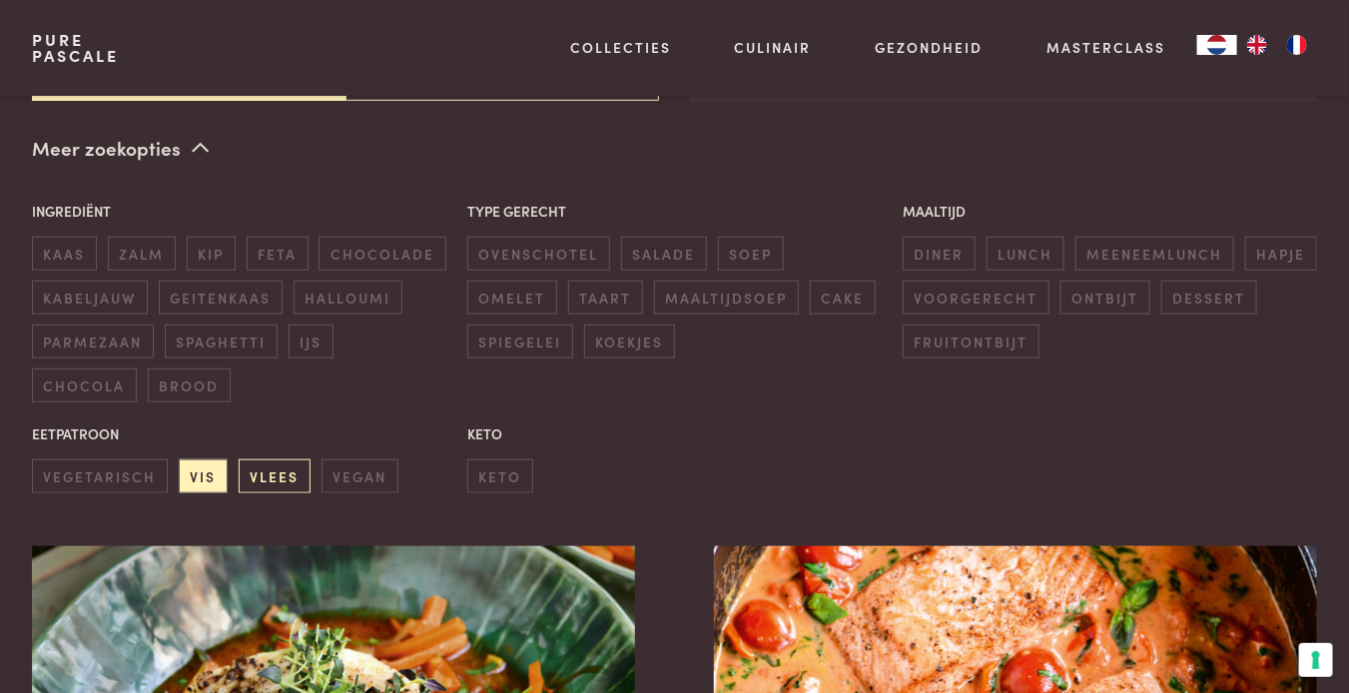
click at [263, 475] on span "vlees" at bounding box center [275, 475] width 72 height 33
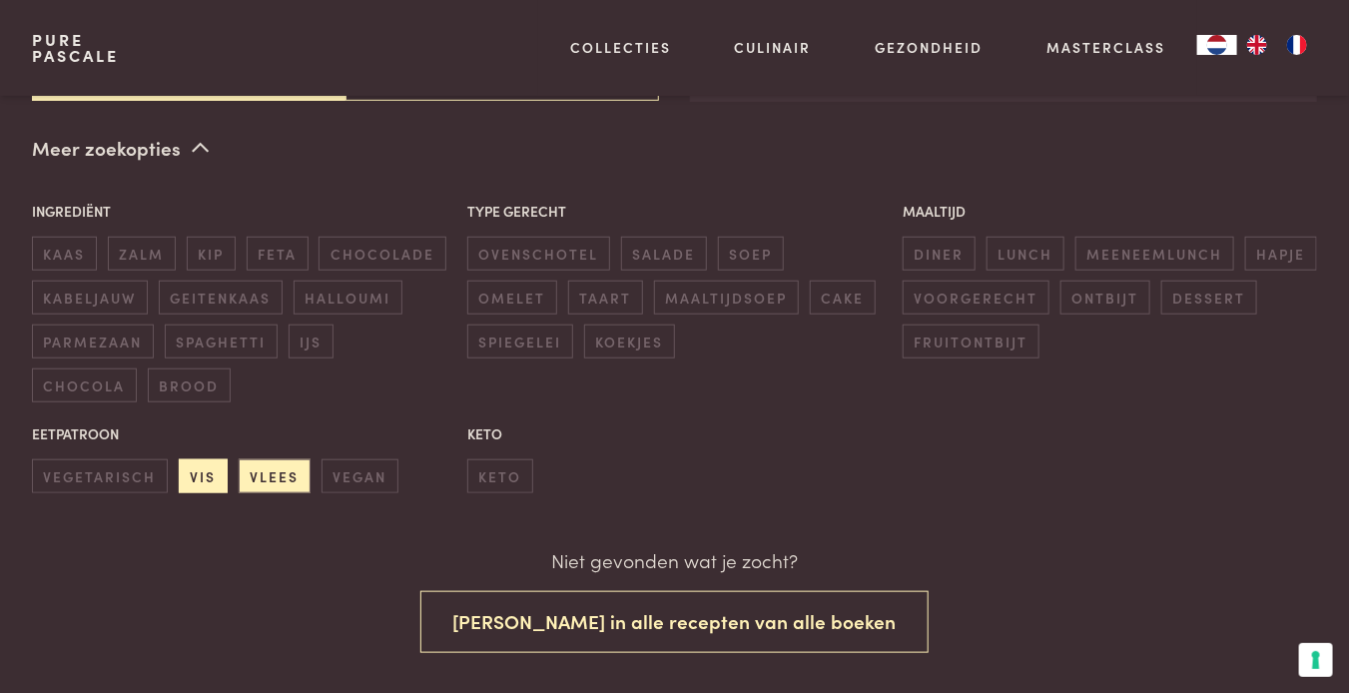
click at [200, 473] on span "vis" at bounding box center [203, 475] width 49 height 33
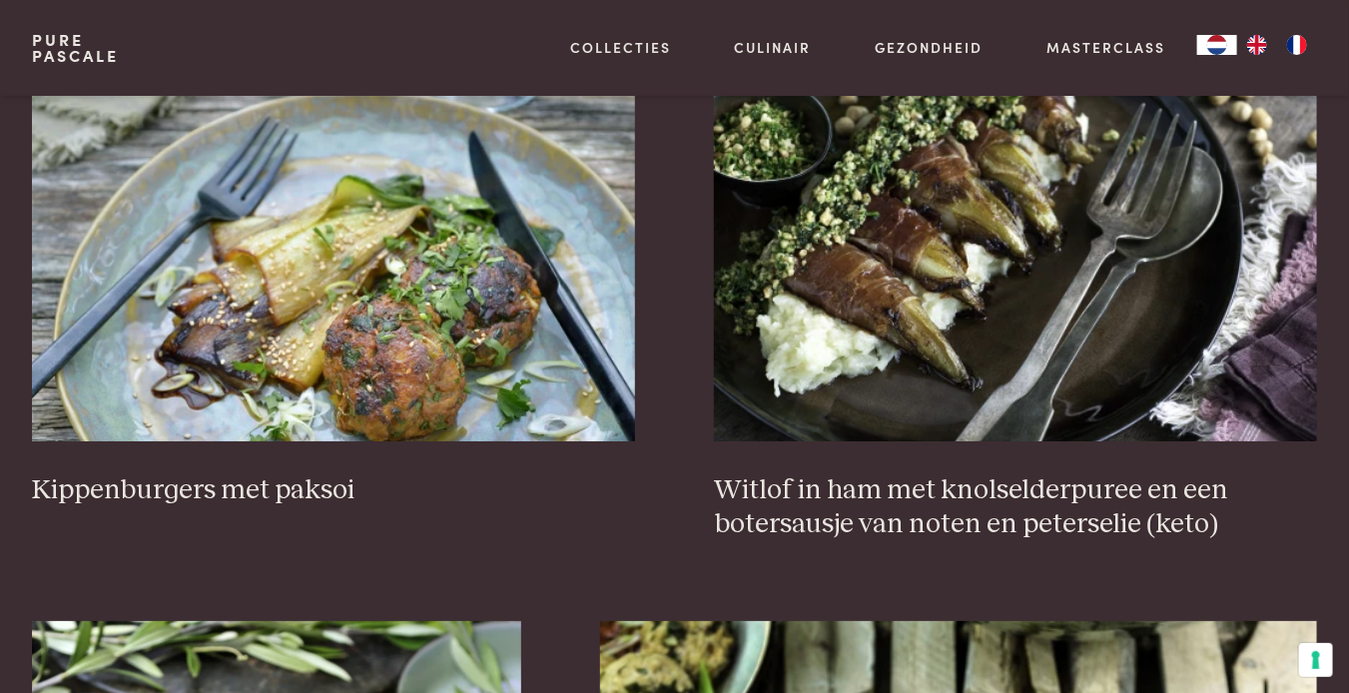
scroll to position [2656, 0]
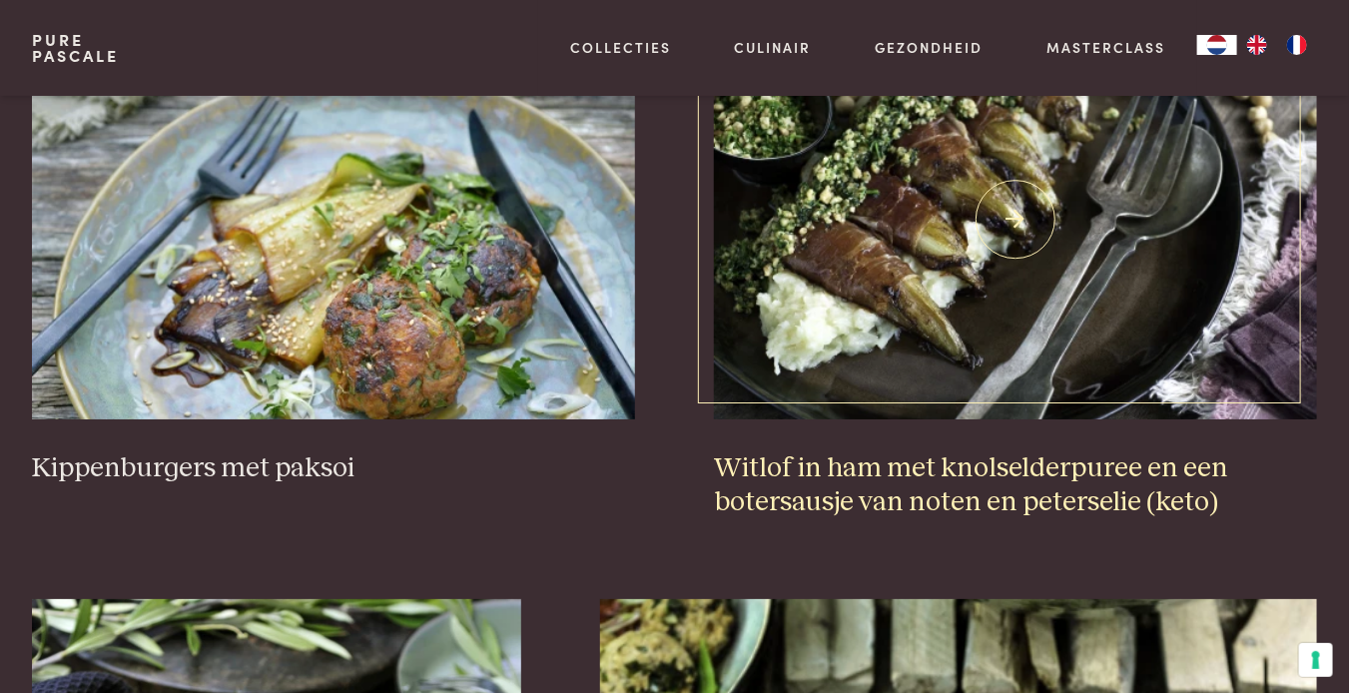
click at [941, 463] on h3 "Witlof in ham met knolselderpuree en een botersausje van noten en peterselie (k…" at bounding box center [1015, 485] width 603 height 69
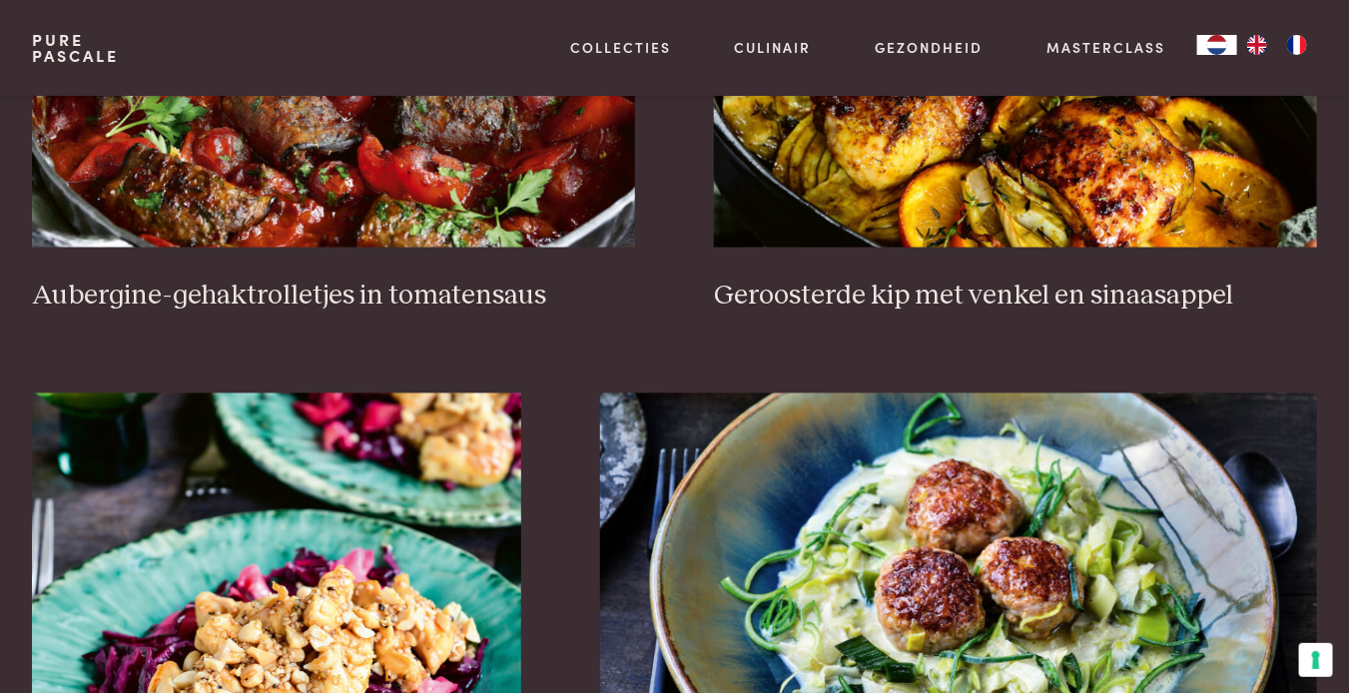
scroll to position [557, 0]
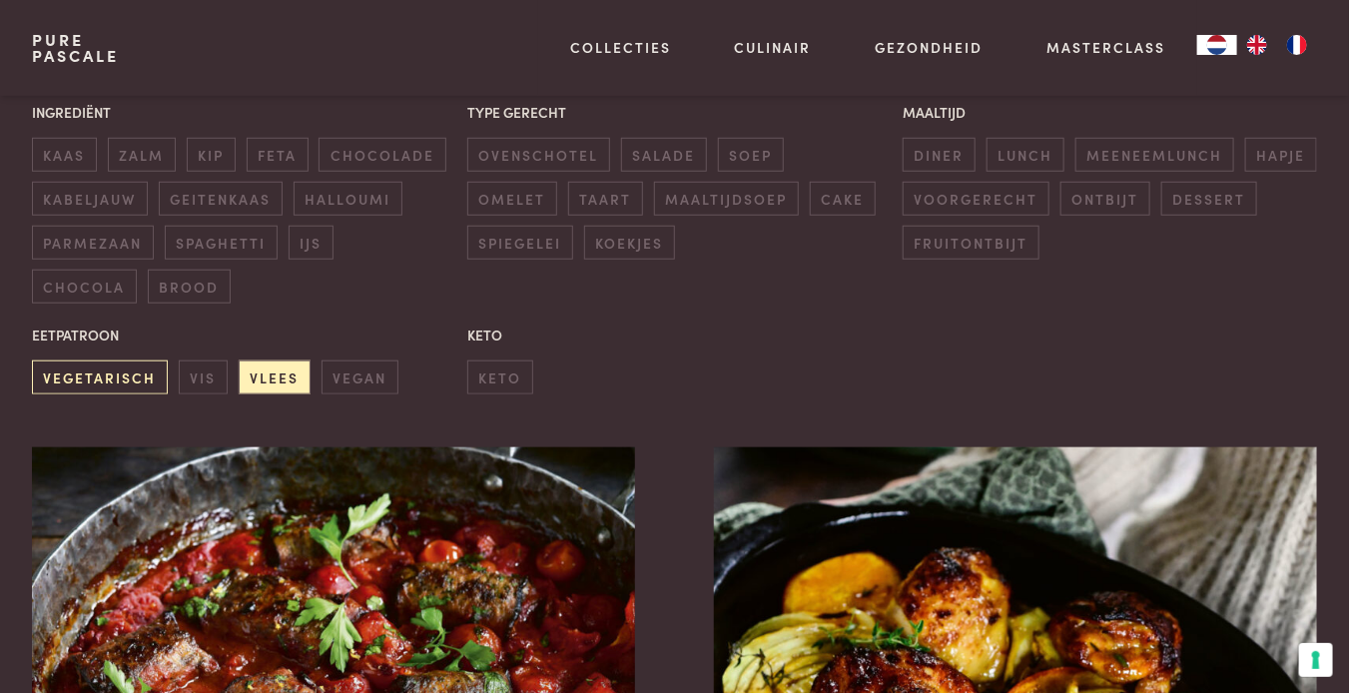
click at [101, 367] on span "vegetarisch" at bounding box center [100, 377] width 136 height 33
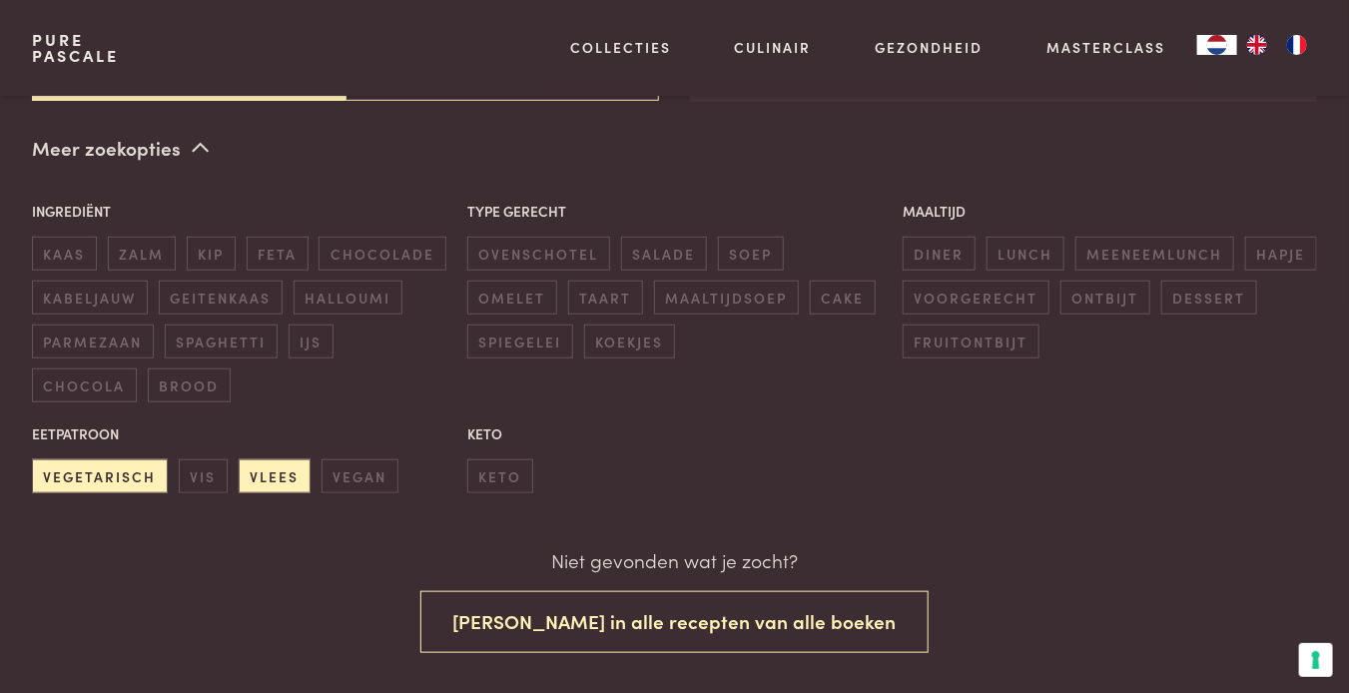
scroll to position [458, 0]
click at [269, 463] on span "vlees" at bounding box center [275, 475] width 72 height 33
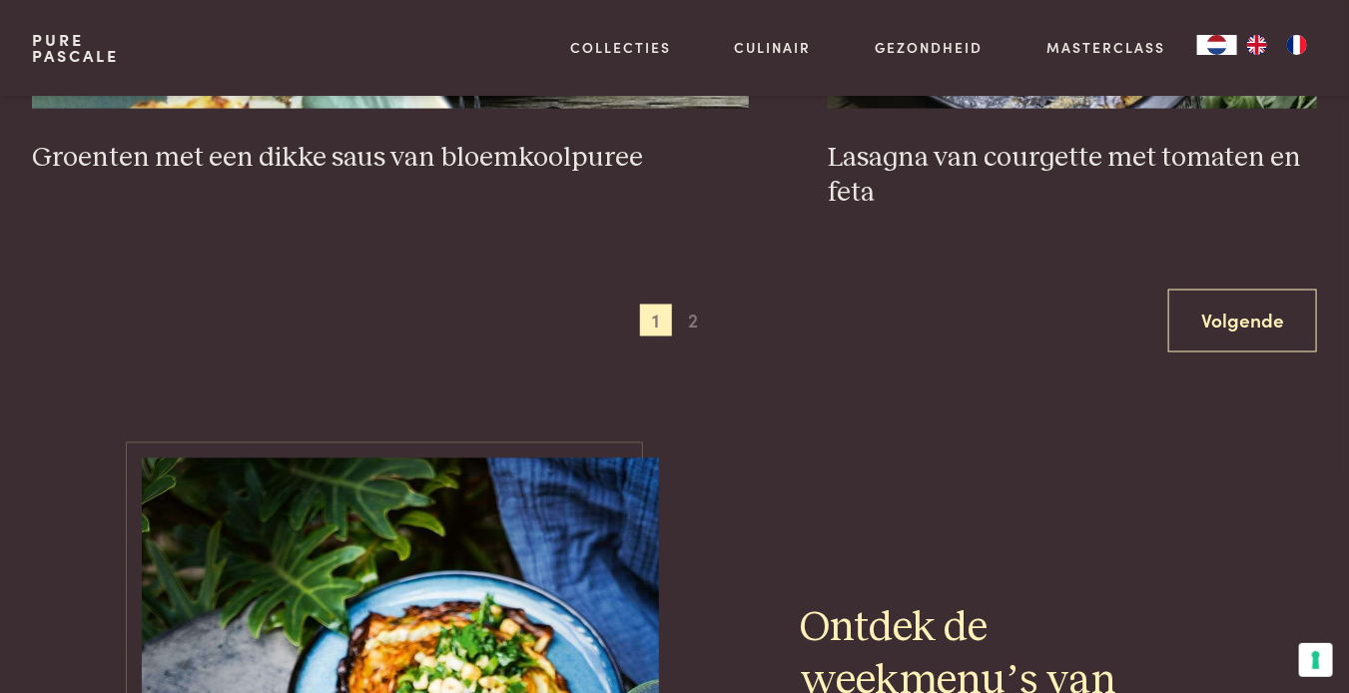
scroll to position [4054, 0]
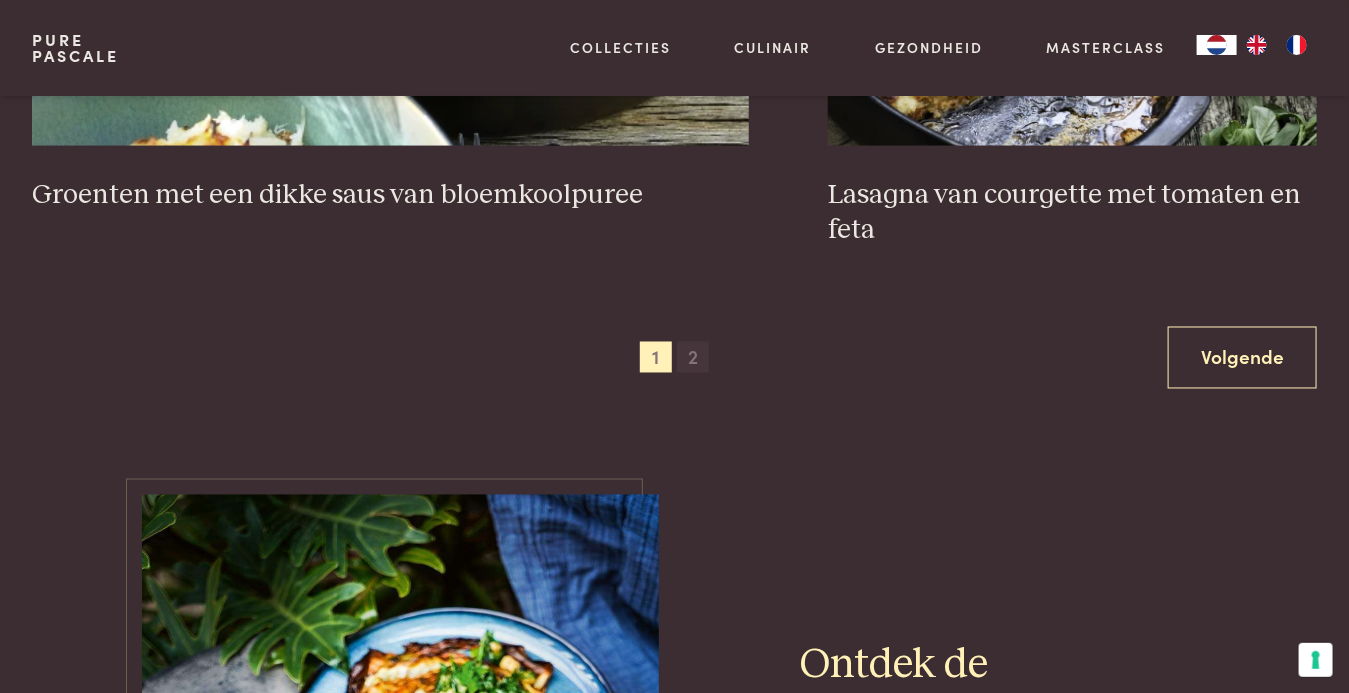
click at [701, 353] on span "2" at bounding box center [693, 358] width 32 height 32
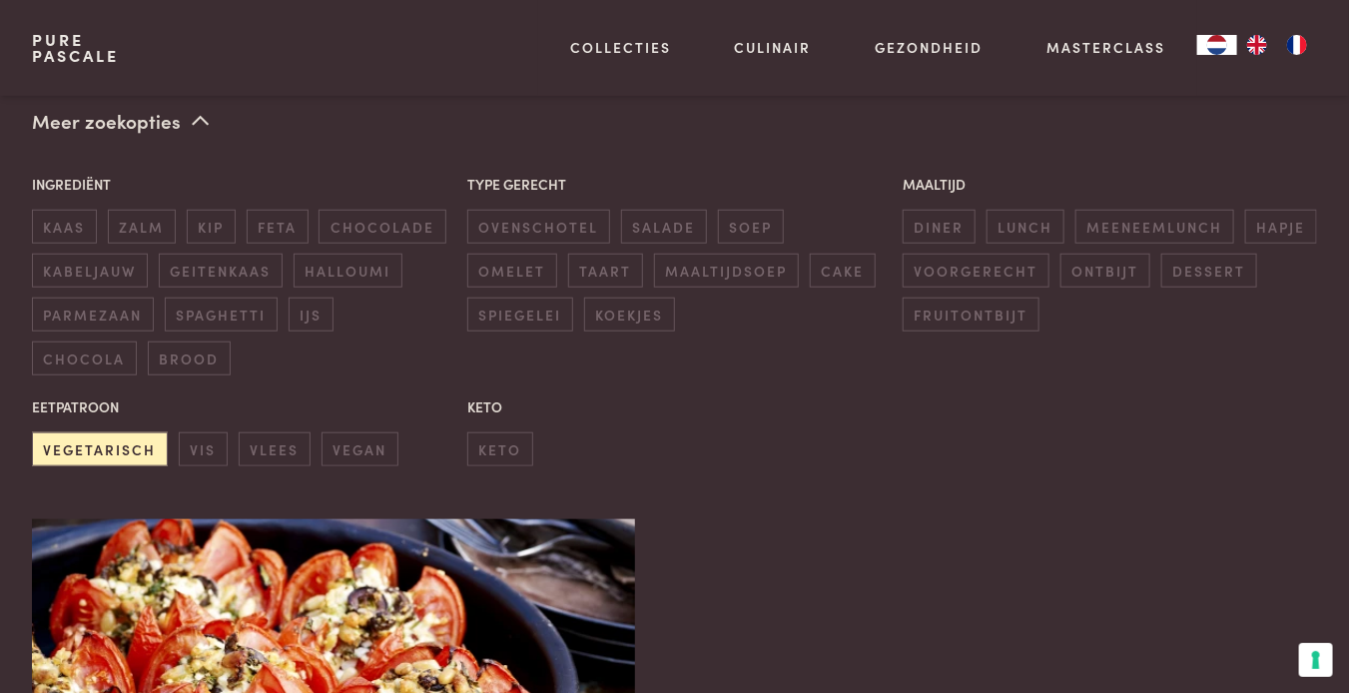
scroll to position [359, 0]
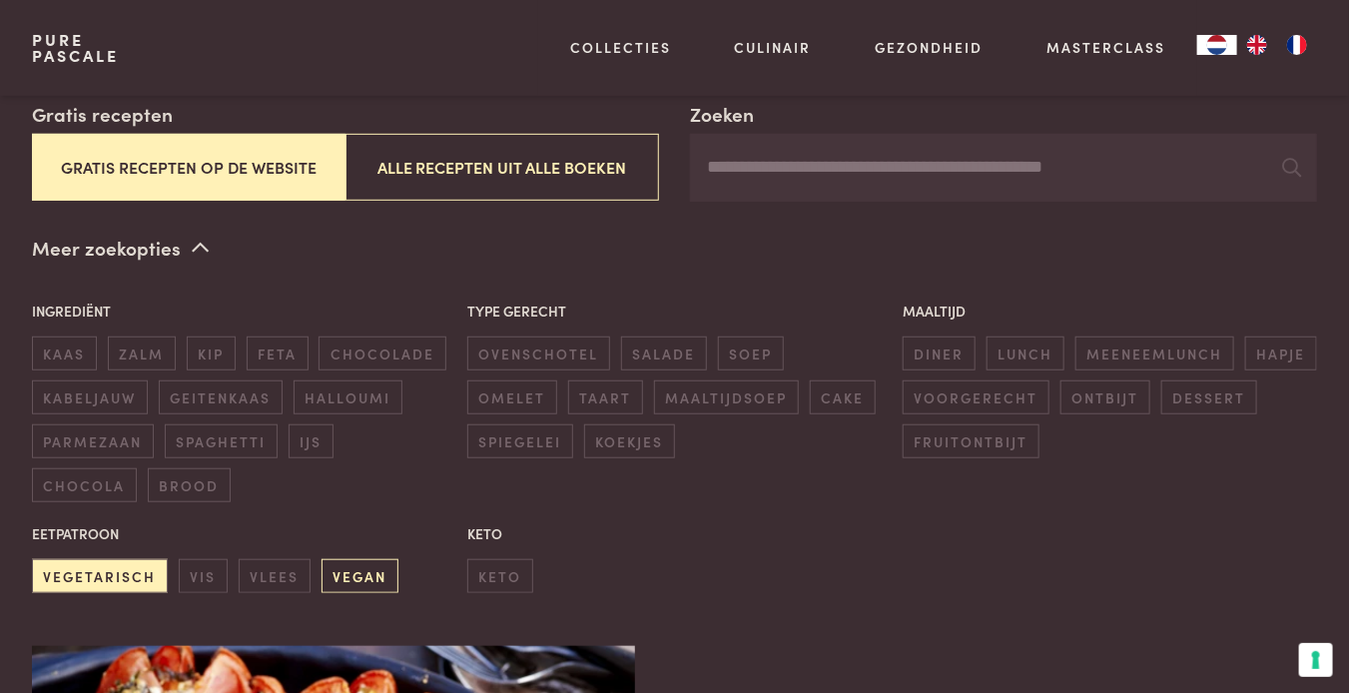
click at [347, 567] on span "vegan" at bounding box center [360, 575] width 77 height 33
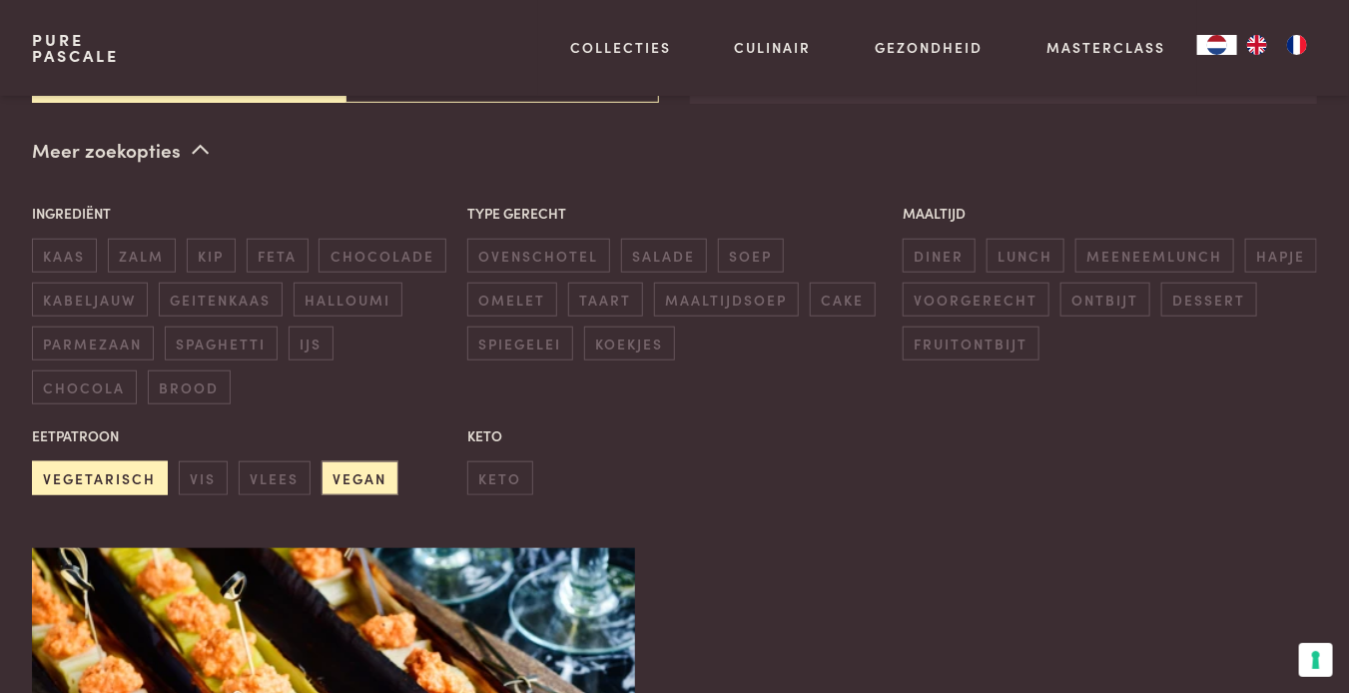
scroll to position [458, 0]
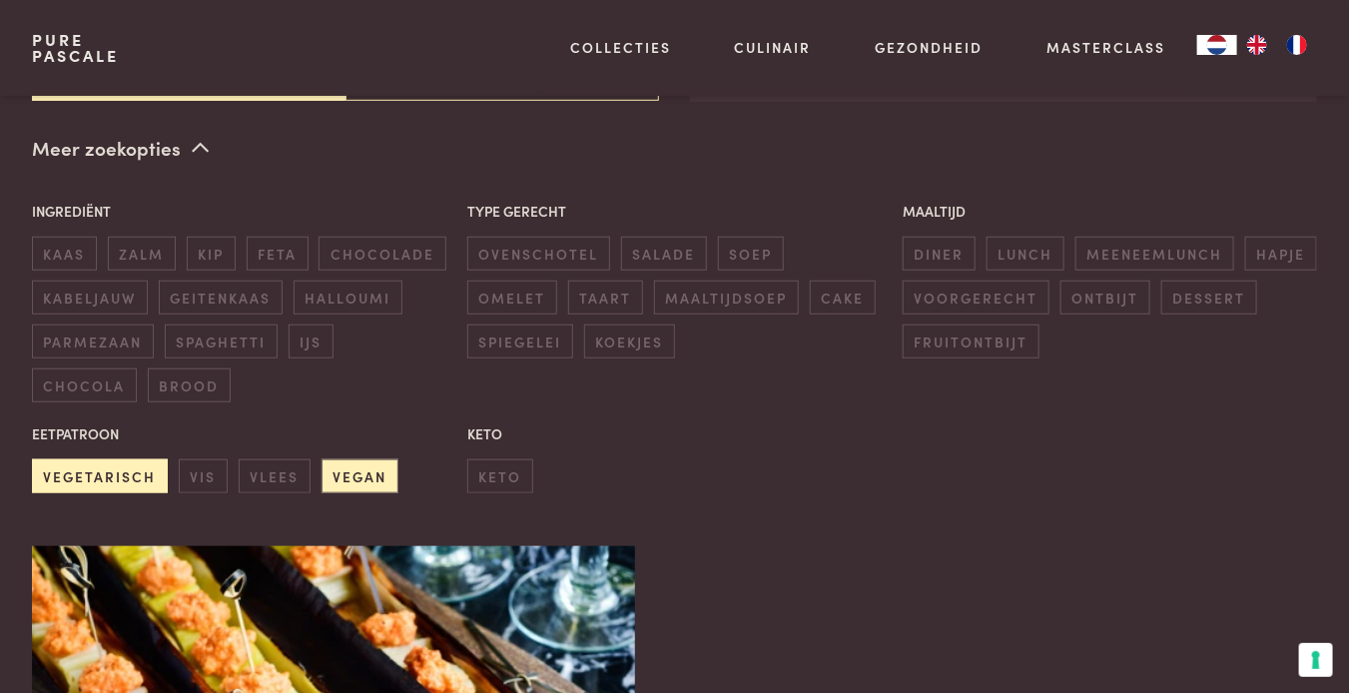
click at [129, 463] on span "vegetarisch" at bounding box center [100, 475] width 136 height 33
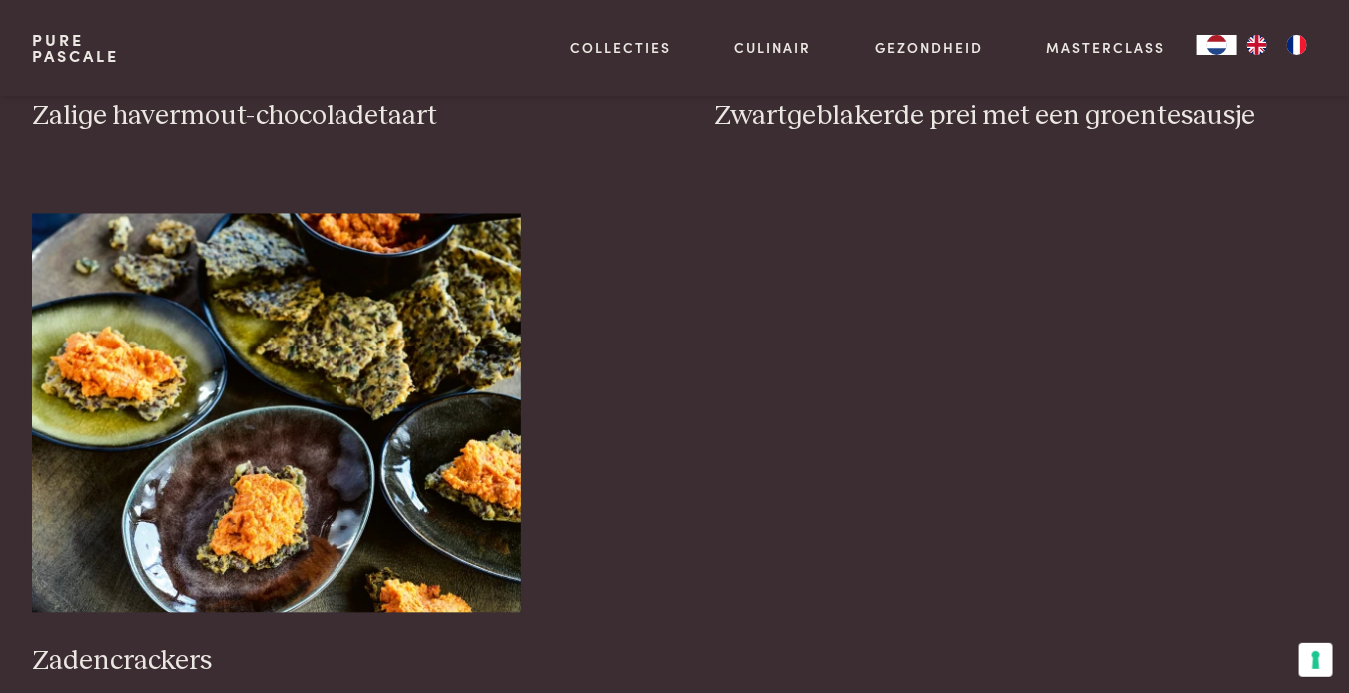
scroll to position [1457, 0]
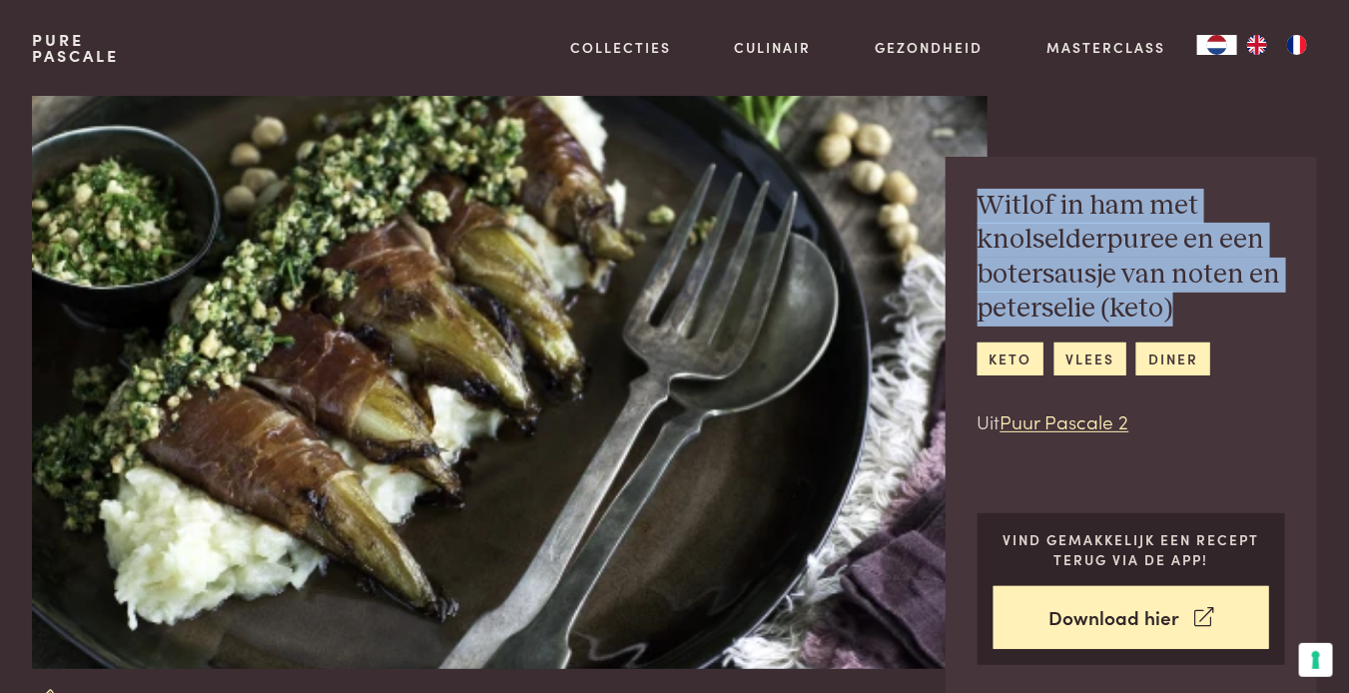
drag, startPoint x: 980, startPoint y: 200, endPoint x: 1180, endPoint y: 304, distance: 225.1
click at [1180, 304] on h2 "Witlof in ham met knolselderpuree en een botersausje van noten en peterselie (k…" at bounding box center [1132, 258] width 309 height 138
copy h2 "Witlof in ham met knolselderpuree en een botersausje van noten en peterselie (k…"
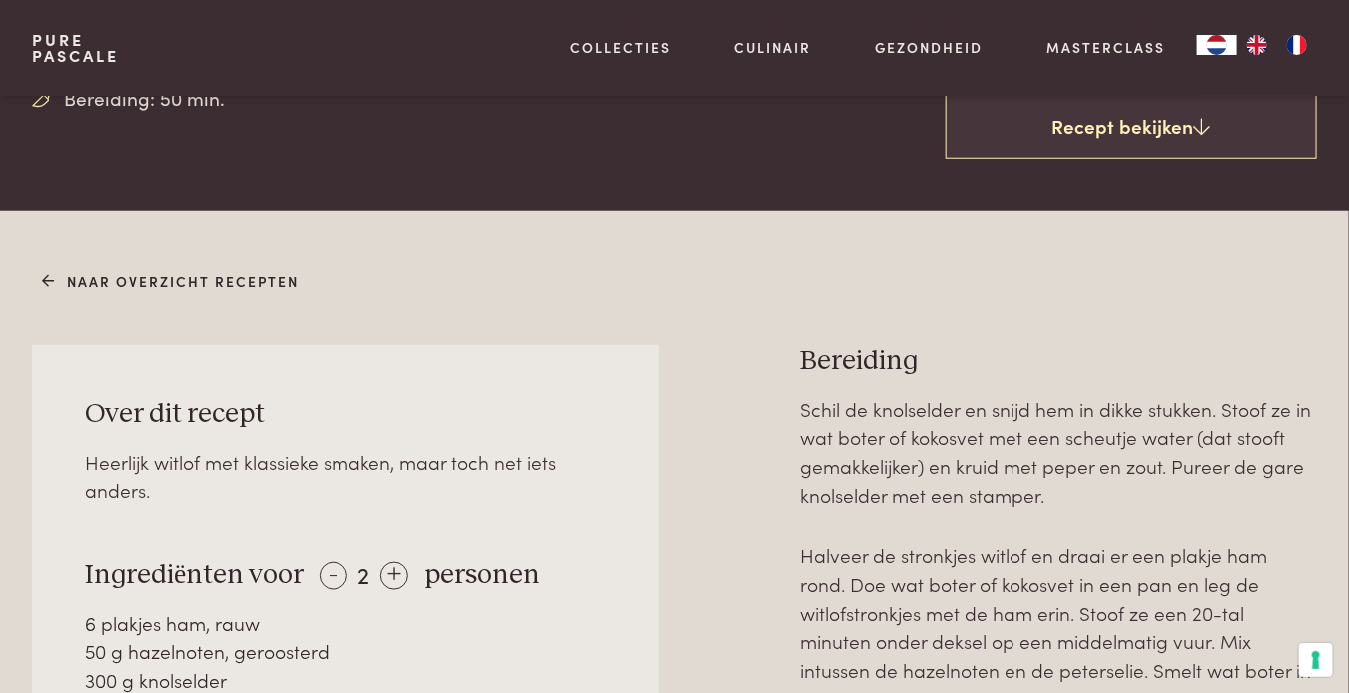
scroll to position [699, 0]
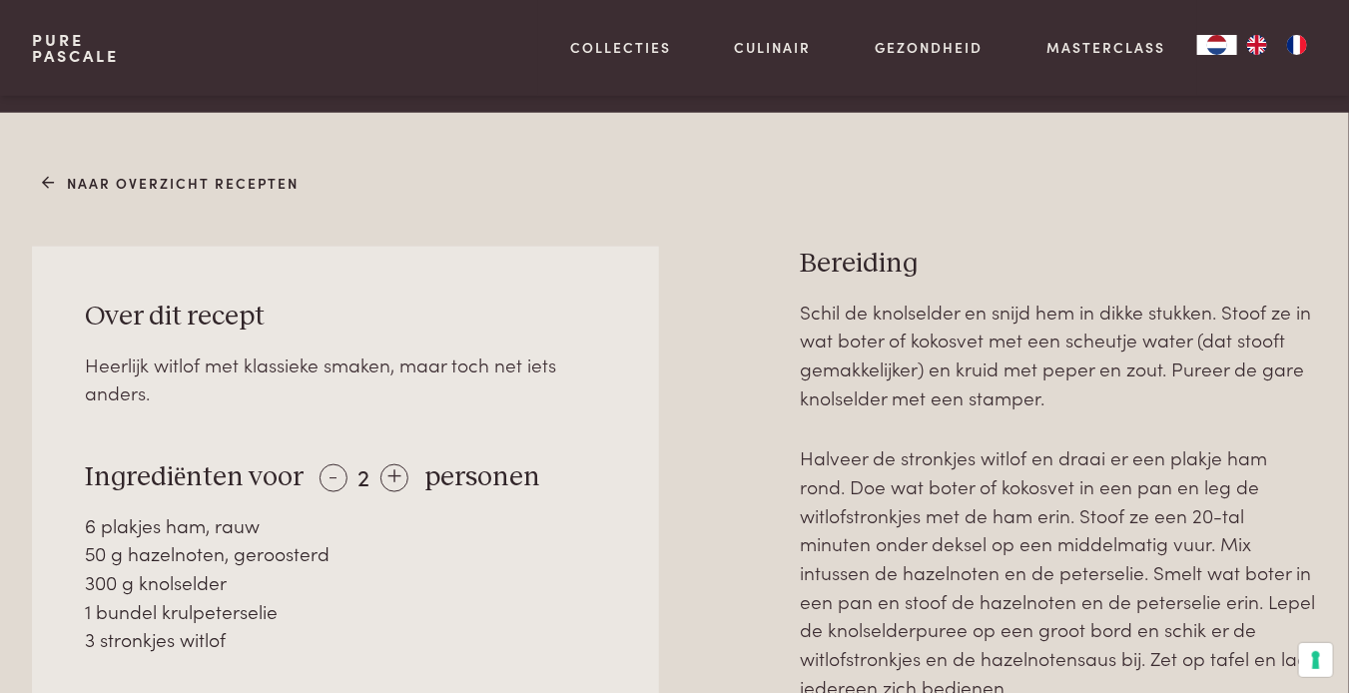
drag, startPoint x: 88, startPoint y: 473, endPoint x: 242, endPoint y: 649, distance: 233.6
click at [242, 649] on div "Over dit recept Heerlijk witlof met klassieke smaken, maar toch net iets anders…" at bounding box center [345, 571] width 627 height 649
copy div "Ingrediënten voor - 2 + personen 6 plakjes ham, rauw 50 g hazelnoten, gerooster…"
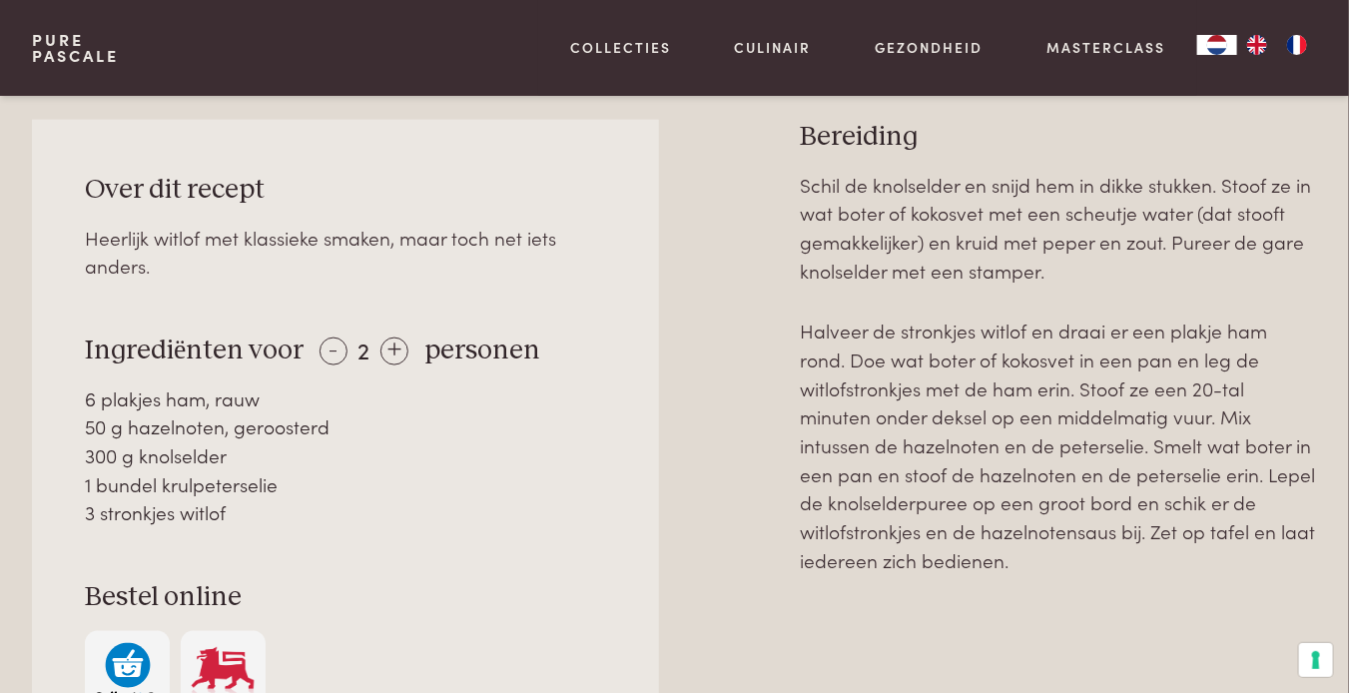
scroll to position [832, 0]
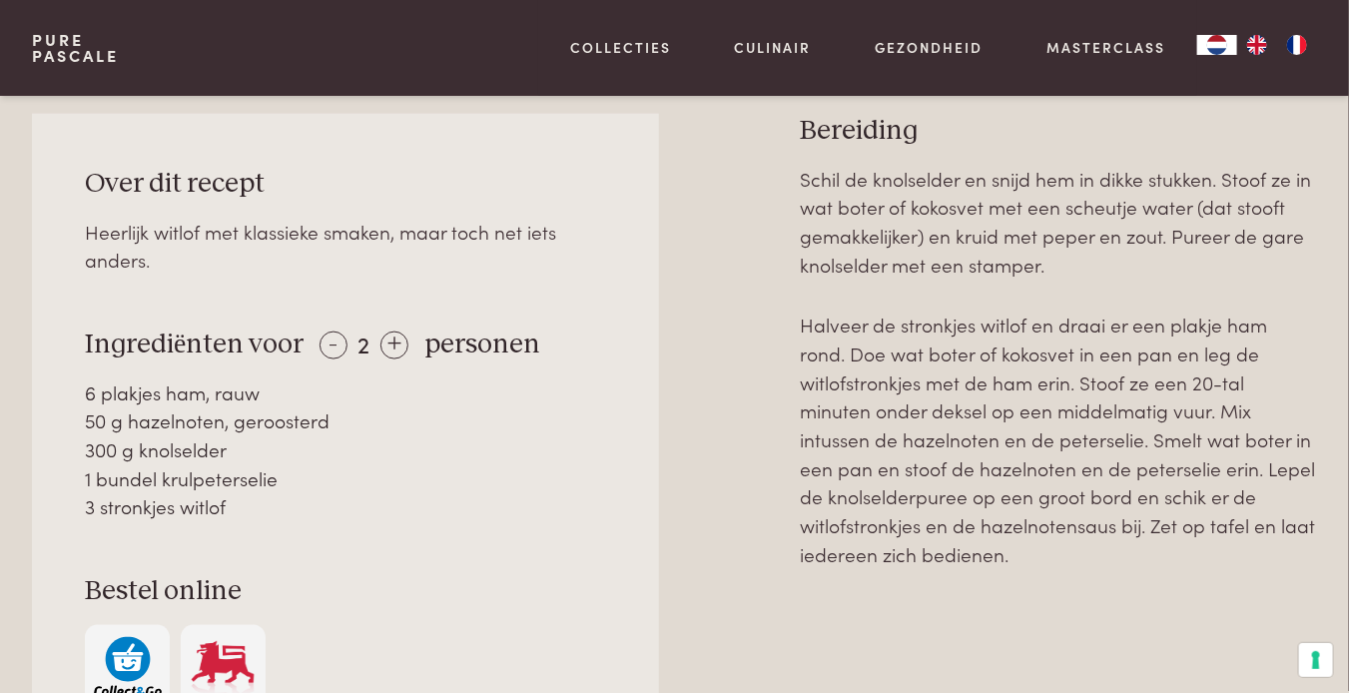
drag, startPoint x: 806, startPoint y: 253, endPoint x: 1035, endPoint y: 546, distance: 372.2
click at [1035, 546] on div "Bereiding Schil de knolselder en snijd hem in dikke stukken. Stoof ze in wat bo…" at bounding box center [1058, 505] width 517 height 783
copy div "Bereiding Schil de knolselder en snijd hem in dikke stukken. Stoof ze in wat bo…"
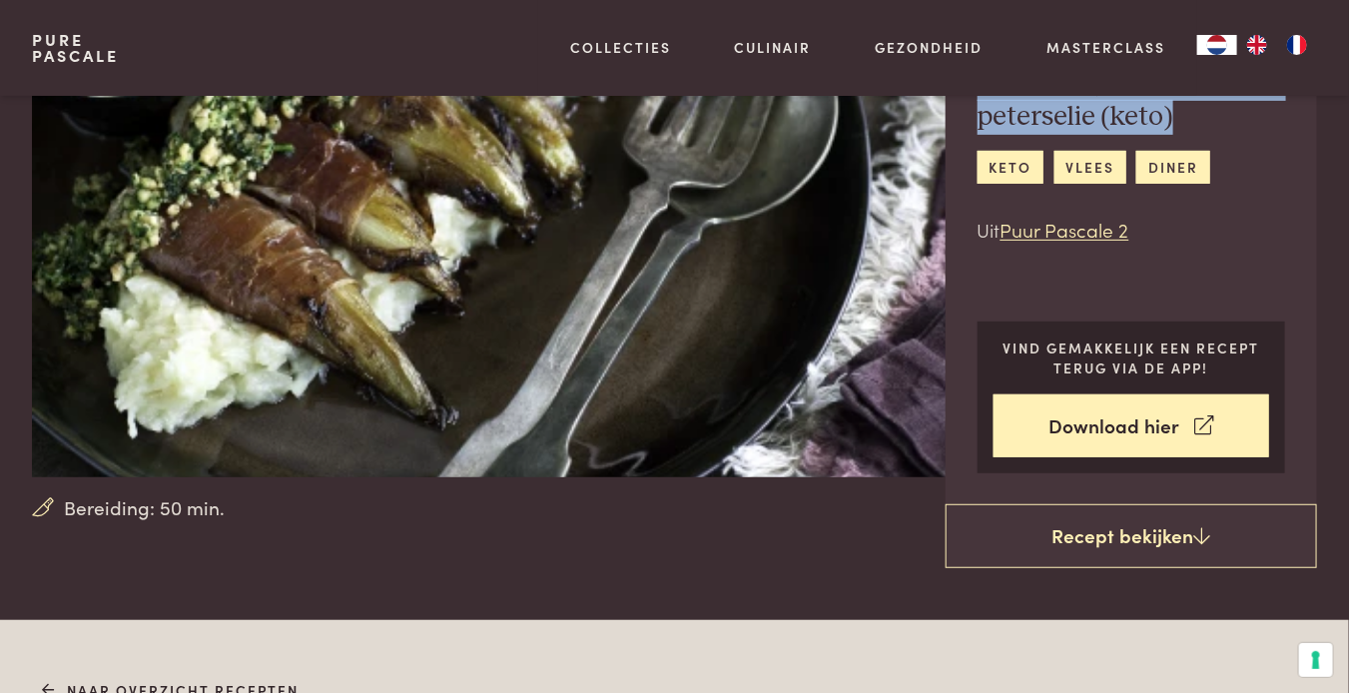
scroll to position [133, 0]
